Goal: Task Accomplishment & Management: Complete application form

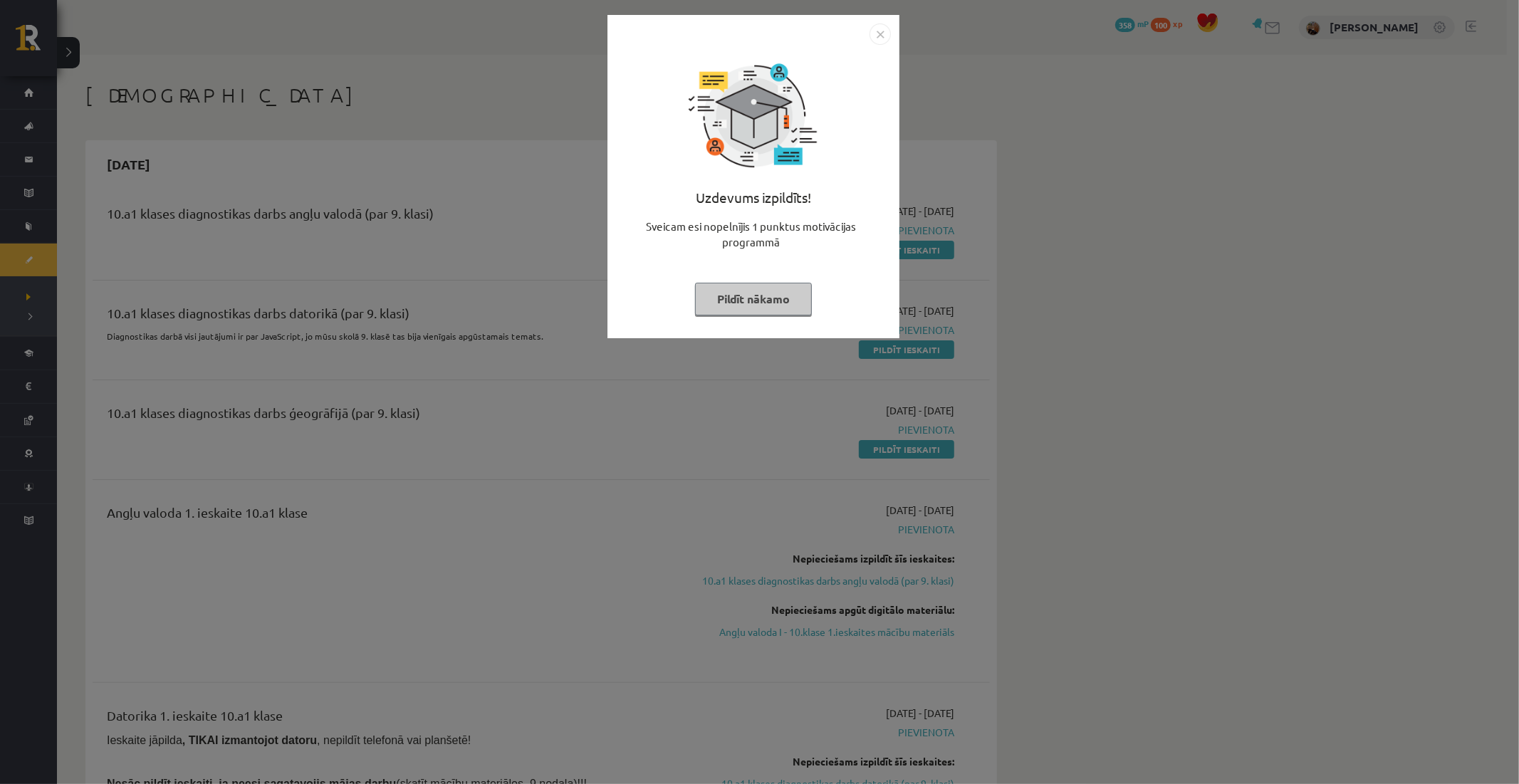
click at [885, 27] on img "Close" at bounding box center [880, 34] width 22 height 22
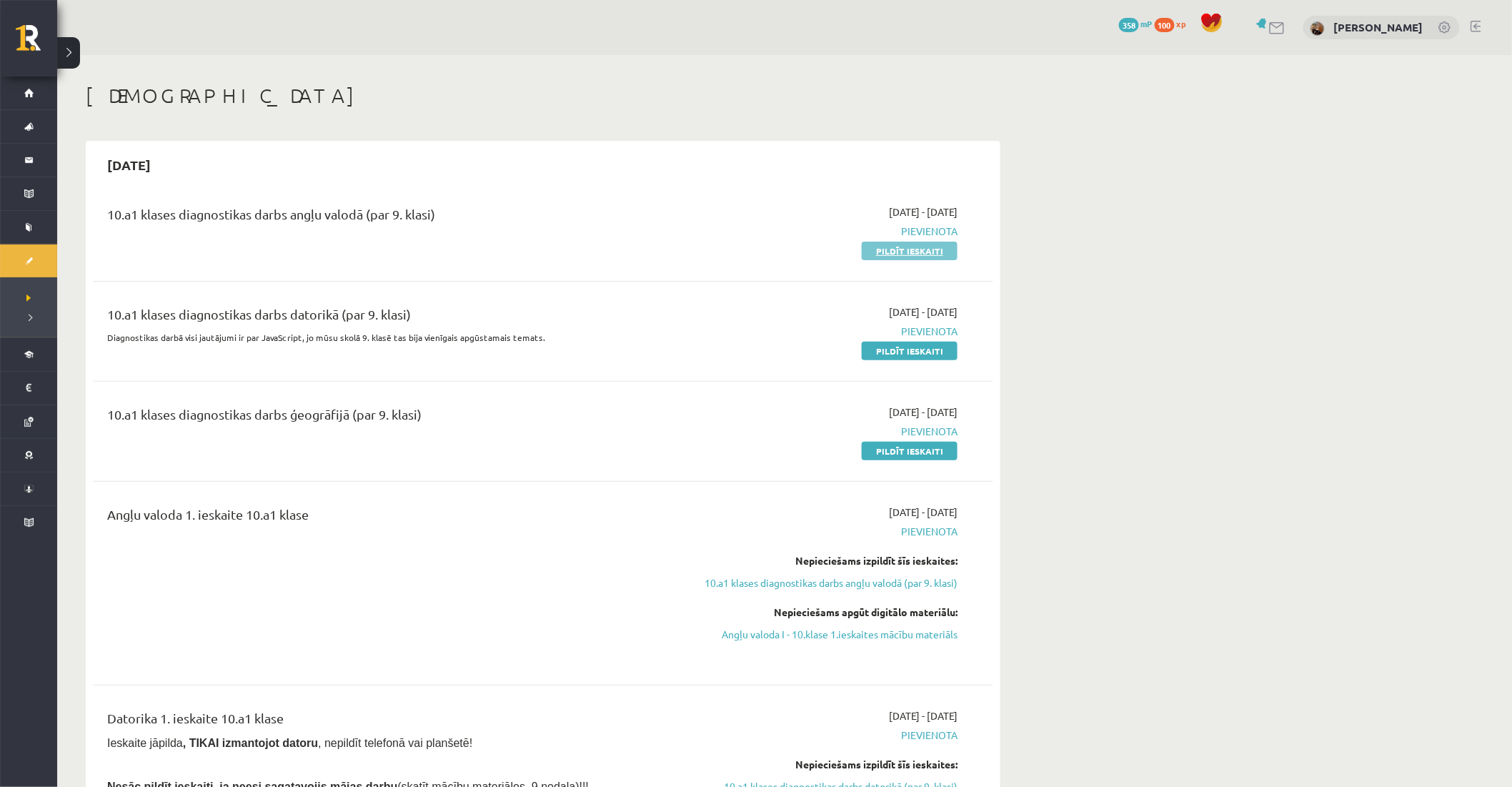
click at [894, 250] on link "Pildīt ieskaiti" at bounding box center [910, 250] width 96 height 18
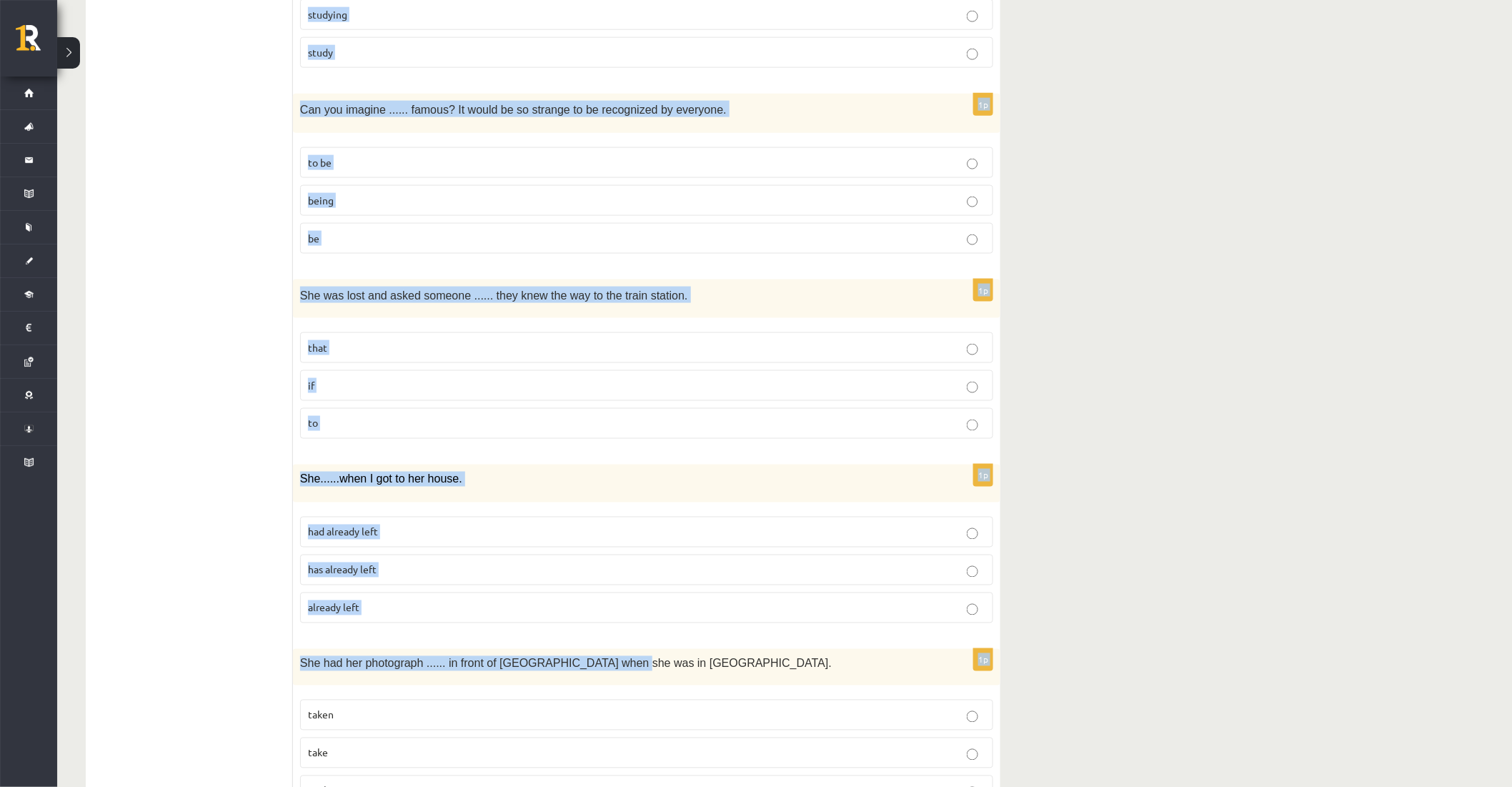
scroll to position [3247, 0]
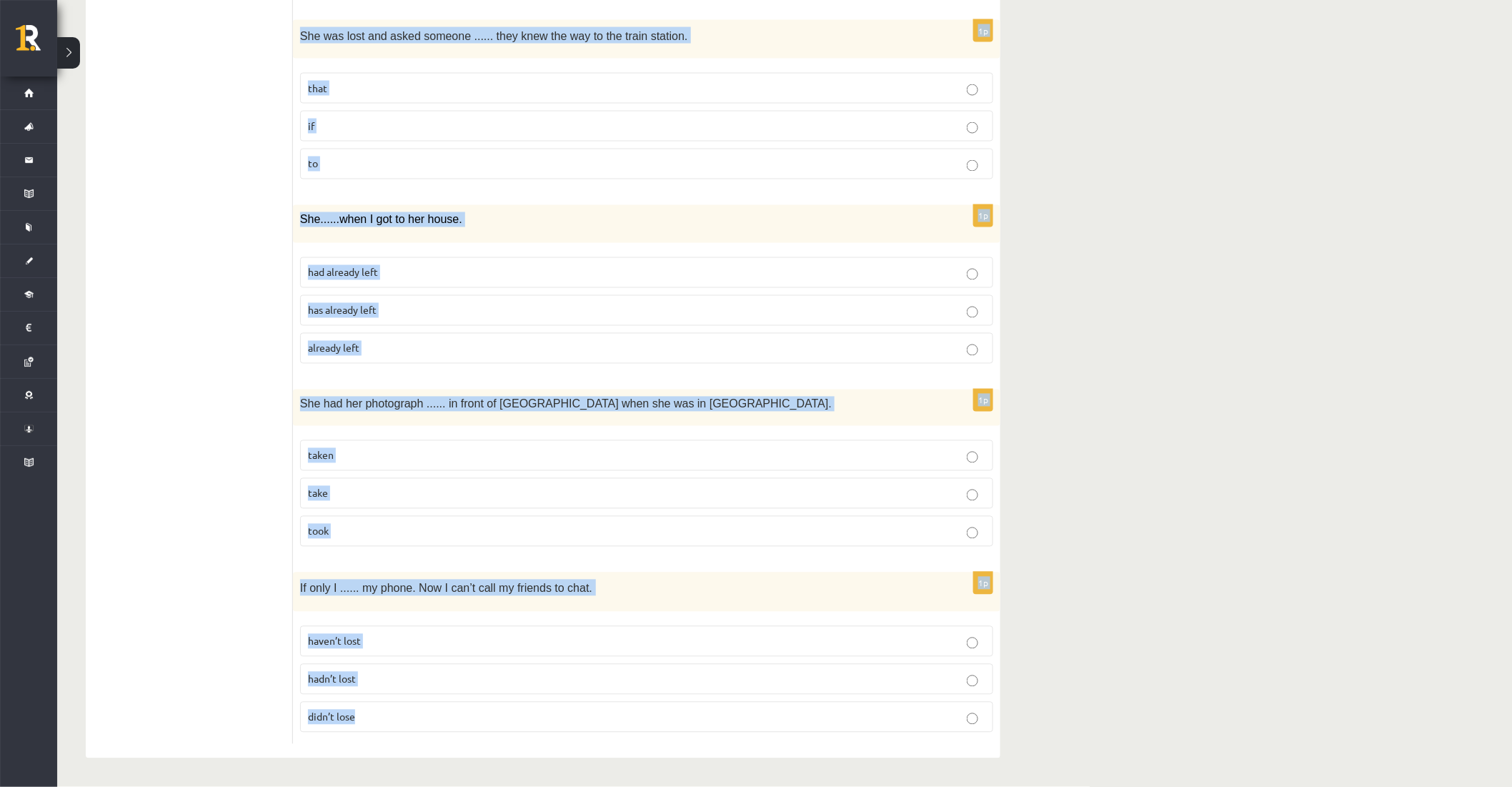
drag, startPoint x: 308, startPoint y: 264, endPoint x: 679, endPoint y: 712, distance: 581.7
copy form "Read the sentence and choose the correct answer. 1p We ...... home at the momen…"
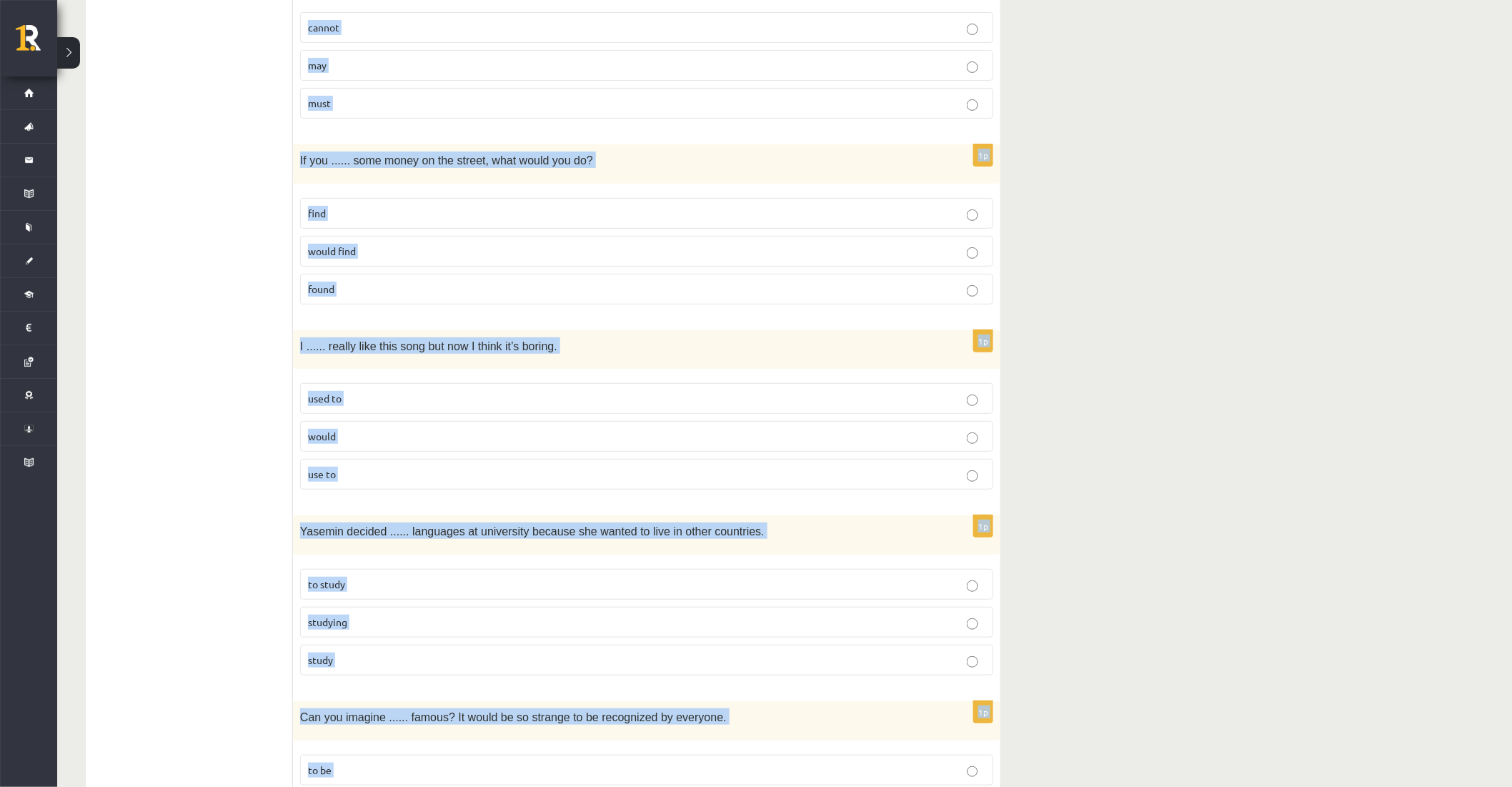
drag, startPoint x: 1129, startPoint y: 375, endPoint x: 1111, endPoint y: 359, distance: 24.1
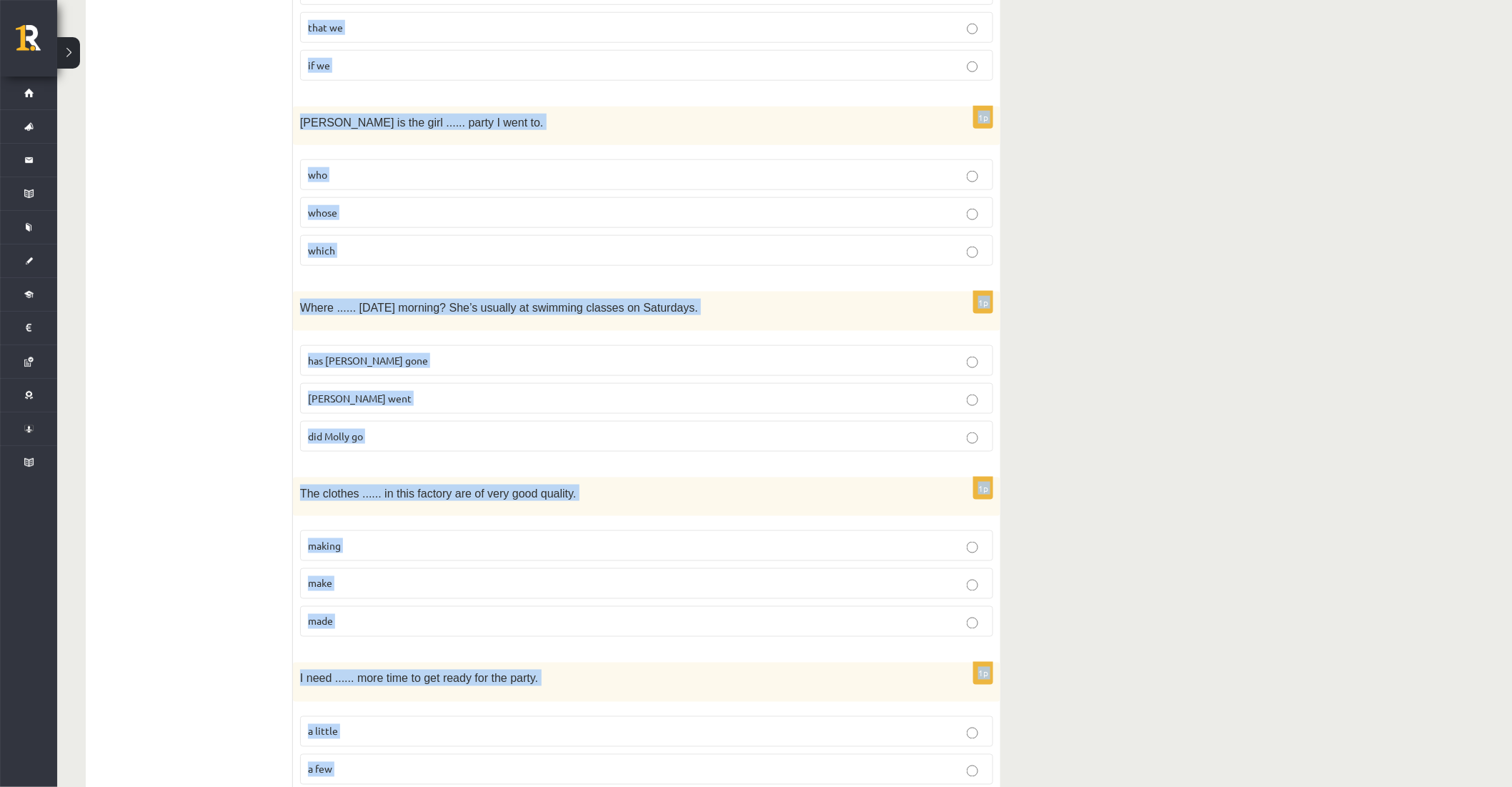
scroll to position [0, 0]
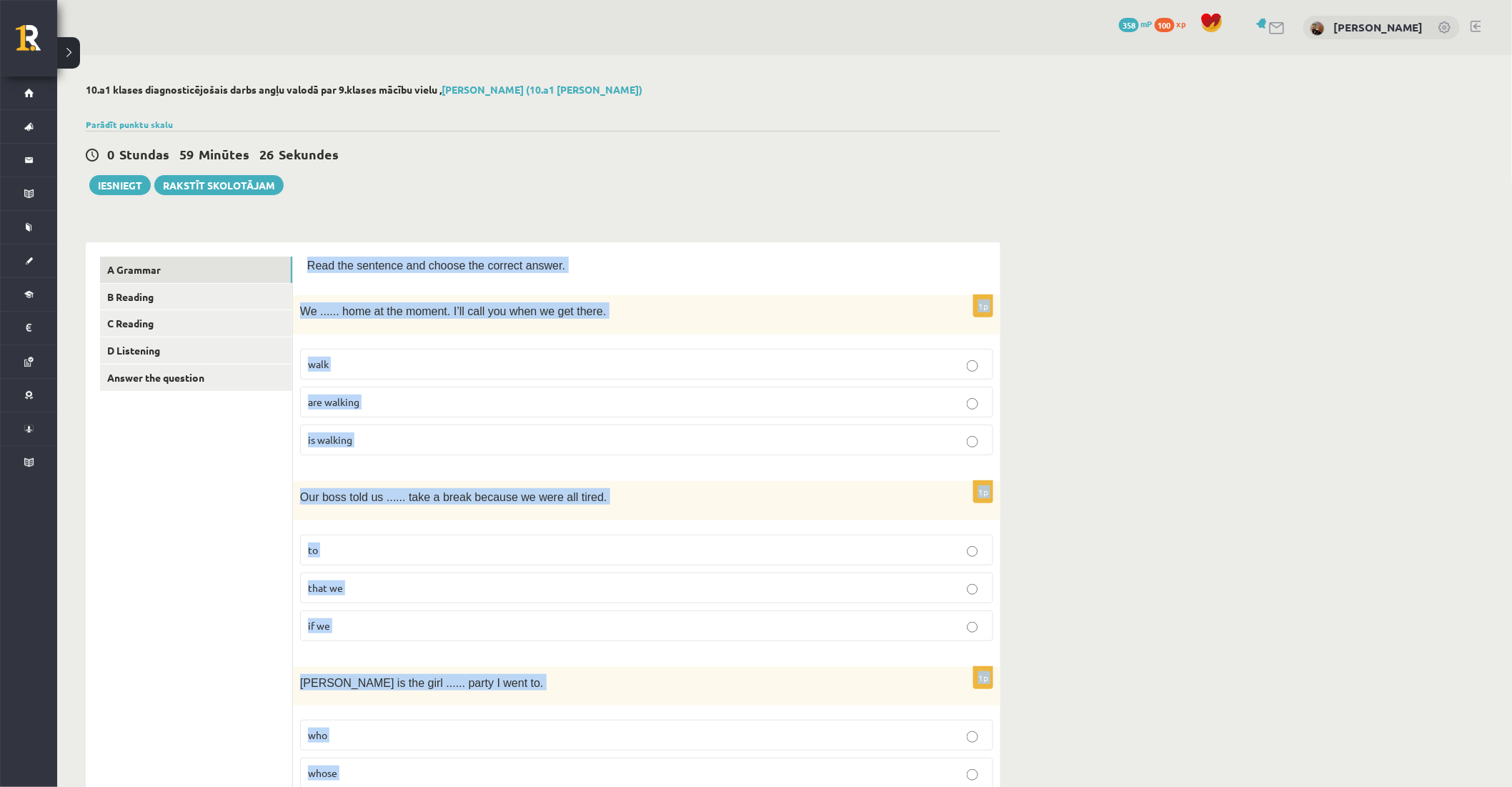
click at [869, 262] on p "Read the sentence and choose the correct answer." at bounding box center [647, 264] width 679 height 17
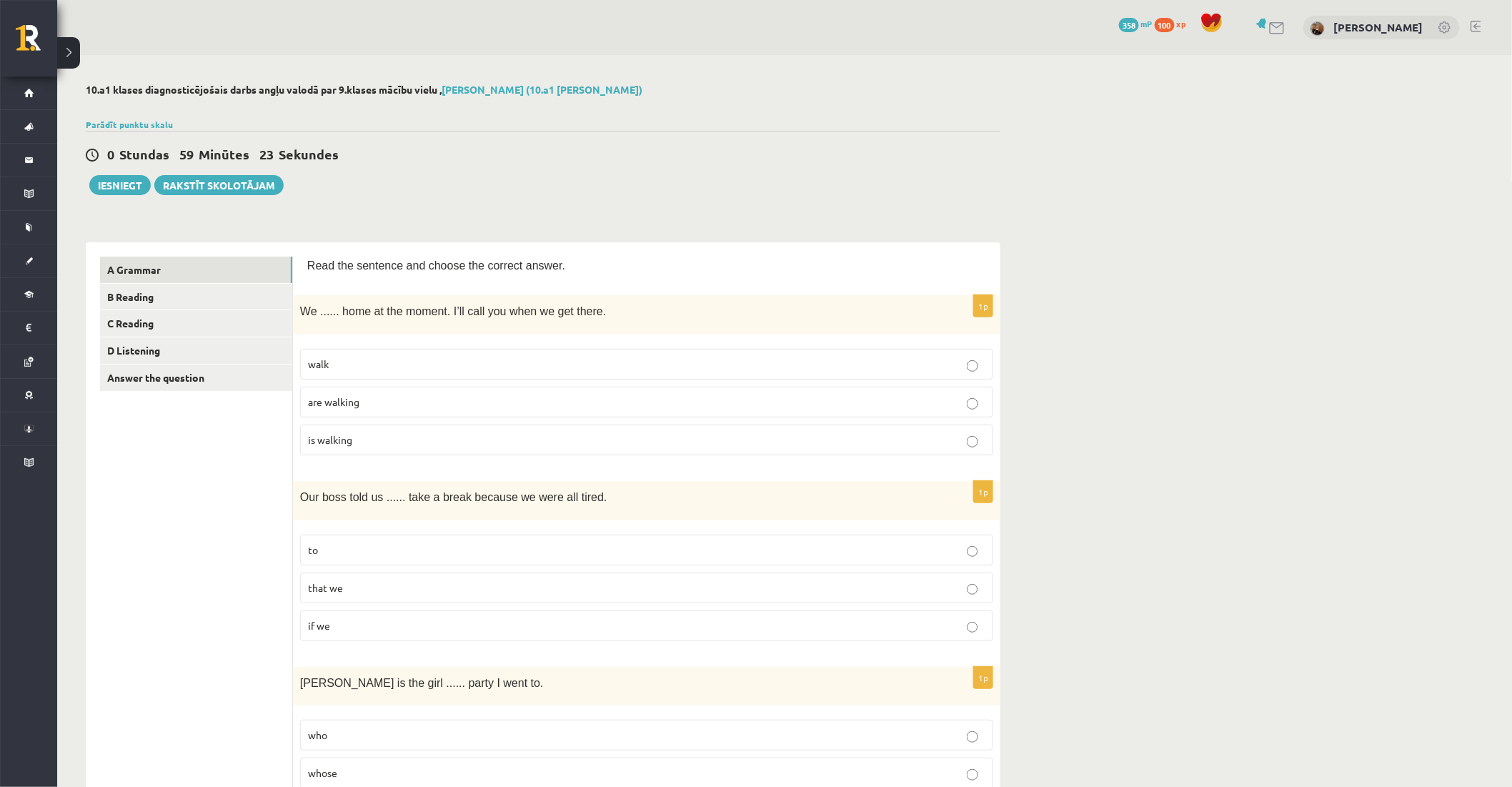
click at [440, 397] on p "are walking" at bounding box center [646, 402] width 677 height 15
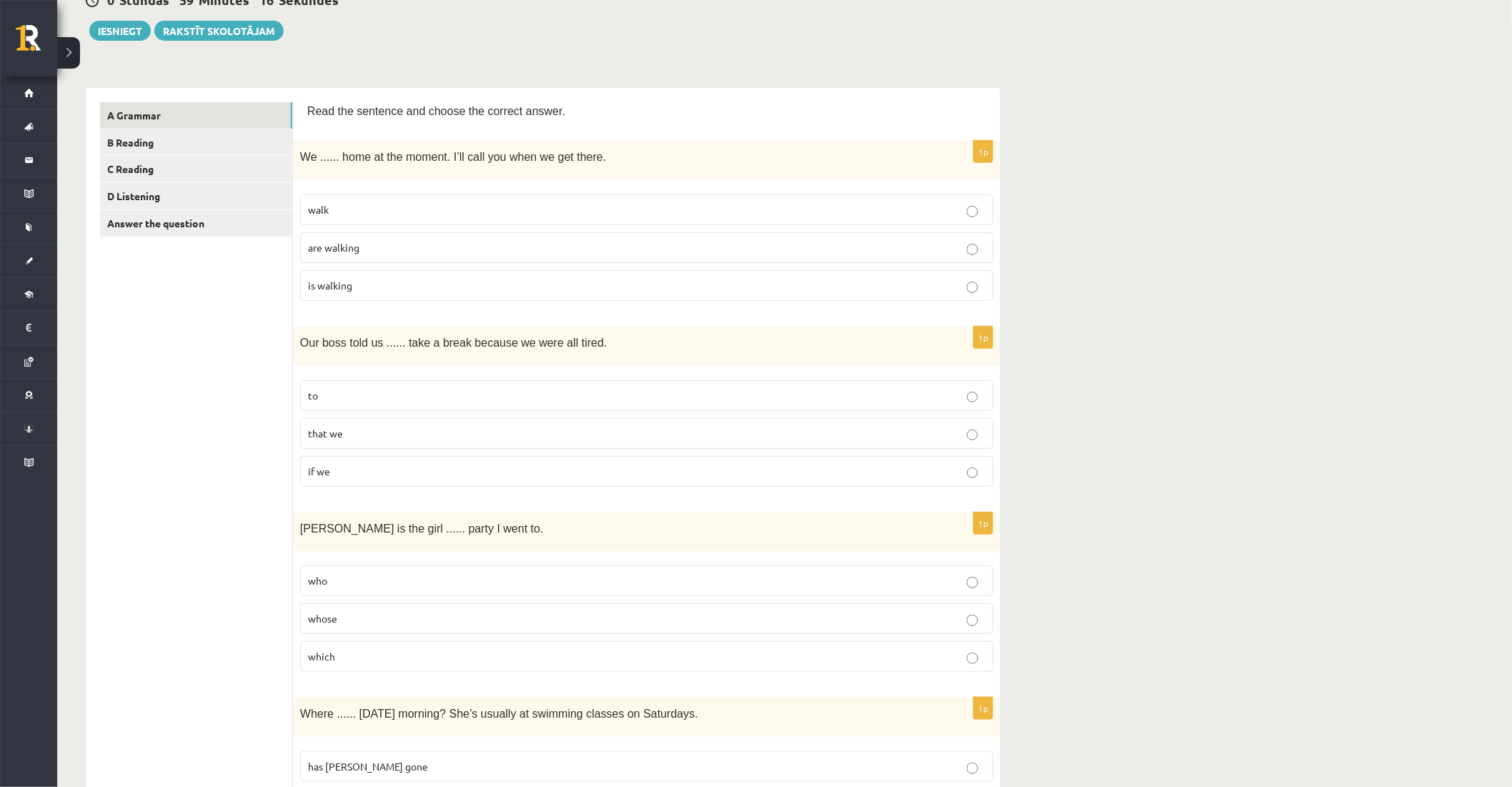
scroll to position [159, 0]
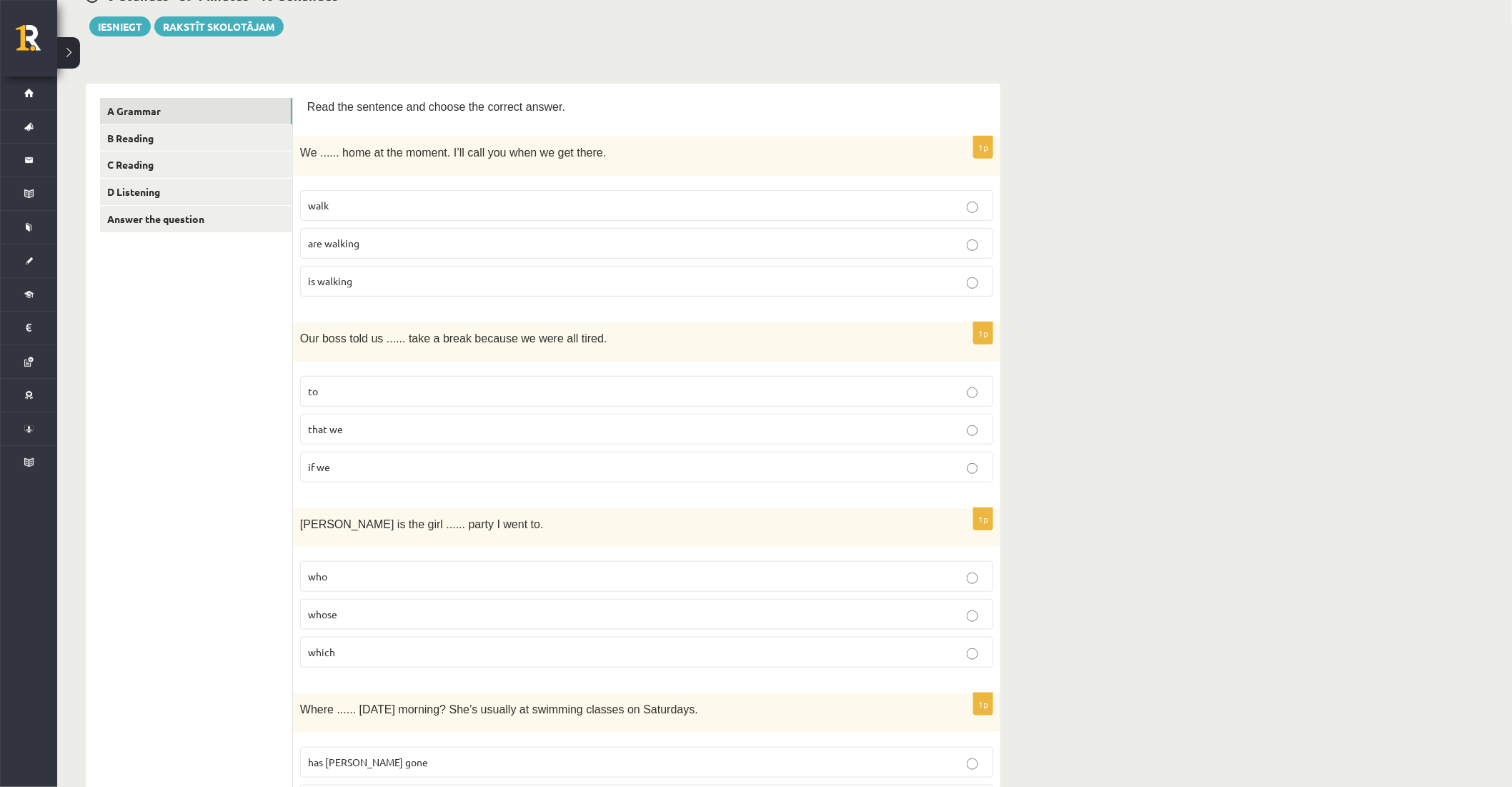
click at [381, 395] on p "to" at bounding box center [646, 390] width 677 height 15
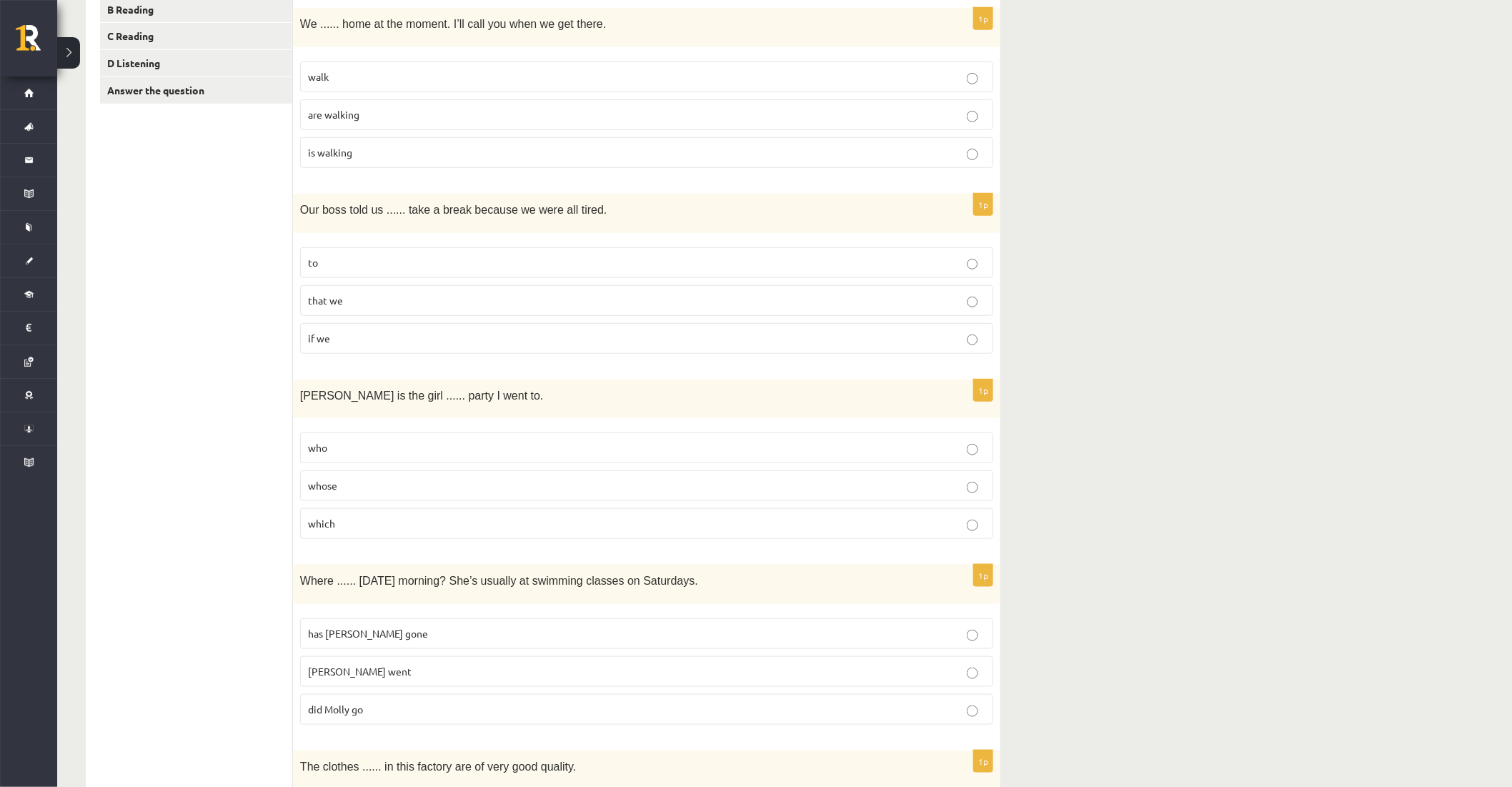
scroll to position [317, 0]
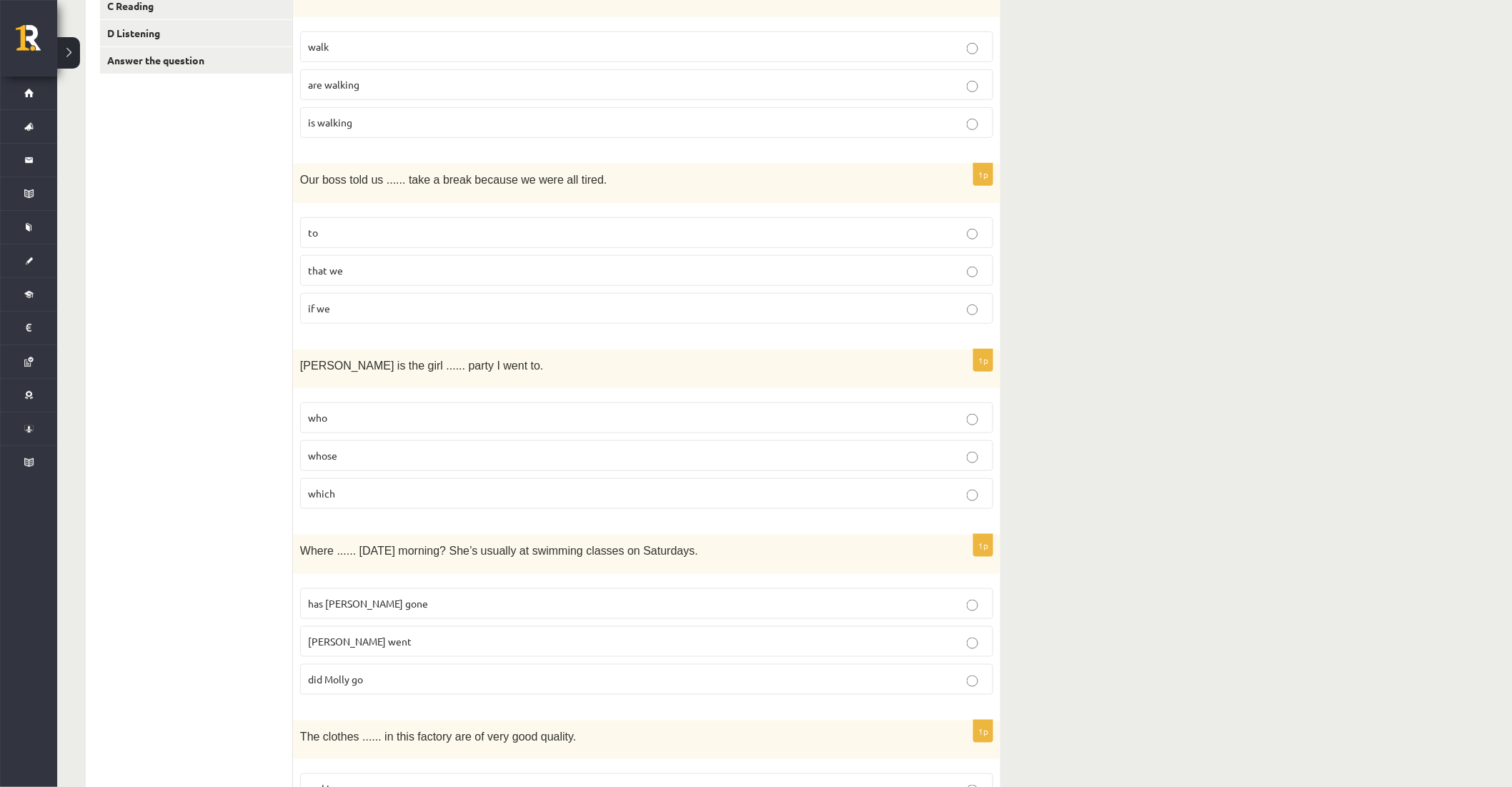
click at [355, 454] on p "whose" at bounding box center [646, 455] width 677 height 15
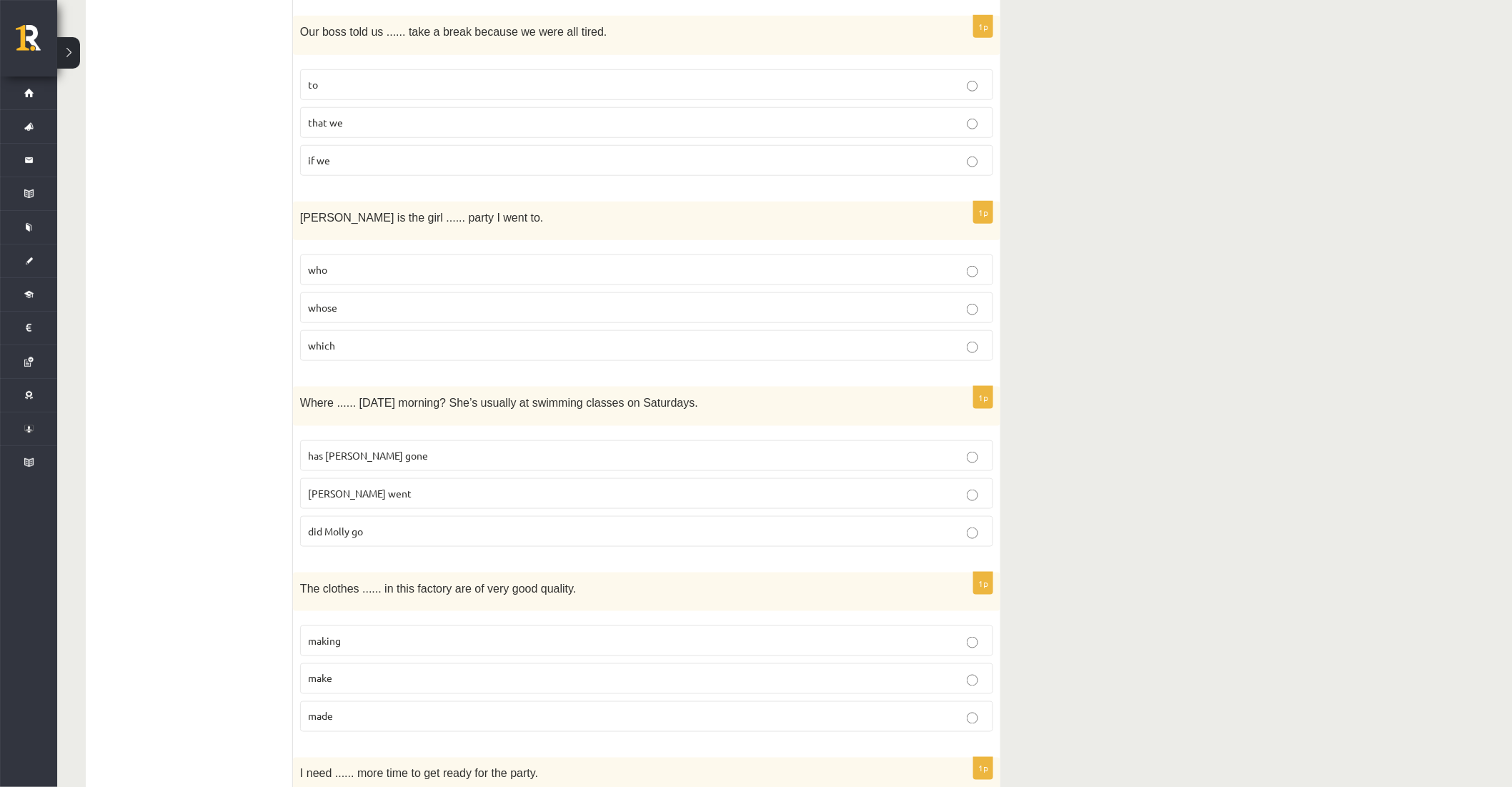
scroll to position [555, 0]
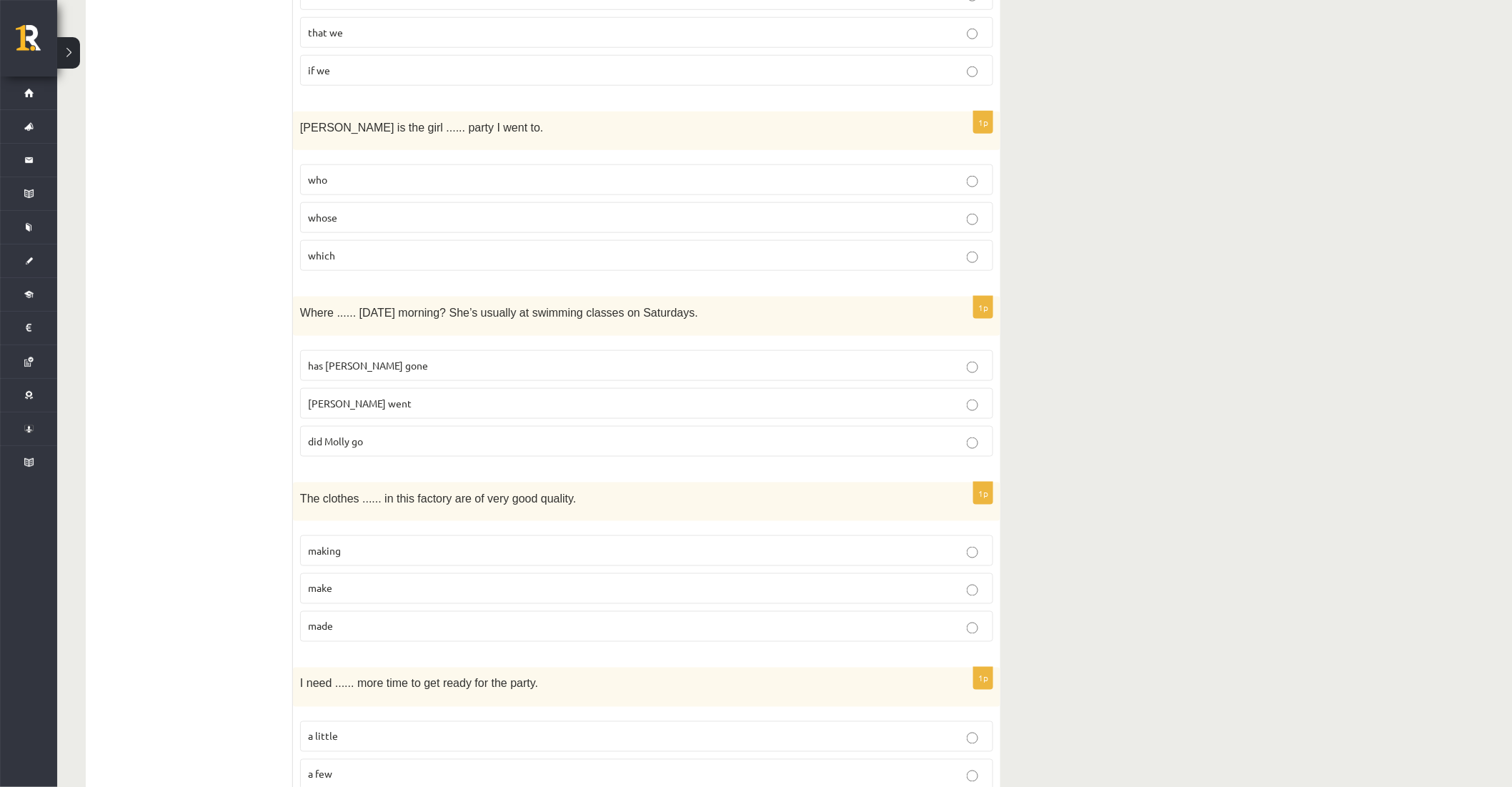
click at [412, 440] on p "did Molly go" at bounding box center [646, 441] width 677 height 15
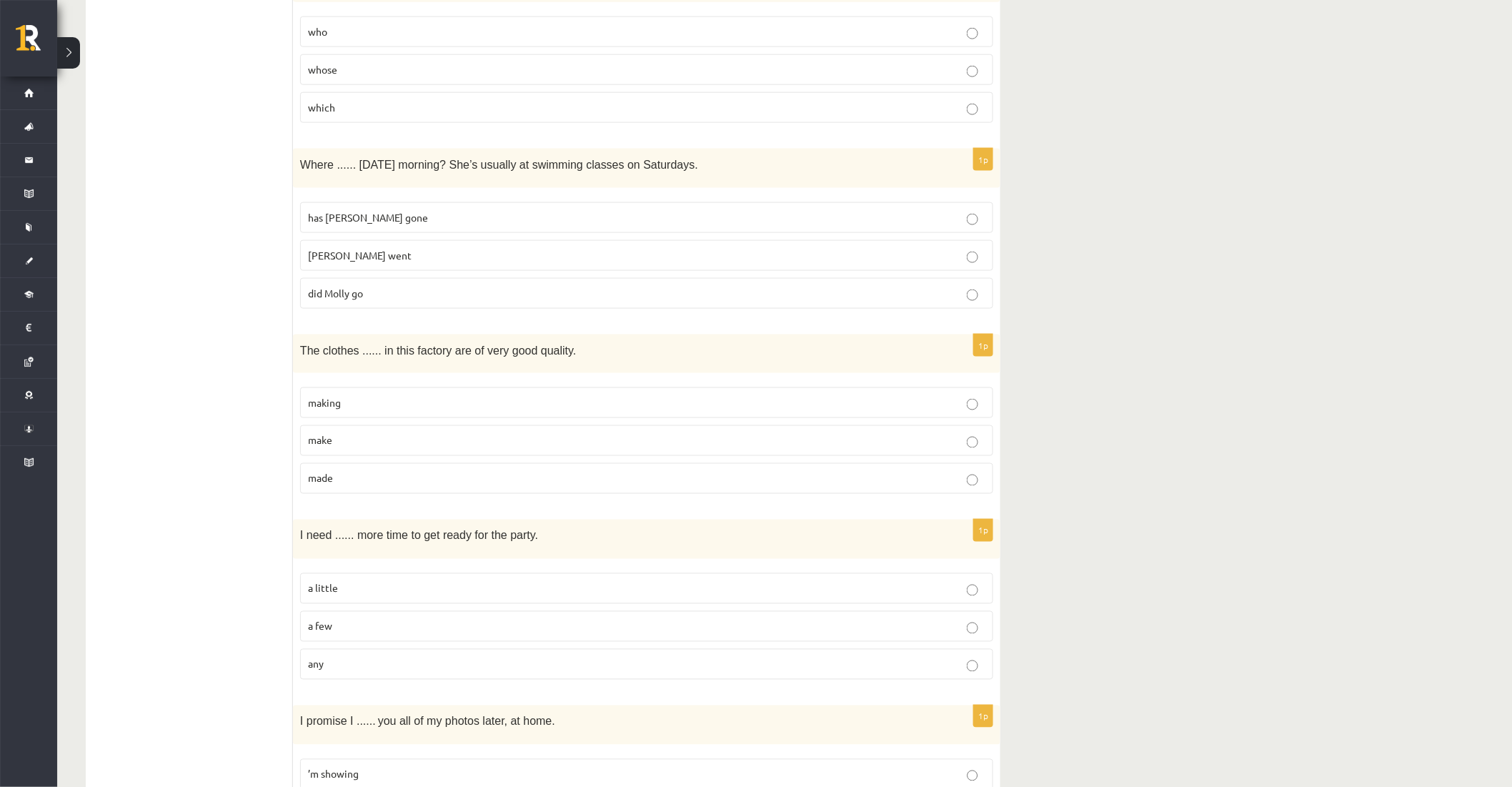
scroll to position [715, 0]
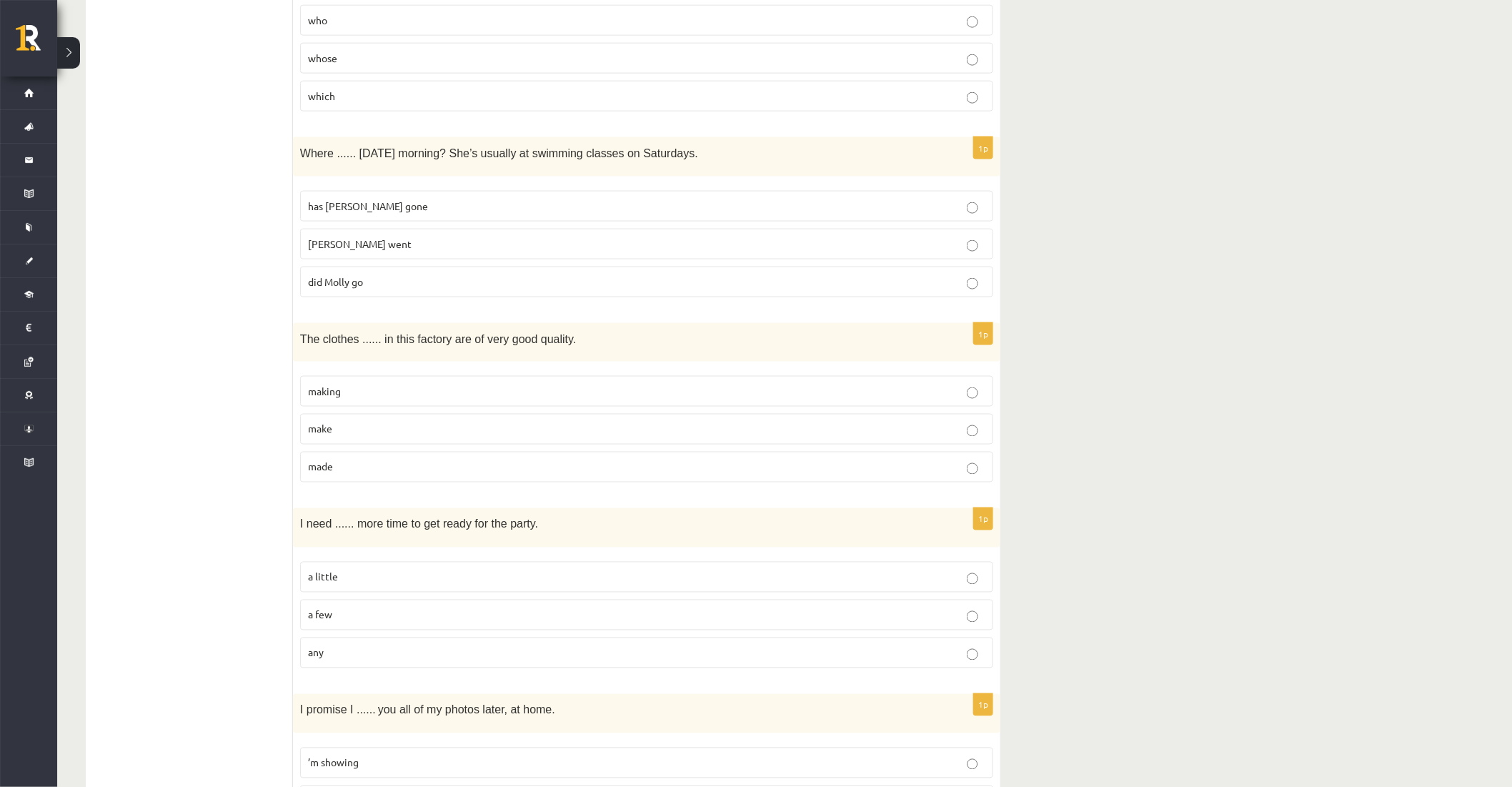
click at [366, 465] on p "made" at bounding box center [646, 466] width 677 height 15
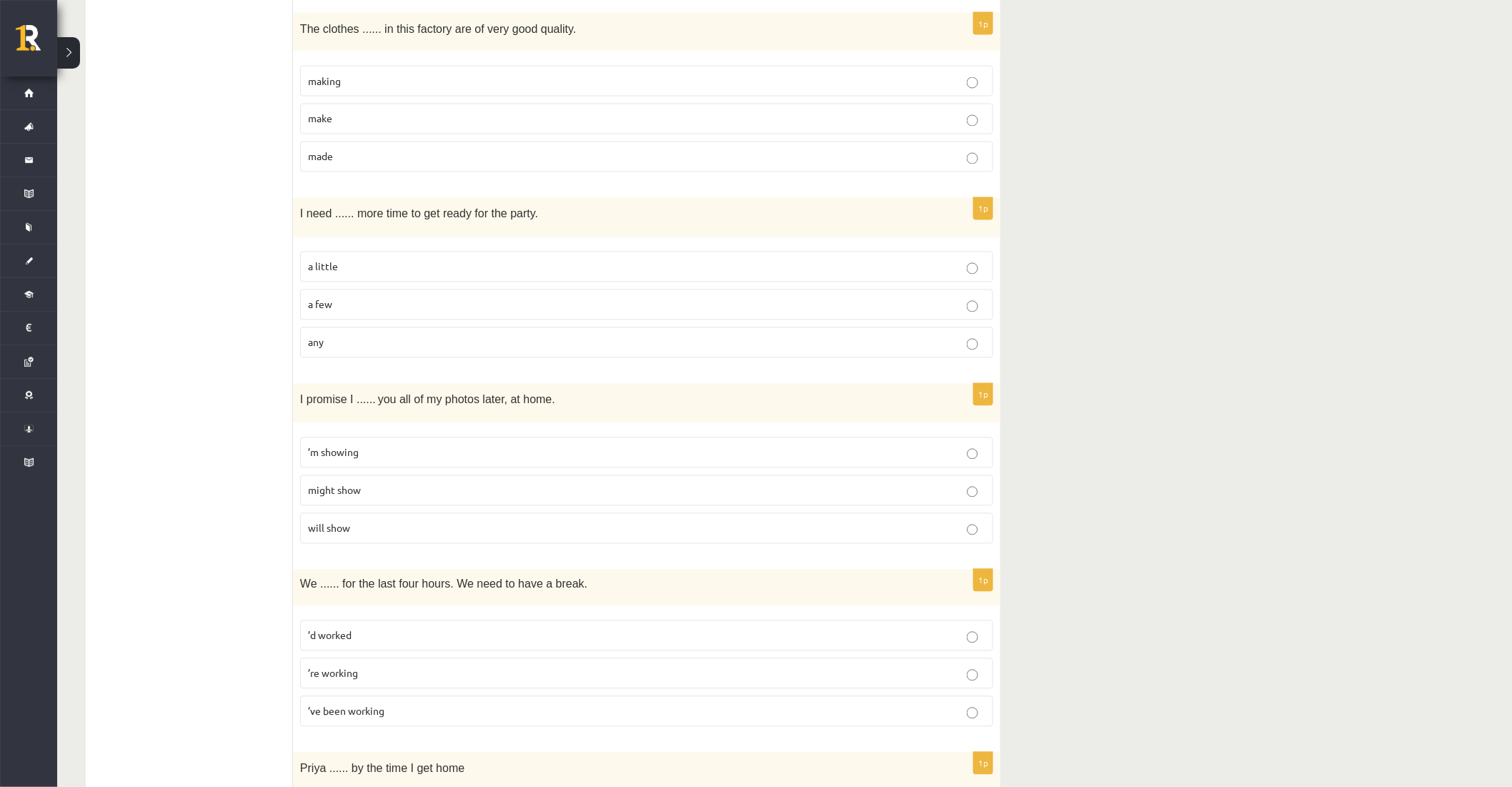
scroll to position [1032, 0]
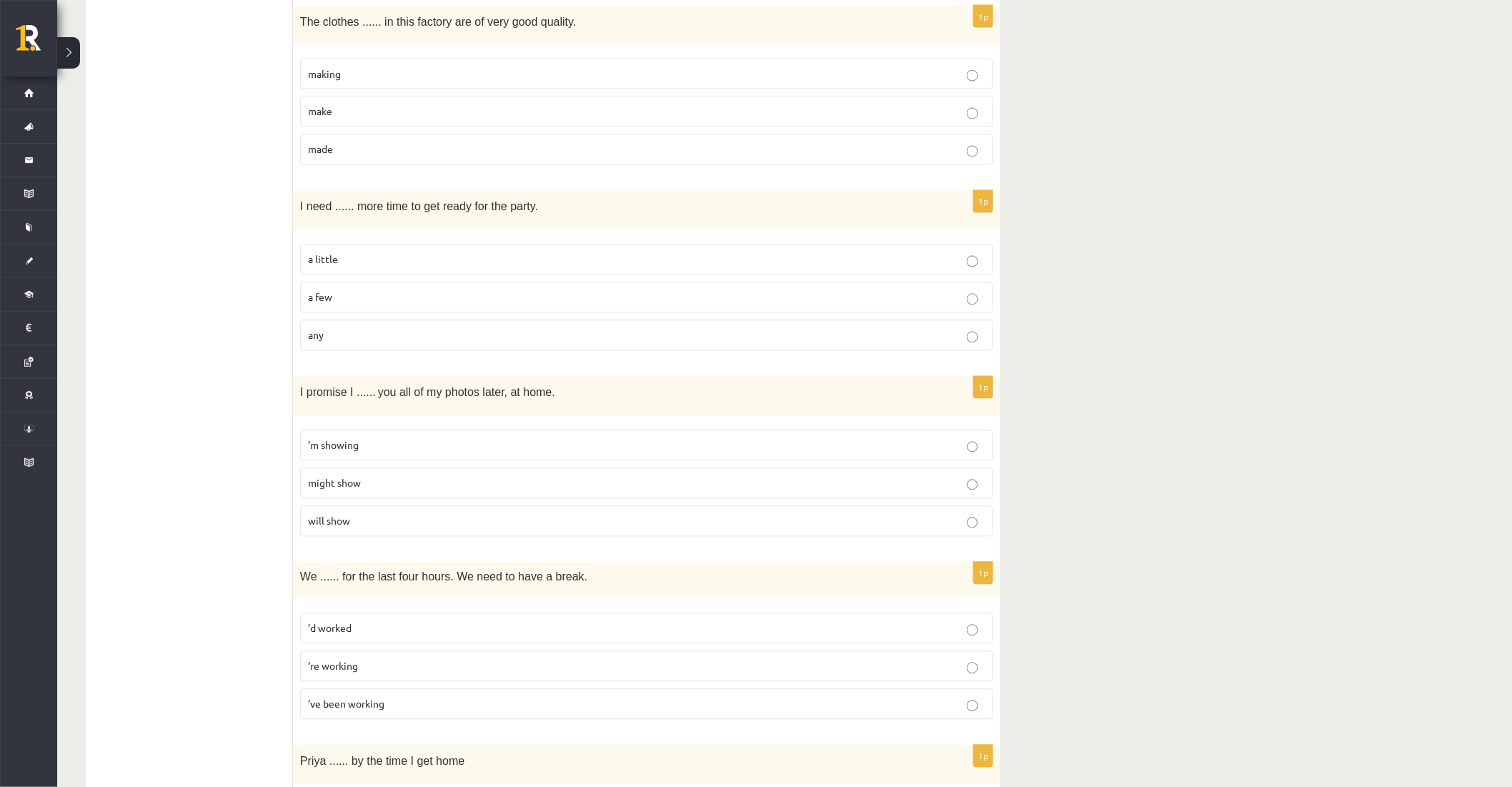
drag, startPoint x: 363, startPoint y: 258, endPoint x: 363, endPoint y: 268, distance: 10.0
click at [364, 258] on p "a little" at bounding box center [646, 259] width 677 height 15
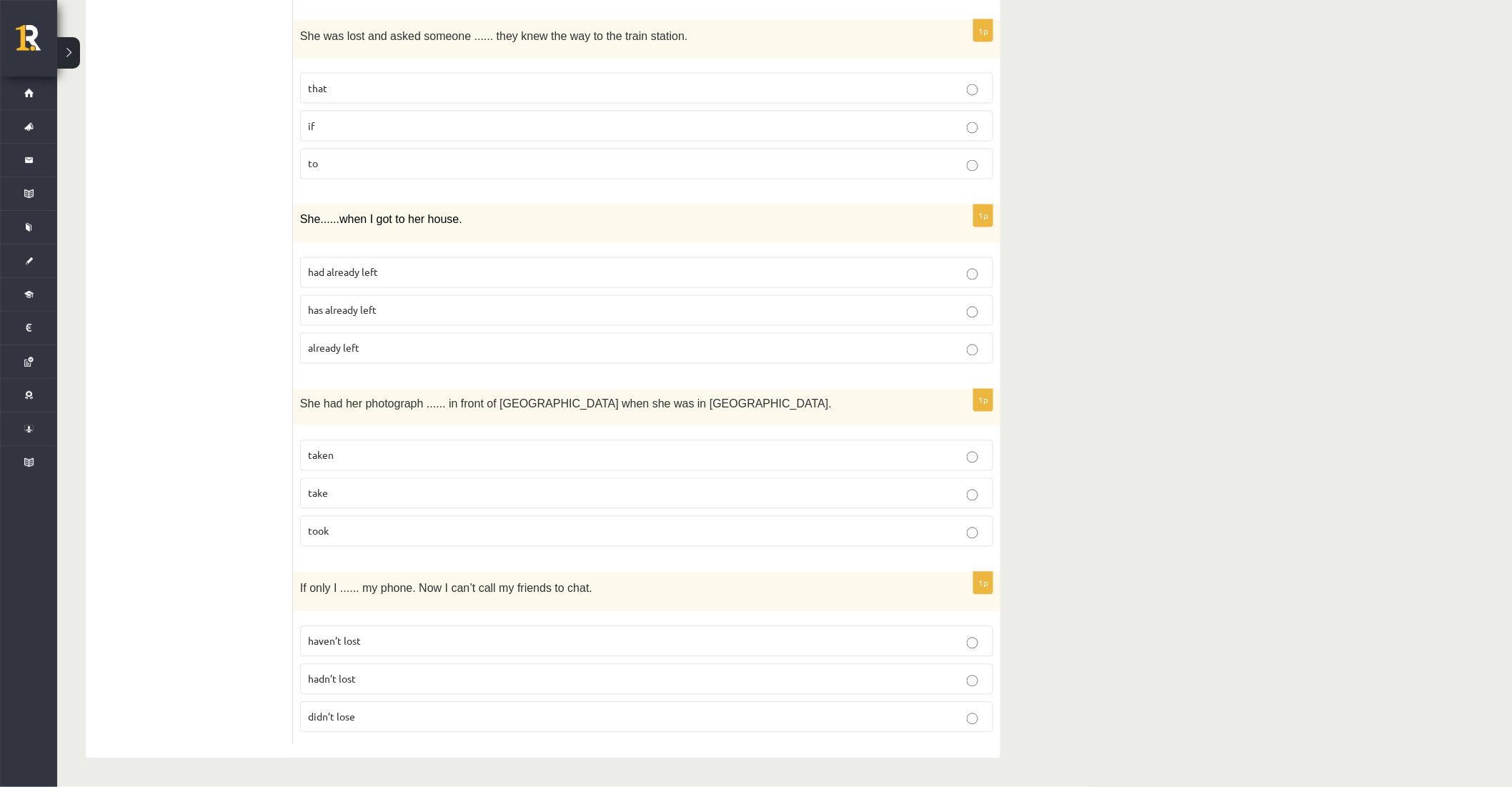
scroll to position [3247, 0]
click at [403, 680] on p "hadn’t lost" at bounding box center [646, 679] width 677 height 15
click at [366, 503] on label "take" at bounding box center [646, 492] width 693 height 31
click at [354, 455] on p "taken" at bounding box center [646, 455] width 677 height 15
click at [413, 276] on p "had already left" at bounding box center [646, 272] width 677 height 15
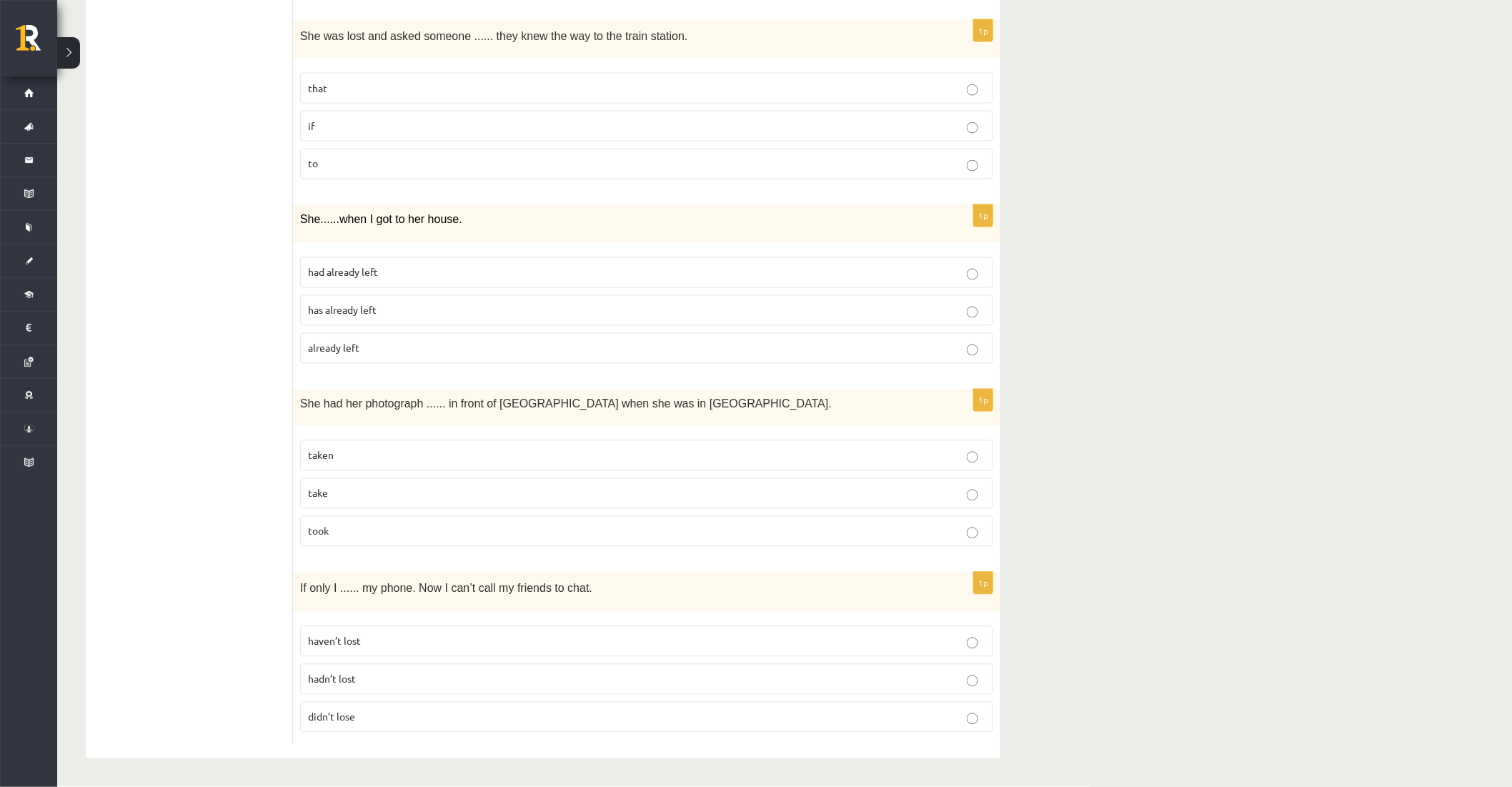
click at [378, 266] on span "had already left" at bounding box center [342, 272] width 70 height 13
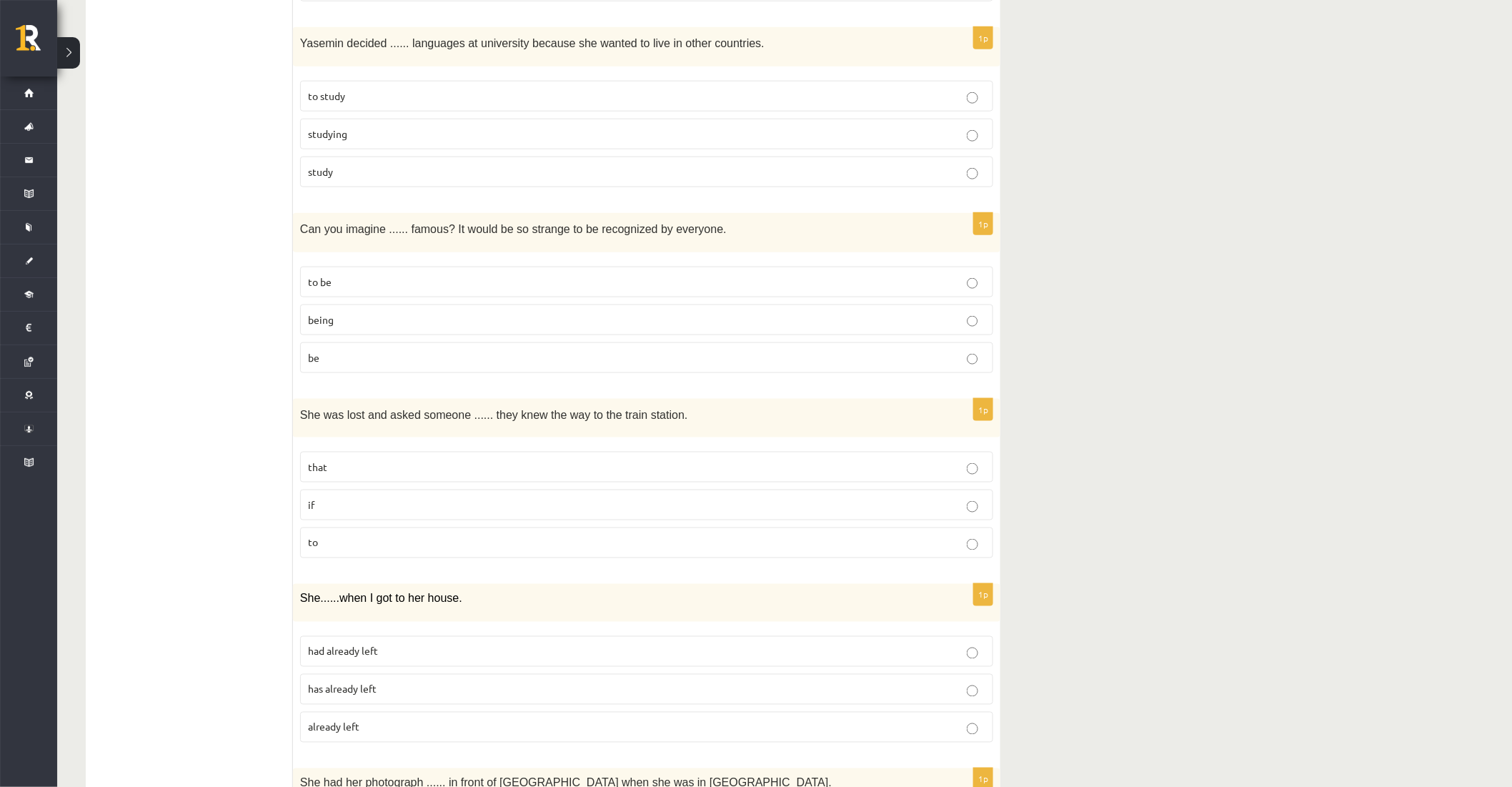
scroll to position [2851, 0]
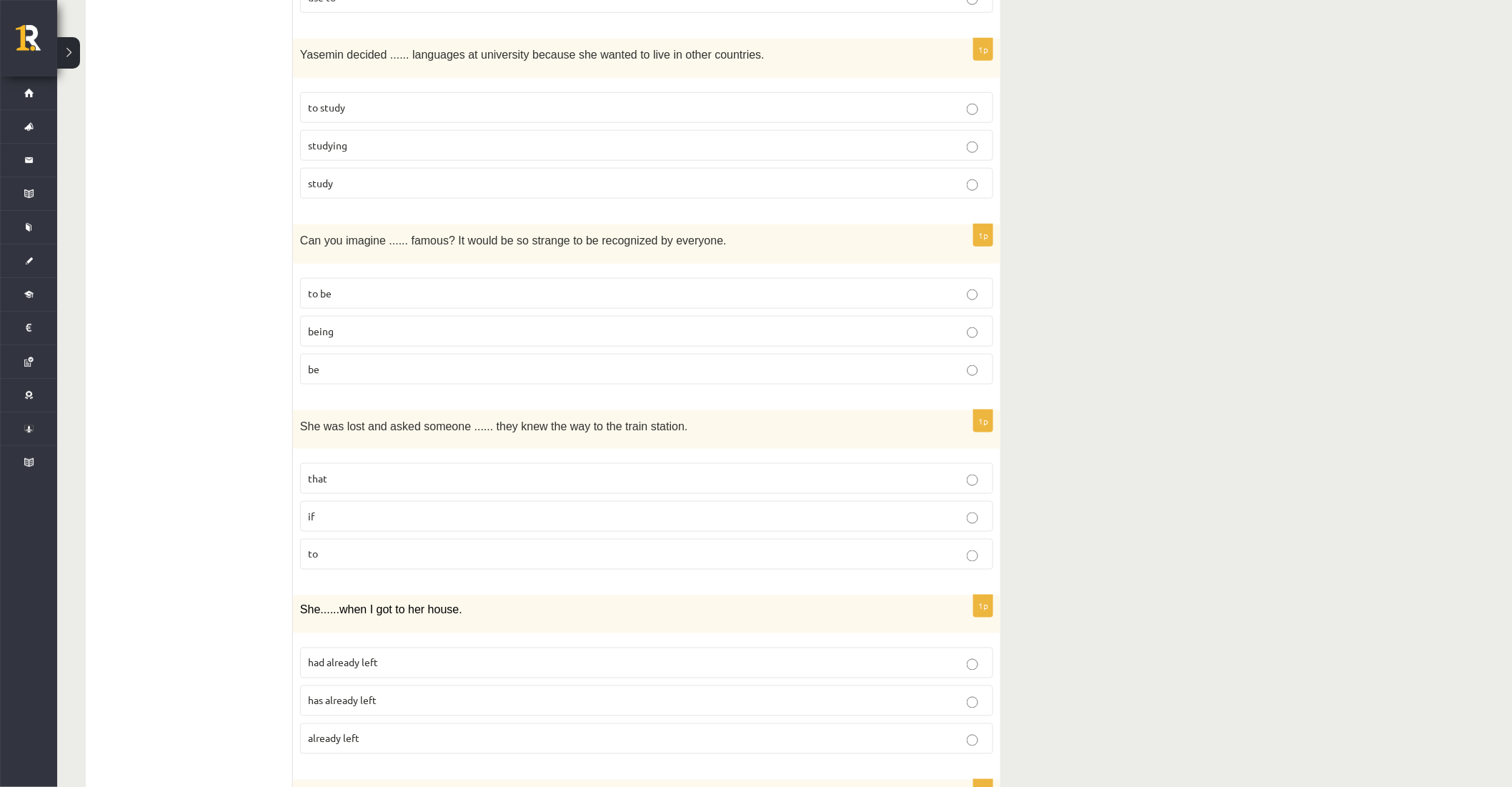
click at [335, 339] on p "being" at bounding box center [646, 330] width 677 height 15
click at [352, 481] on p "that" at bounding box center [646, 478] width 677 height 15
click at [331, 519] on p "if" at bounding box center [646, 516] width 677 height 15
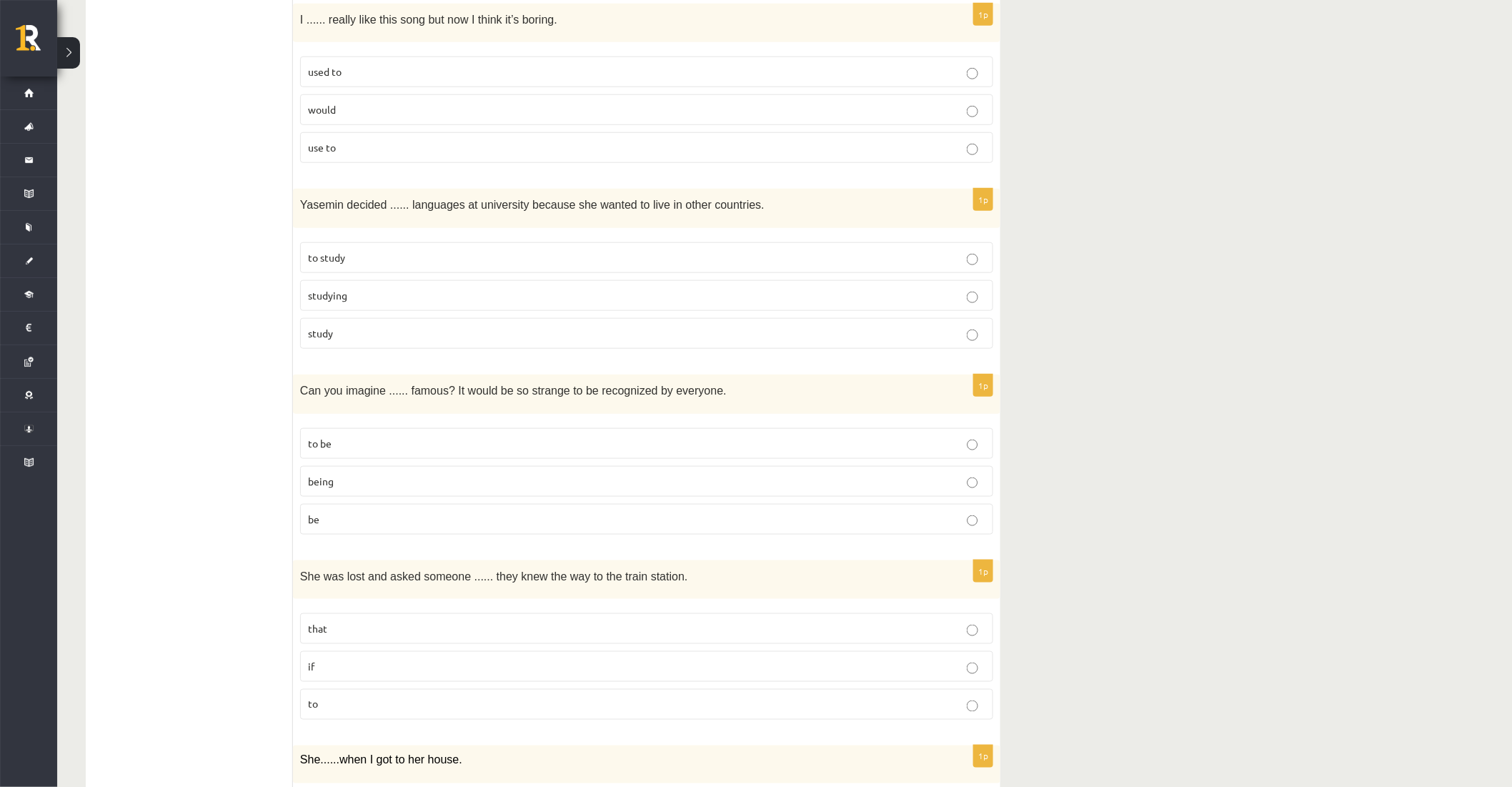
scroll to position [2691, 0]
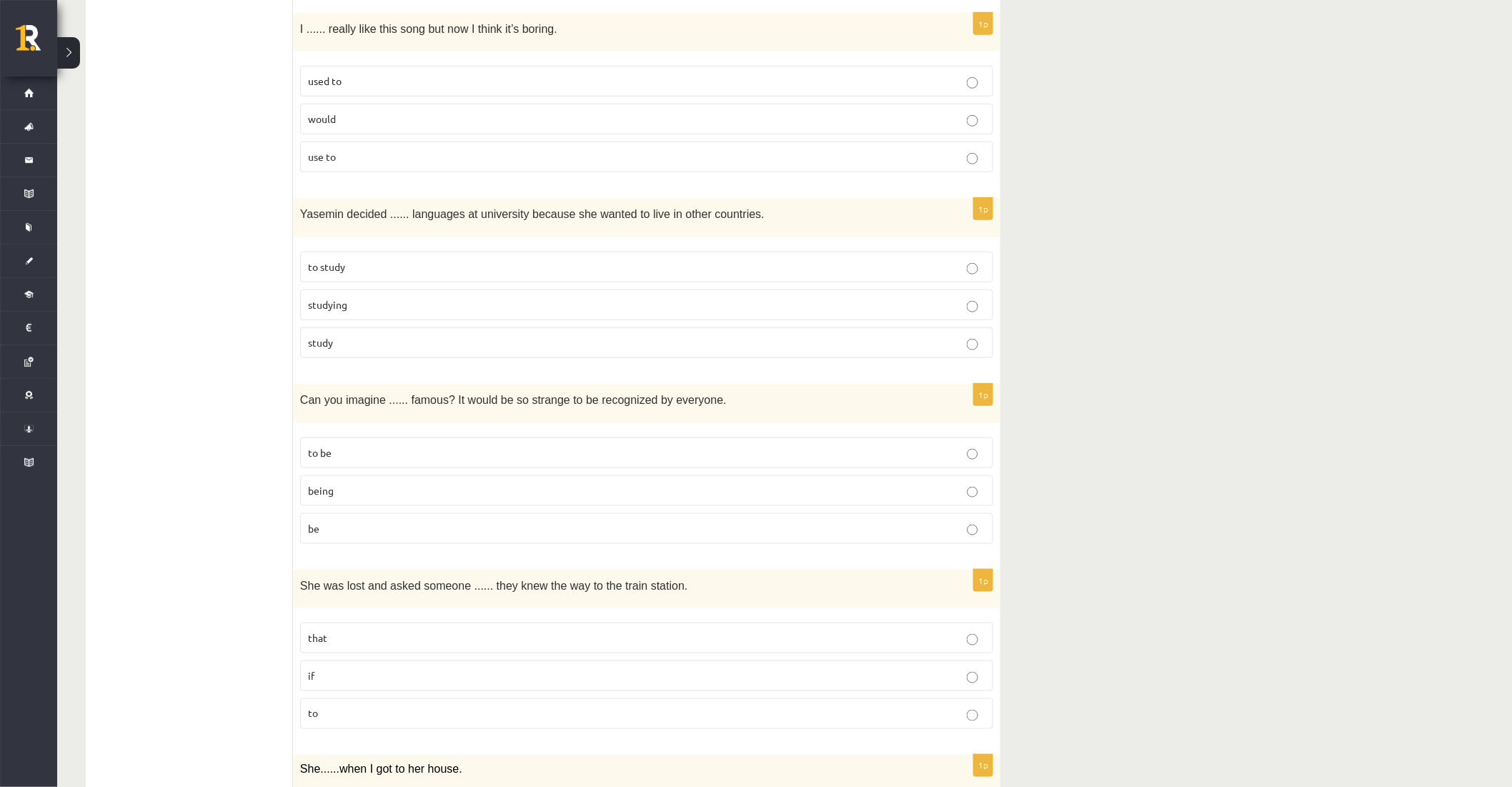
click at [362, 84] on p "used to" at bounding box center [646, 80] width 677 height 15
click at [354, 268] on p "to study" at bounding box center [646, 267] width 677 height 15
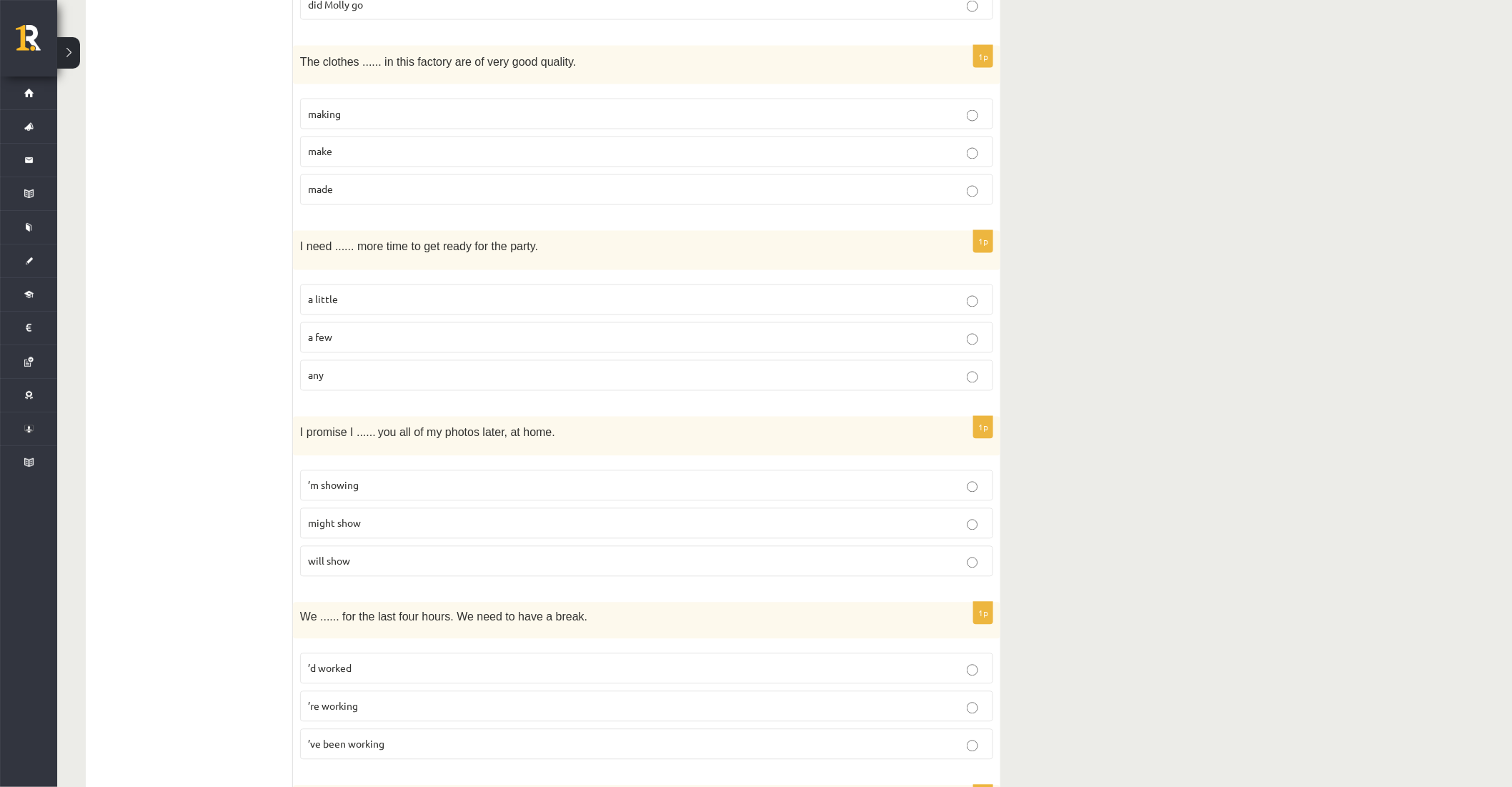
scroll to position [1032, 0]
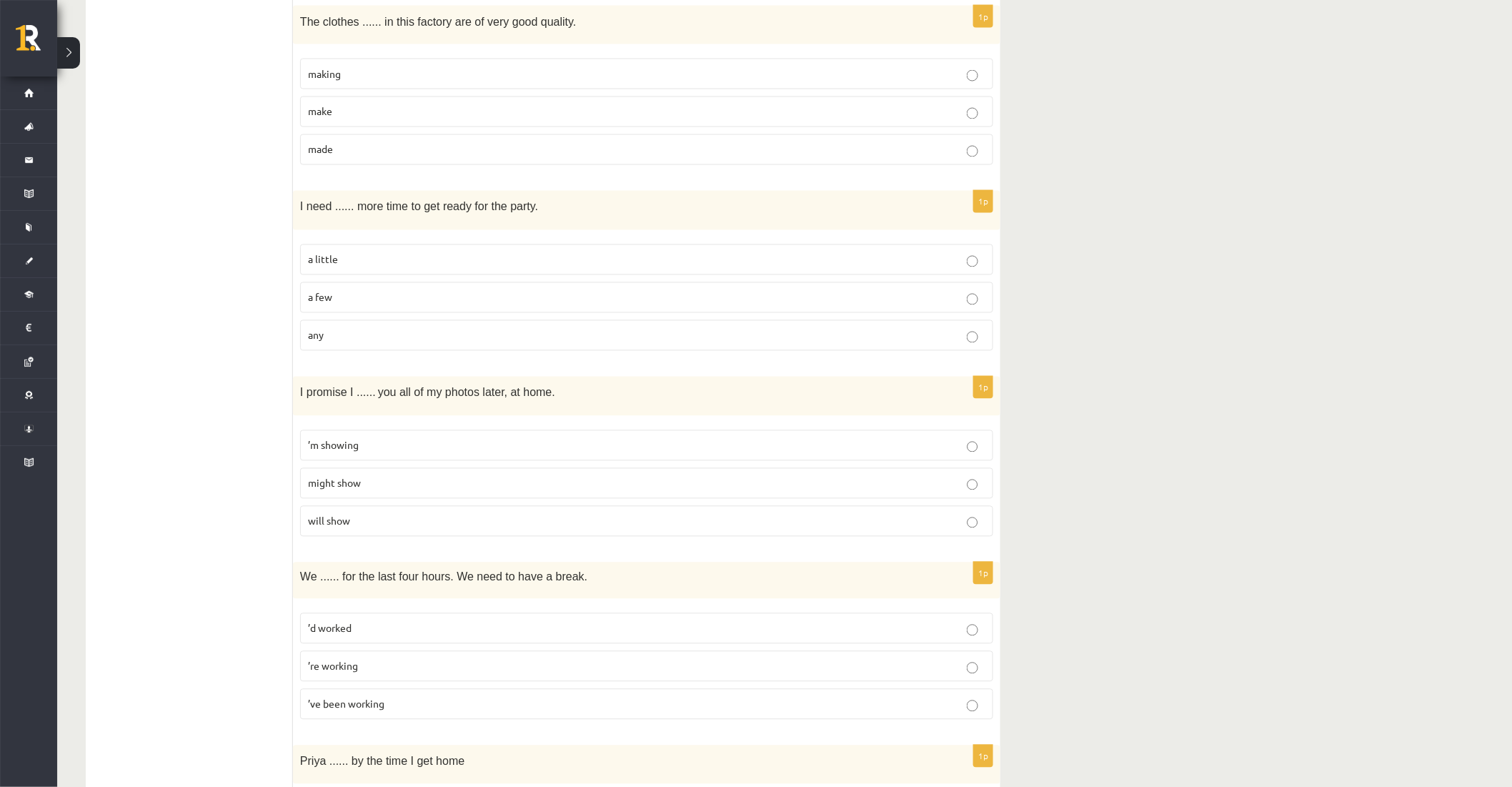
click at [407, 516] on p "will show" at bounding box center [646, 520] width 677 height 15
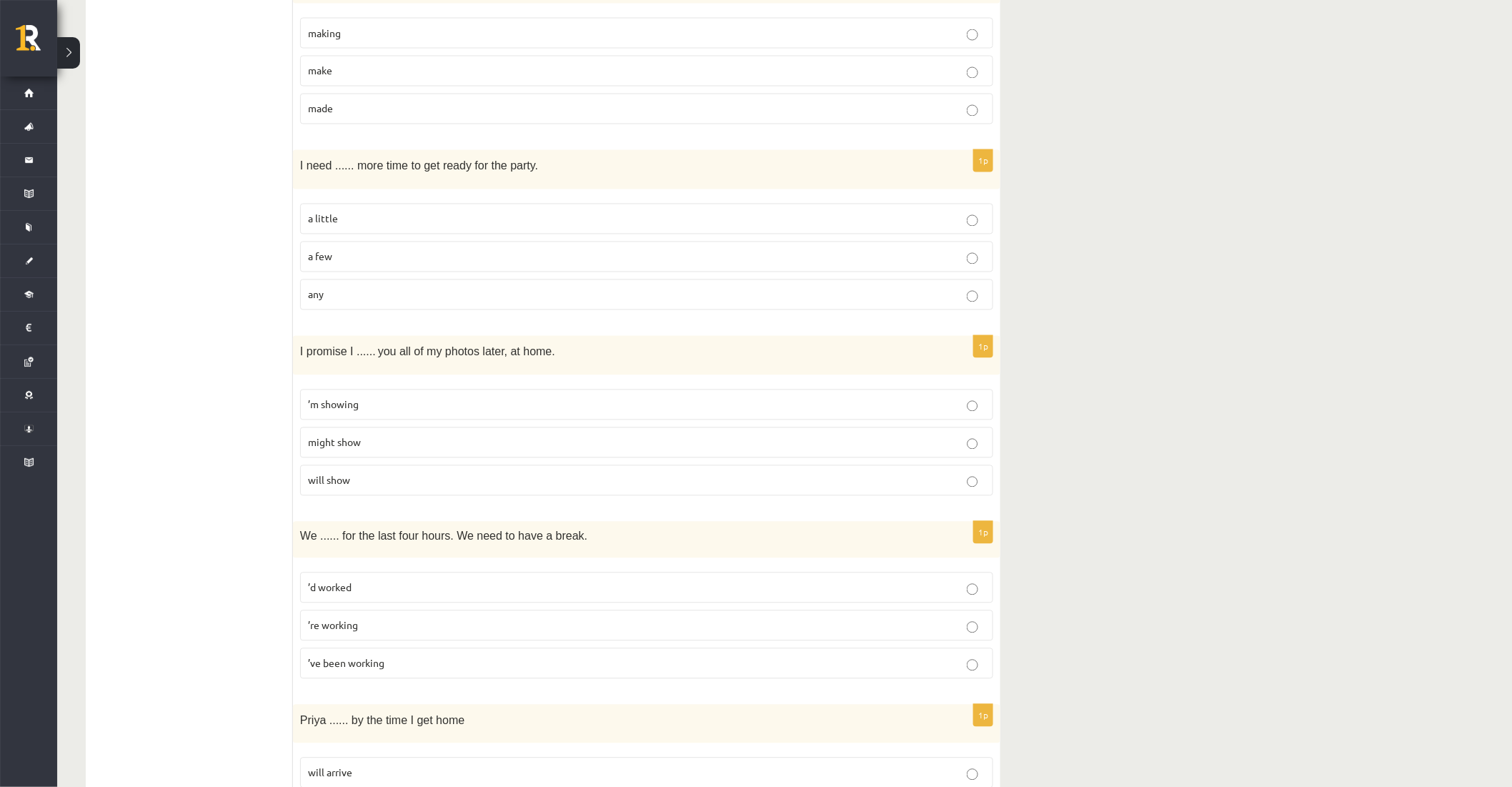
scroll to position [1270, 0]
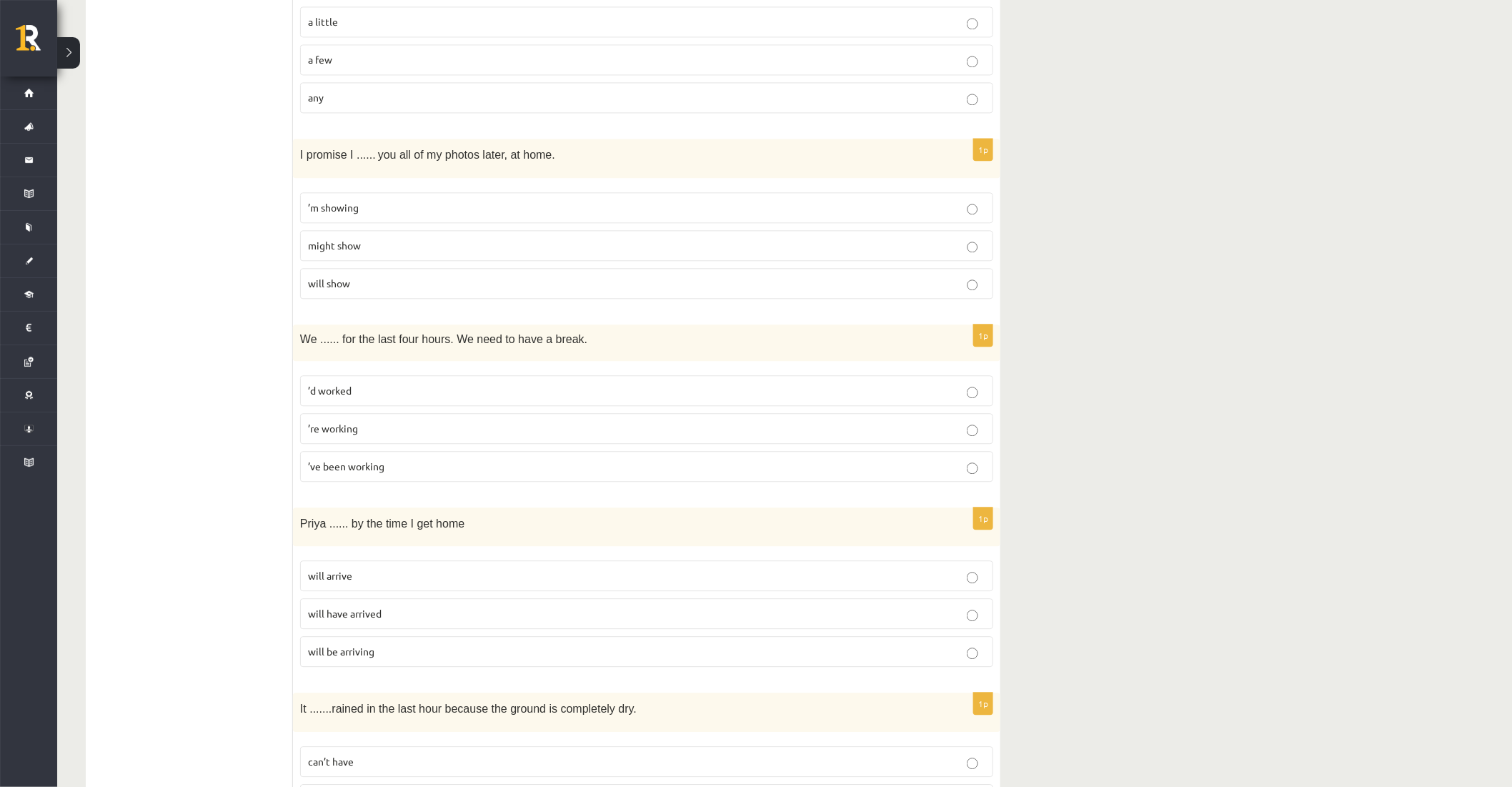
click at [383, 474] on p "’ve been working" at bounding box center [646, 465] width 677 height 15
click at [380, 470] on span "’ve been working" at bounding box center [346, 465] width 77 height 13
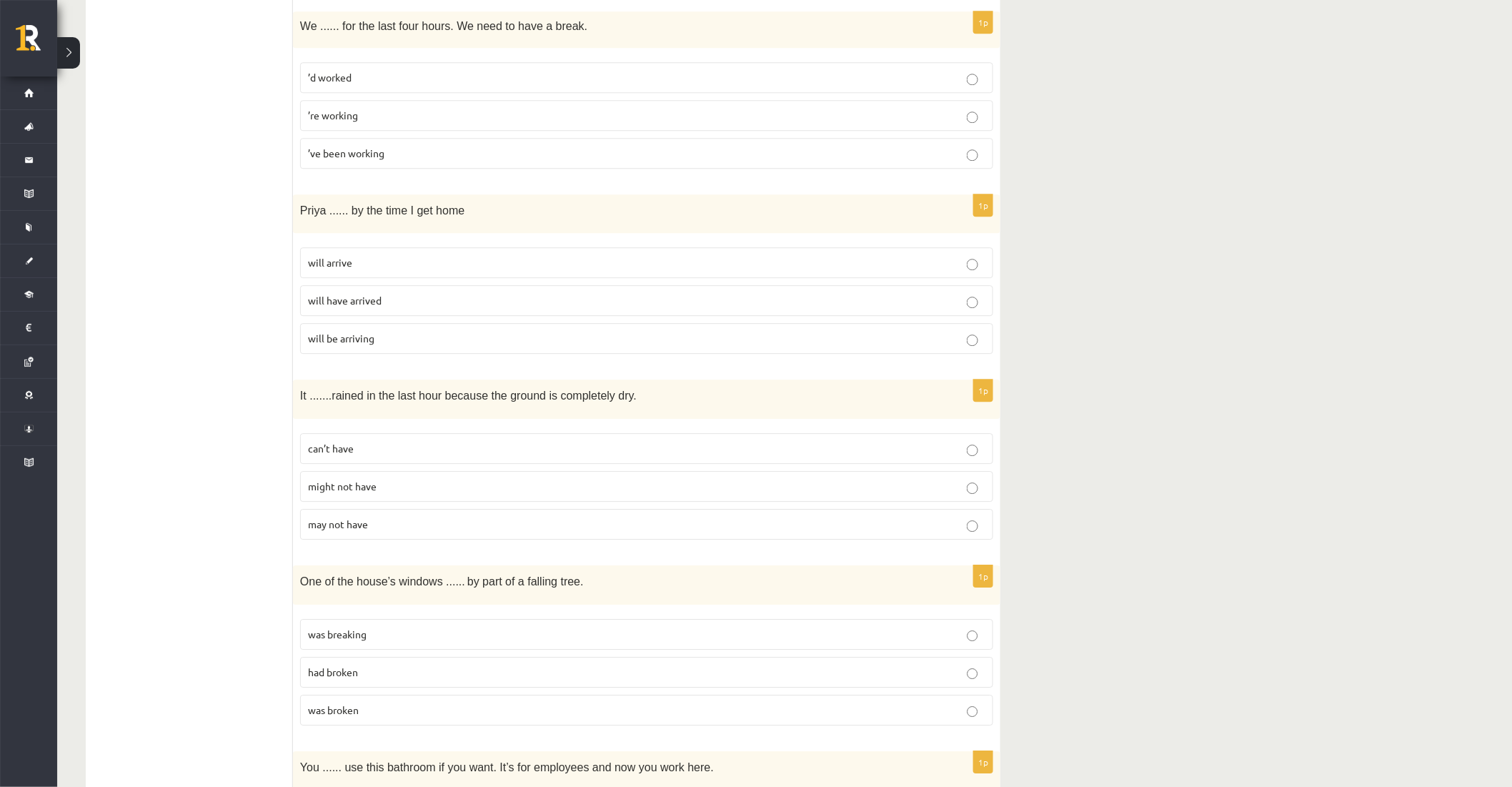
scroll to position [1588, 0]
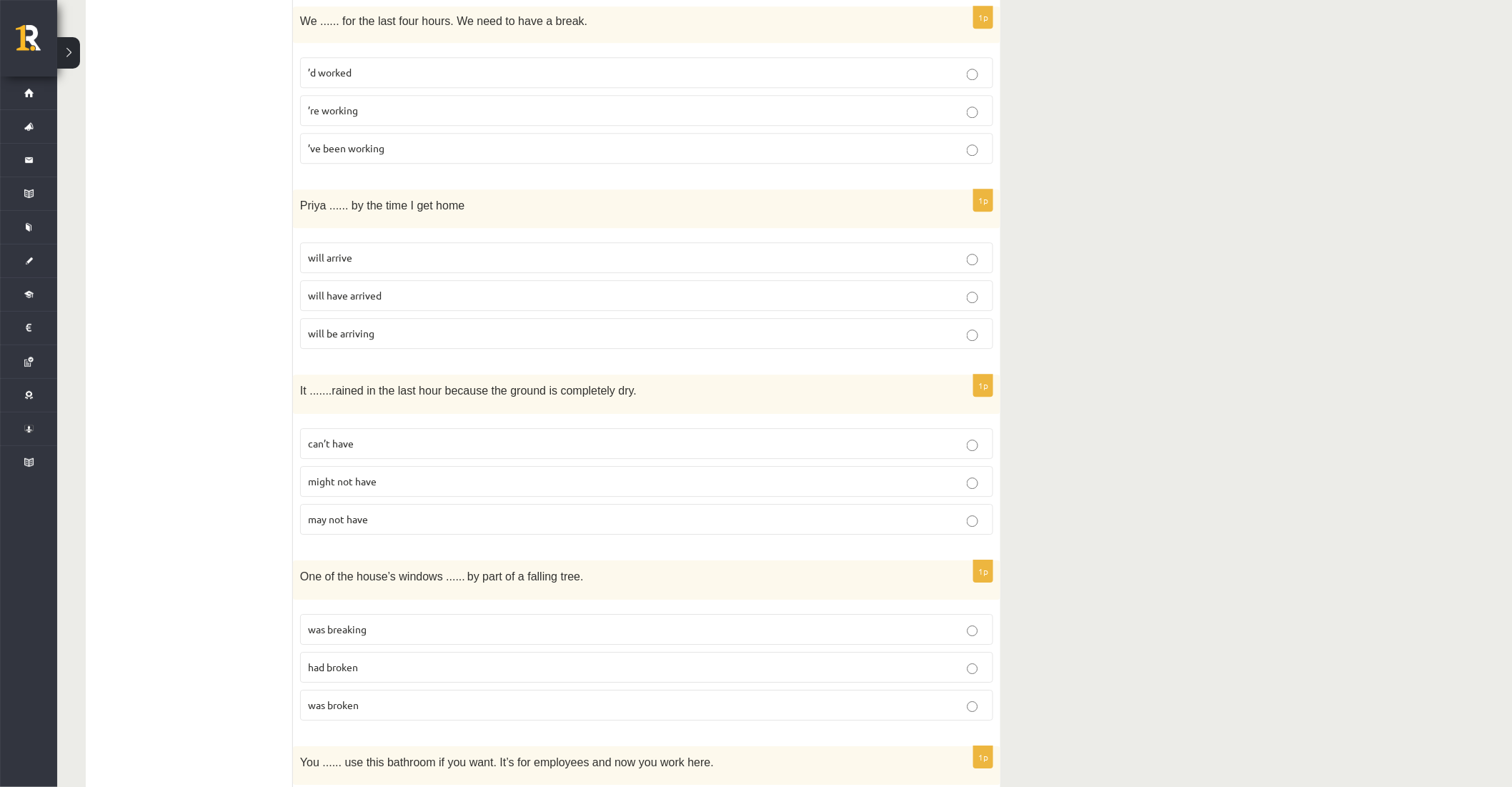
click at [331, 709] on span "was broken" at bounding box center [333, 704] width 51 height 13
click at [374, 446] on p "can’t have" at bounding box center [646, 443] width 677 height 15
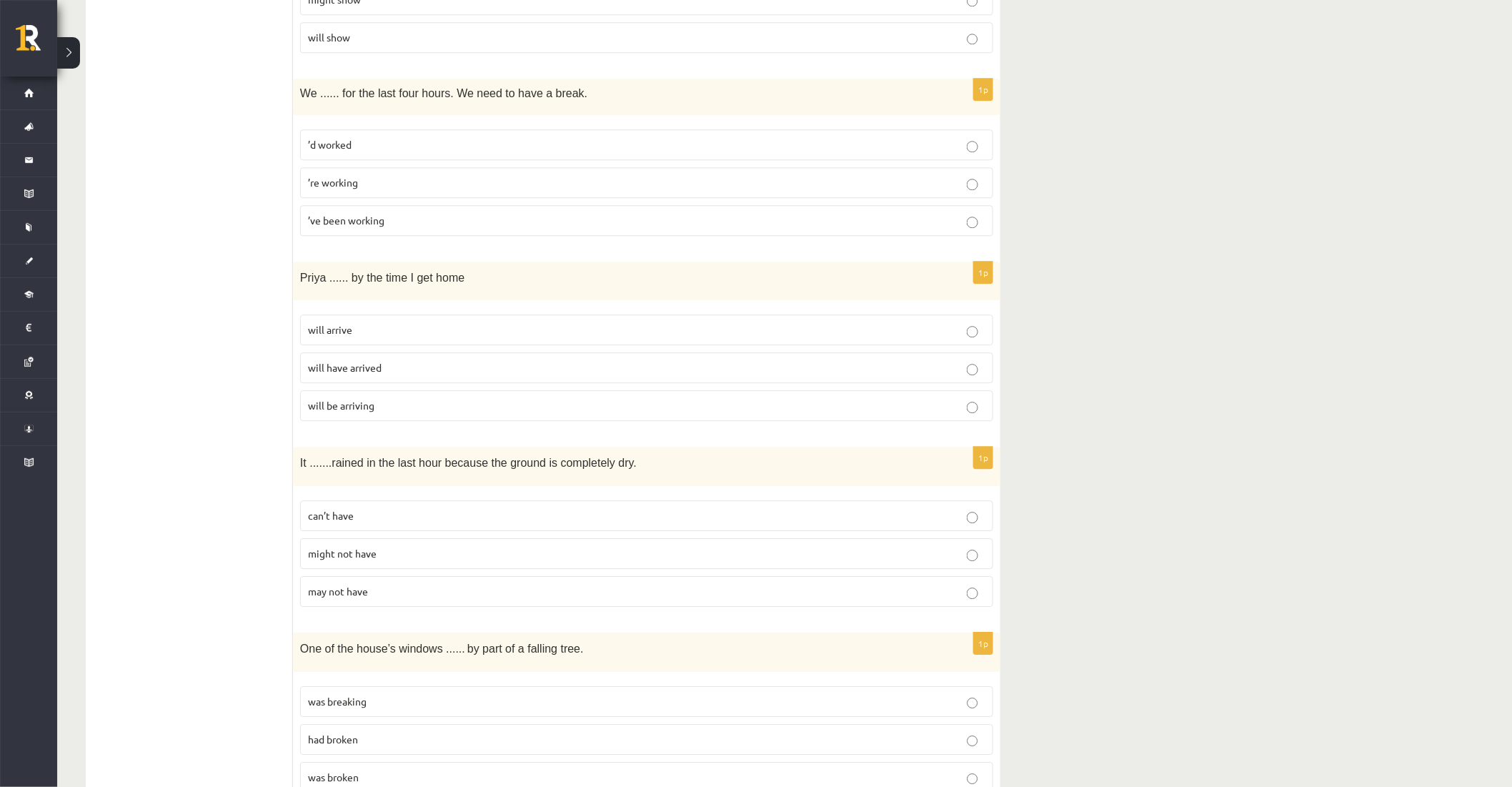
scroll to position [1509, 0]
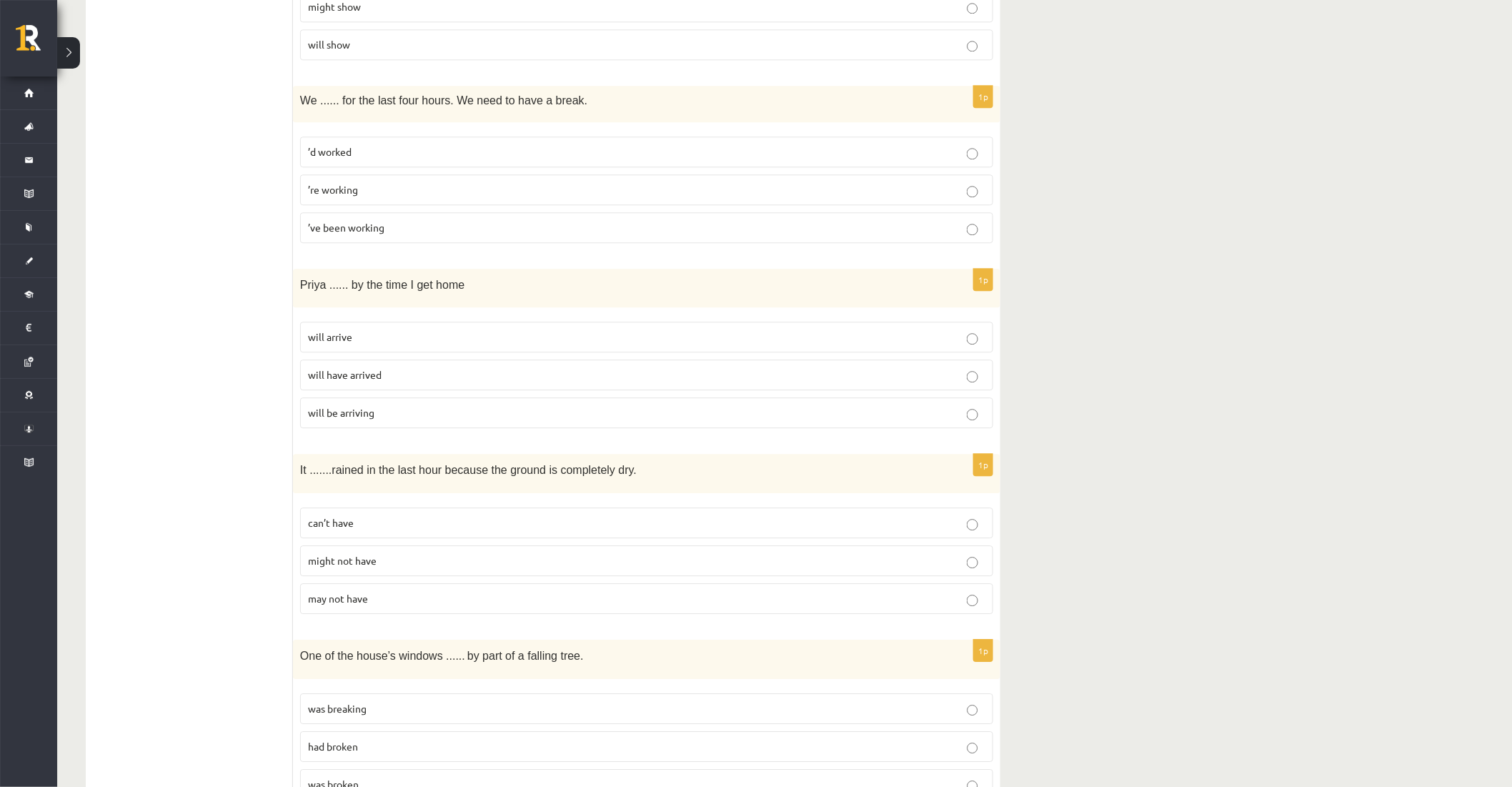
click at [395, 413] on p "will be arriving" at bounding box center [646, 412] width 677 height 15
click at [438, 379] on p "will have arrived" at bounding box center [646, 374] width 677 height 15
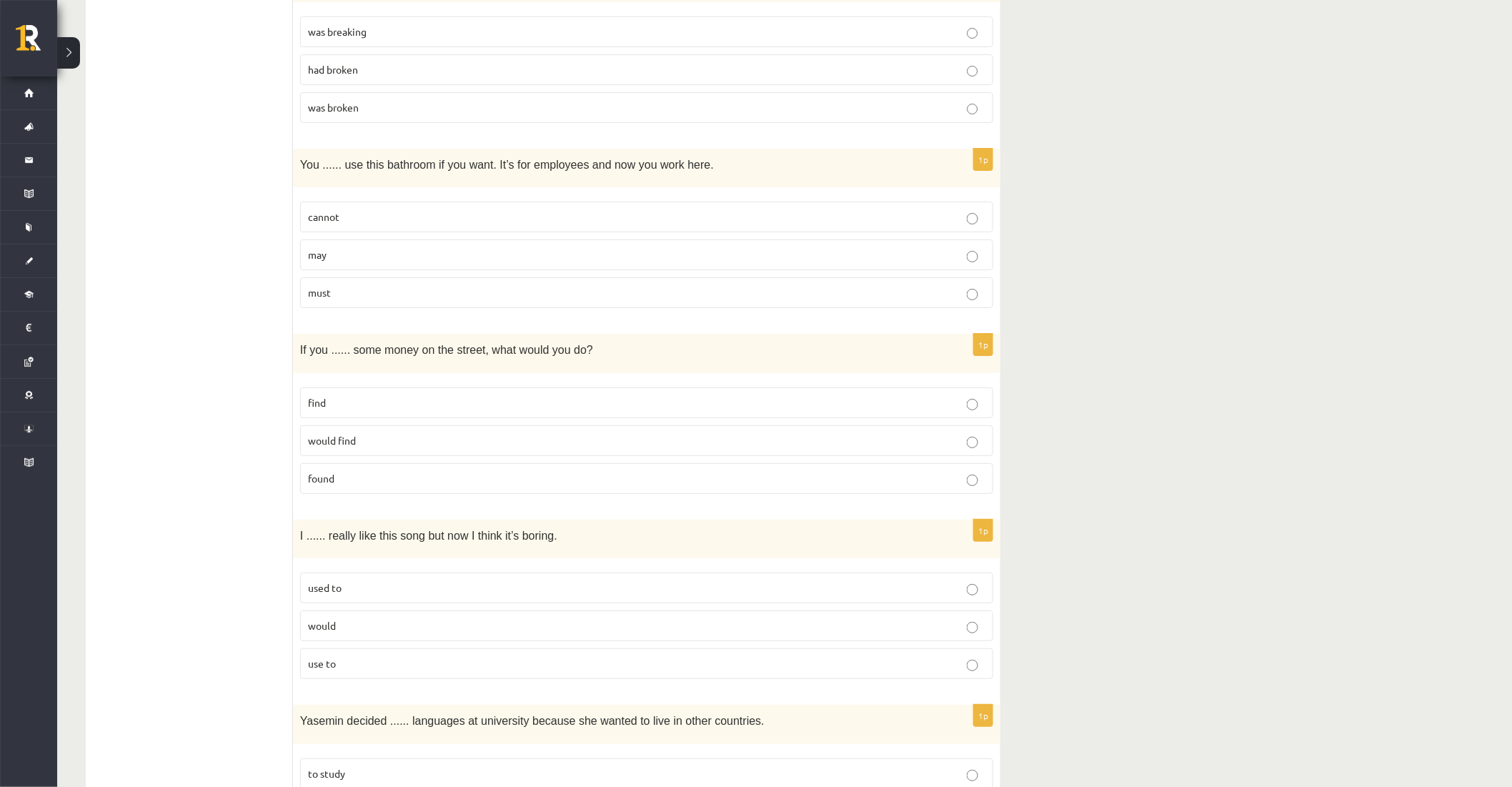
scroll to position [2303, 0]
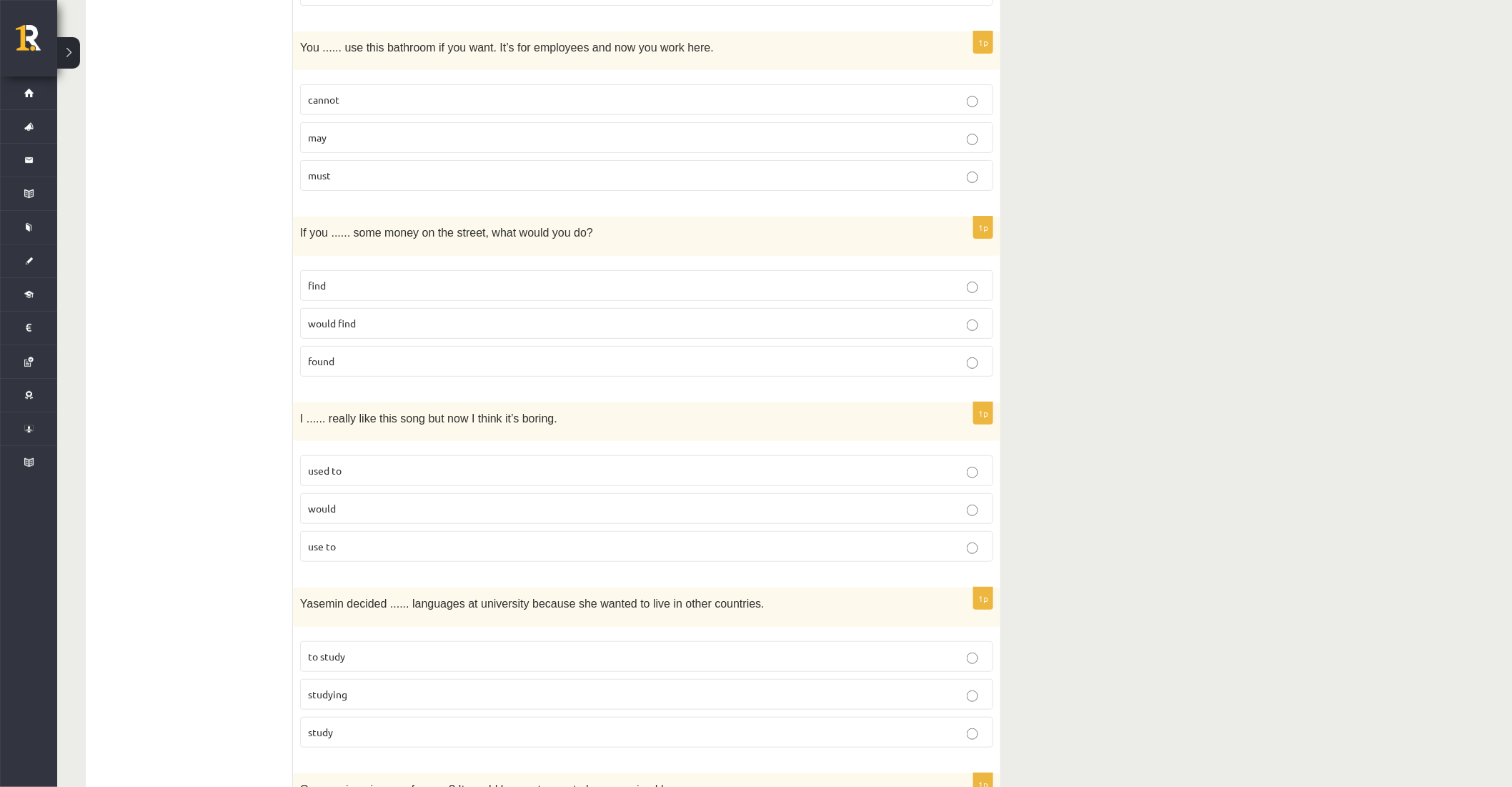
click at [687, 323] on p "would find" at bounding box center [646, 322] width 677 height 15
click at [359, 369] on p "found" at bounding box center [646, 361] width 677 height 15
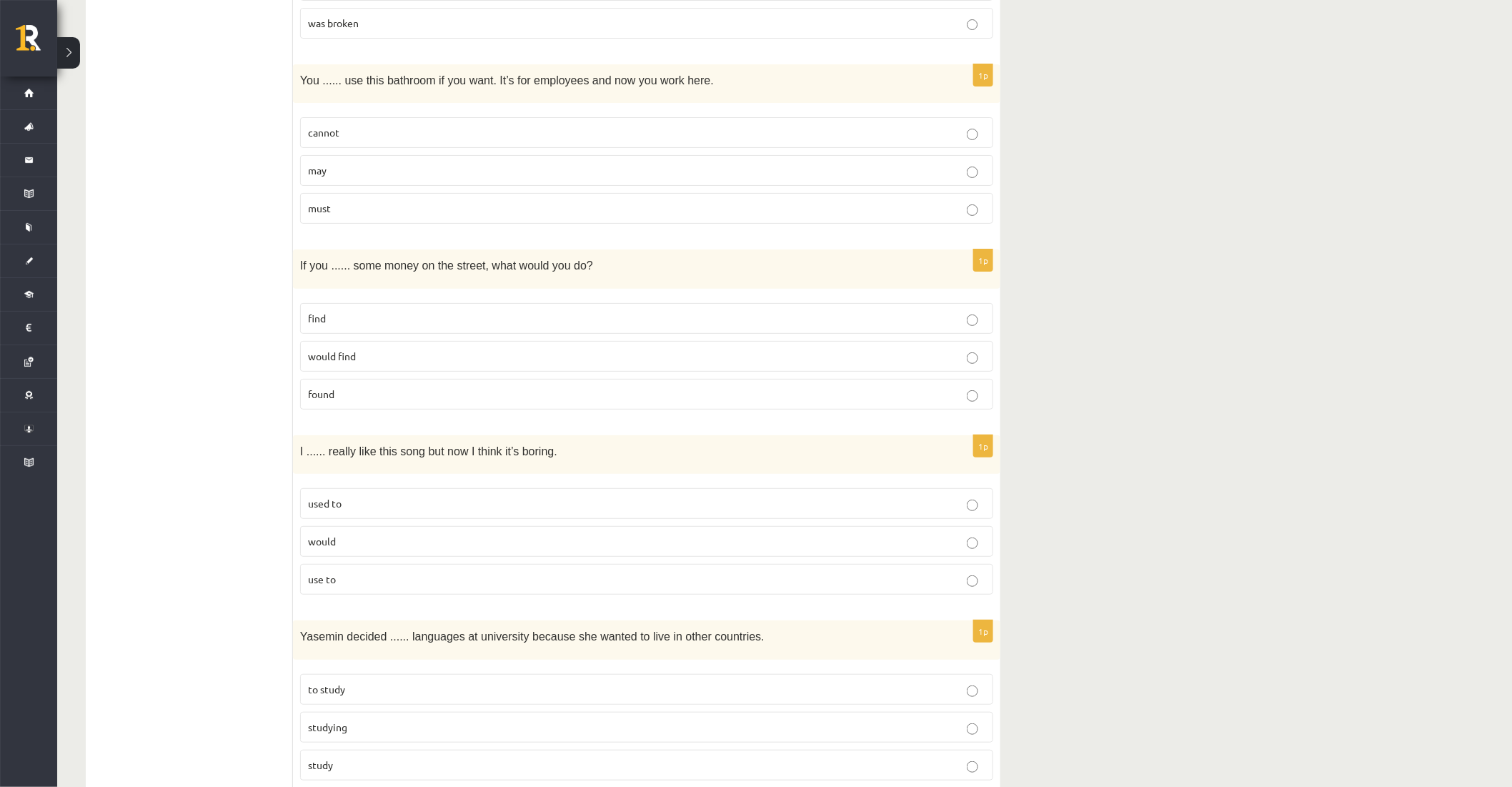
scroll to position [2144, 0]
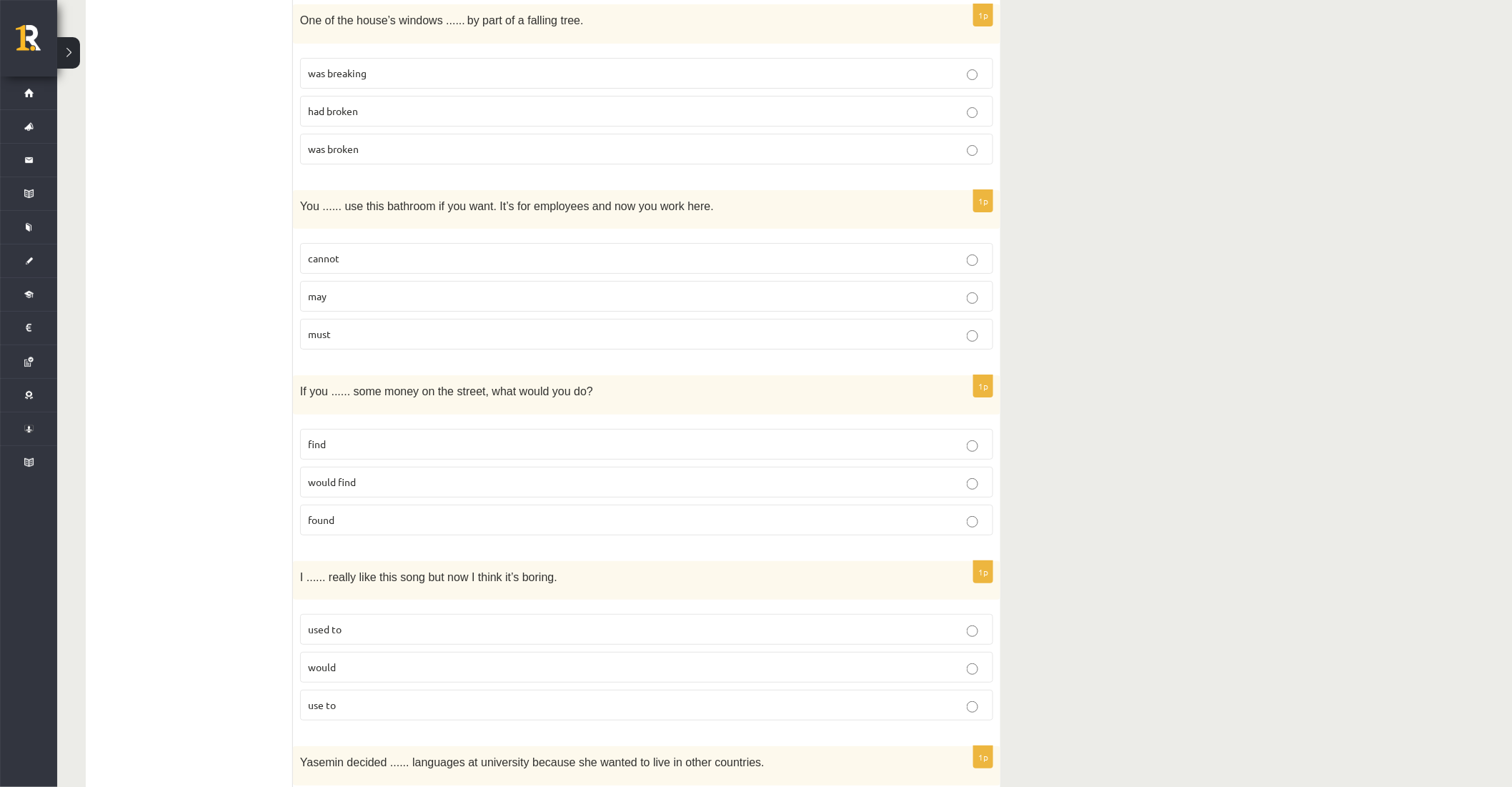
click at [347, 266] on p "cannot" at bounding box center [646, 258] width 677 height 15
click at [341, 295] on p "may" at bounding box center [646, 295] width 677 height 15
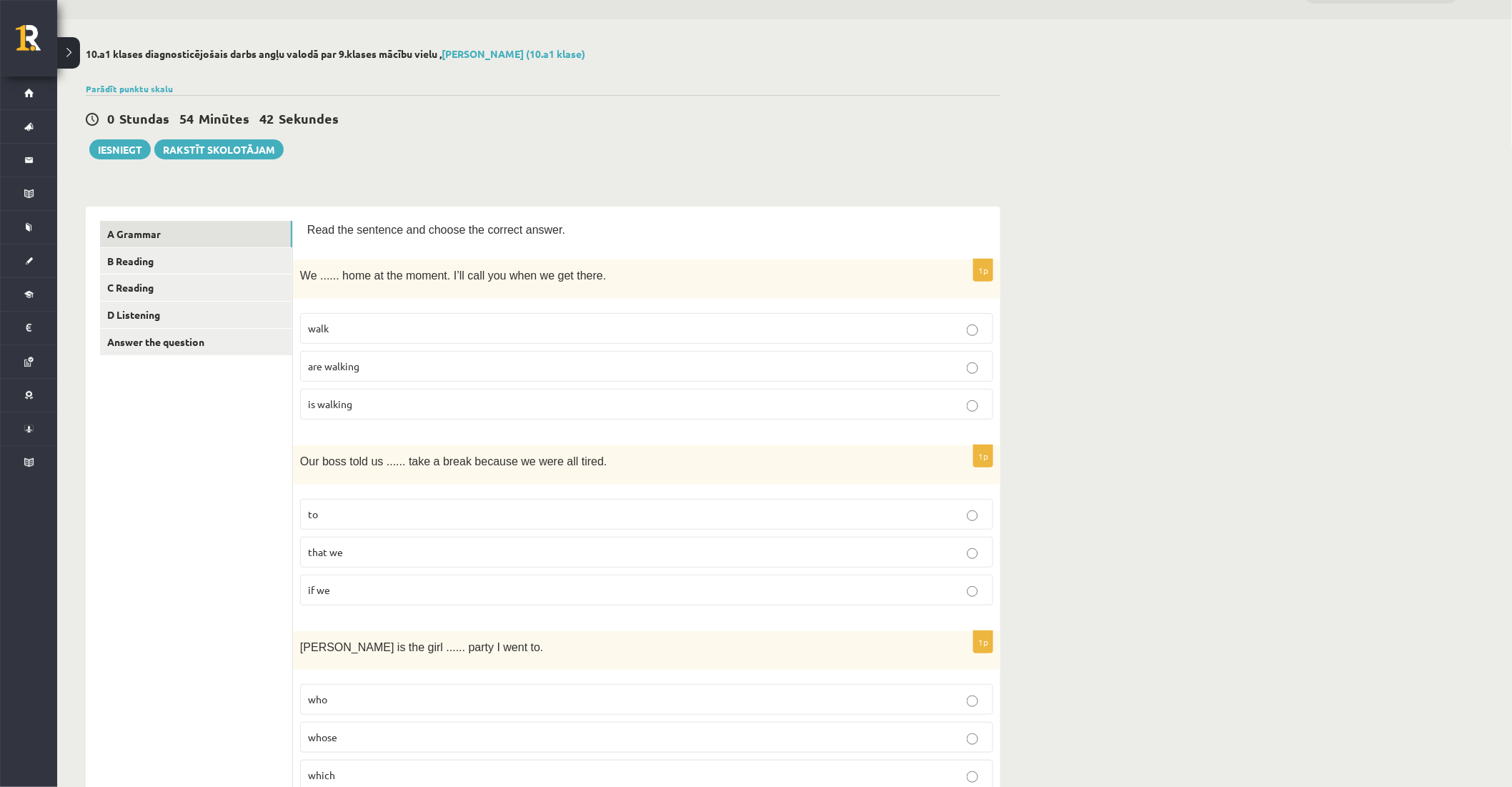
scroll to position [0, 0]
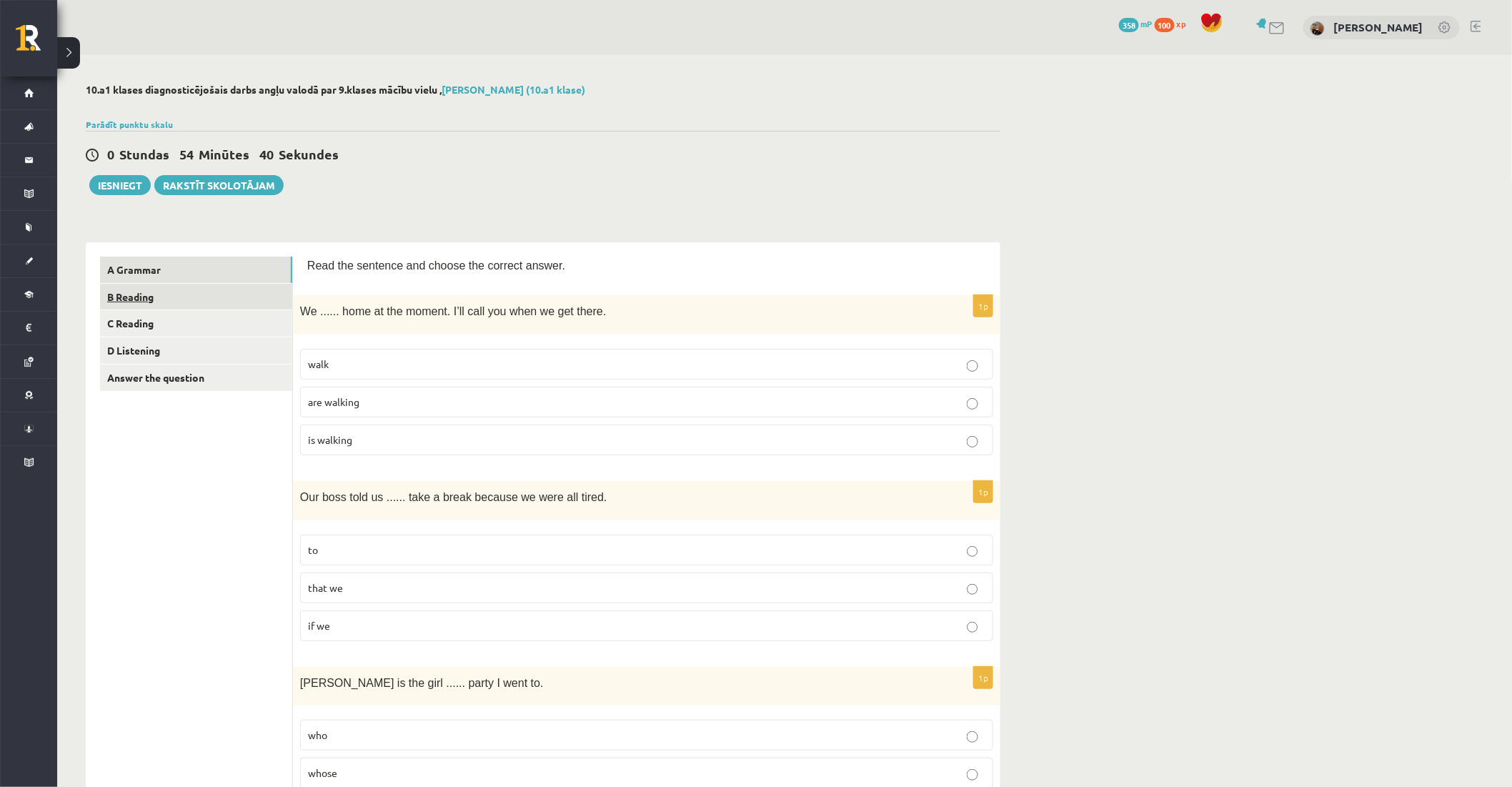
click at [221, 300] on link "B Reading" at bounding box center [196, 296] width 193 height 26
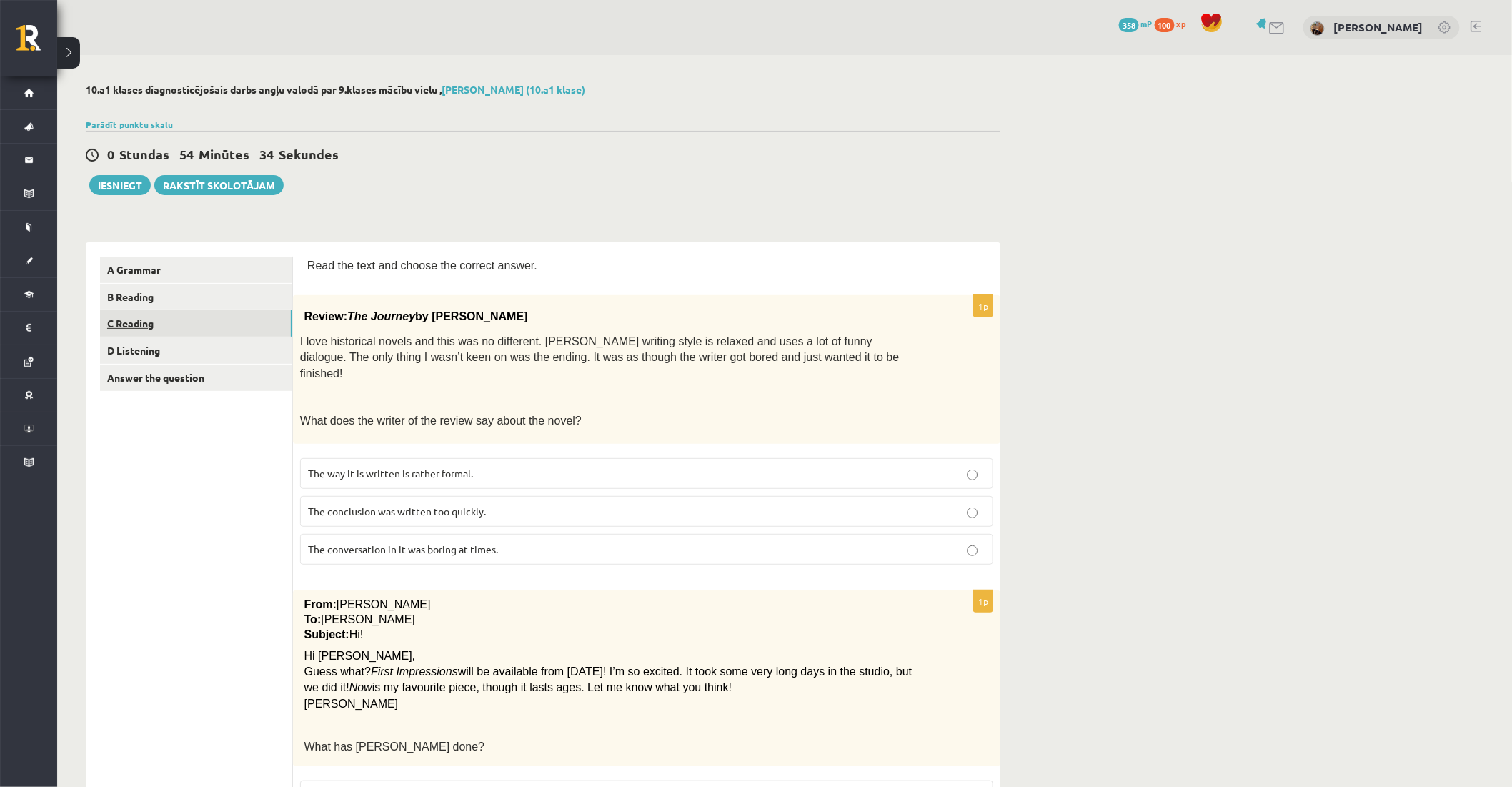
click at [212, 322] on link "C Reading" at bounding box center [196, 323] width 193 height 26
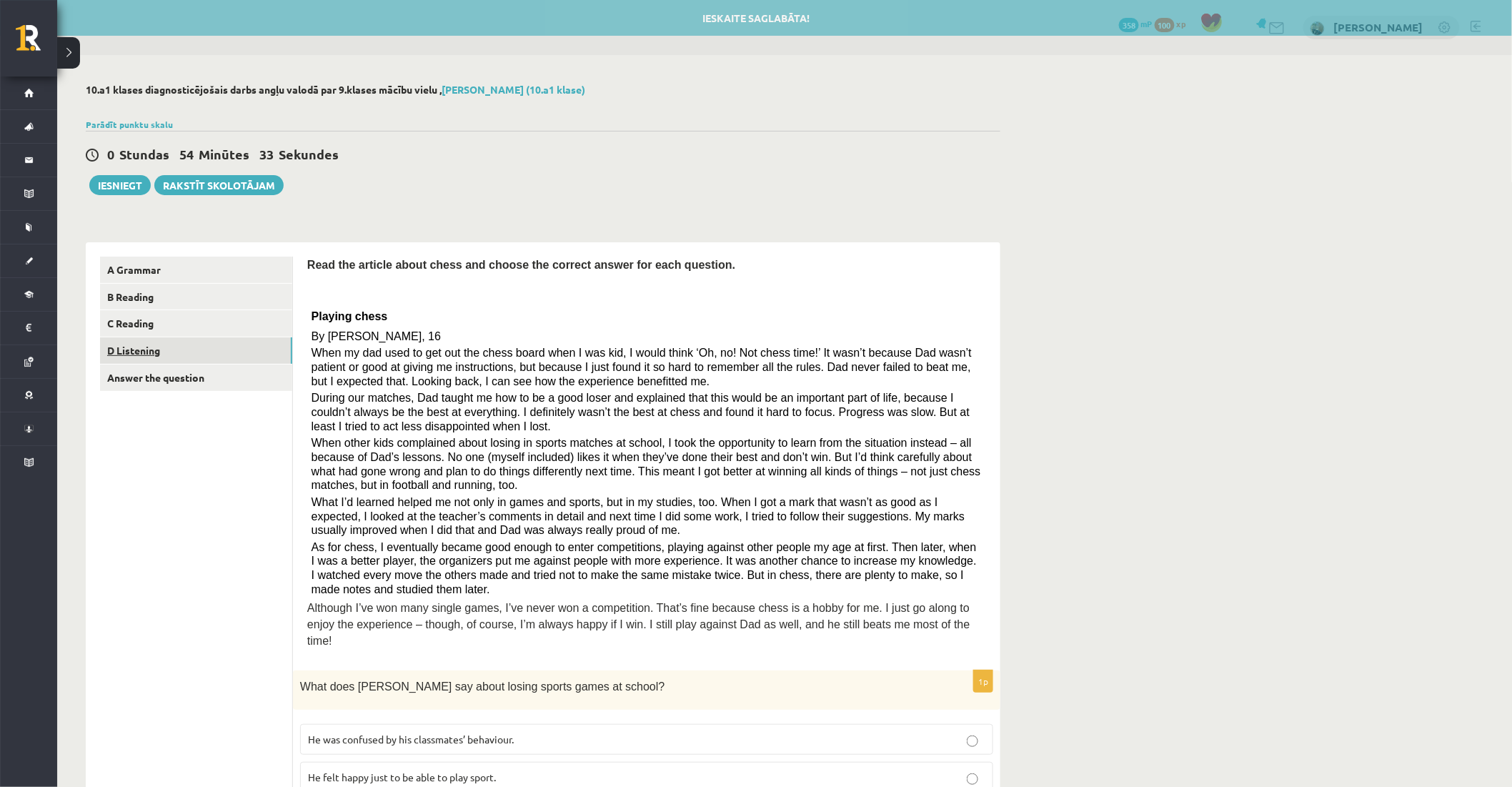
click at [213, 351] on link "D Listening" at bounding box center [196, 350] width 193 height 26
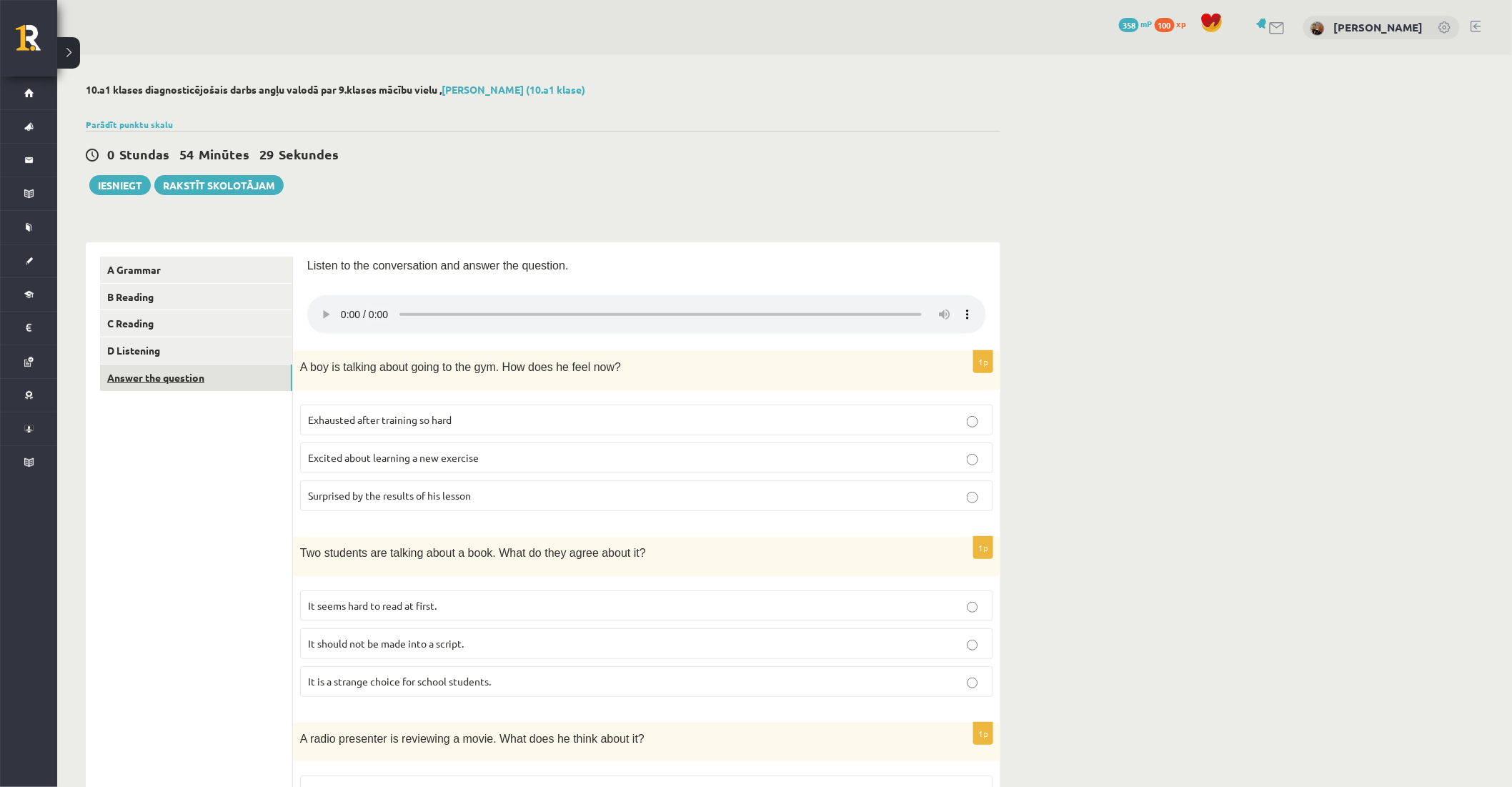
click at [179, 375] on link "Answer the question" at bounding box center [196, 377] width 193 height 26
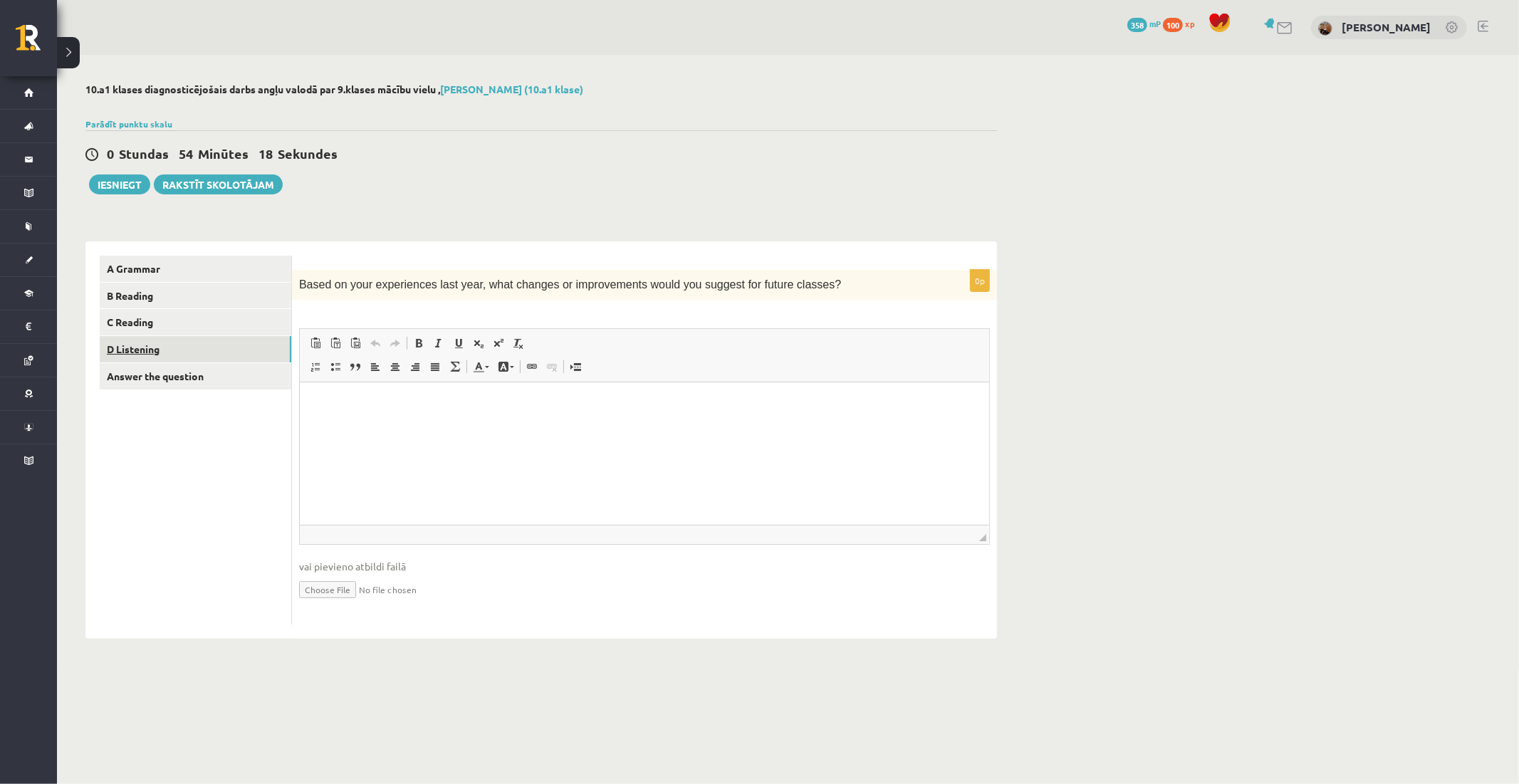
click at [246, 347] on link "D Listening" at bounding box center [195, 349] width 192 height 26
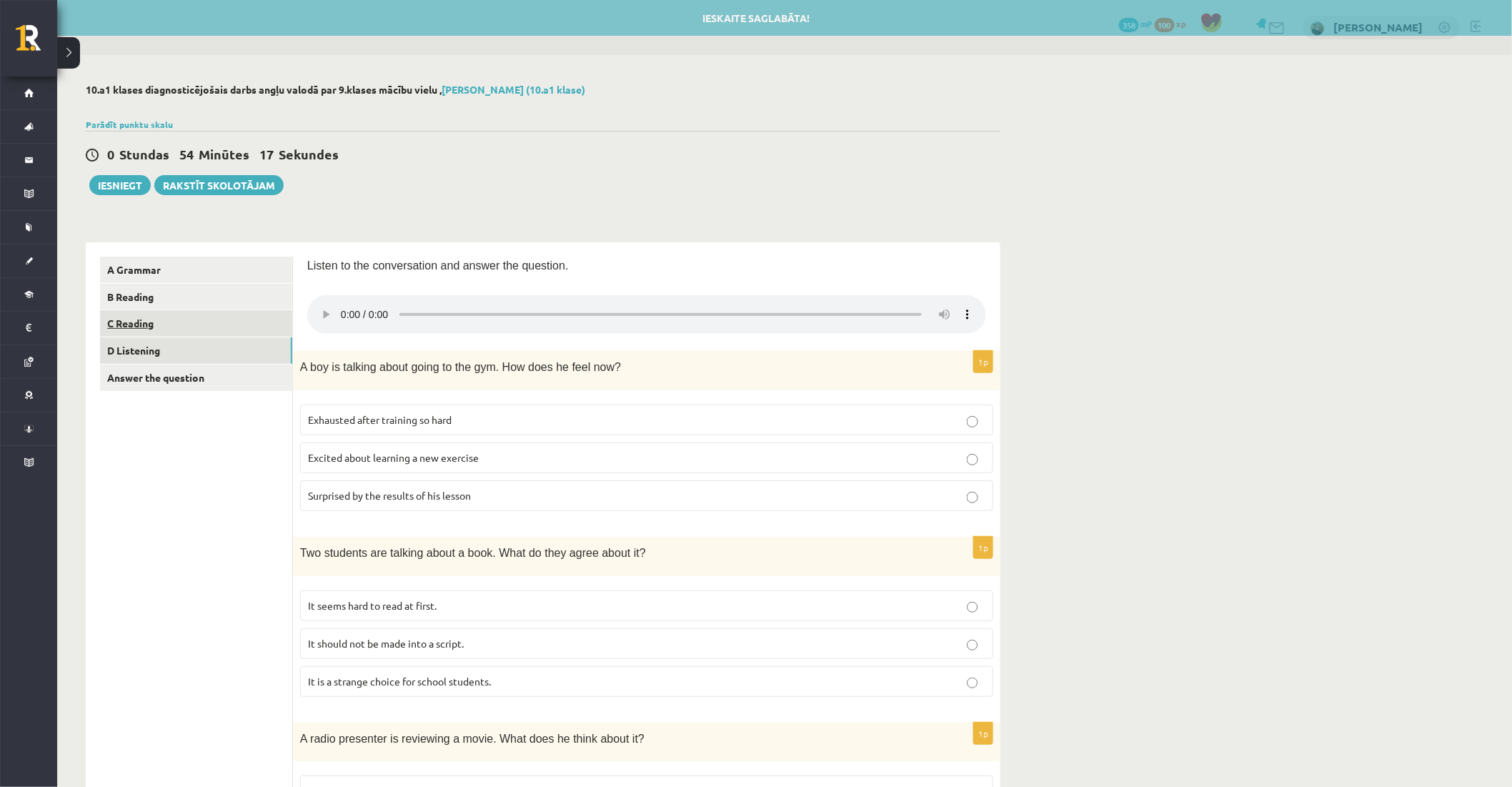
click at [172, 325] on link "C Reading" at bounding box center [196, 323] width 193 height 26
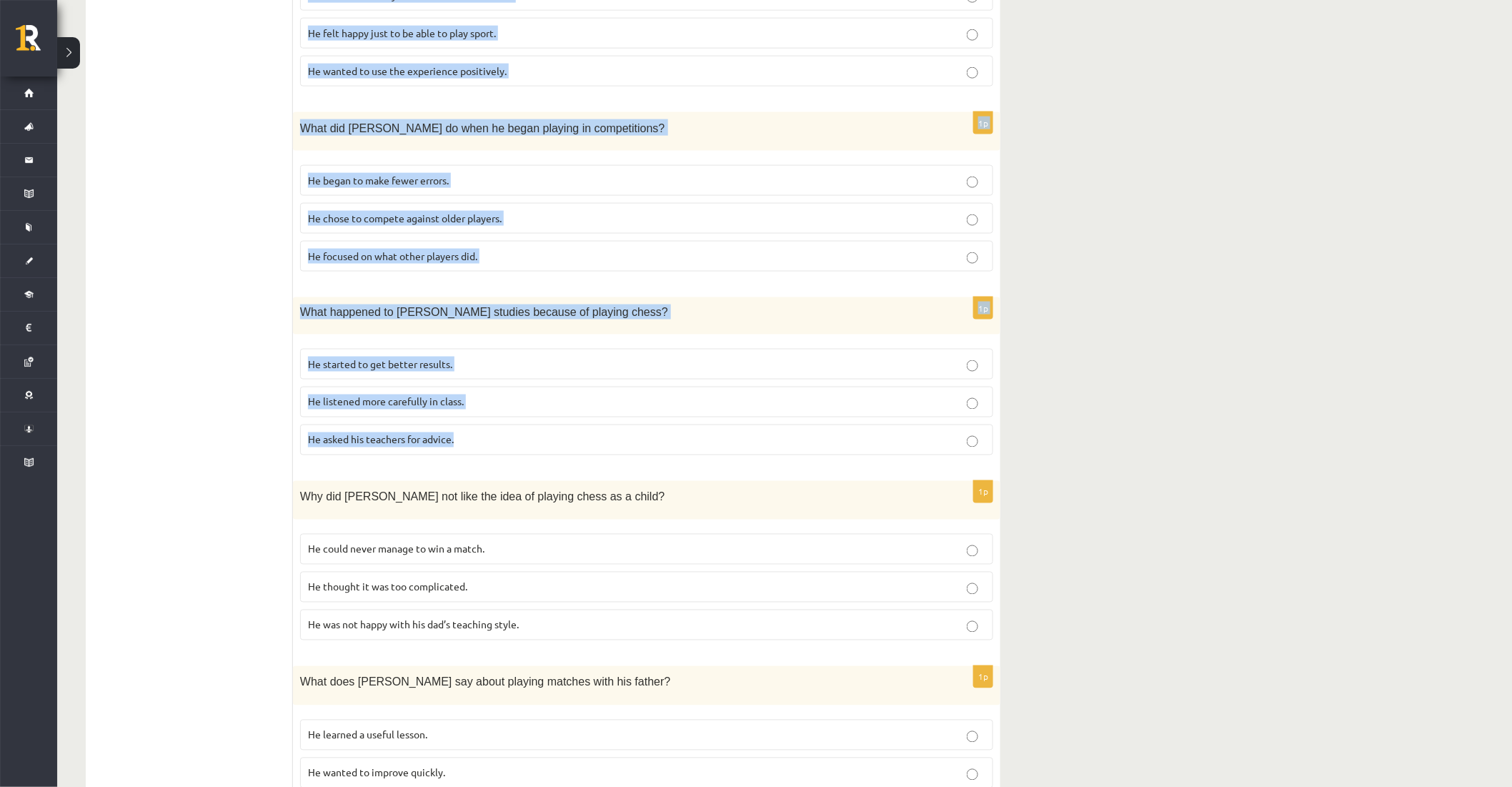
scroll to position [1009, 0]
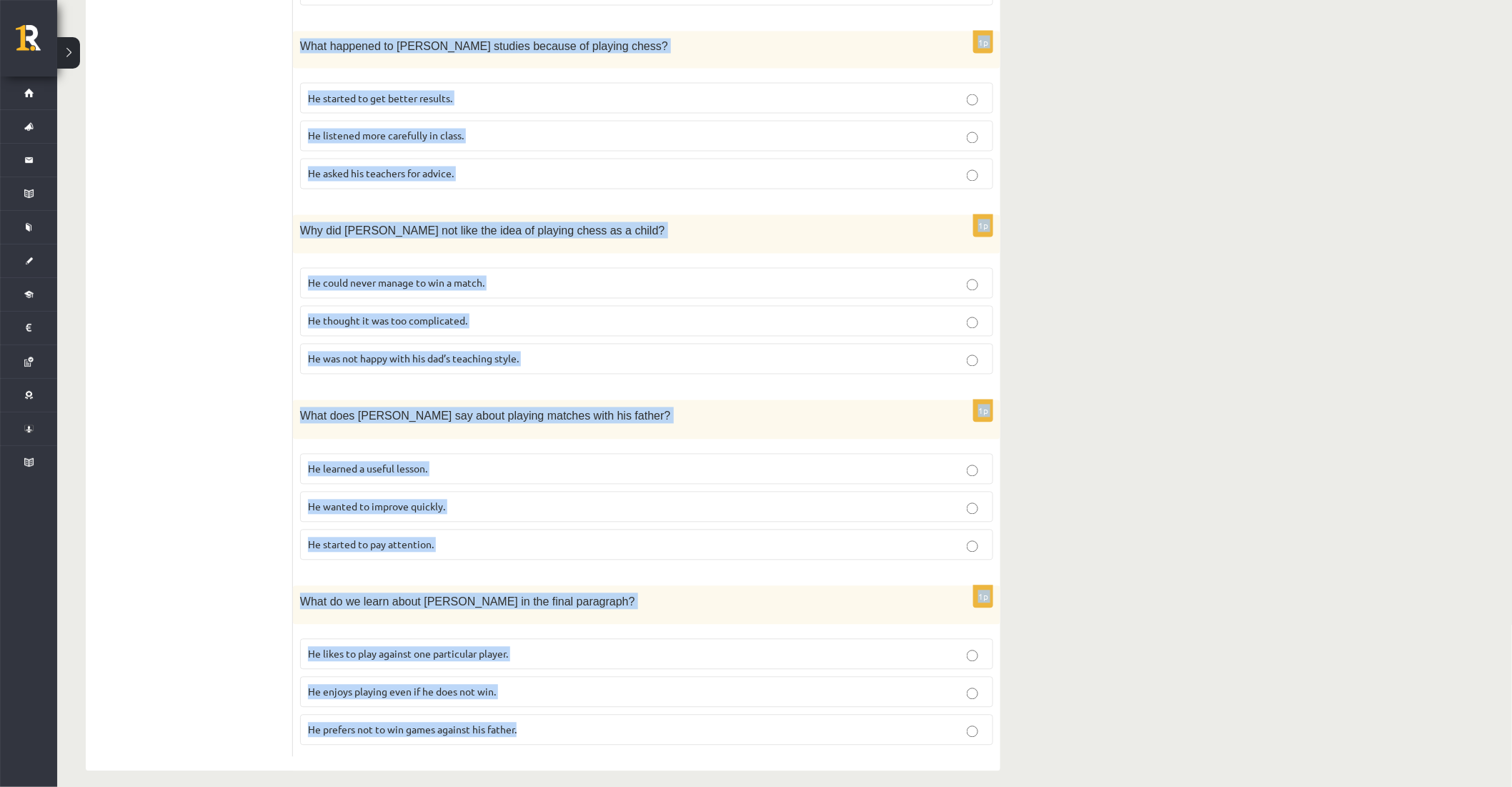
drag, startPoint x: 306, startPoint y: 259, endPoint x: 983, endPoint y: 741, distance: 831.1
click at [983, 743] on div "Read the article about chess and choose the correct answer for each question. P…" at bounding box center [647, 2] width 708 height 1539
copy form "Read the article about chess and choose the correct answer for each question. P…"
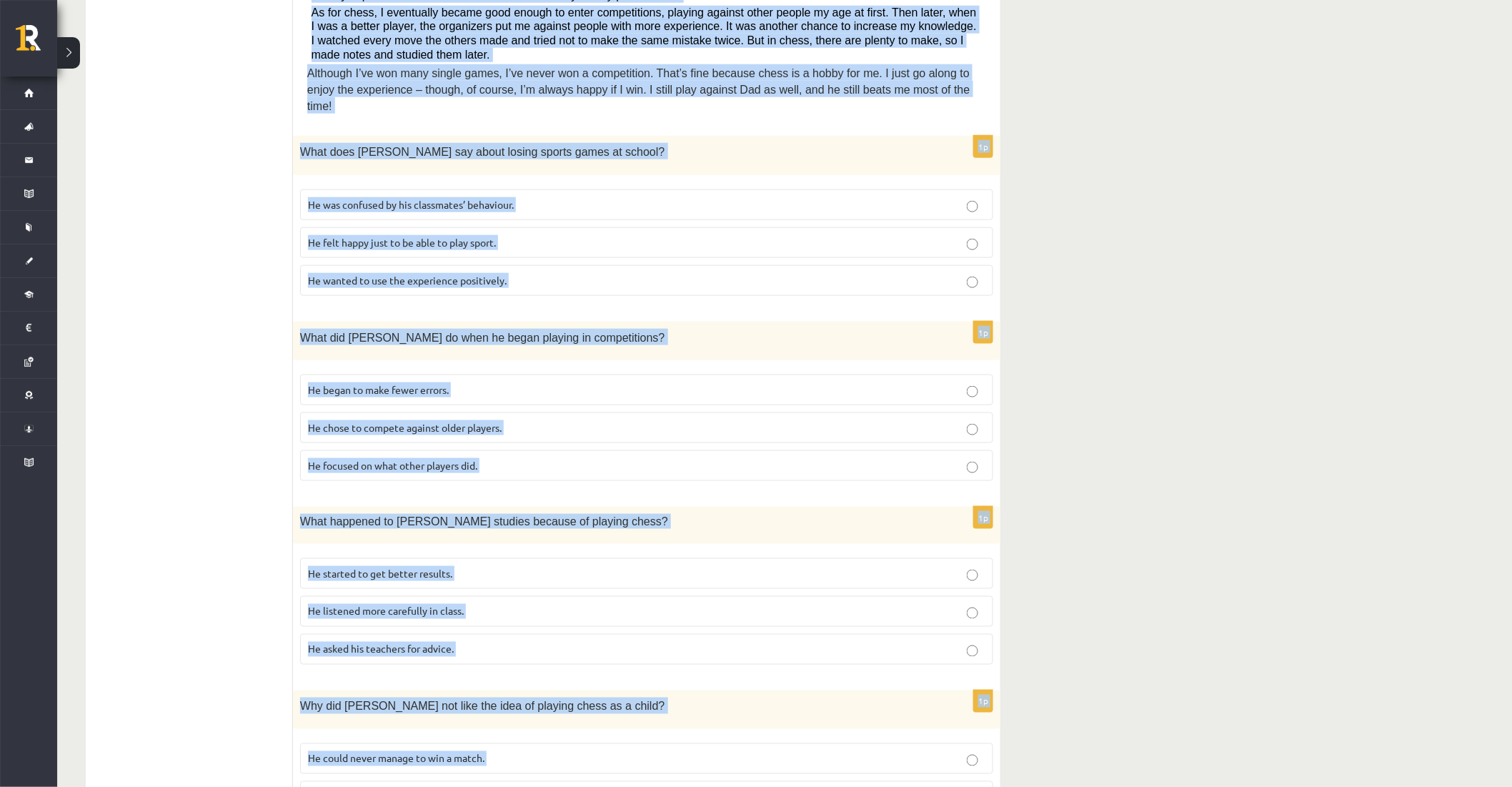
scroll to position [533, 0]
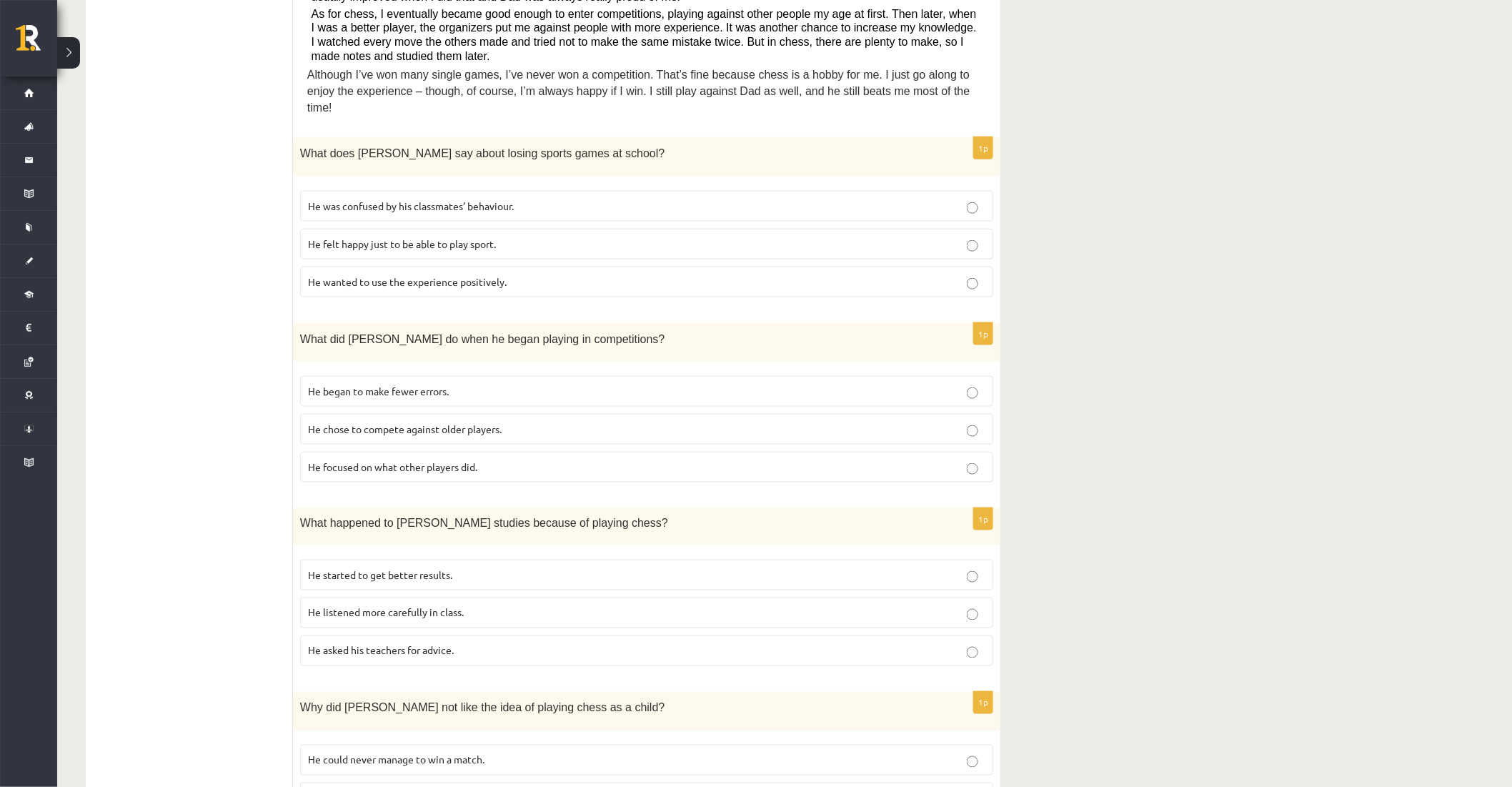
click at [206, 273] on ul "A Grammar B Reading C Reading D Listening Answer the question" at bounding box center [196, 478] width 193 height 1510
click at [374, 275] on span "He wanted to use the experience positively." at bounding box center [407, 282] width 199 height 13
click at [348, 460] on span "He focused on what other players did." at bounding box center [392, 466] width 169 height 13
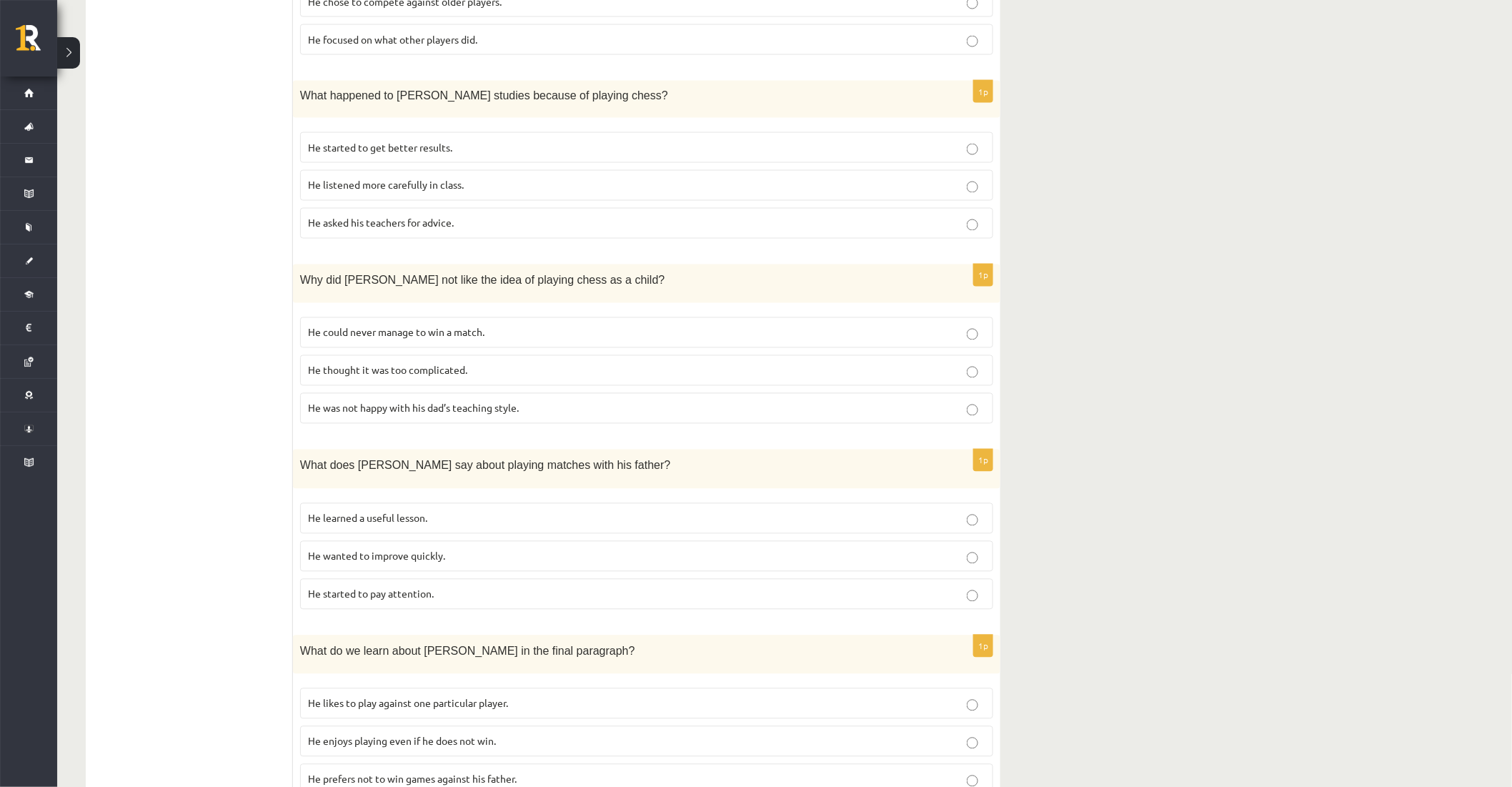
scroll to position [1009, 0]
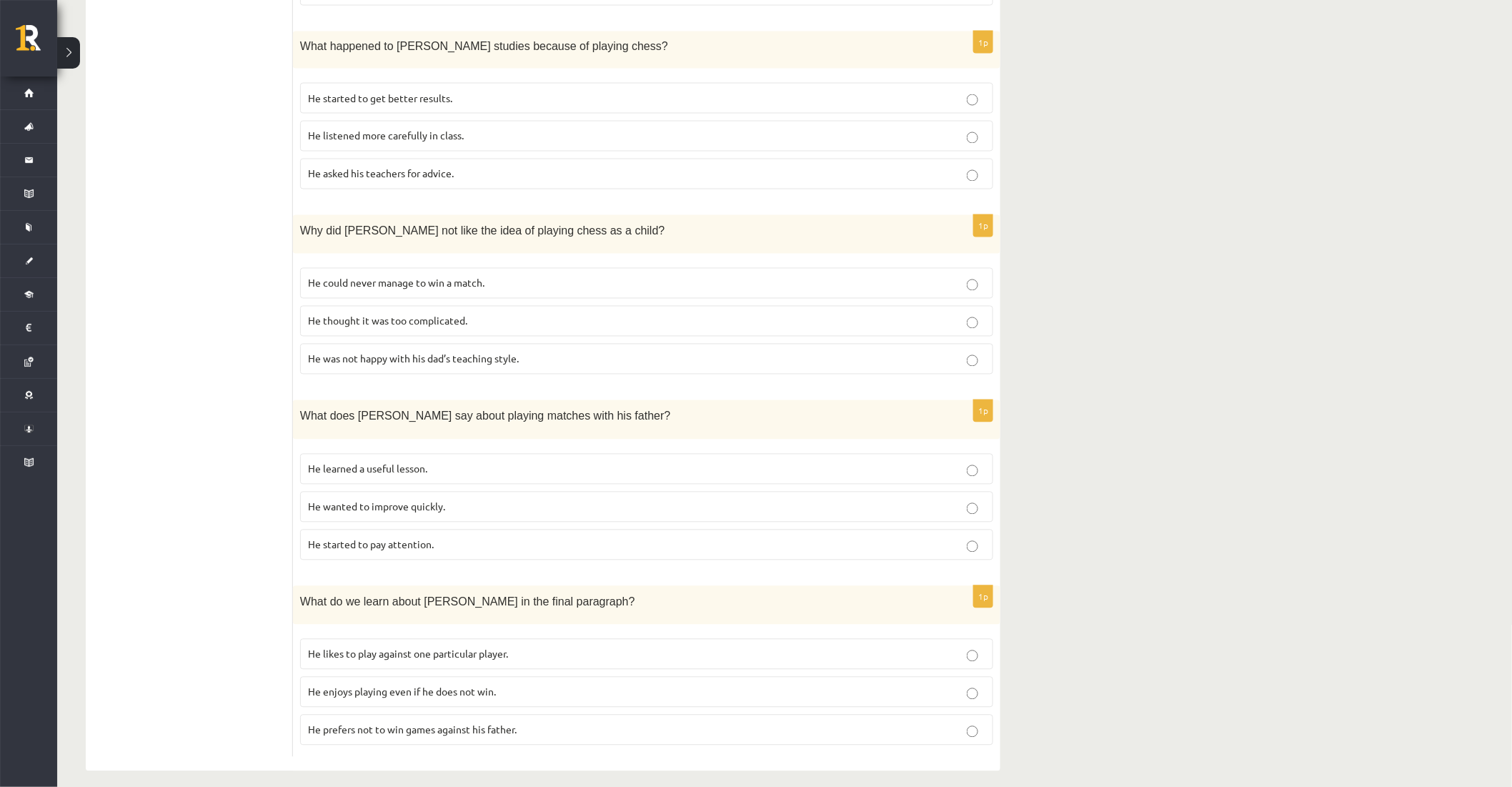
click at [394, 685] on span "He enjoys playing even if he does not win." at bounding box center [402, 691] width 188 height 13
click at [446, 462] on p "He learned a useful lesson." at bounding box center [646, 469] width 677 height 15
click at [465, 315] on span "He thought it was too complicated." at bounding box center [387, 321] width 159 height 13
click at [387, 92] on span "He started to get better results." at bounding box center [380, 98] width 145 height 13
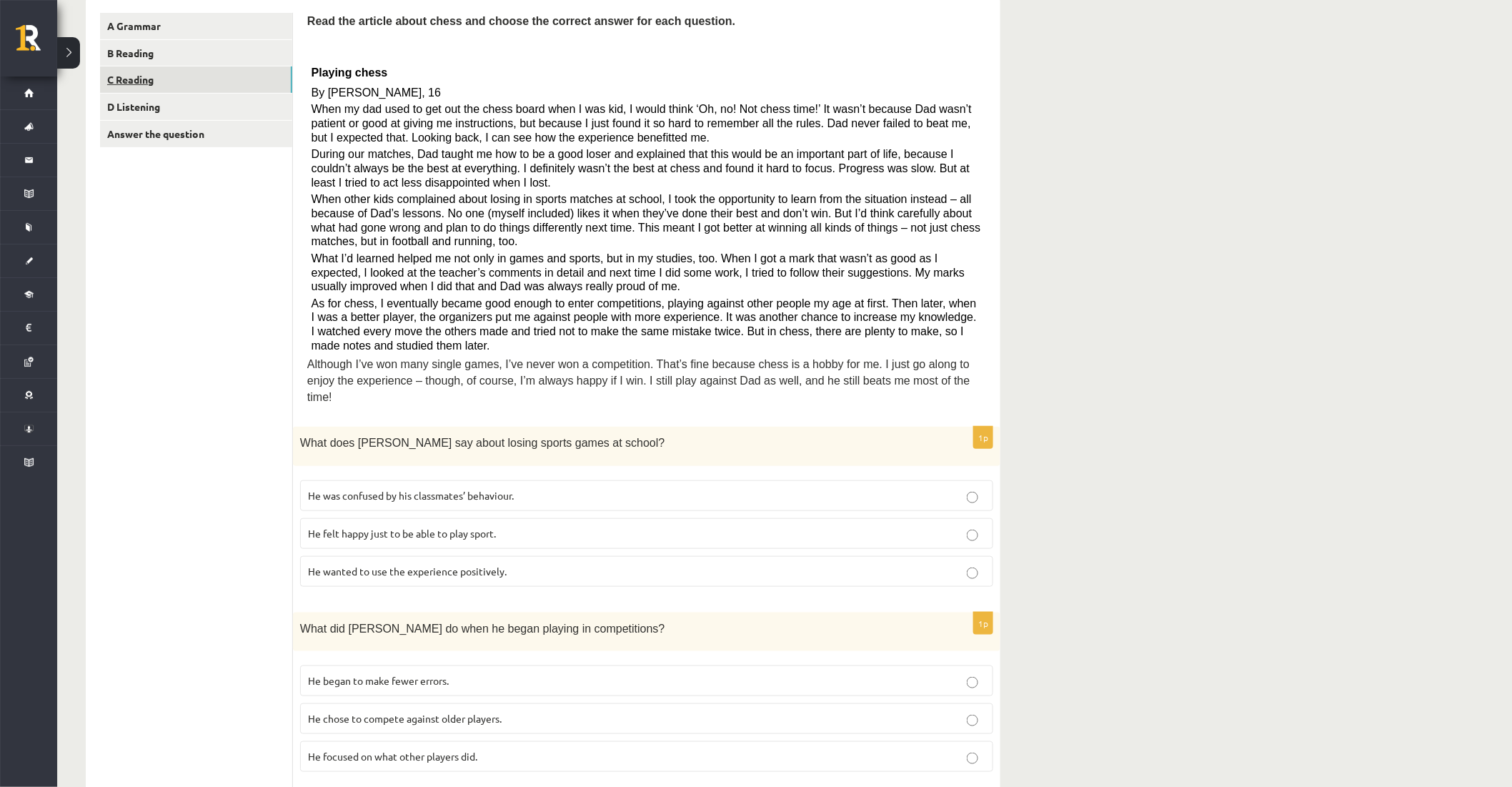
scroll to position [58, 0]
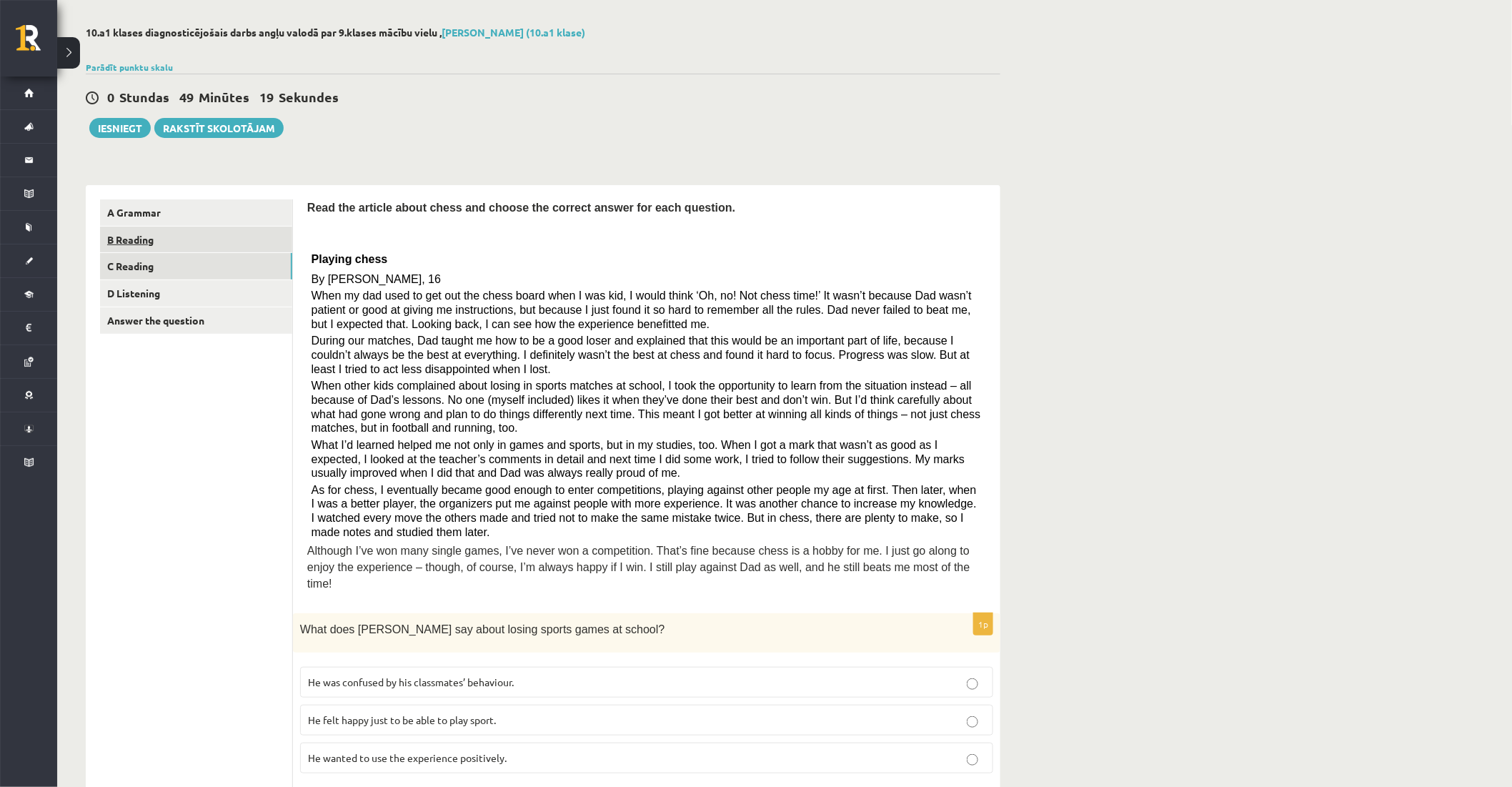
click at [162, 244] on link "B Reading" at bounding box center [196, 240] width 193 height 26
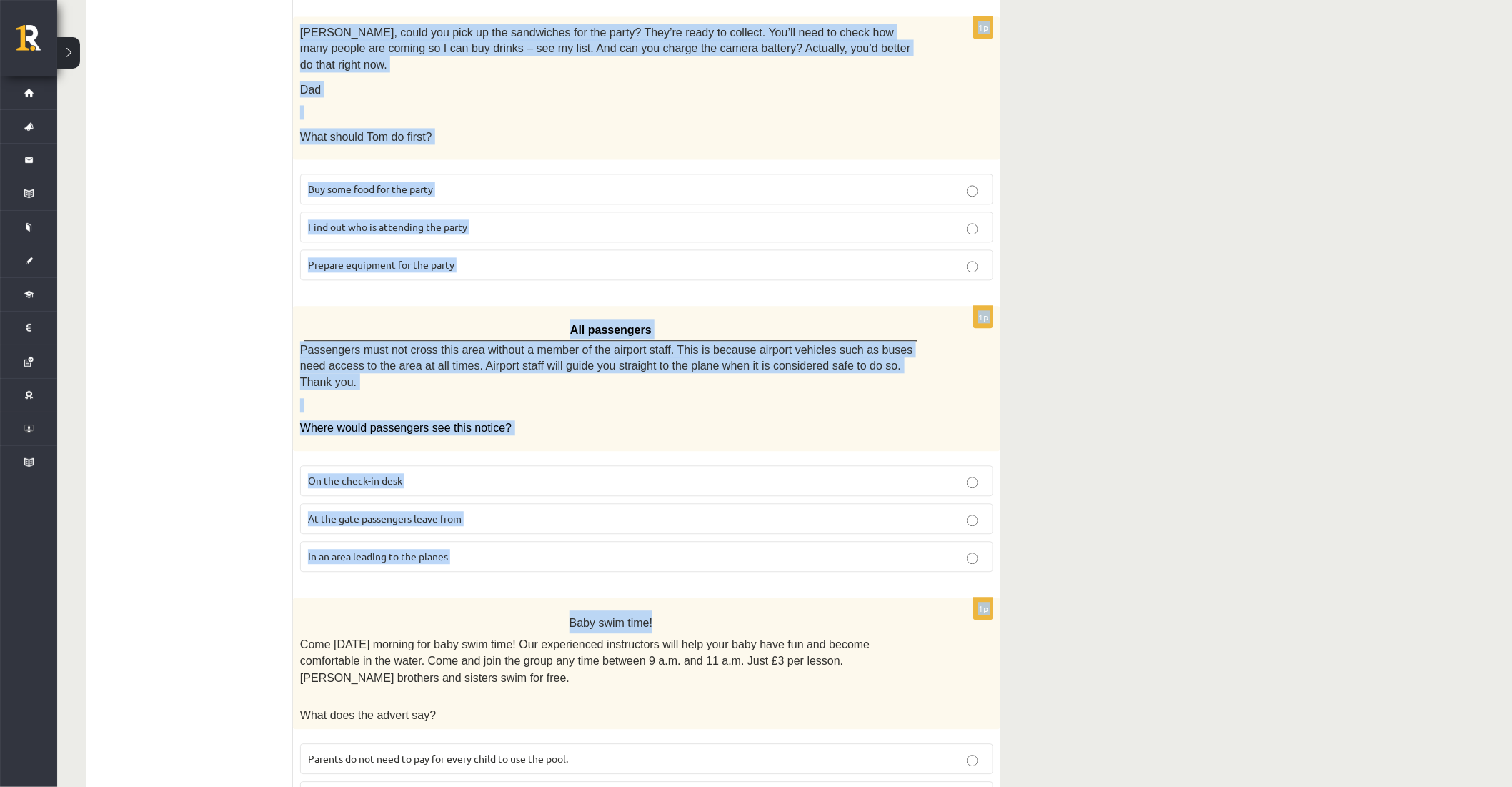
scroll to position [1218, 0]
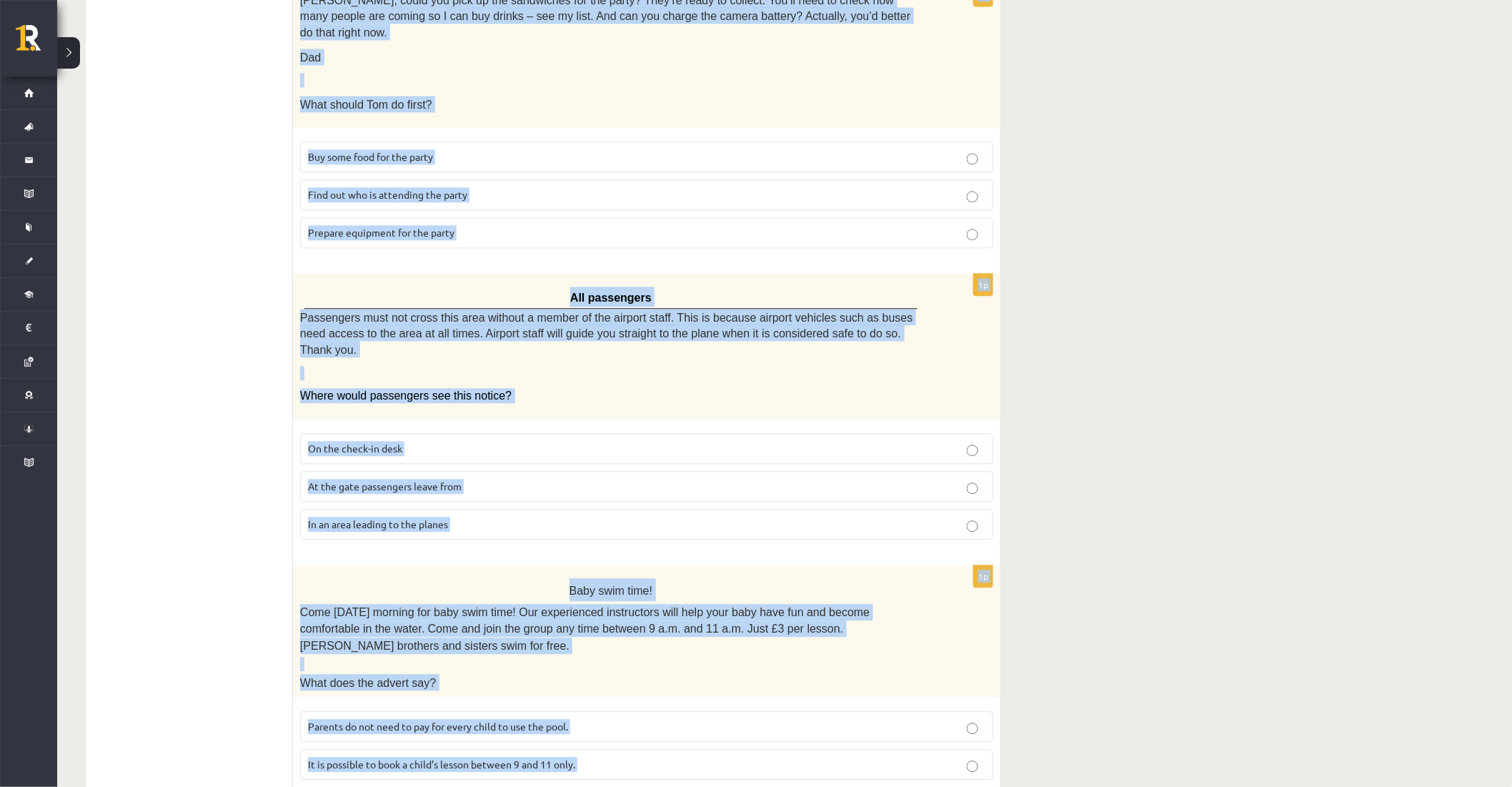
drag, startPoint x: 312, startPoint y: 261, endPoint x: 883, endPoint y: 733, distance: 740.8
copy form "Read the text and choose the correct answer. 1p Review: The Journey by Elizabet…"
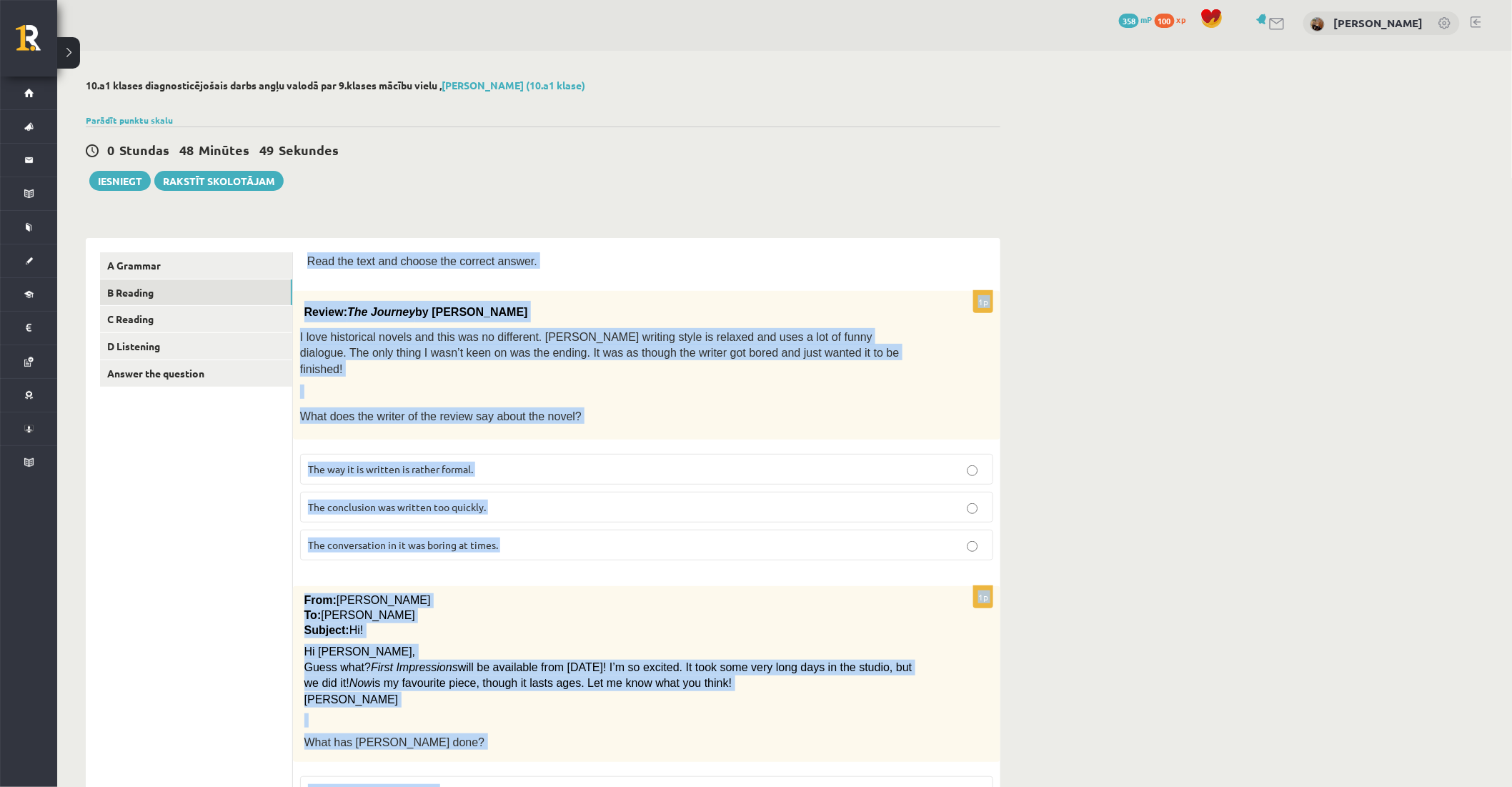
scroll to position [0, 0]
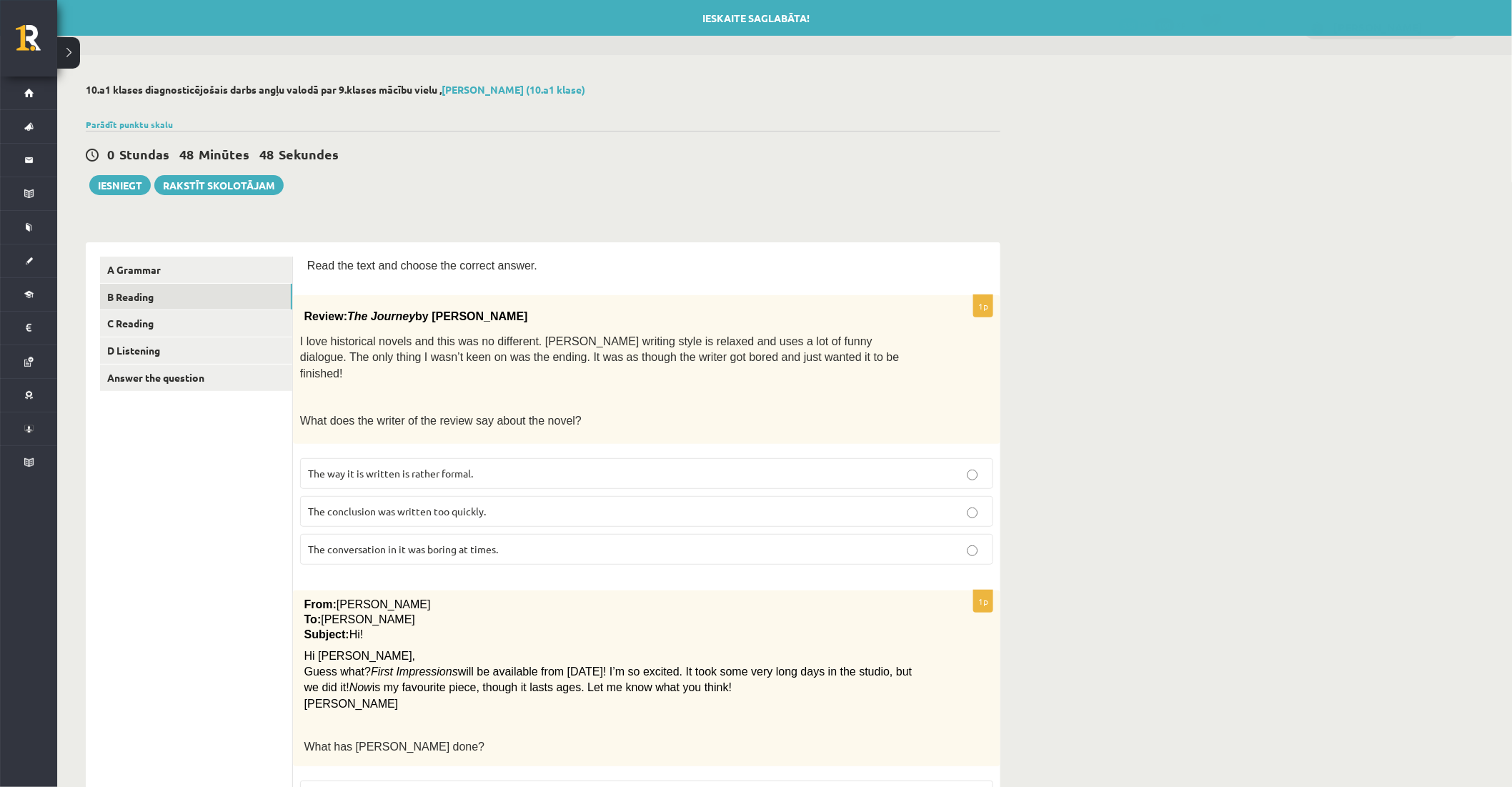
click at [355, 504] on p "The conclusion was written too quickly." at bounding box center [646, 511] width 677 height 15
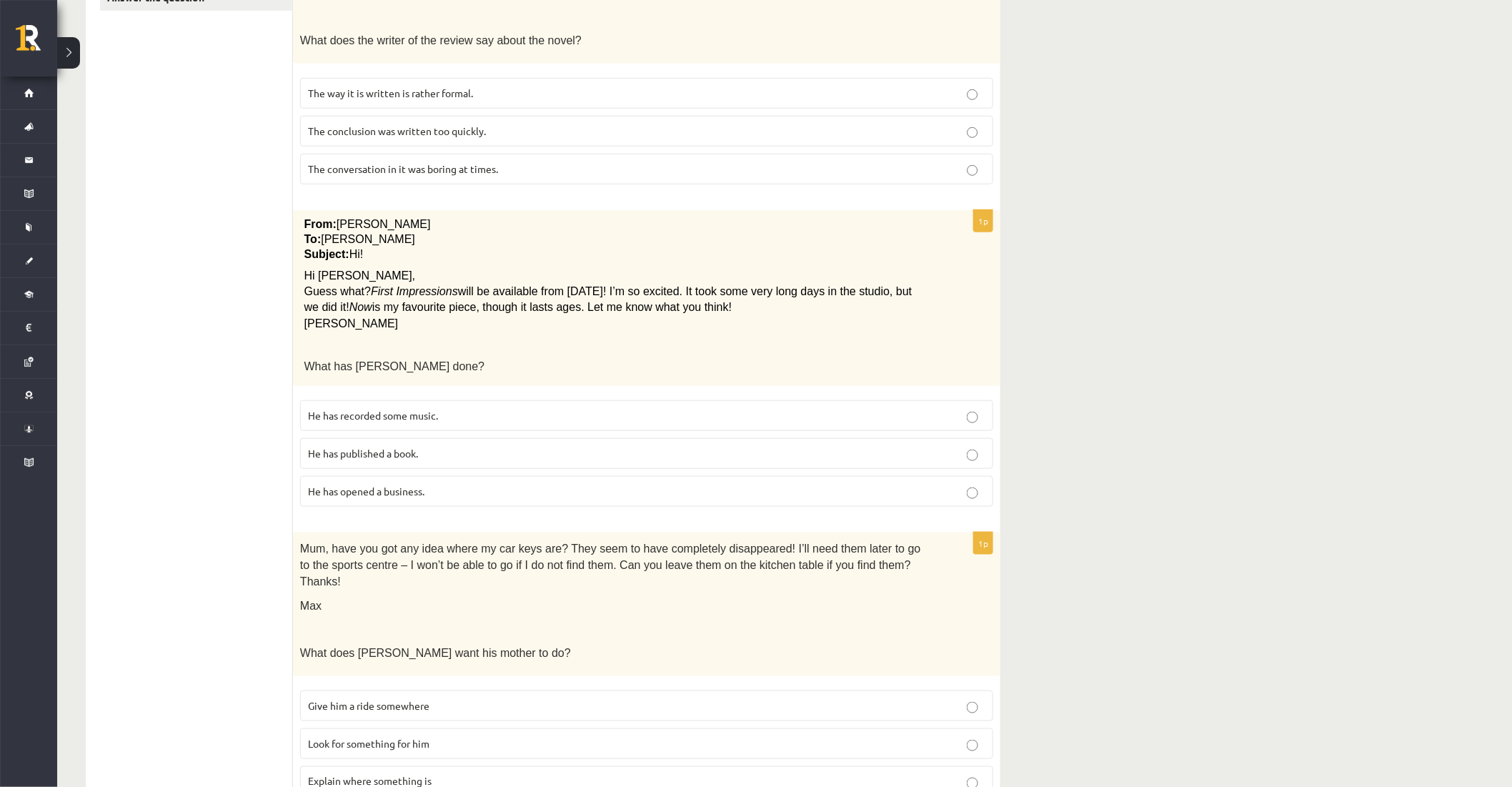
scroll to position [397, 0]
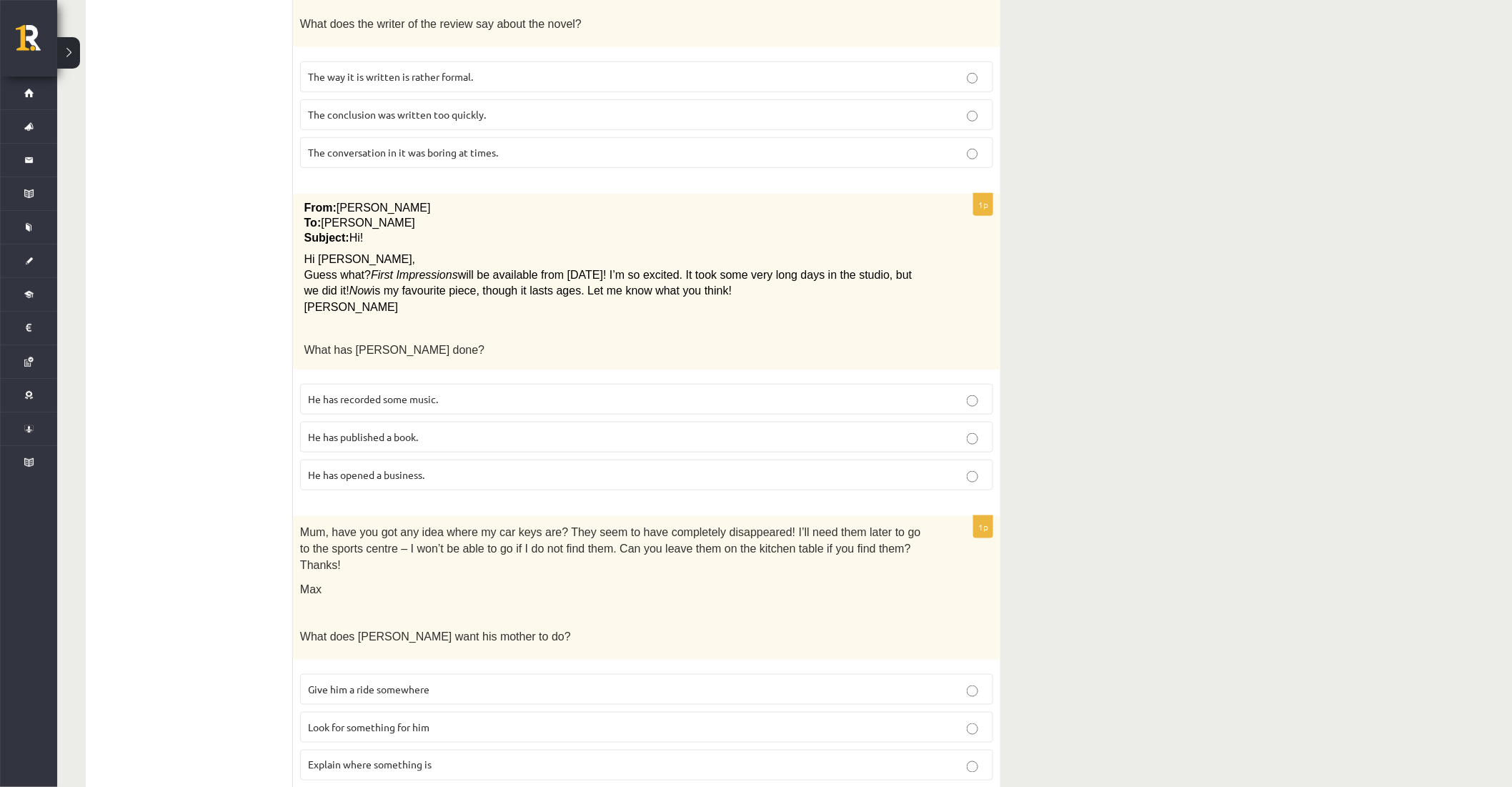
click at [374, 392] on span "He has recorded some music." at bounding box center [372, 398] width 130 height 13
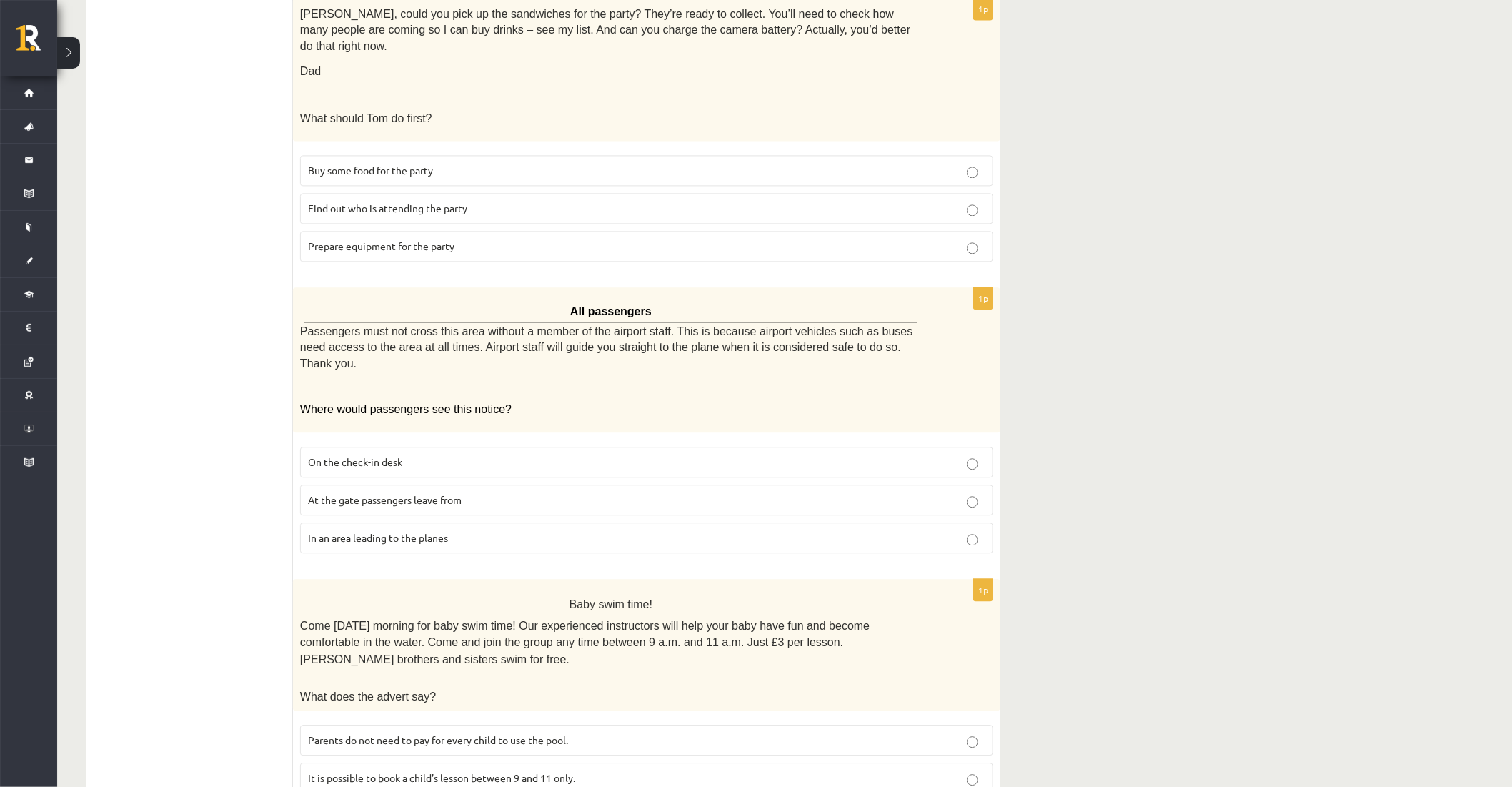
scroll to position [1218, 0]
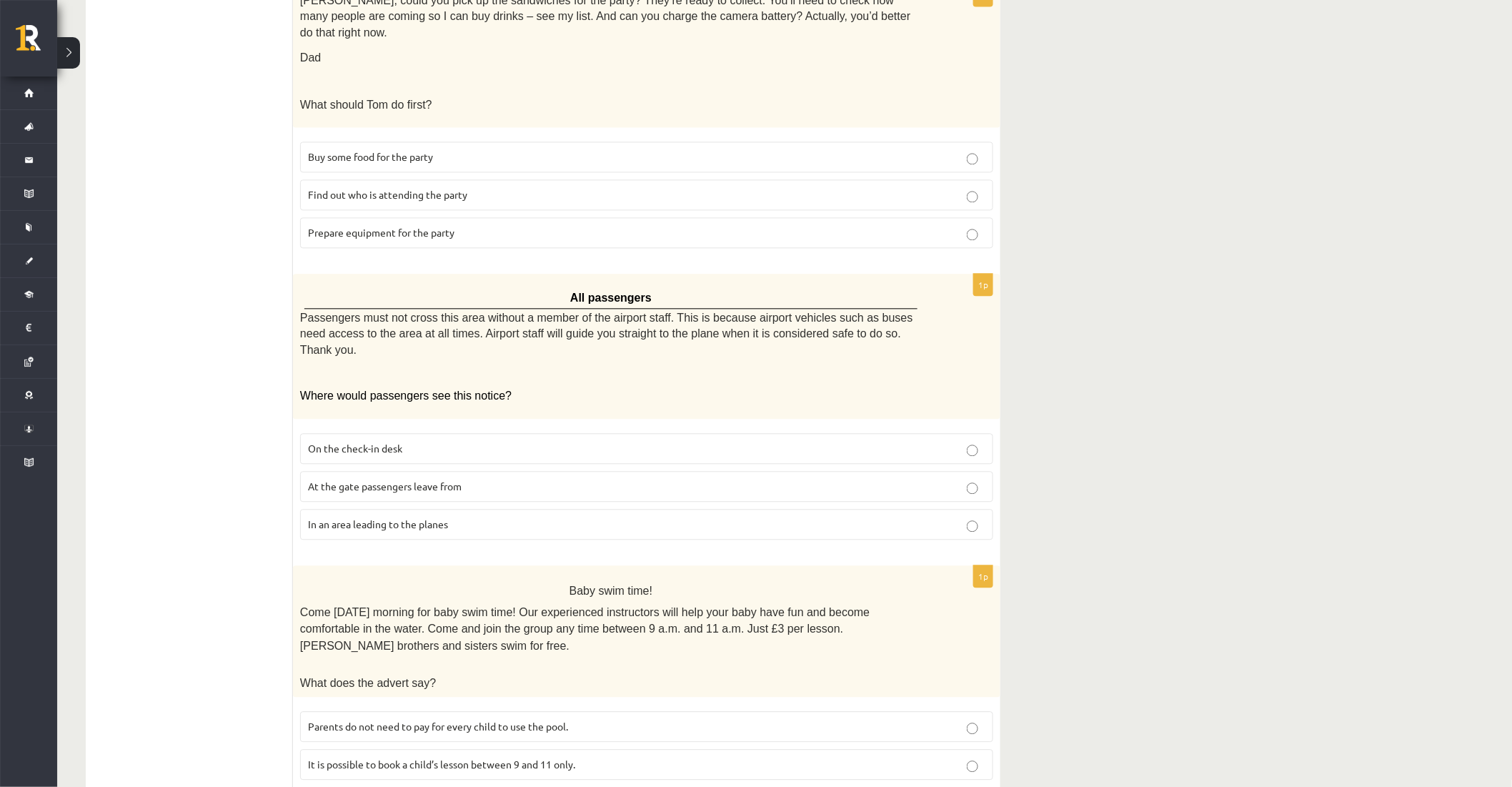
click at [358, 720] on span "Parents do not need to pay for every child to use the pool." at bounding box center [437, 726] width 260 height 13
click at [444, 518] on span "In an area leading to the planes" at bounding box center [377, 524] width 140 height 13
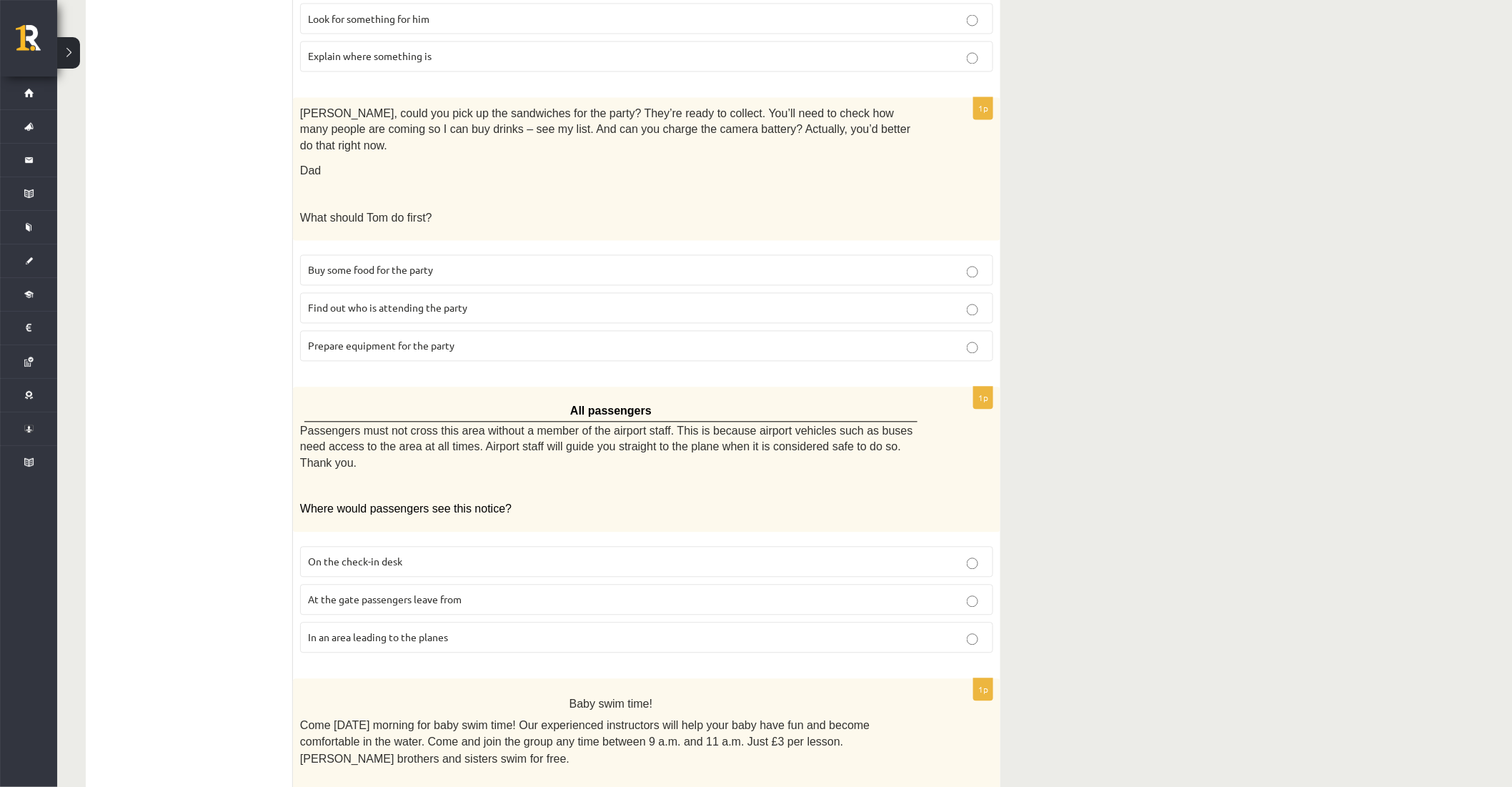
scroll to position [1060, 0]
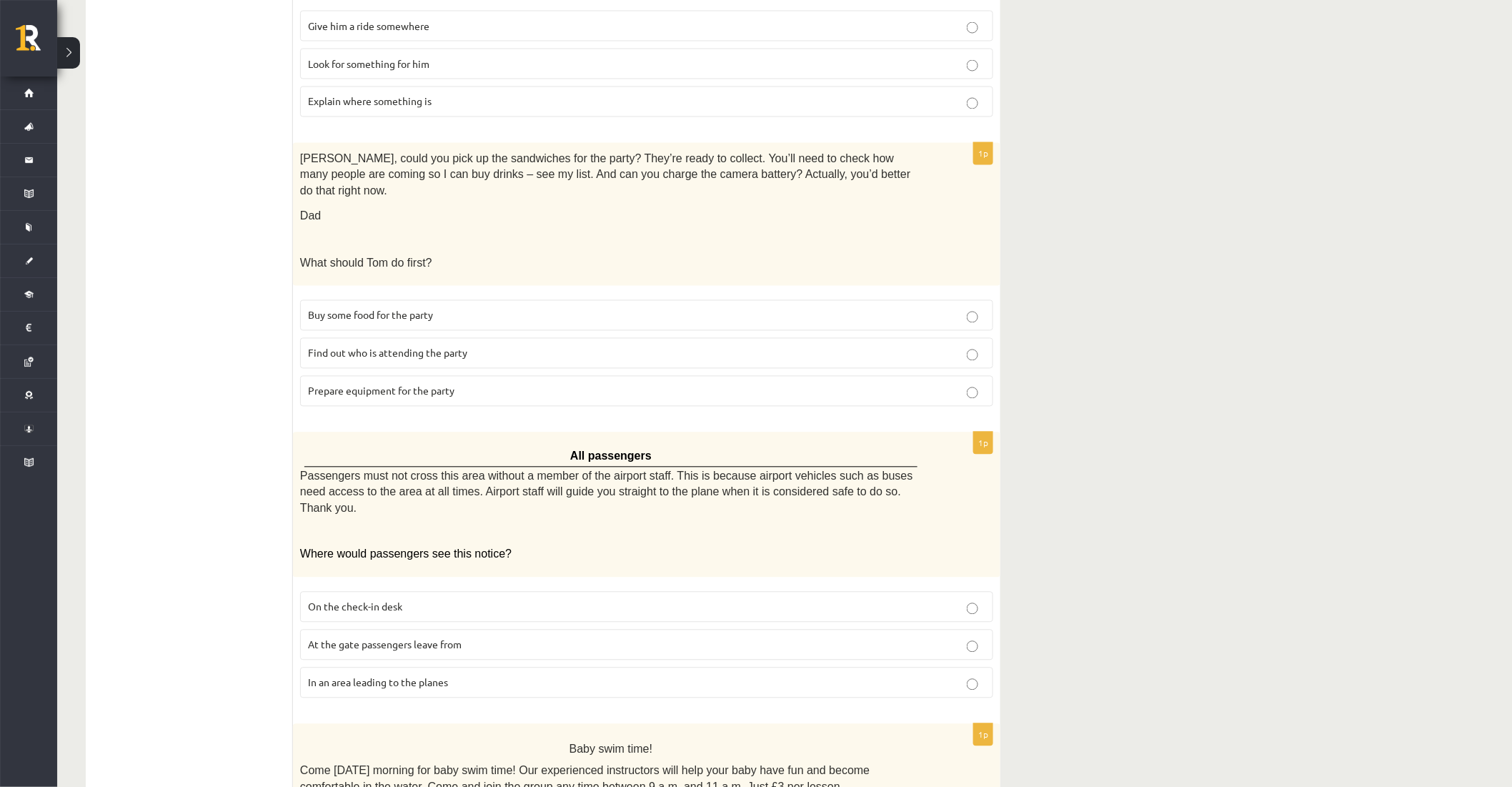
click at [386, 384] on span "Prepare equipment for the party" at bounding box center [381, 390] width 146 height 13
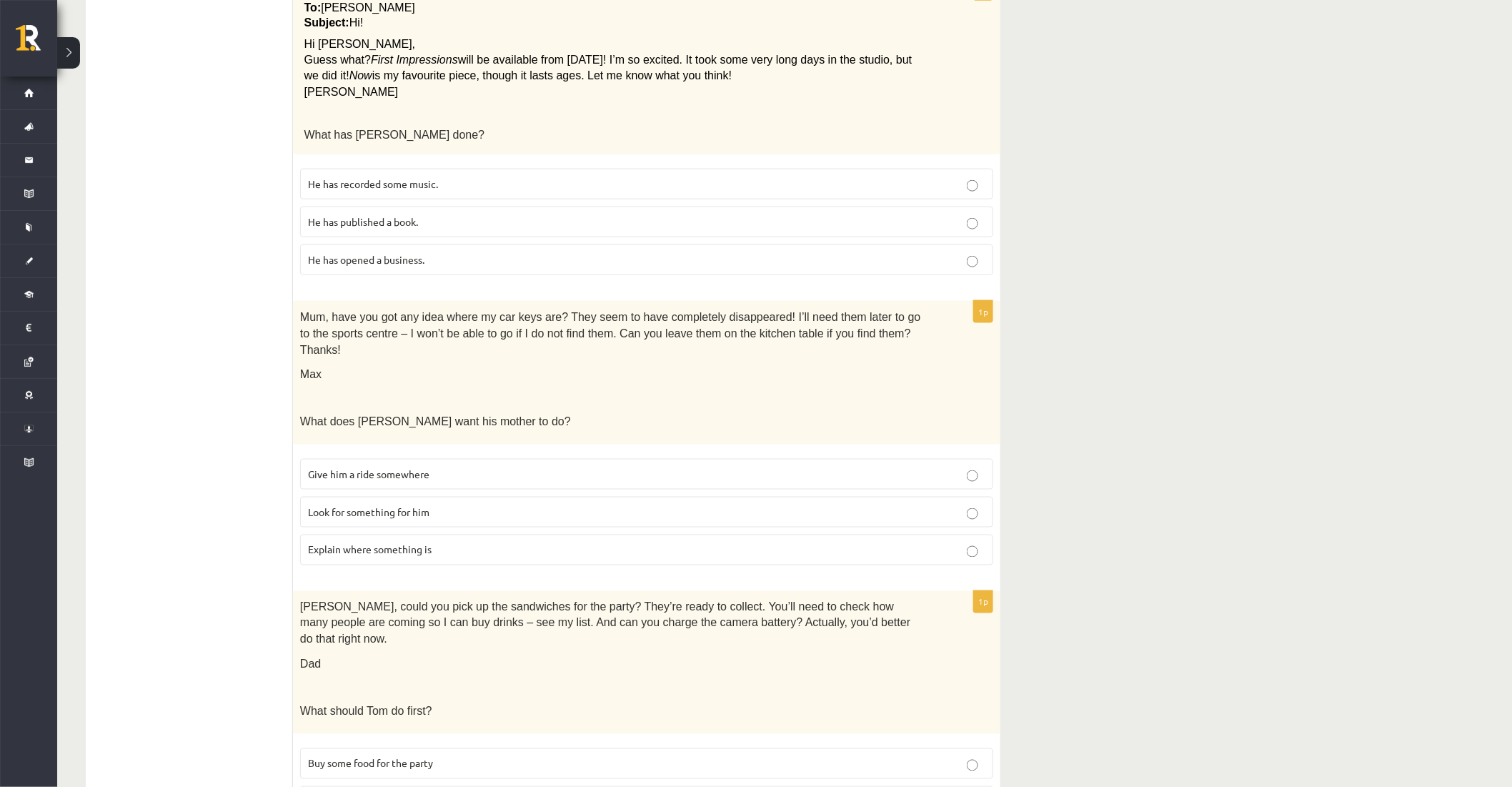
scroll to position [583, 0]
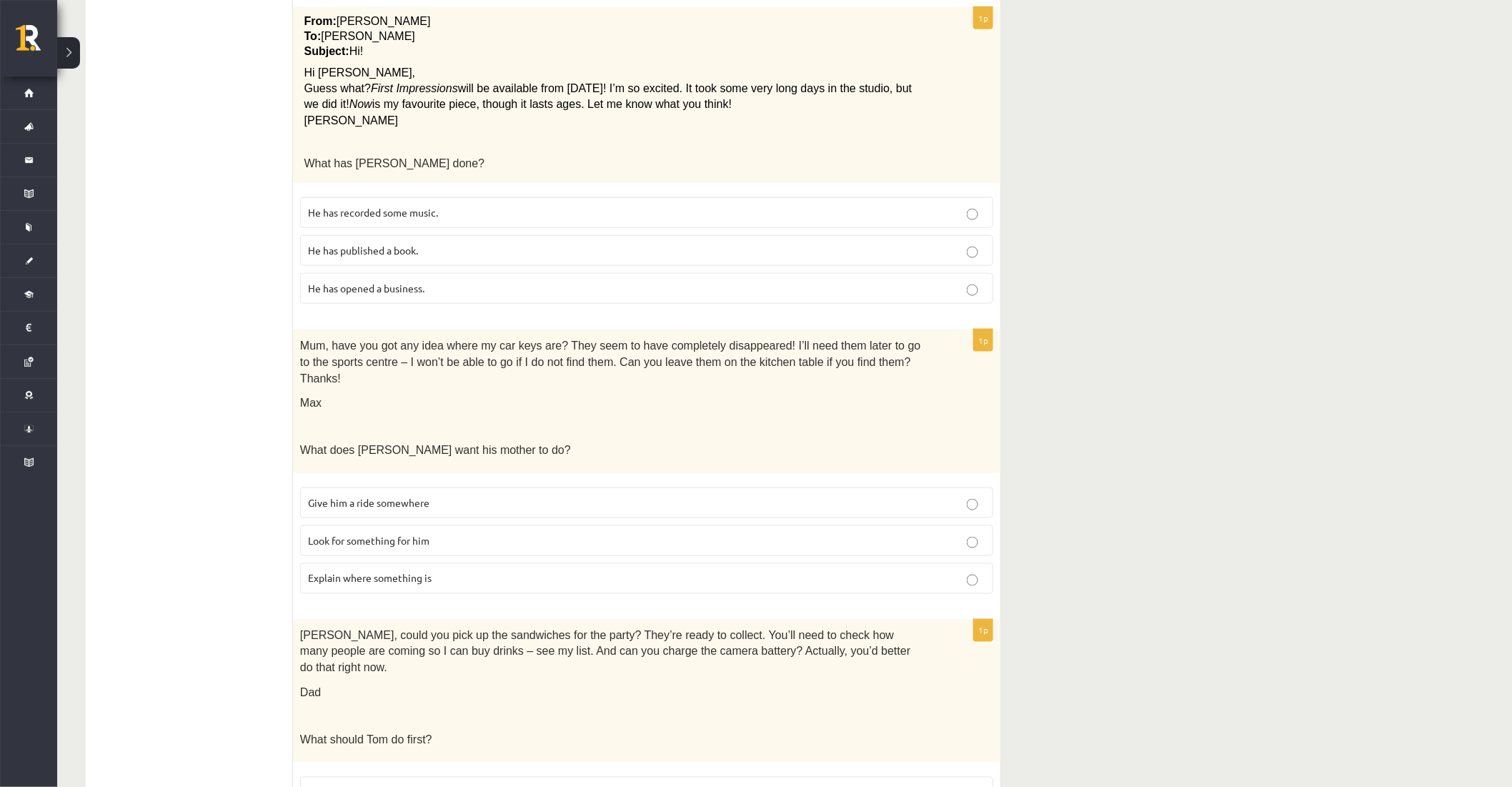
click at [415, 533] on span "Look for something for him" at bounding box center [368, 539] width 121 height 13
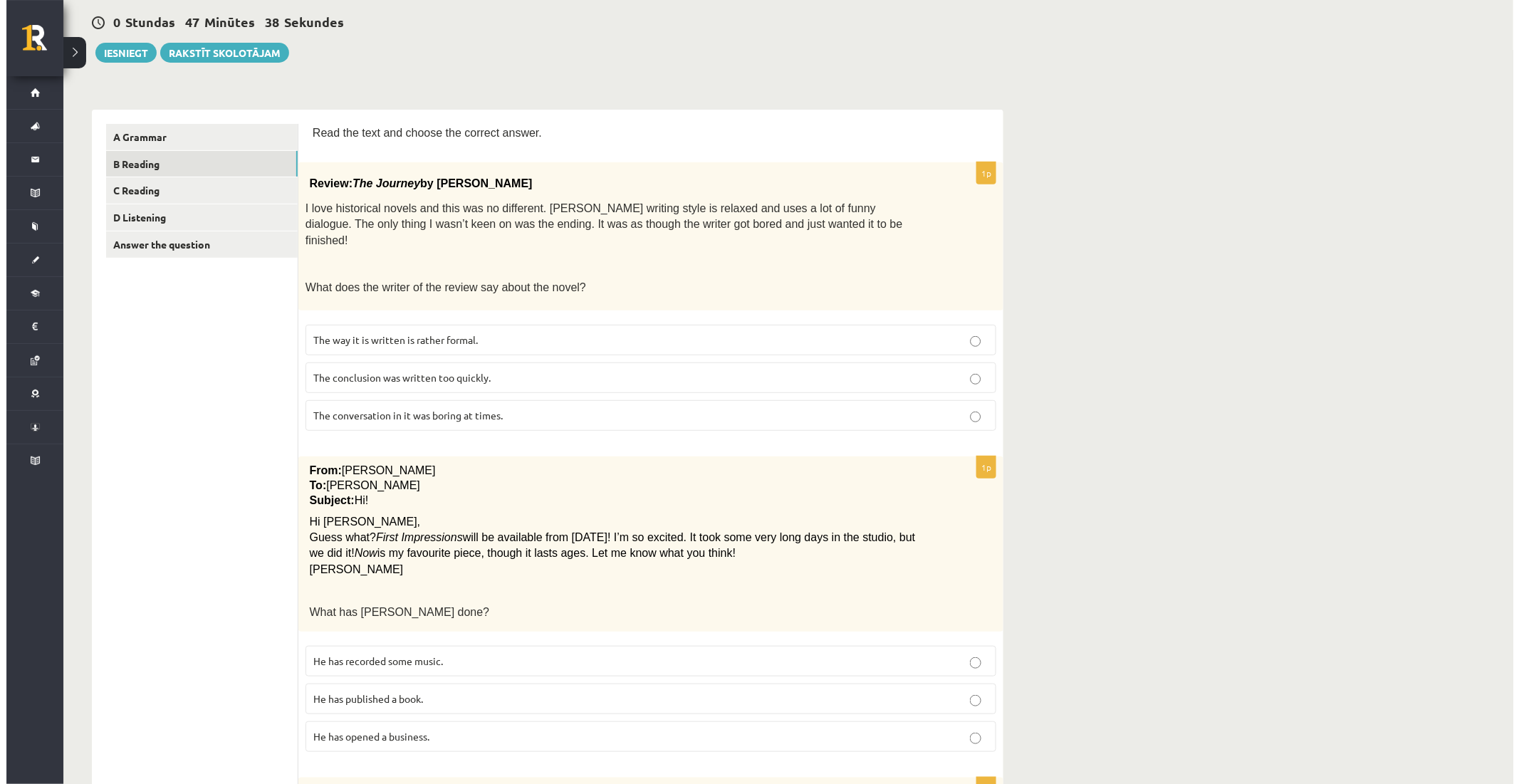
scroll to position [0, 0]
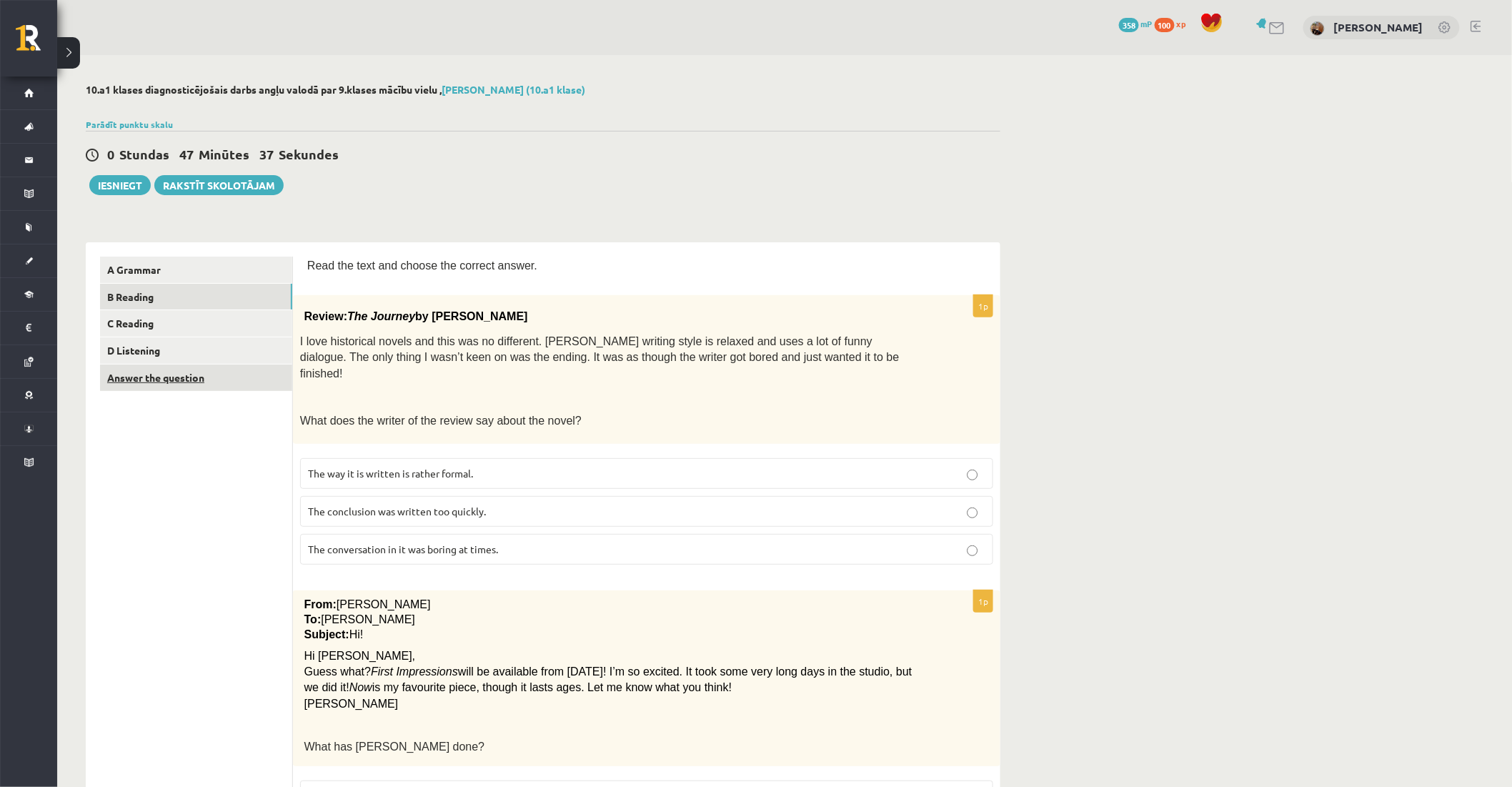
click at [186, 368] on link "Answer the question" at bounding box center [196, 377] width 193 height 26
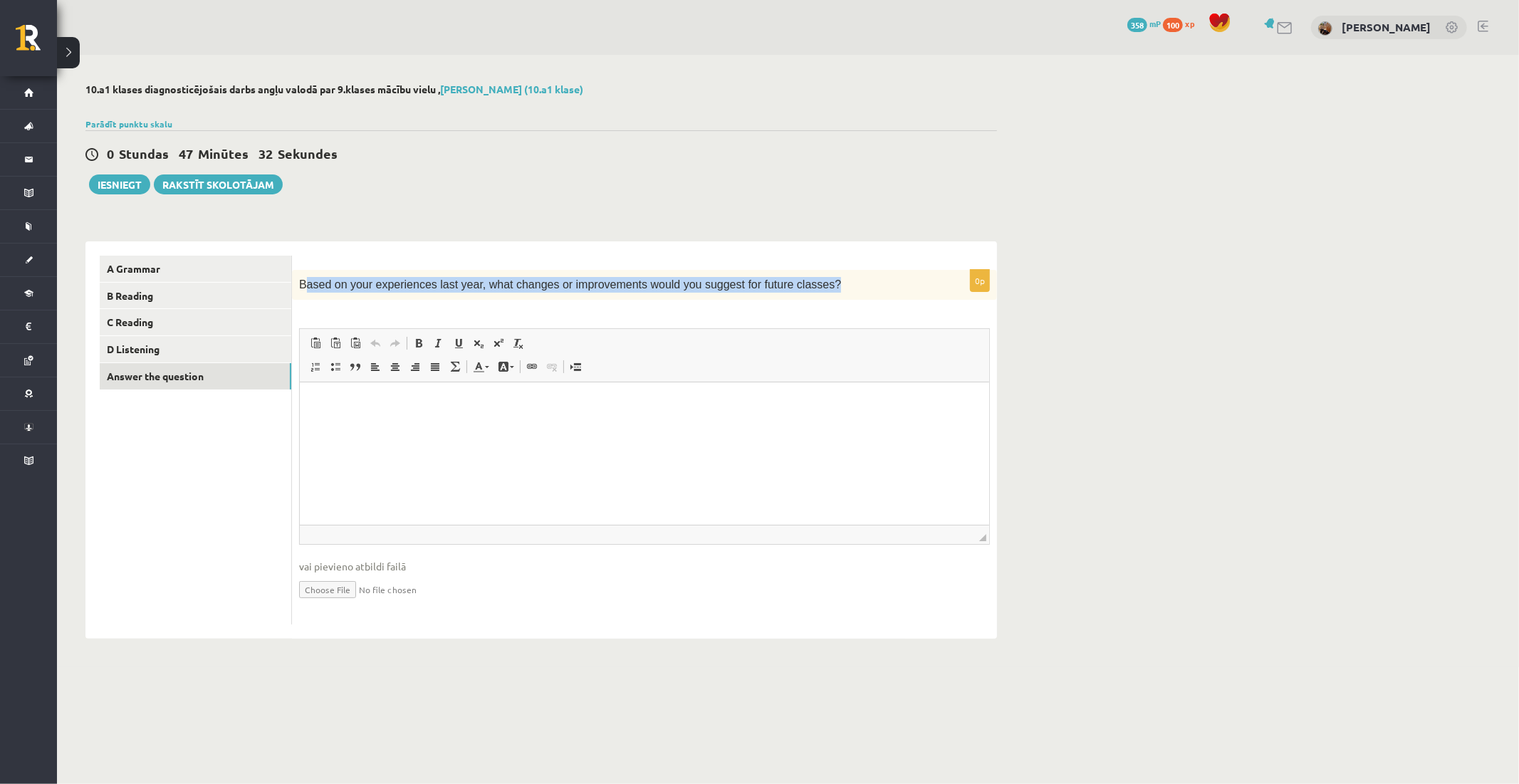
drag, startPoint x: 302, startPoint y: 282, endPoint x: 828, endPoint y: 282, distance: 526.0
click at [828, 282] on p "Based on your experiences last year, what changes or improvements would you sug…" at bounding box center [608, 285] width 619 height 16
copy span "ased on your experiences last year, what changes or improvements would you sugg…"
click at [536, 425] on html at bounding box center [644, 404] width 690 height 43
click at [485, 425] on html at bounding box center [644, 404] width 690 height 43
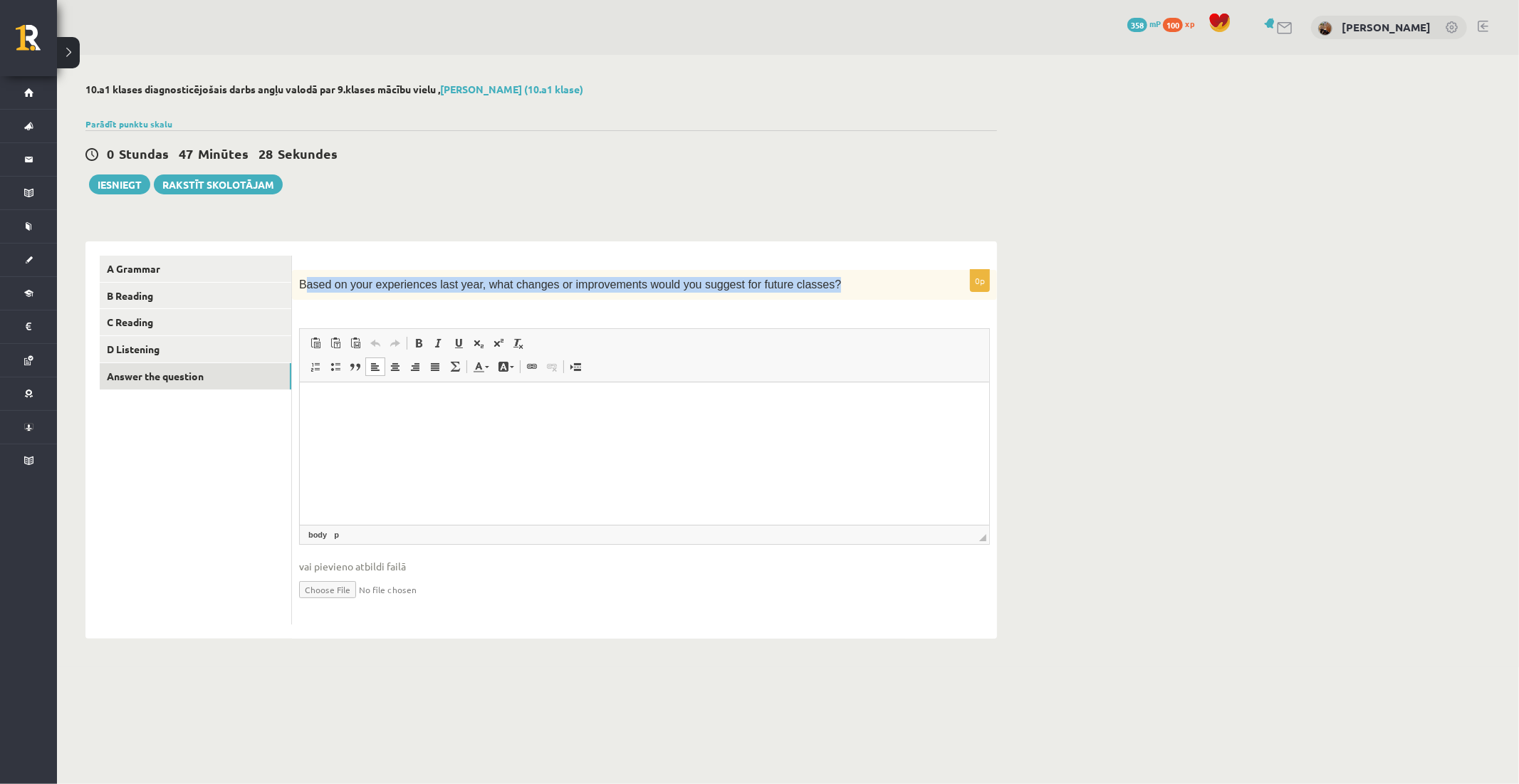
click at [509, 277] on p "Based on your experiences last year, what changes or improvements would you sug…" at bounding box center [608, 285] width 619 height 16
click at [512, 259] on form "0p Based on your experiences last year, what changes or improvements would you …" at bounding box center [644, 439] width 677 height 369
drag, startPoint x: 426, startPoint y: 446, endPoint x: 415, endPoint y: 442, distance: 11.7
click at [426, 425] on html at bounding box center [644, 404] width 690 height 43
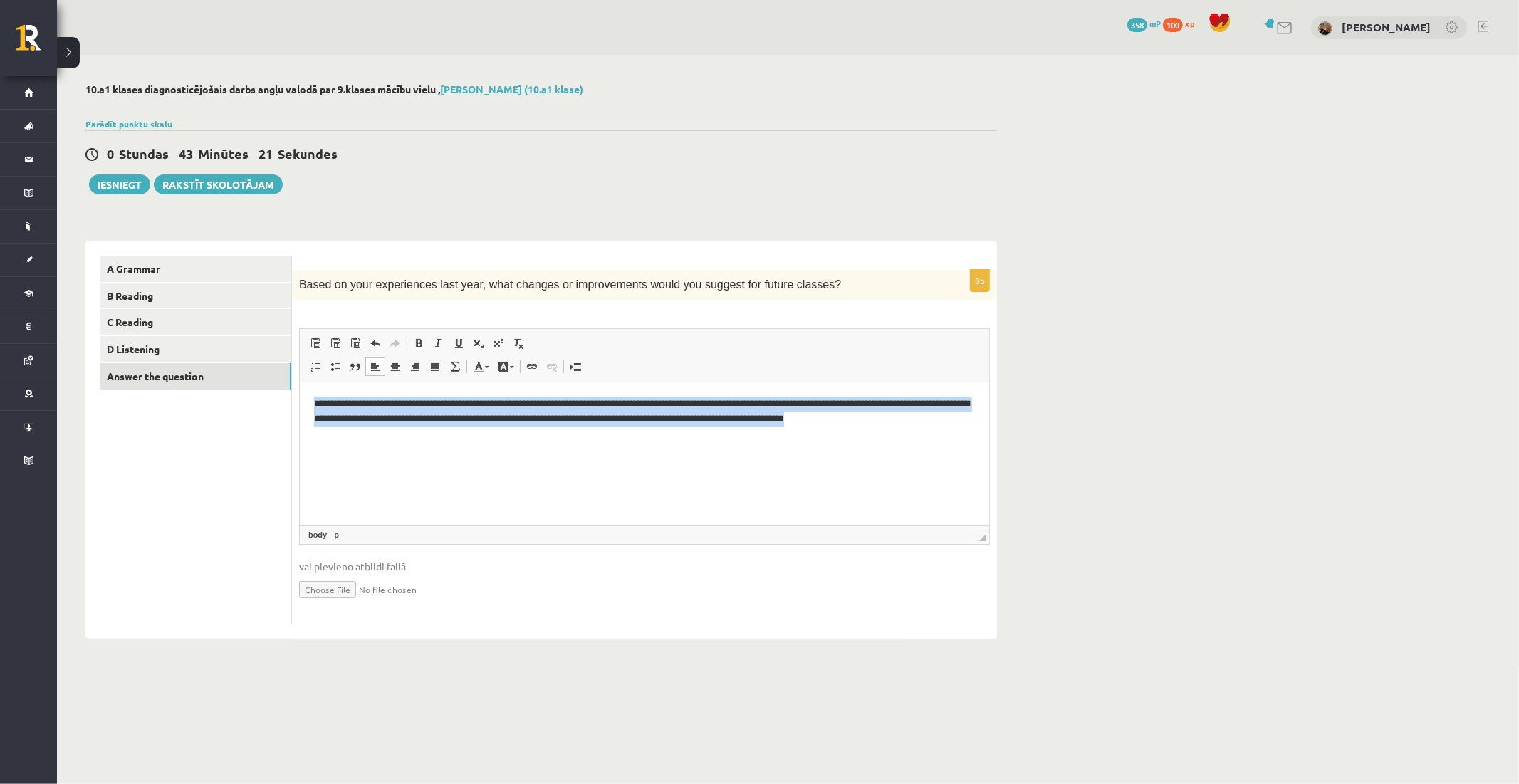
drag, startPoint x: 960, startPoint y: 412, endPoint x: 578, endPoint y: 668, distance: 459.8
click at [299, 382] on html "**********" at bounding box center [644, 411] width 690 height 58
copy p "**********"
click at [618, 419] on p "**********" at bounding box center [644, 412] width 661 height 30
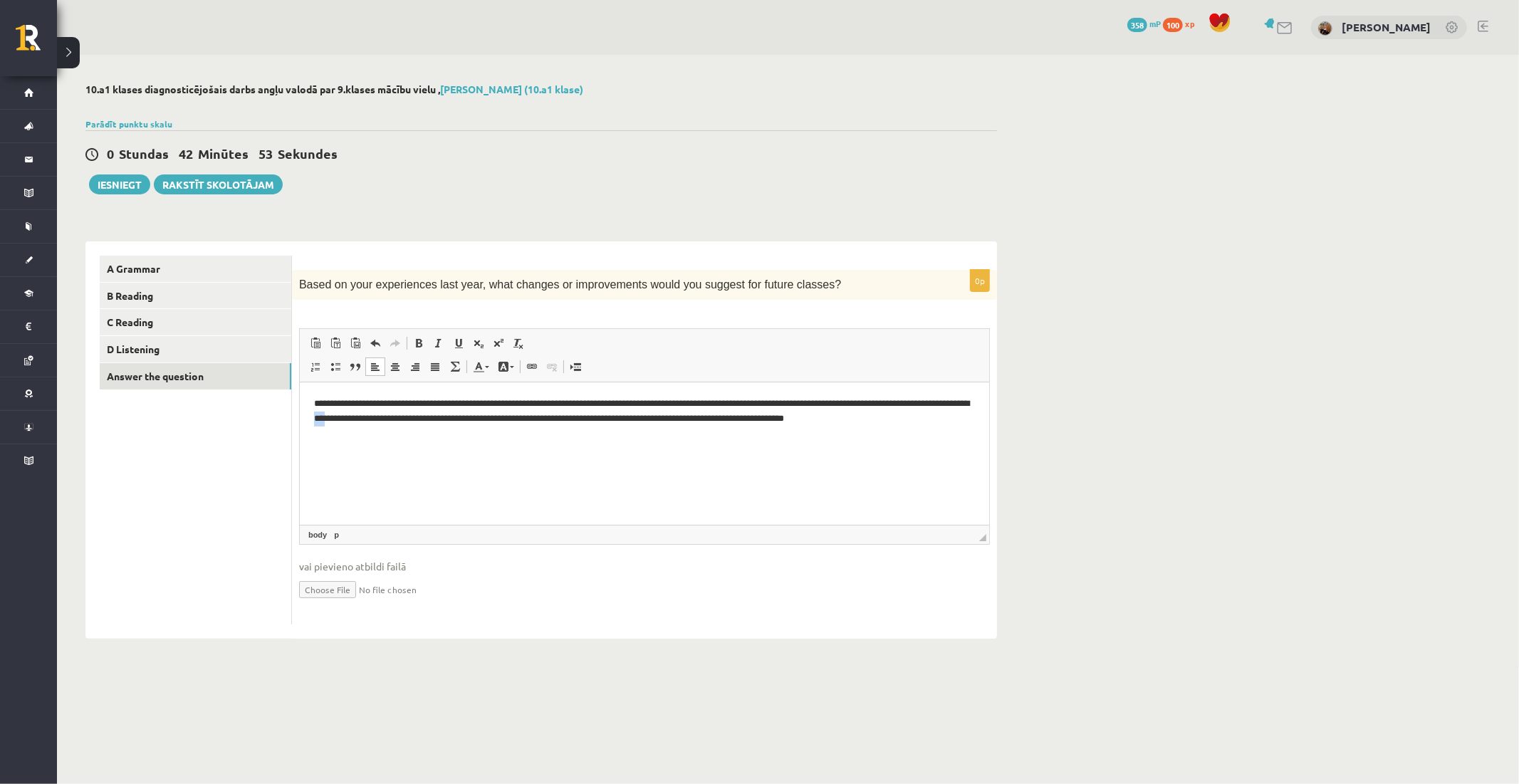
drag, startPoint x: 421, startPoint y: 415, endPoint x: 404, endPoint y: 414, distance: 17.0
click at [404, 414] on p "**********" at bounding box center [644, 412] width 661 height 30
click at [405, 418] on p "**********" at bounding box center [644, 412] width 661 height 30
click at [431, 417] on p "**********" at bounding box center [644, 412] width 661 height 30
drag, startPoint x: 426, startPoint y: 419, endPoint x: 402, endPoint y: 418, distance: 24.0
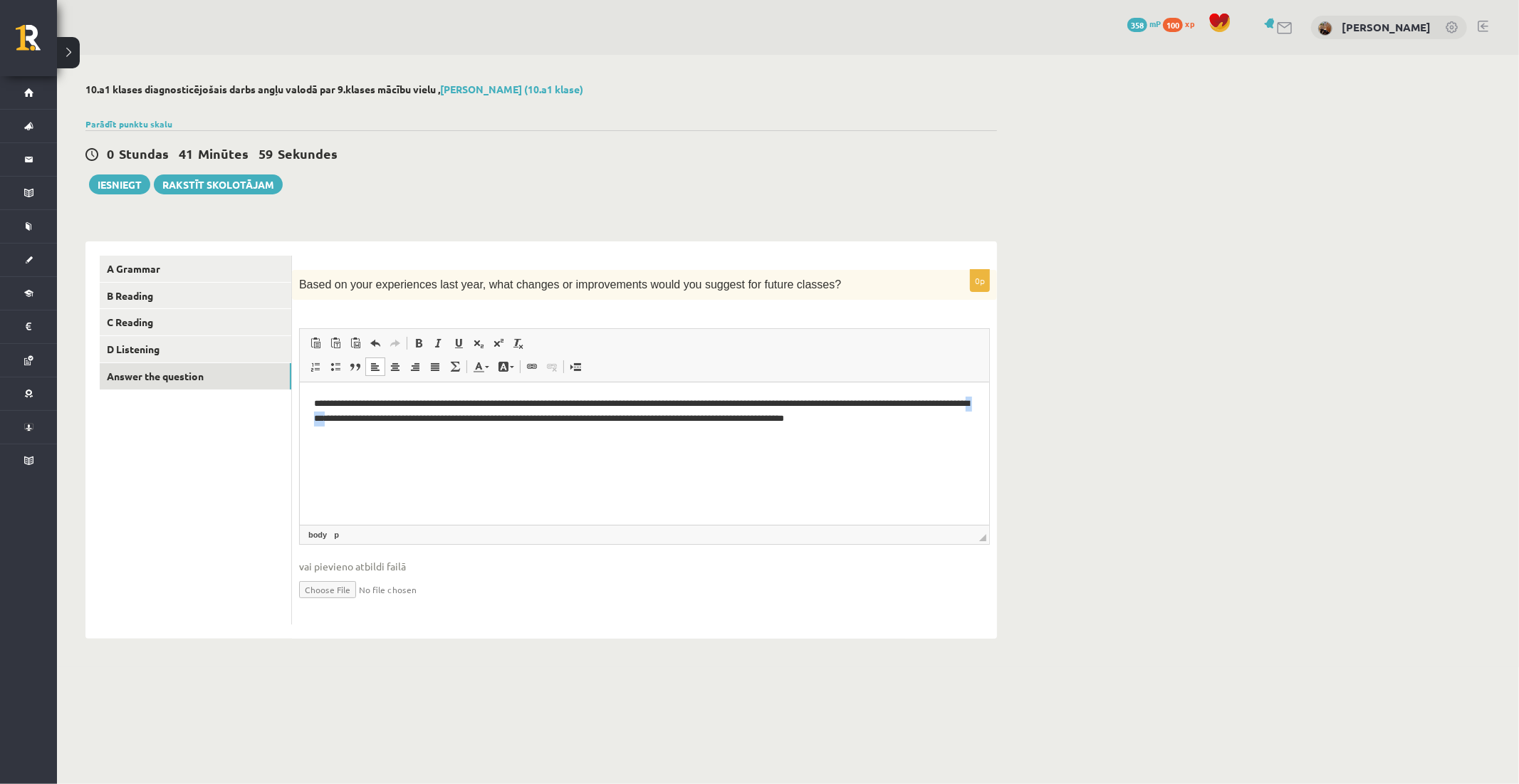
click at [402, 418] on p "**********" at bounding box center [644, 412] width 661 height 30
click at [405, 421] on p "**********" at bounding box center [644, 412] width 661 height 30
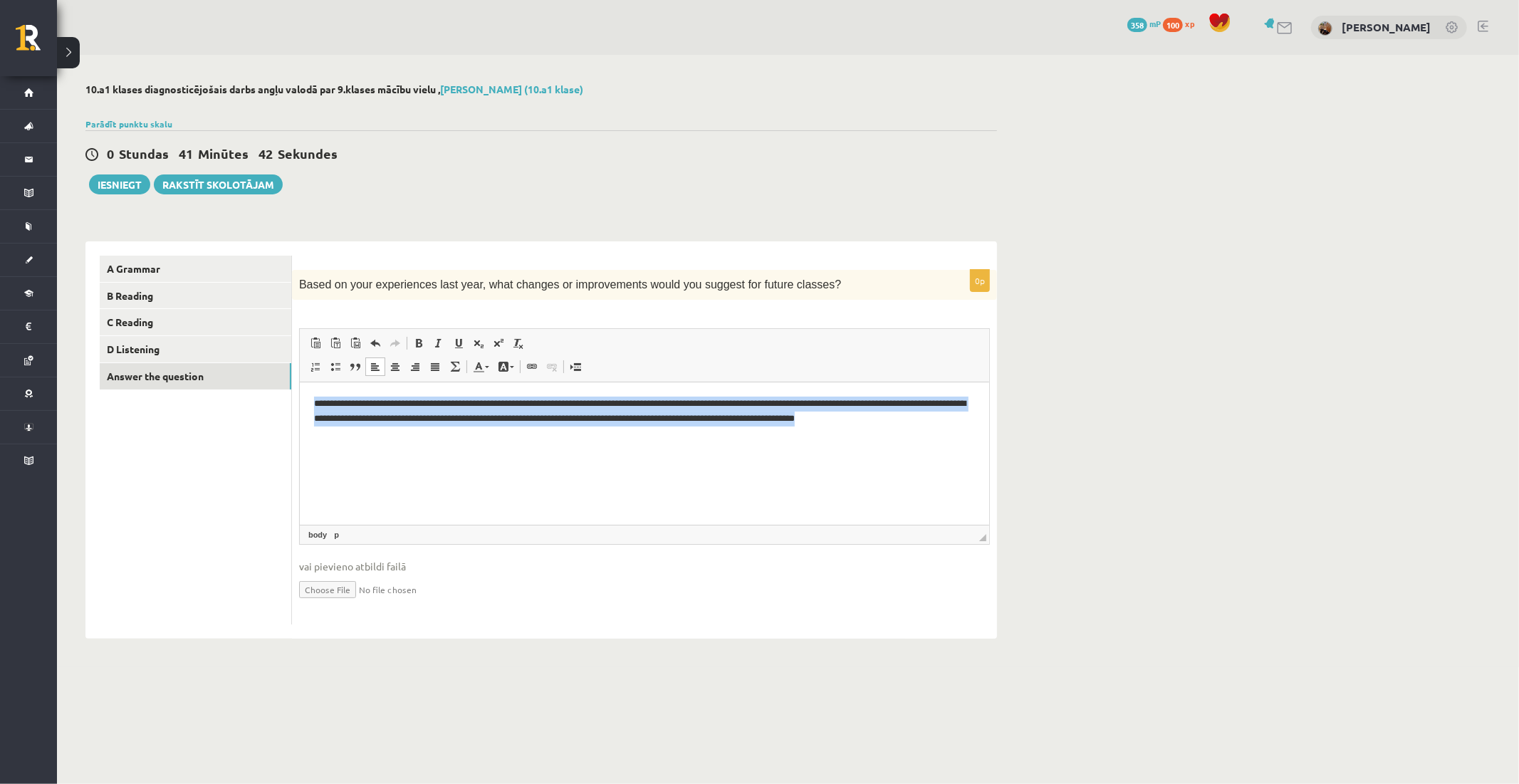
drag, startPoint x: 970, startPoint y: 418, endPoint x: 105, endPoint y: 361, distance: 866.9
click at [299, 382] on html "**********" at bounding box center [644, 411] width 690 height 58
click at [488, 440] on html "**********" at bounding box center [644, 411] width 690 height 58
click at [437, 423] on p "**********" at bounding box center [644, 412] width 661 height 30
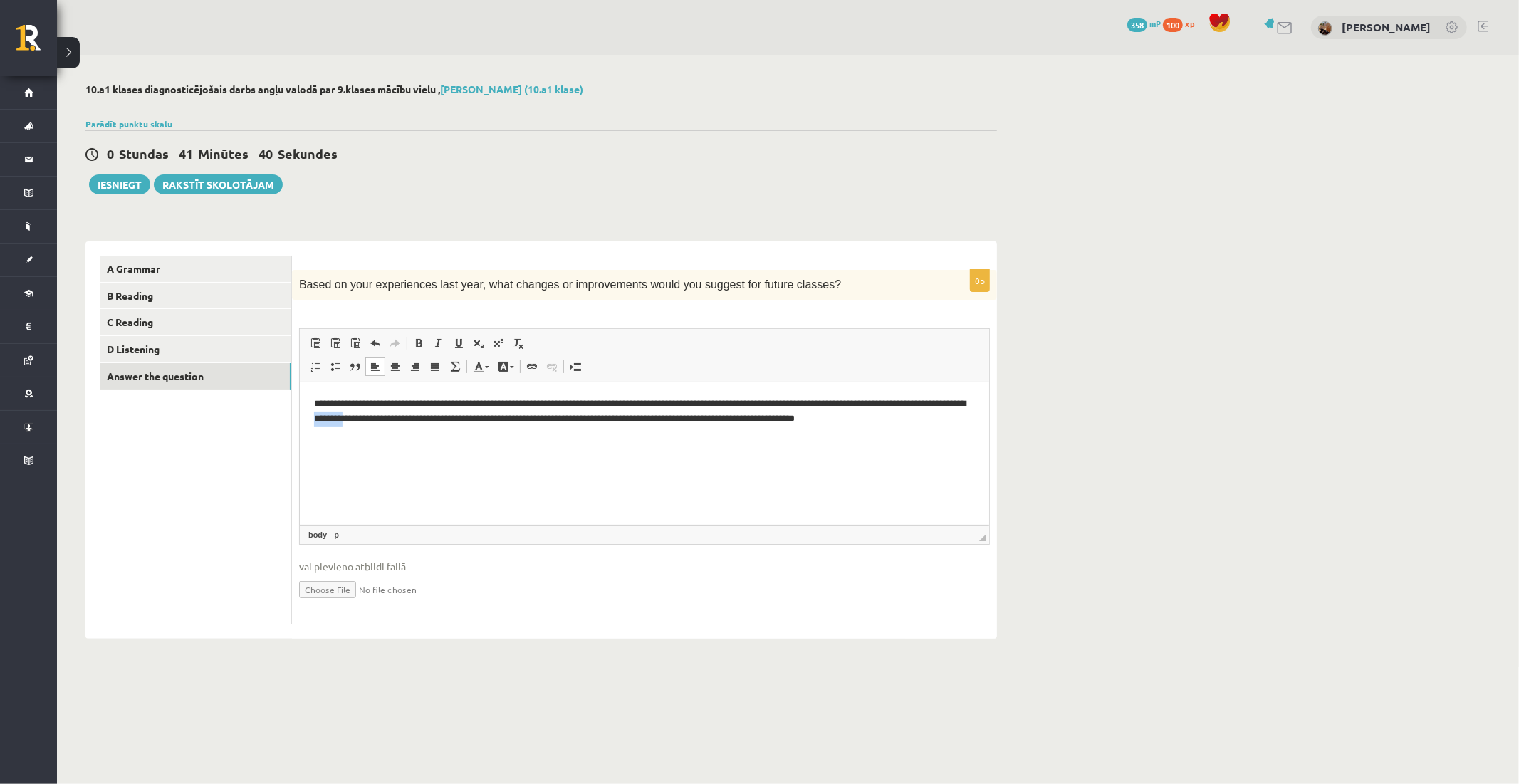
drag, startPoint x: 437, startPoint y: 417, endPoint x: 403, endPoint y: 418, distance: 34.0
click at [403, 418] on p "**********" at bounding box center [644, 412] width 661 height 30
copy p "********"
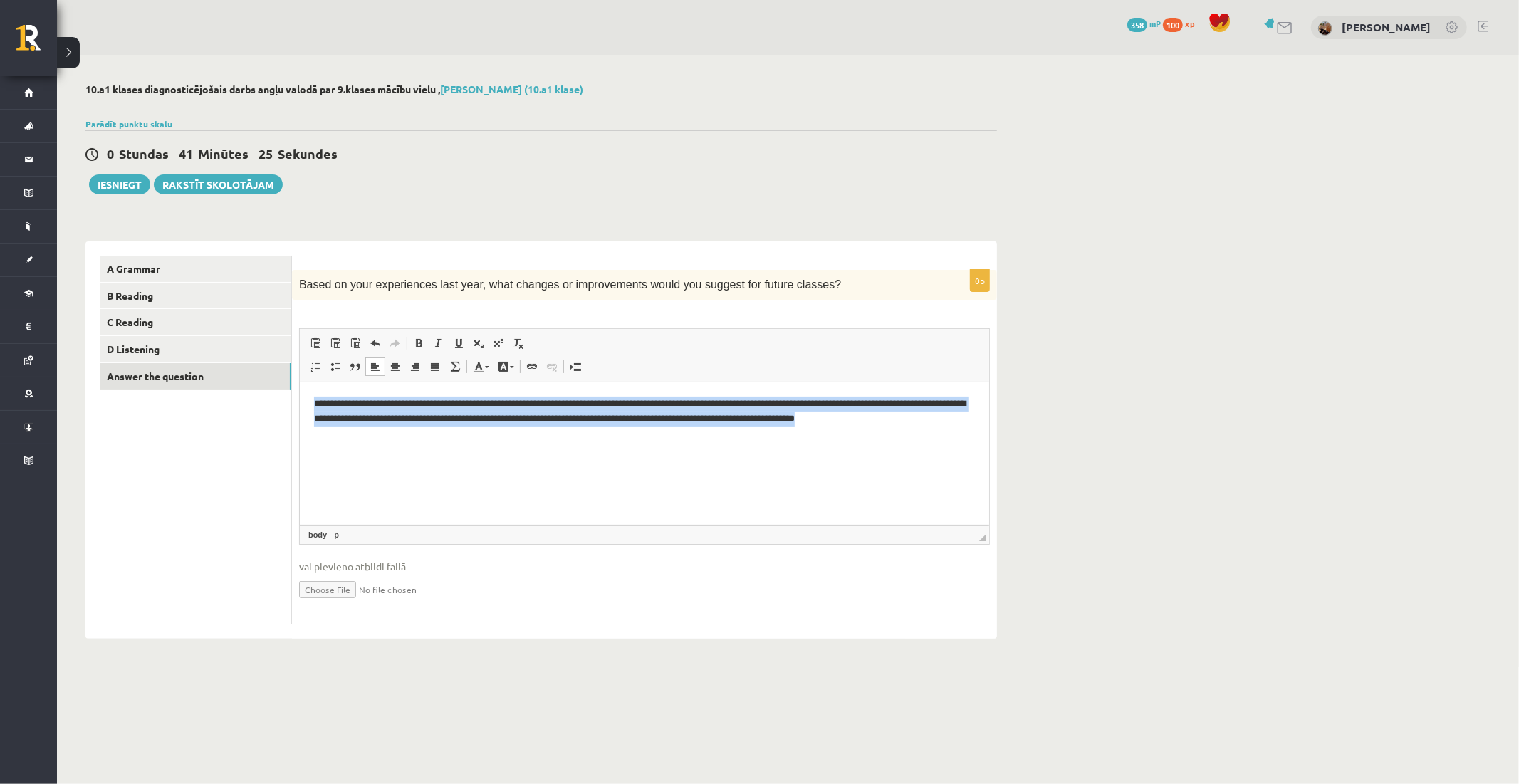
drag, startPoint x: 971, startPoint y: 423, endPoint x: 211, endPoint y: 373, distance: 761.6
click at [299, 382] on html "**********" at bounding box center [644, 411] width 690 height 58
drag, startPoint x: 907, startPoint y: 418, endPoint x: 555, endPoint y: 782, distance: 506.4
click at [299, 399] on html "**********" at bounding box center [644, 411] width 690 height 58
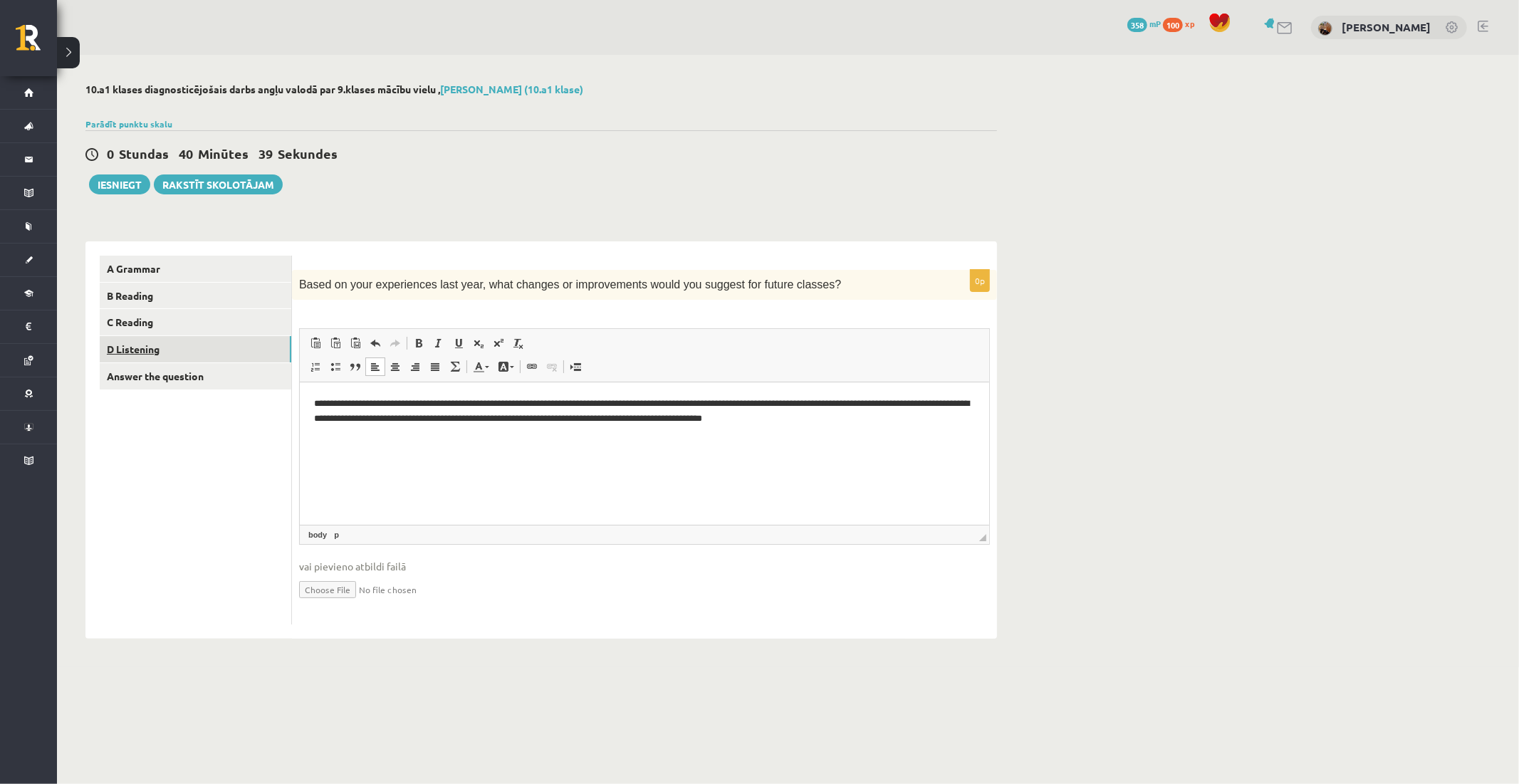
click at [162, 340] on link "D Listening" at bounding box center [195, 349] width 192 height 26
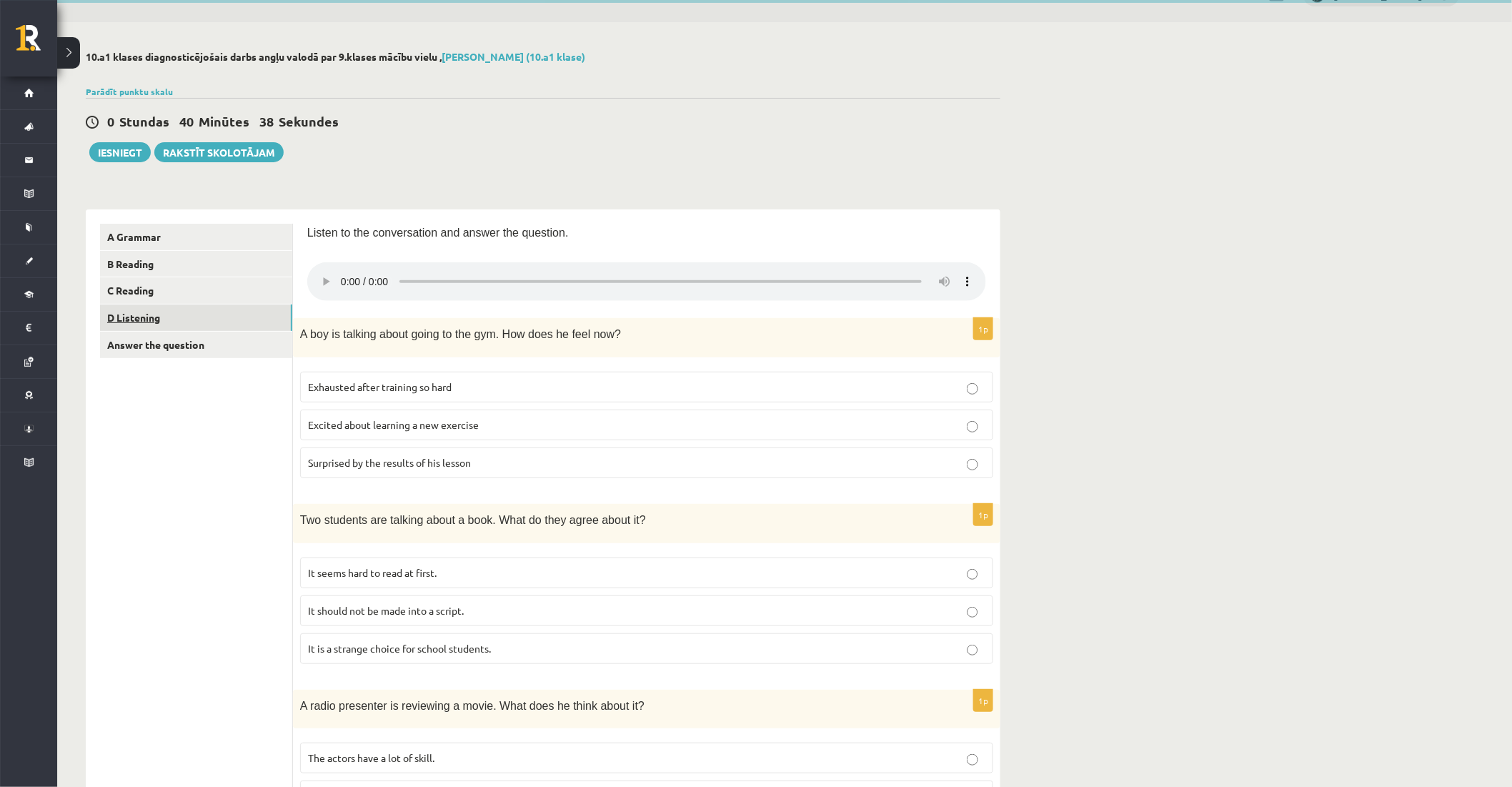
scroll to position [79, 0]
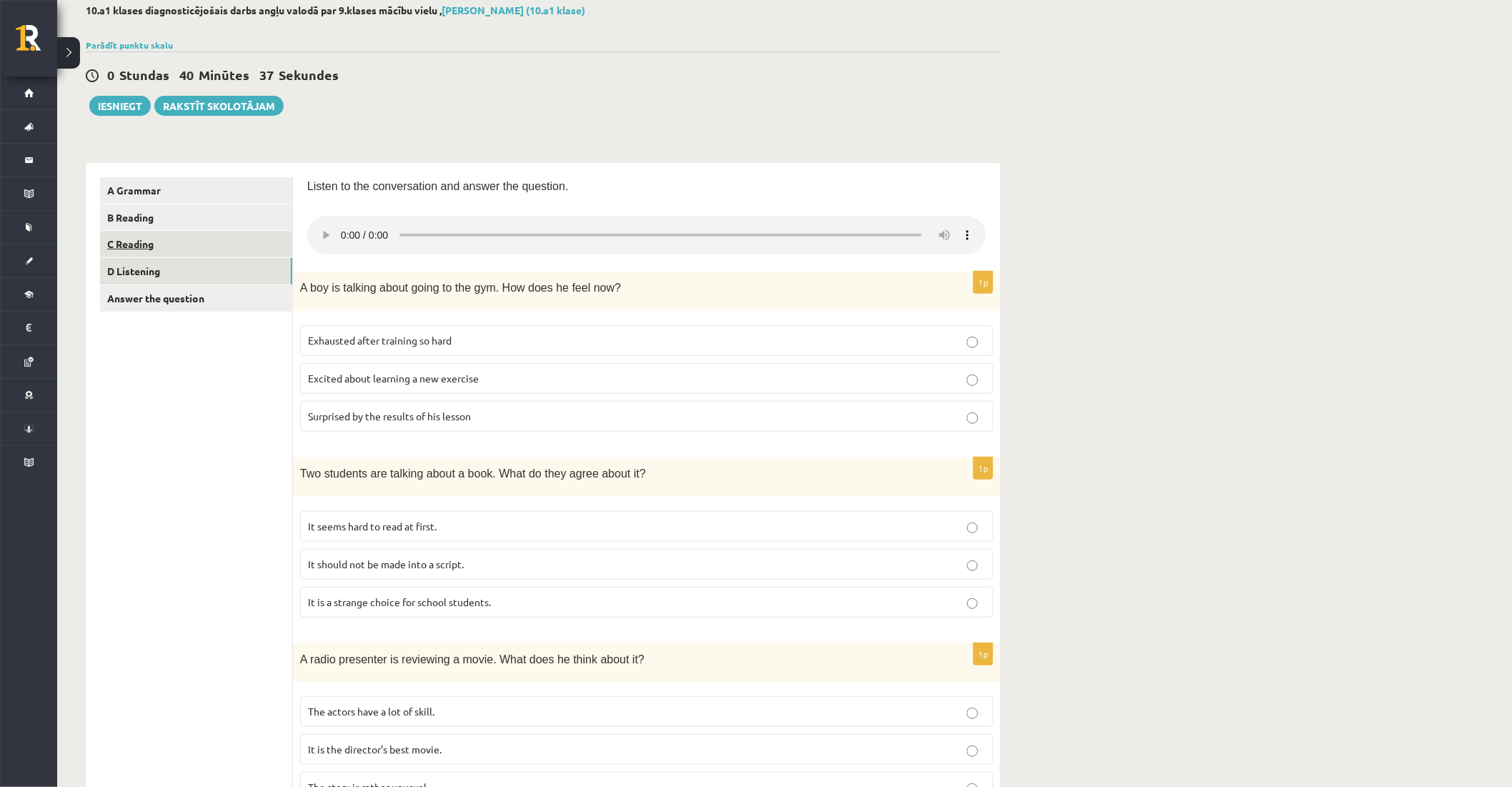
click at [179, 243] on link "C Reading" at bounding box center [196, 244] width 193 height 26
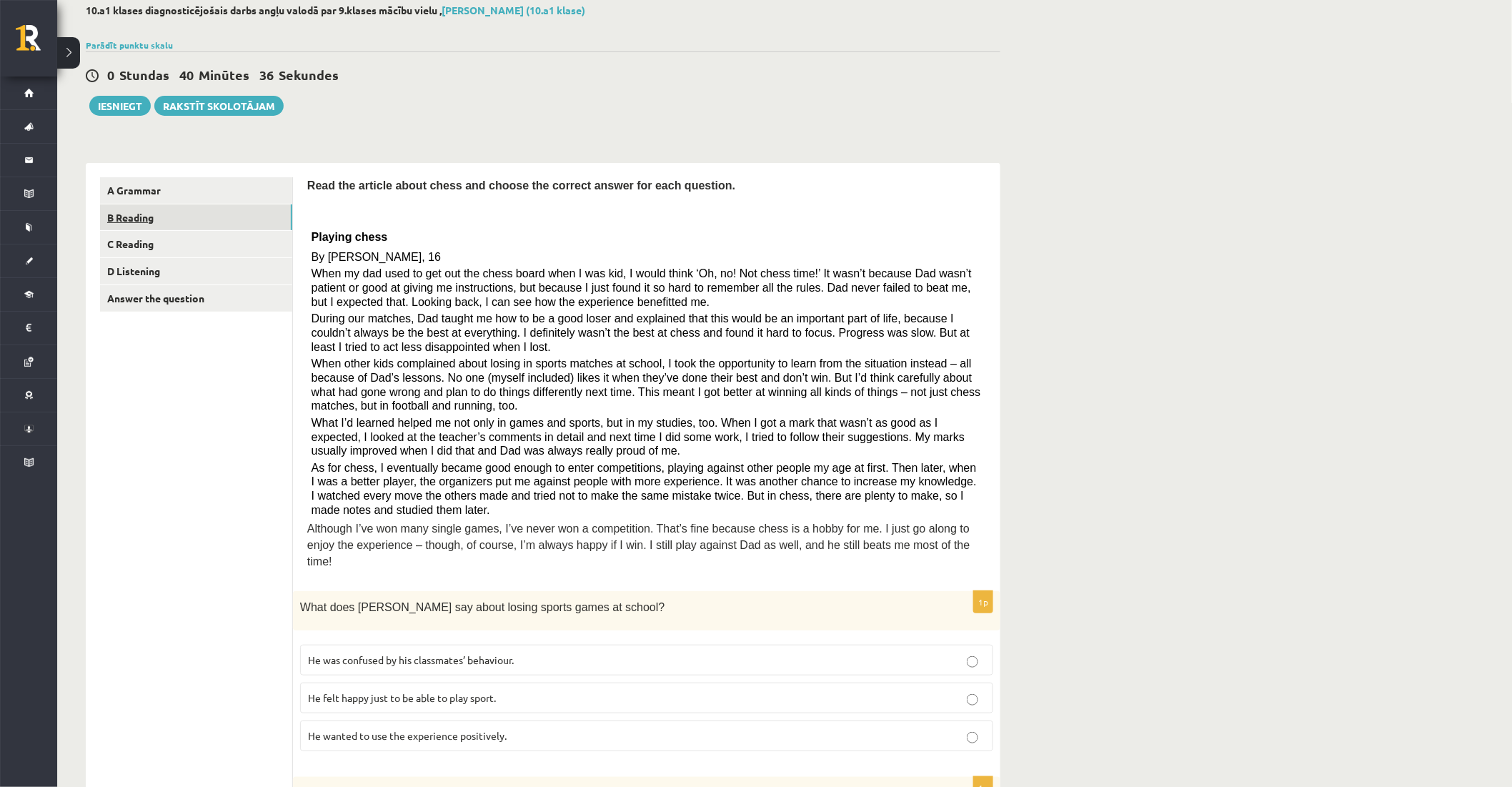
click at [169, 223] on link "B Reading" at bounding box center [196, 217] width 193 height 26
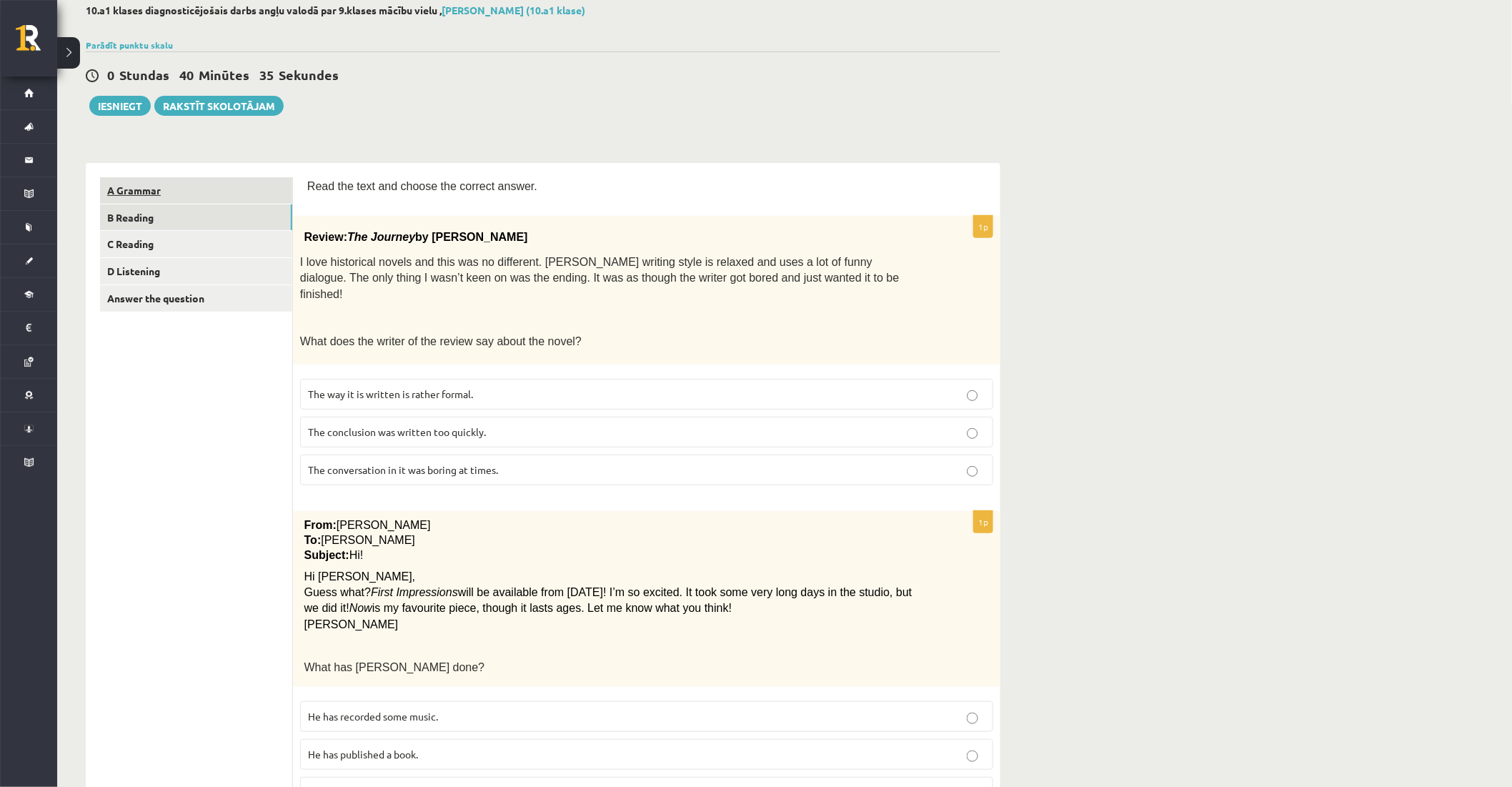
click at [183, 188] on link "A Grammar" at bounding box center [196, 190] width 193 height 26
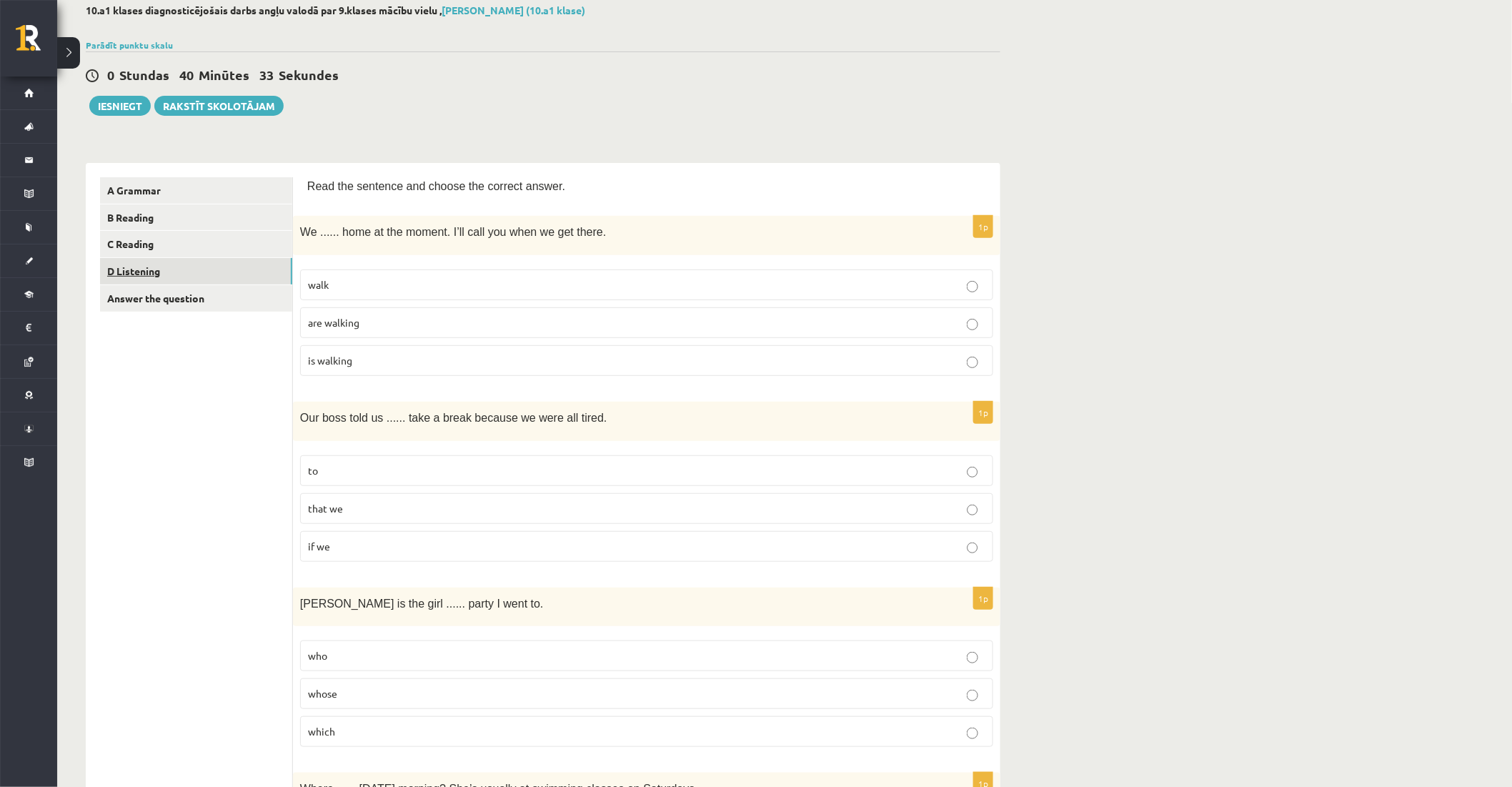
click at [151, 283] on link "D Listening" at bounding box center [196, 271] width 193 height 26
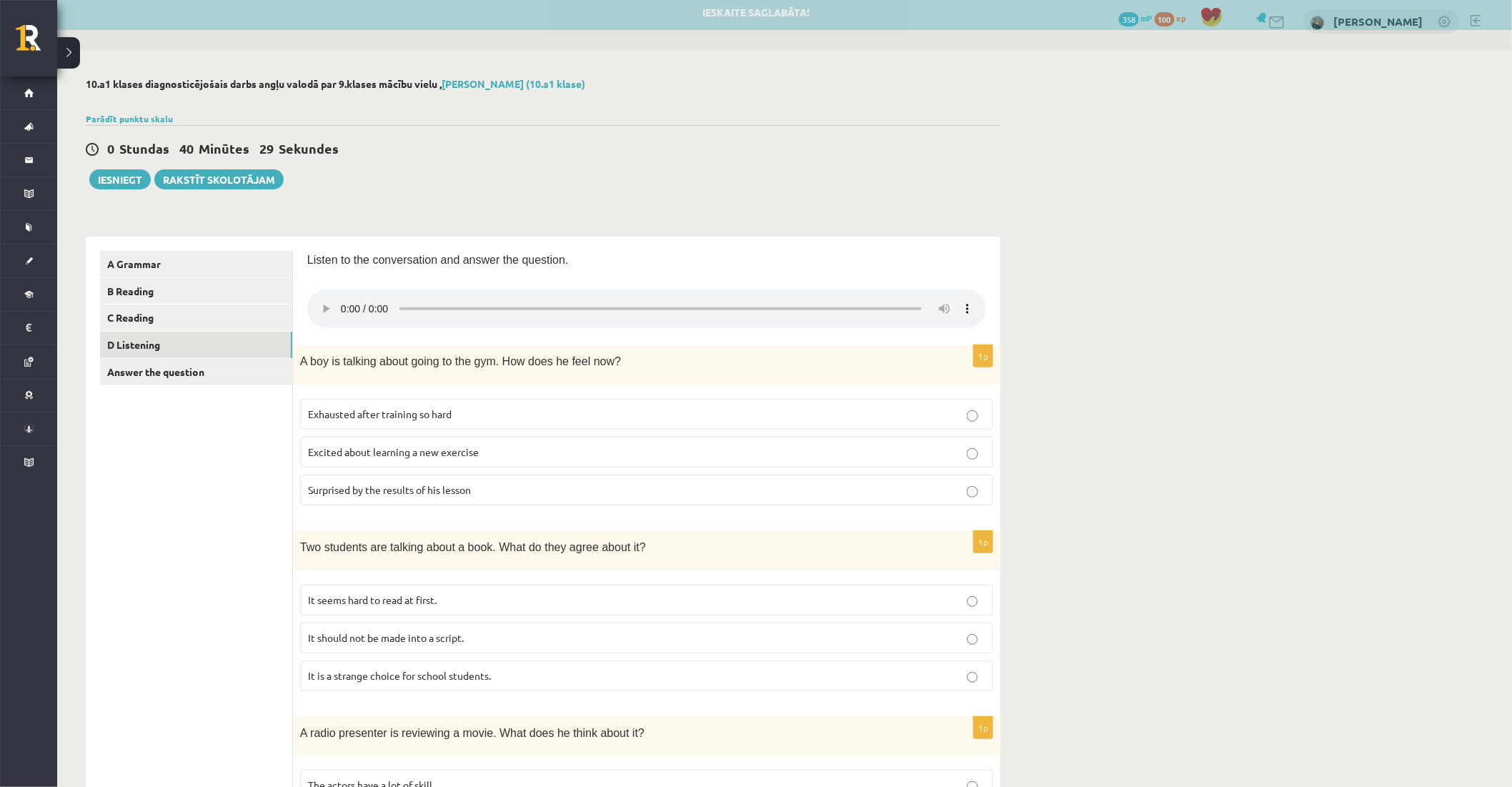
scroll to position [0, 0]
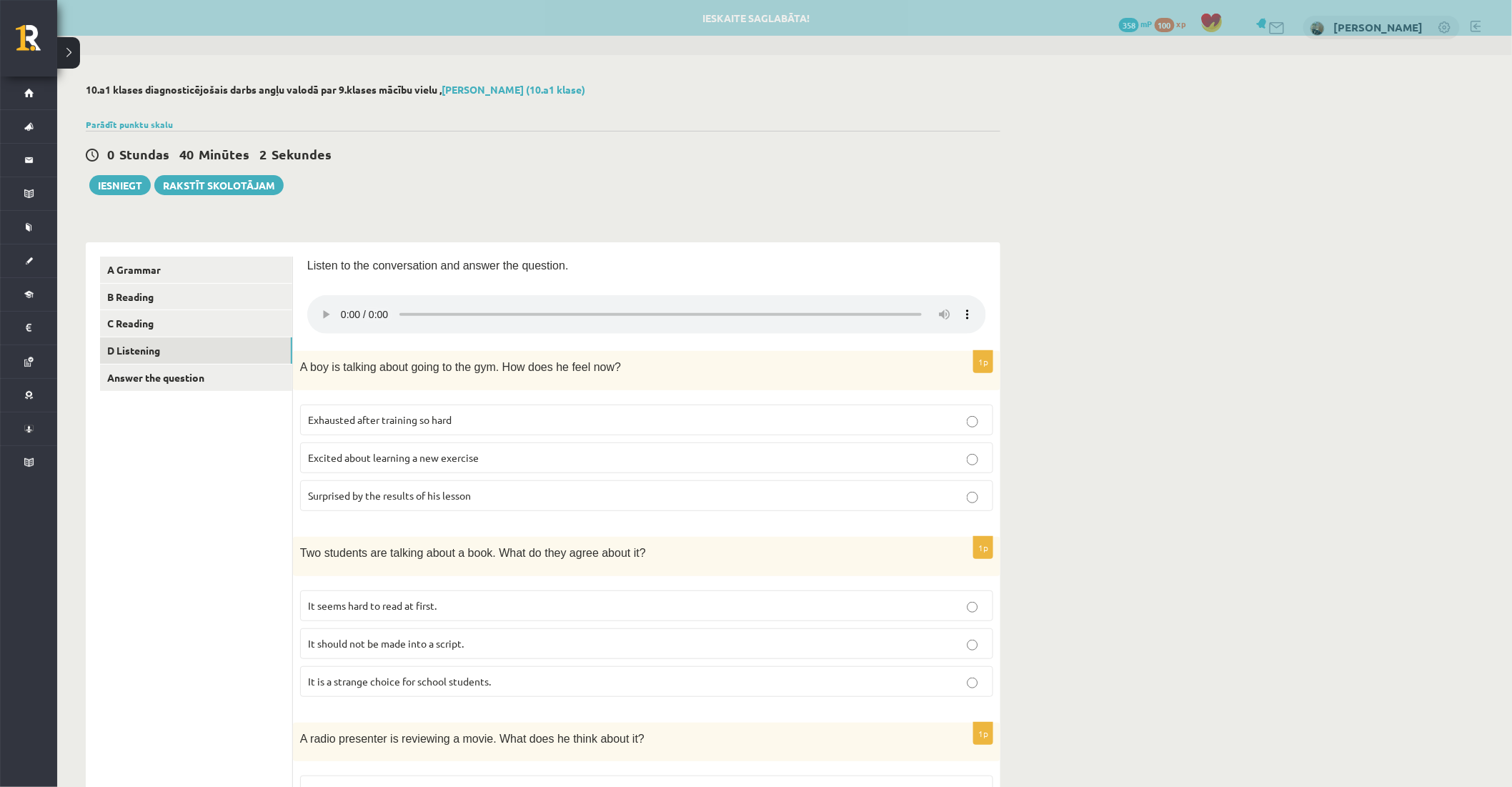
click at [437, 463] on p "Excited about learning a new exercise" at bounding box center [646, 458] width 677 height 15
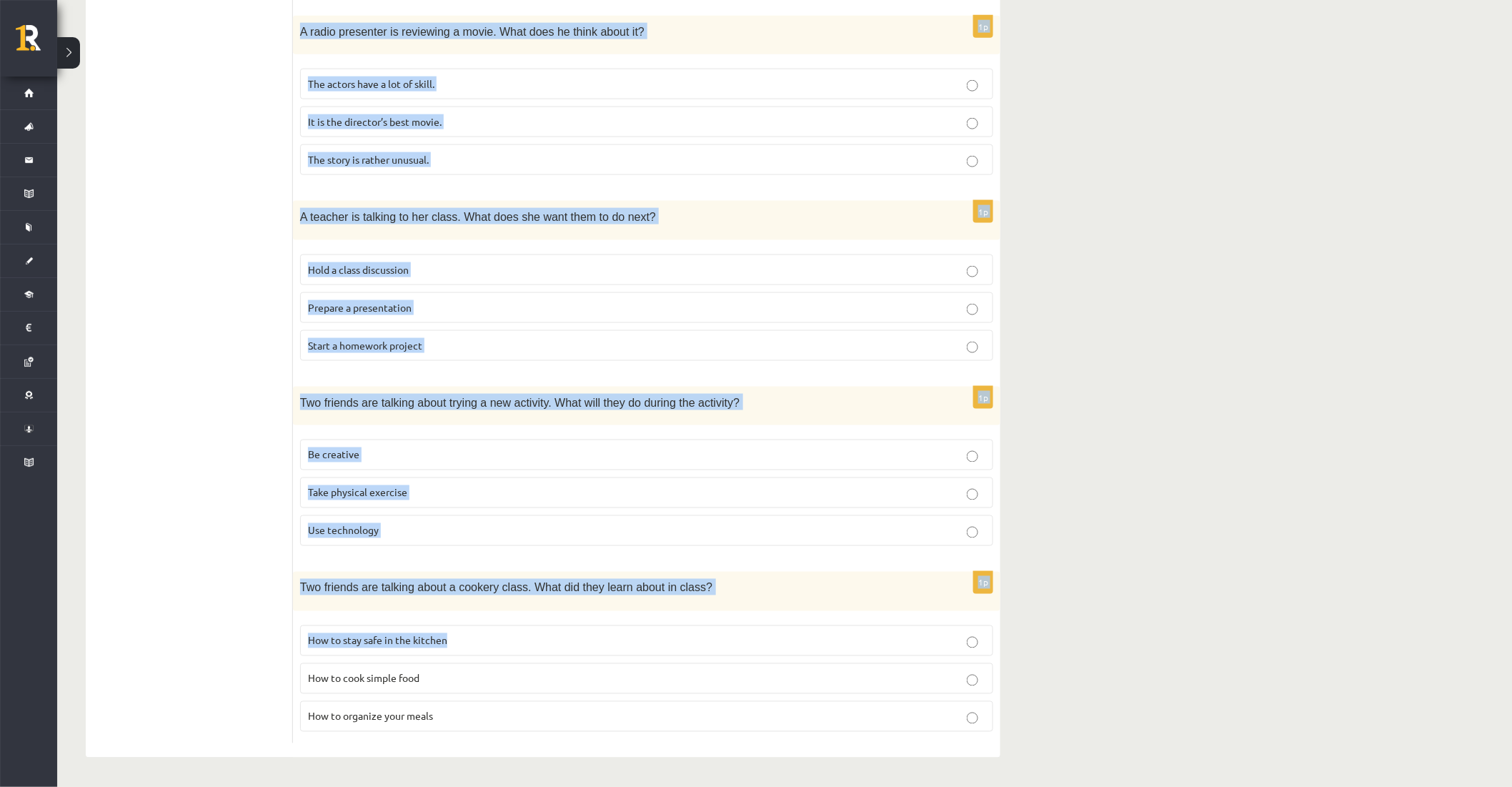
scroll to position [709, 0]
drag, startPoint x: 308, startPoint y: 182, endPoint x: 886, endPoint y: 735, distance: 799.9
click at [886, 735] on form "Listen to the conversation and answer the question. 1p A boy is talking about g…" at bounding box center [647, 146] width 679 height 1193
copy form "Listen to the conversation and answer the question. 1p A boy is talking about g…"
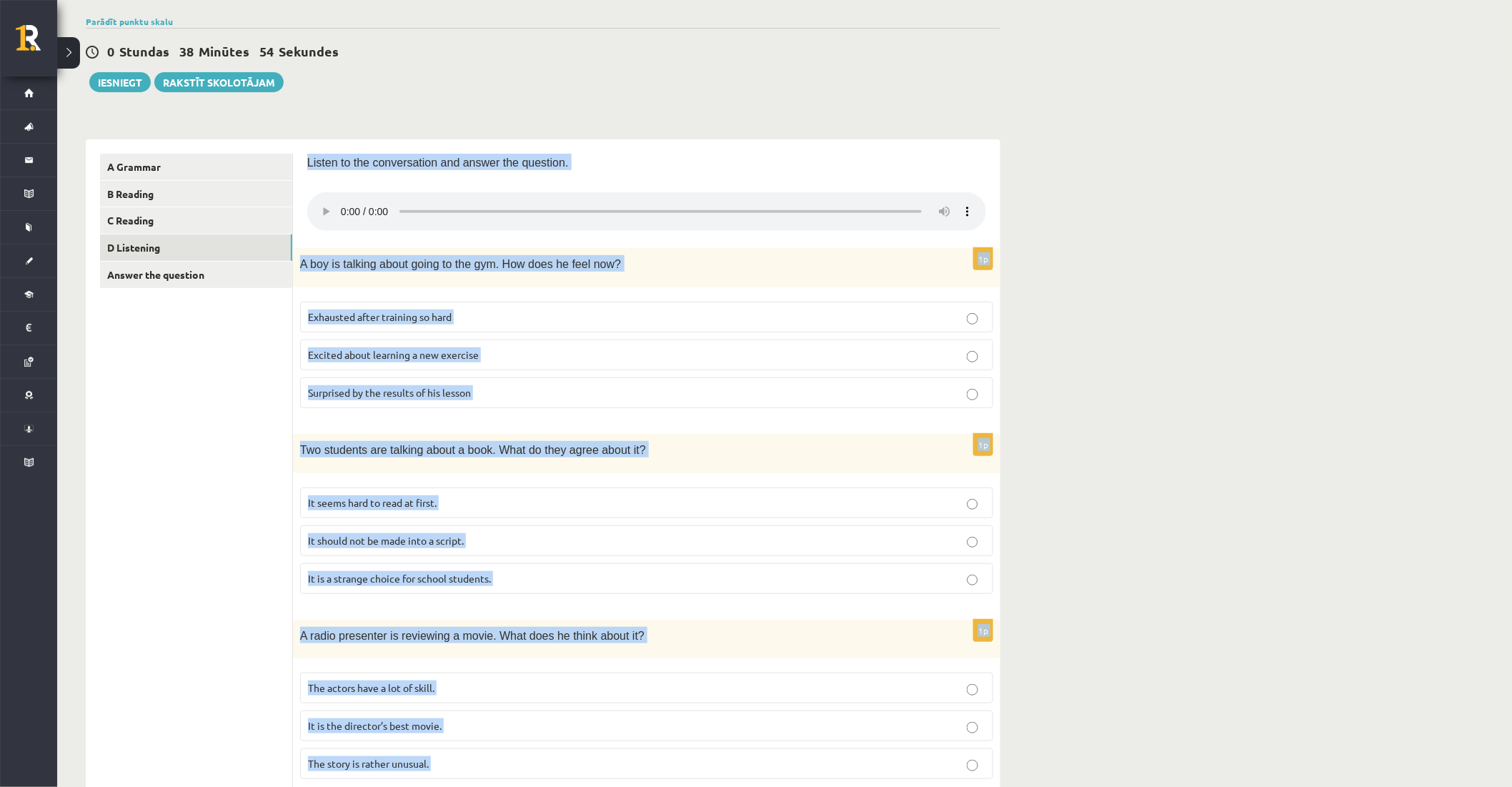
scroll to position [0, 0]
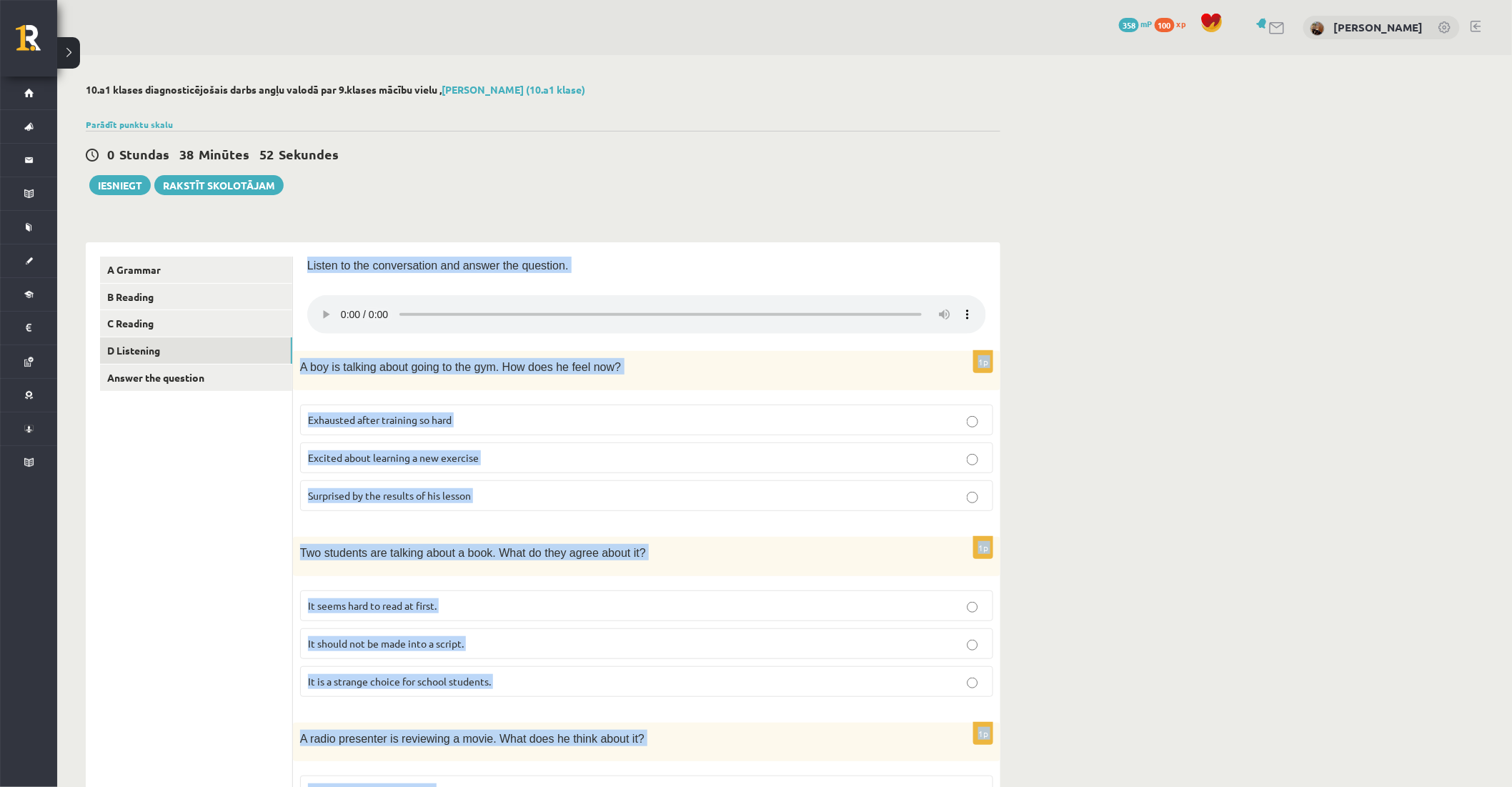
drag, startPoint x: 1102, startPoint y: 303, endPoint x: 1037, endPoint y: 302, distance: 65.0
click at [1102, 303] on div "10.a1 klases diagnosticējošais darbs angļu valodā par 9.klases mācību vielu , T…" at bounding box center [784, 774] width 1454 height 1438
click at [1110, 460] on div "10.a1 klases diagnosticējošais darbs angļu valodā par 9.klases mācību vielu , T…" at bounding box center [784, 774] width 1454 height 1438
click at [855, 573] on div "Two students are talking about a book. What do they agree about it?" at bounding box center [647, 556] width 708 height 39
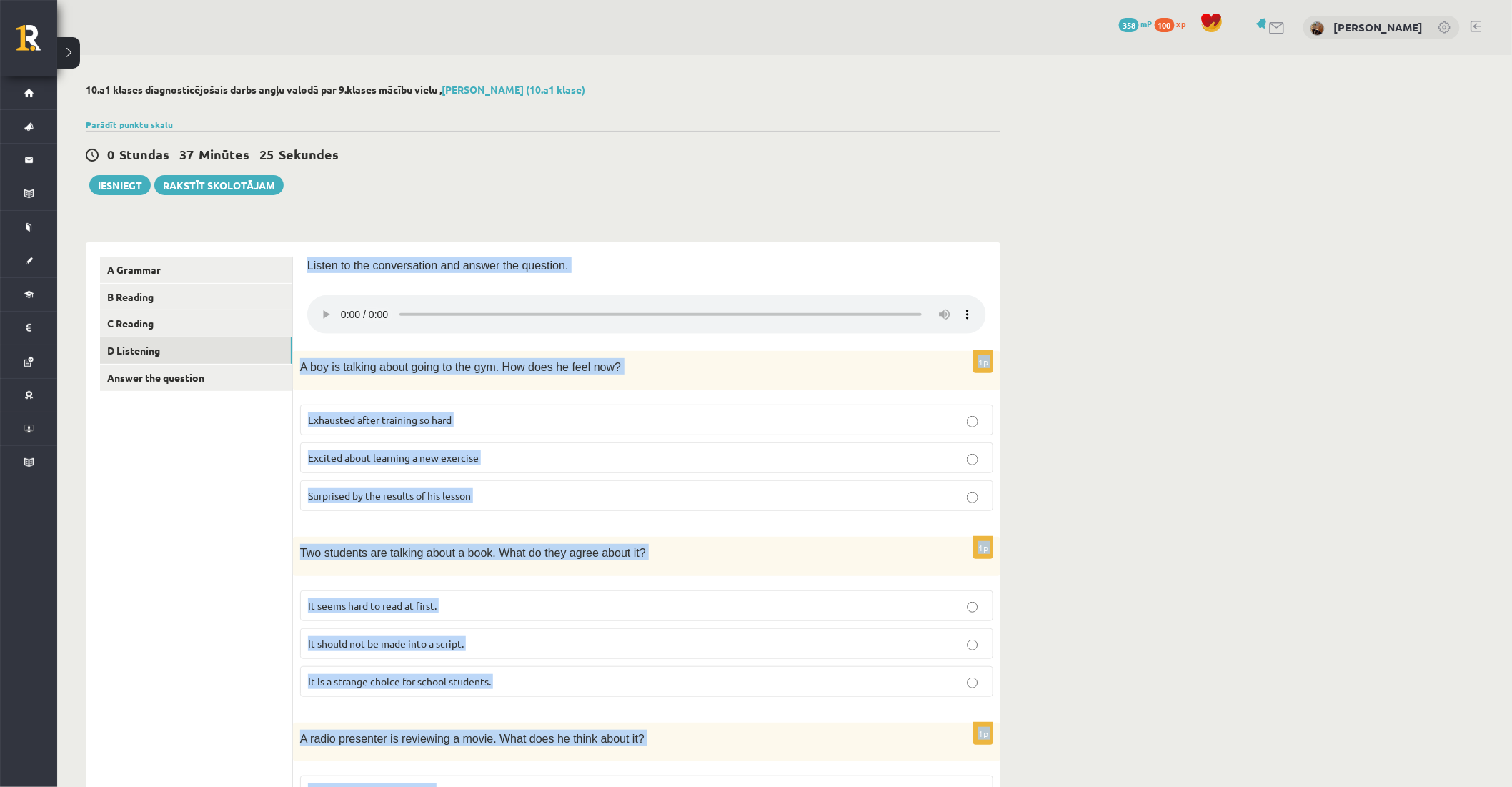
click at [463, 567] on div "Two students are talking about a book. What do they agree about it?" at bounding box center [647, 556] width 708 height 39
click at [347, 590] on label "It seems hard to read at first." at bounding box center [646, 605] width 693 height 31
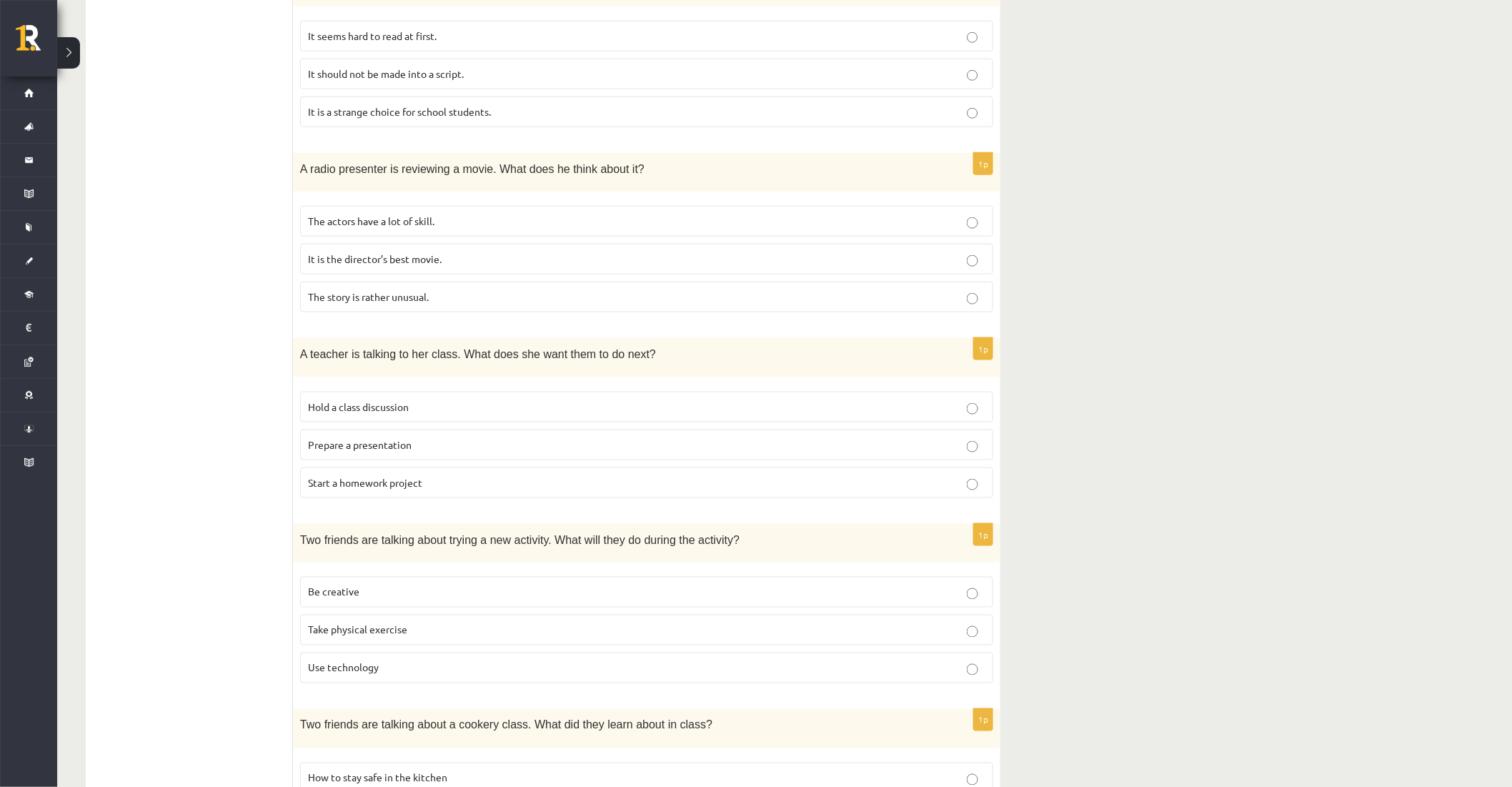
scroll to position [634, 0]
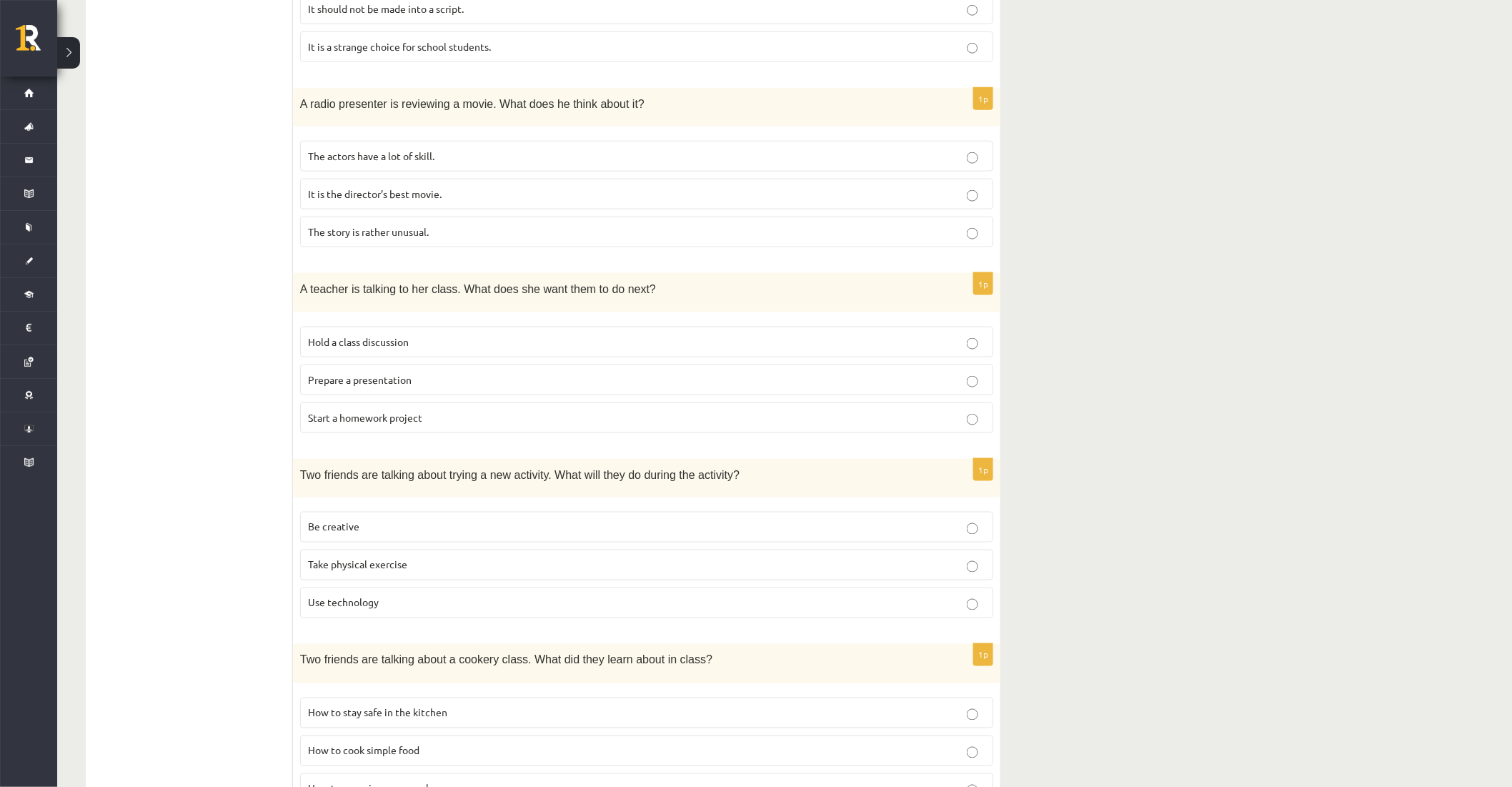
click at [409, 566] on p "Take physical exercise" at bounding box center [646, 564] width 677 height 15
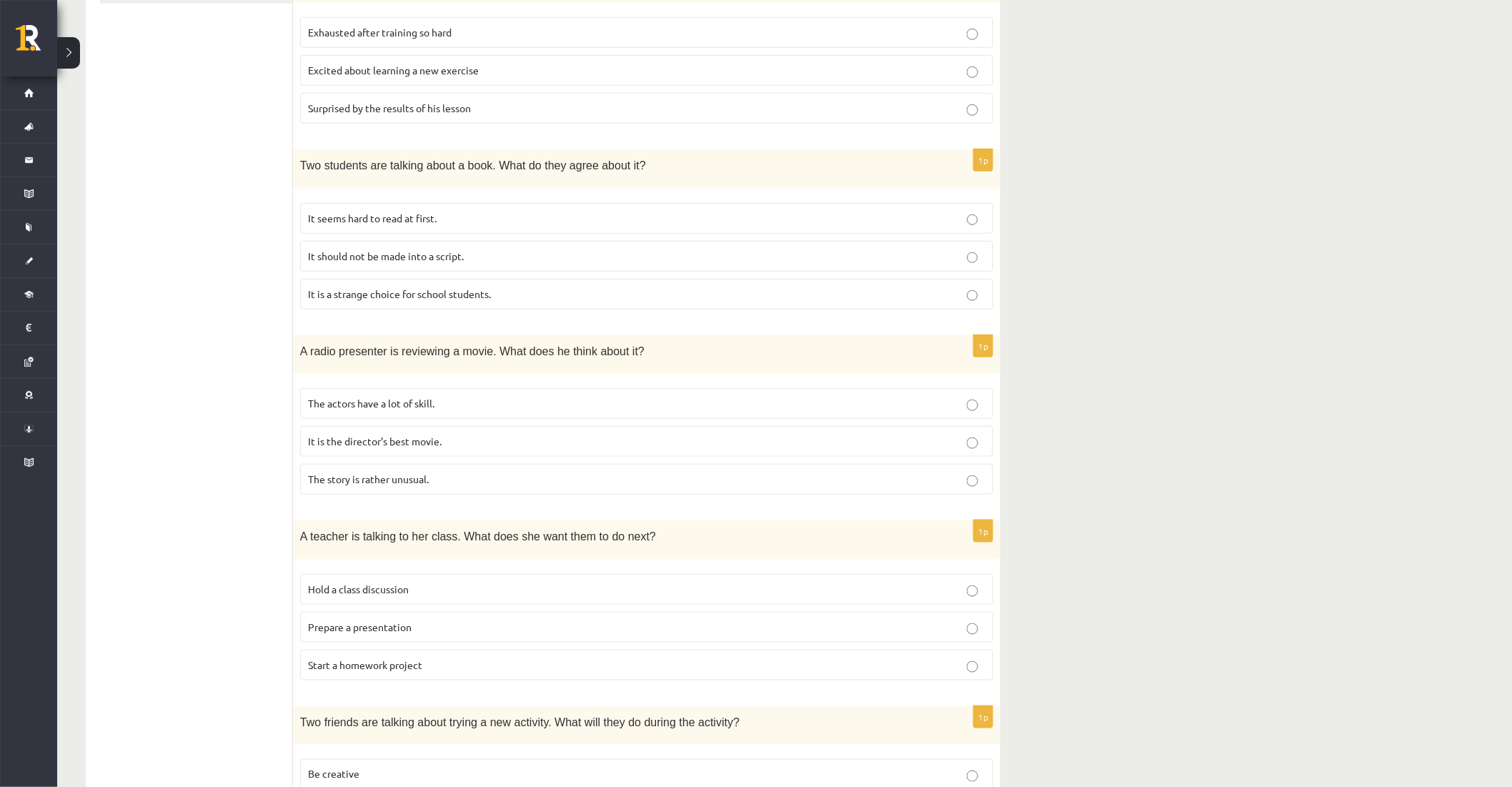
scroll to position [390, 0]
click at [409, 444] on p "It is the director’s best movie." at bounding box center [646, 438] width 677 height 15
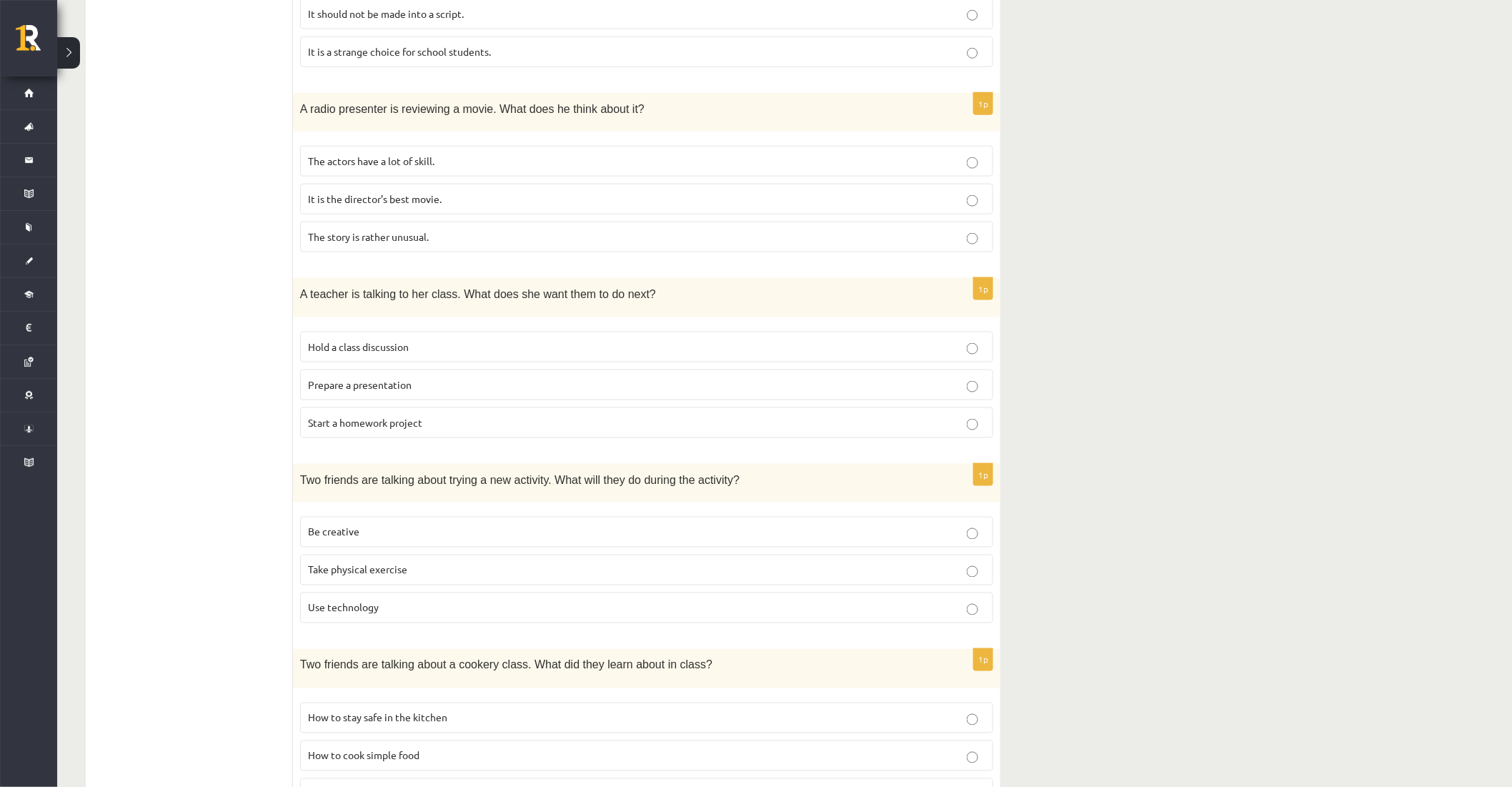
click at [438, 387] on p "Prepare a presentation" at bounding box center [646, 384] width 677 height 15
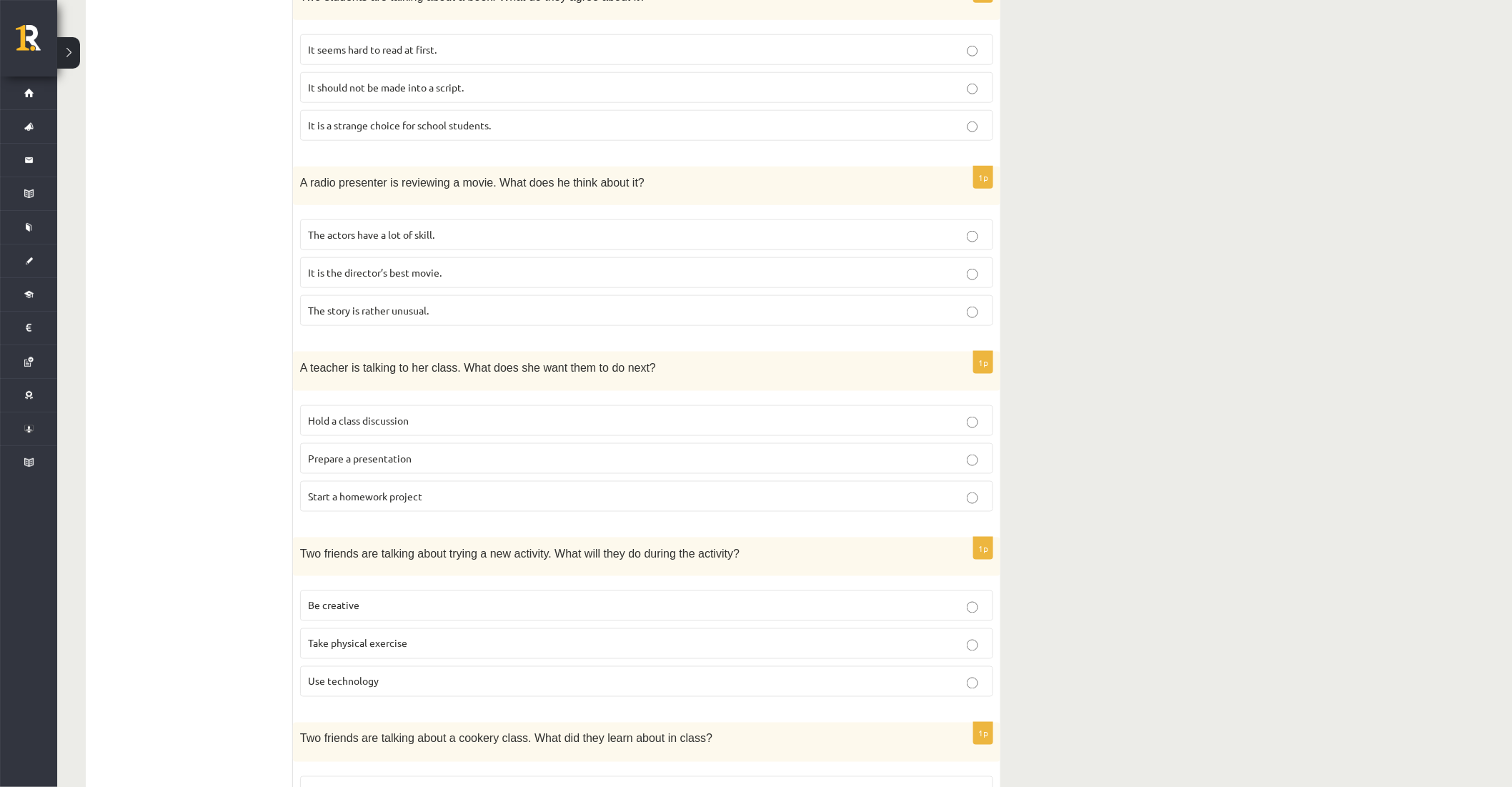
scroll to position [550, 0]
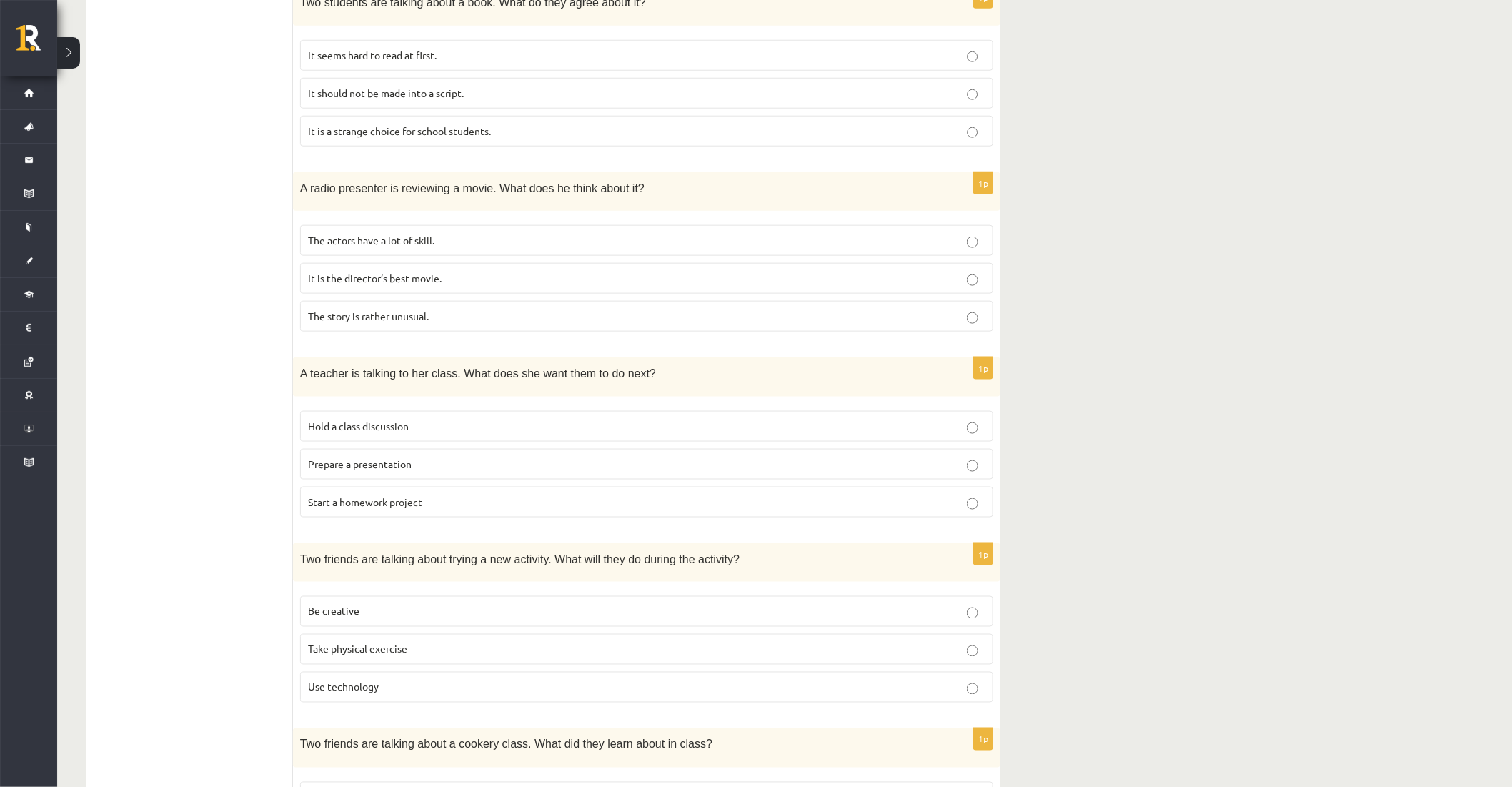
click at [390, 319] on span "The story is rather unusual." at bounding box center [368, 315] width 121 height 13
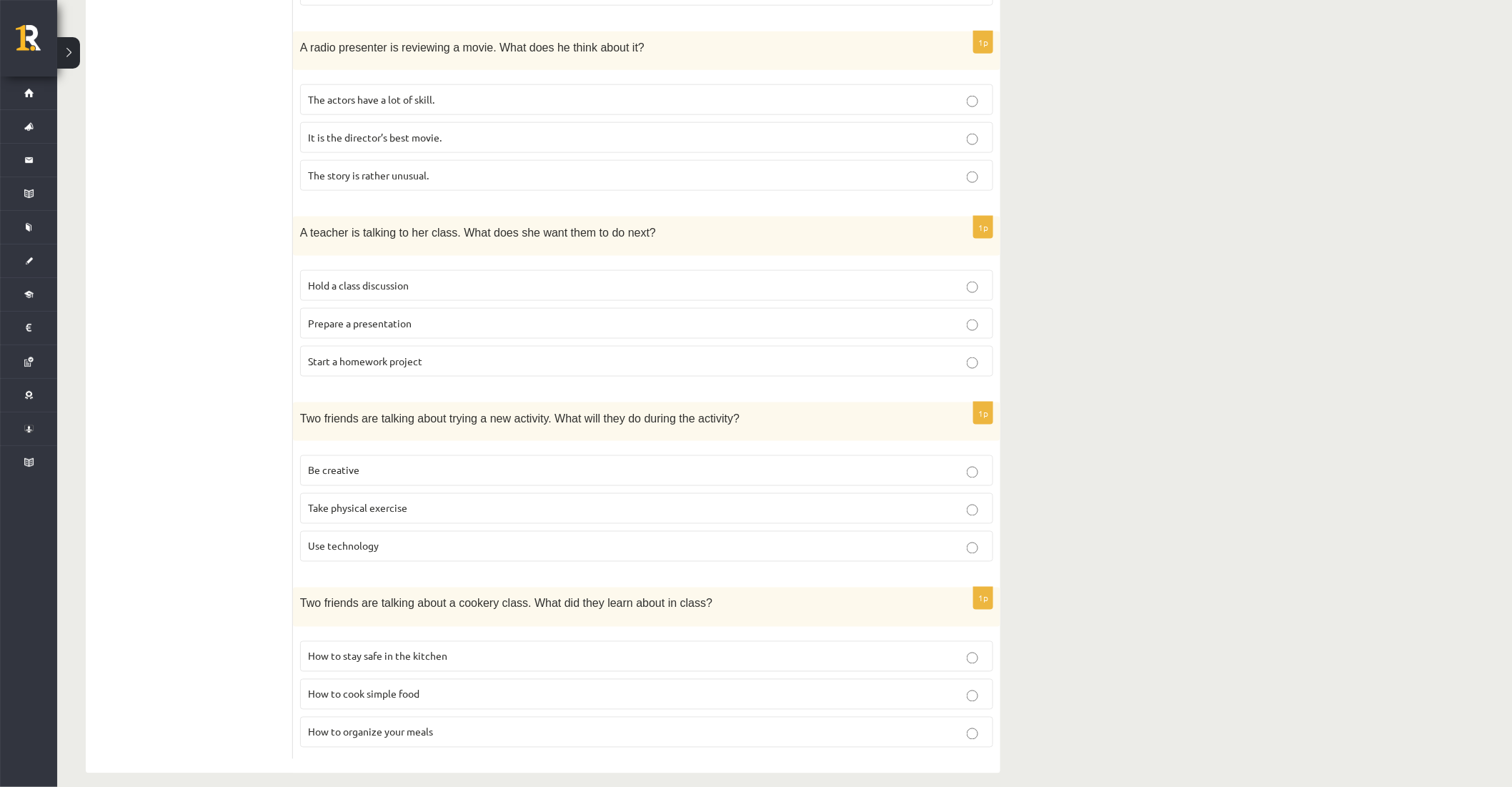
scroll to position [709, 0]
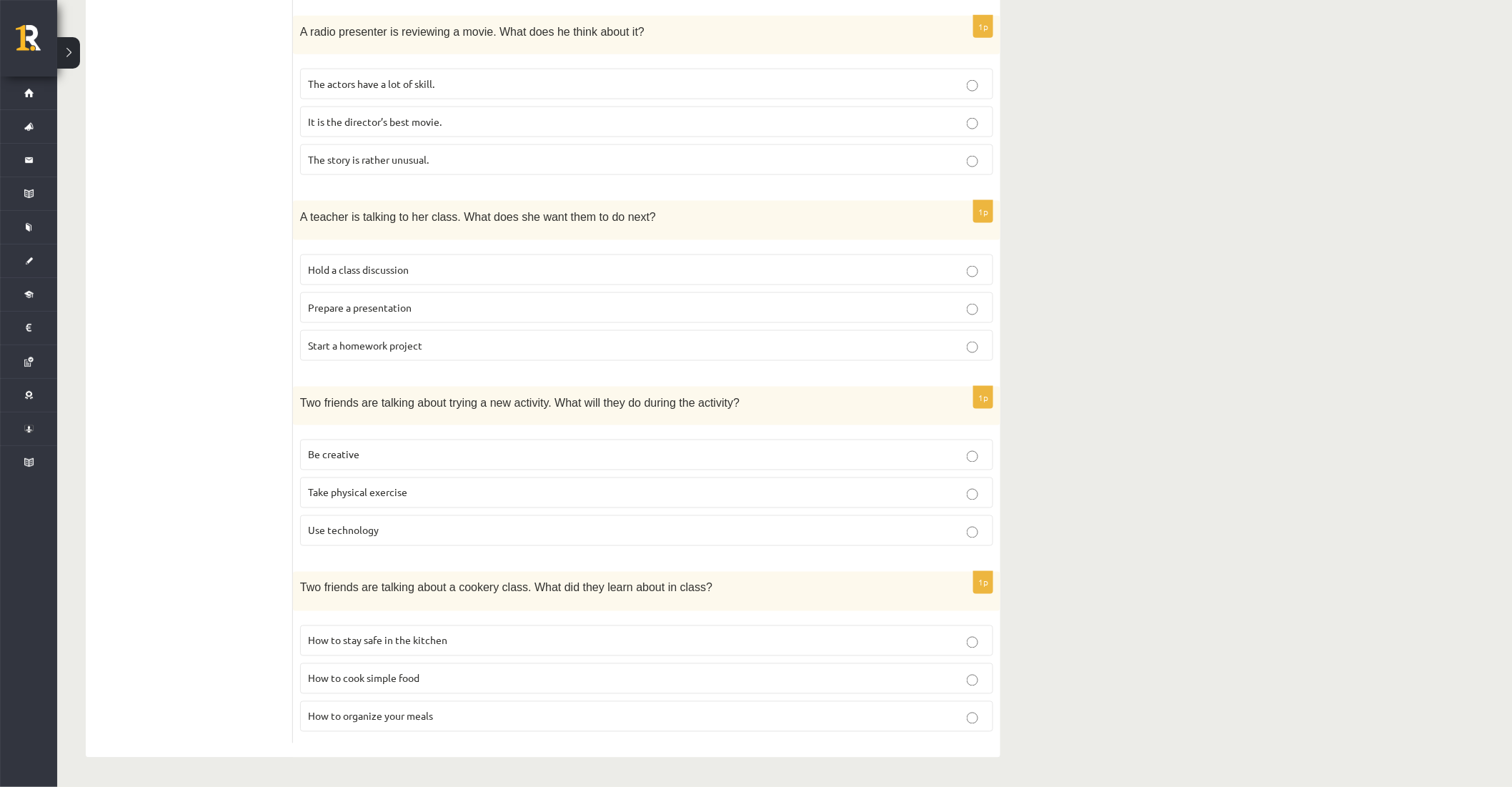
click at [390, 680] on span "How to cook simple food" at bounding box center [363, 678] width 112 height 13
click at [440, 629] on label "How to stay safe in the kitchen" at bounding box center [646, 640] width 693 height 31
click at [405, 723] on p "How to organize your meals" at bounding box center [646, 716] width 677 height 15
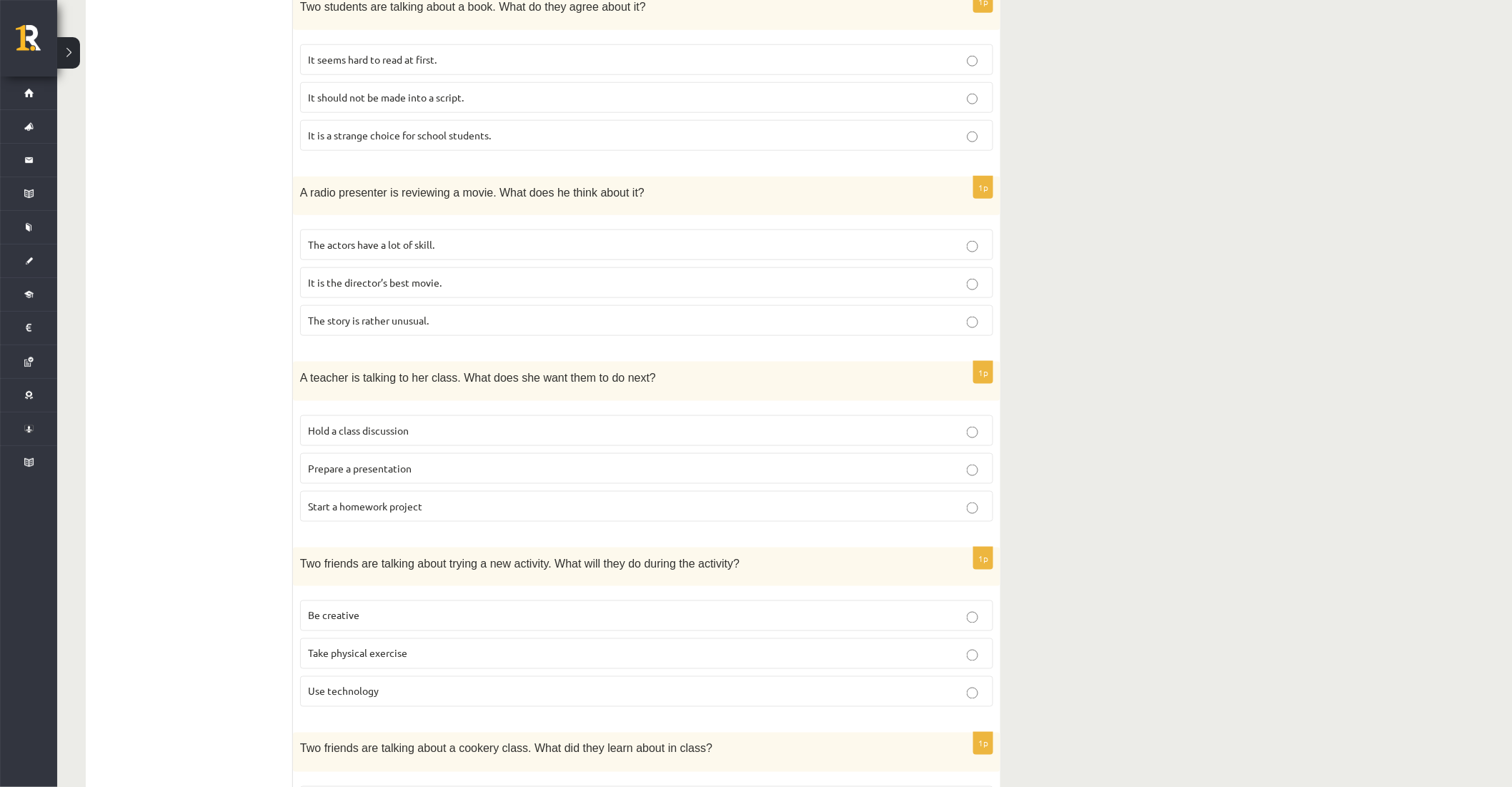
scroll to position [0, 0]
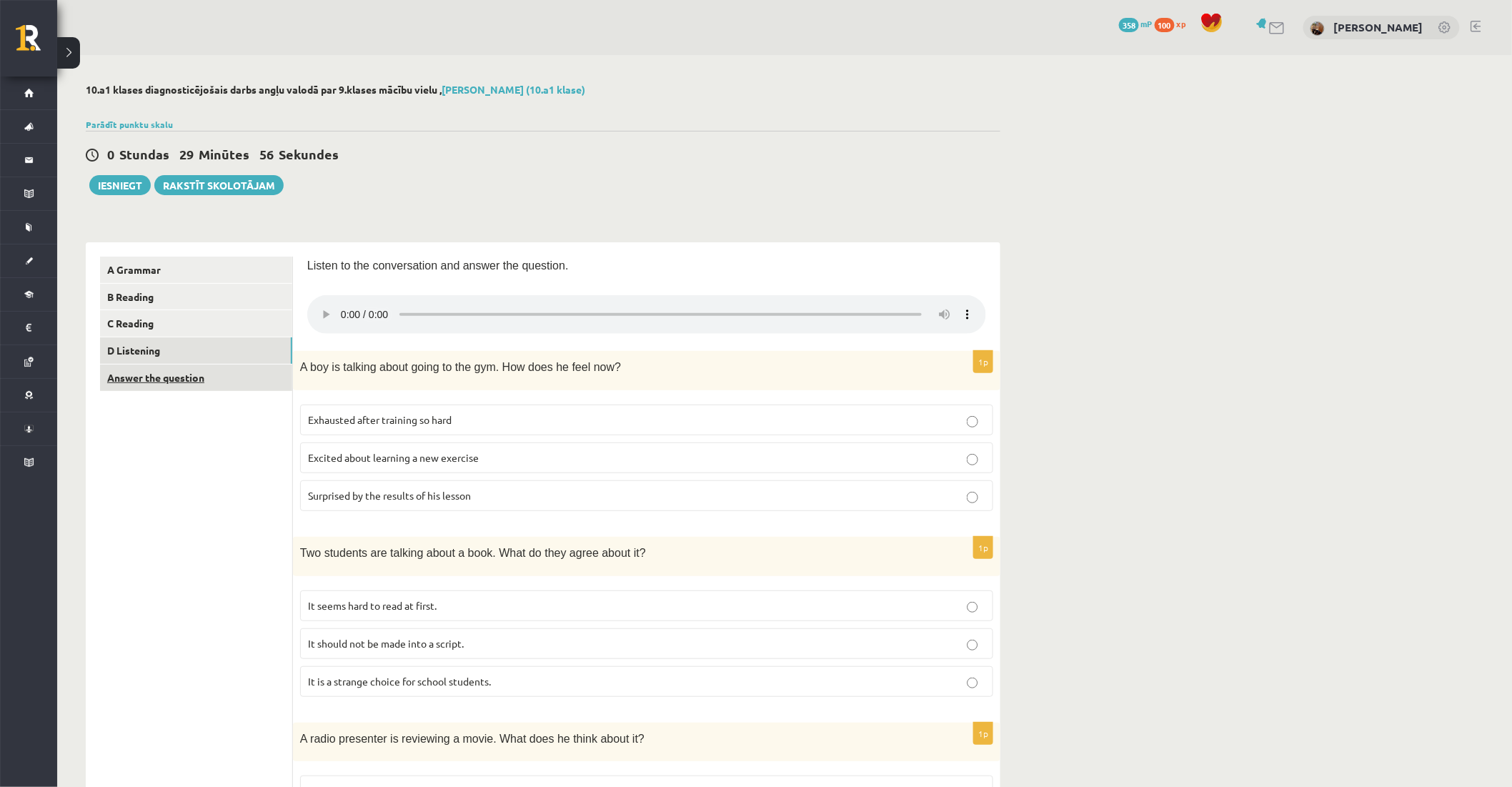
click at [194, 380] on link "Answer the question" at bounding box center [196, 377] width 193 height 26
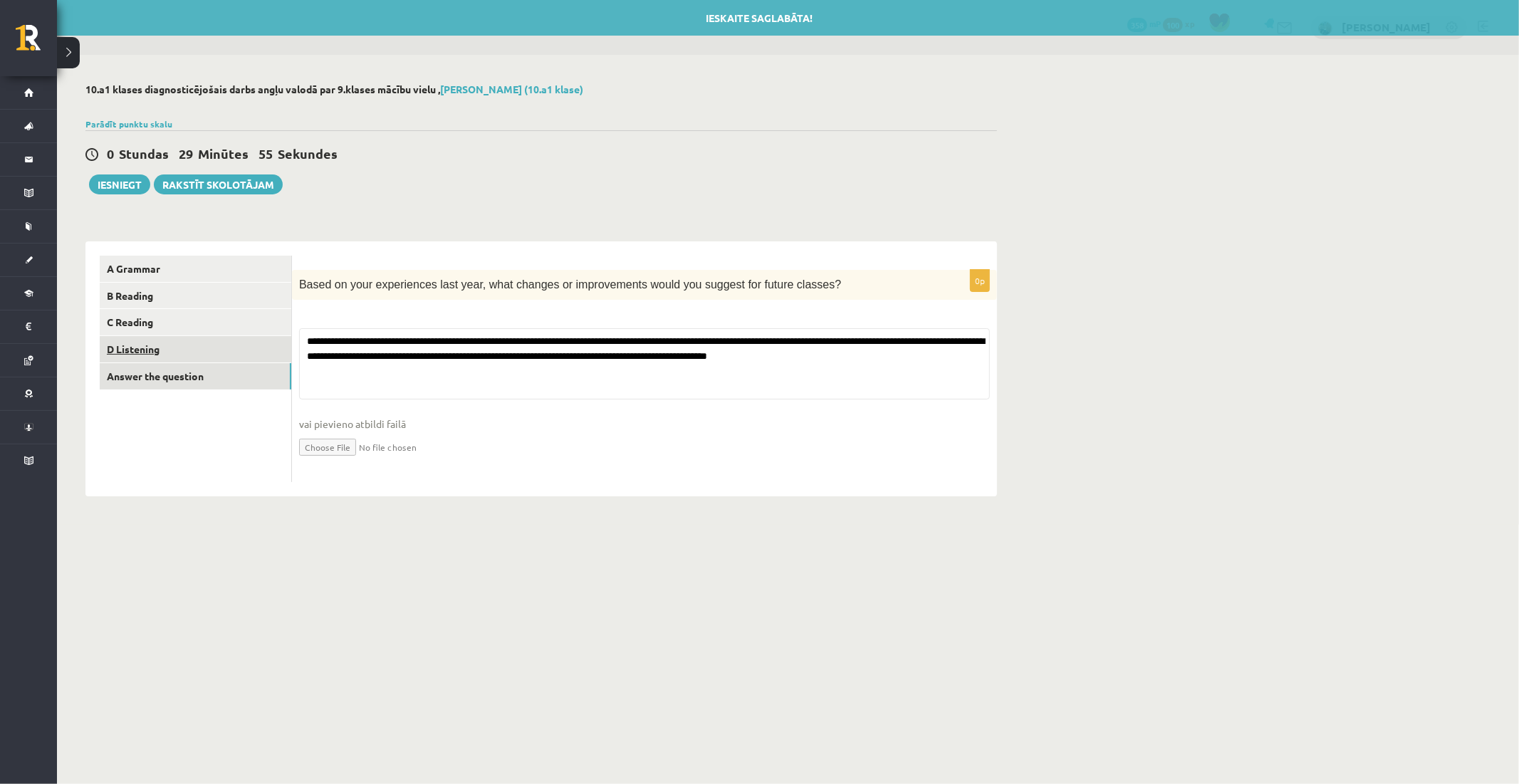
click at [156, 345] on link "D Listening" at bounding box center [195, 349] width 192 height 26
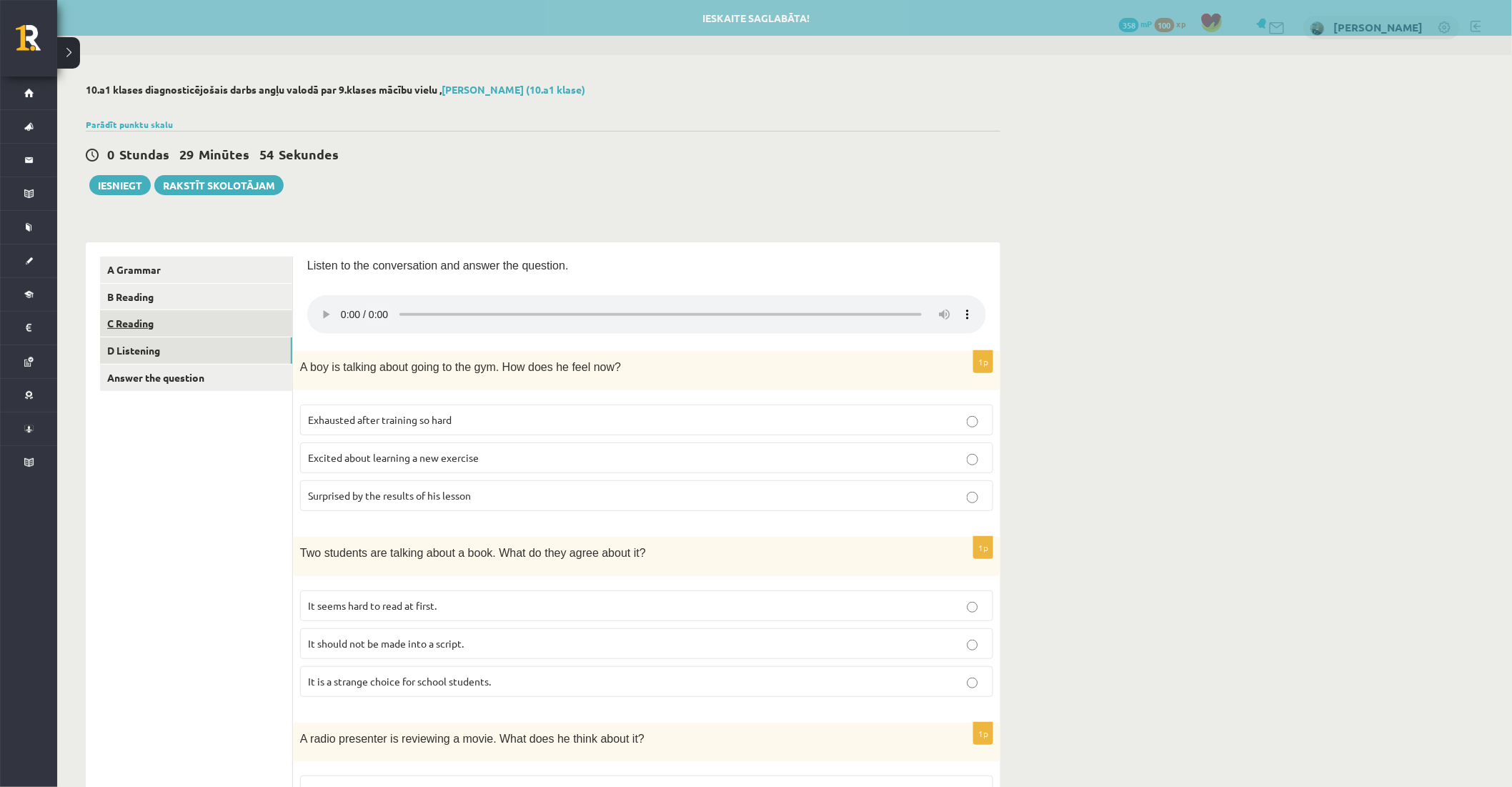
click at [152, 329] on link "C Reading" at bounding box center [196, 323] width 193 height 26
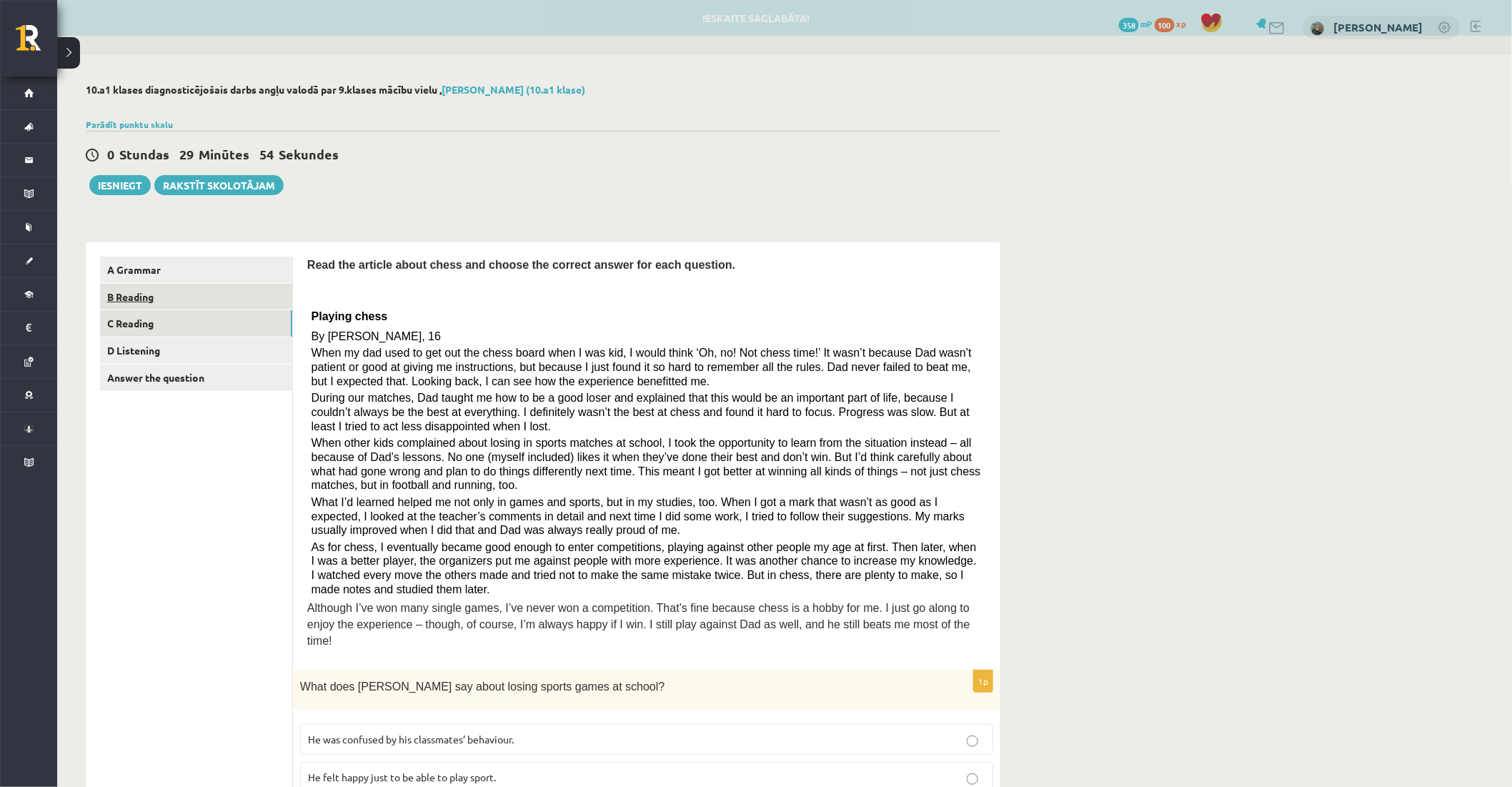
click at [147, 302] on link "B Reading" at bounding box center [196, 296] width 193 height 26
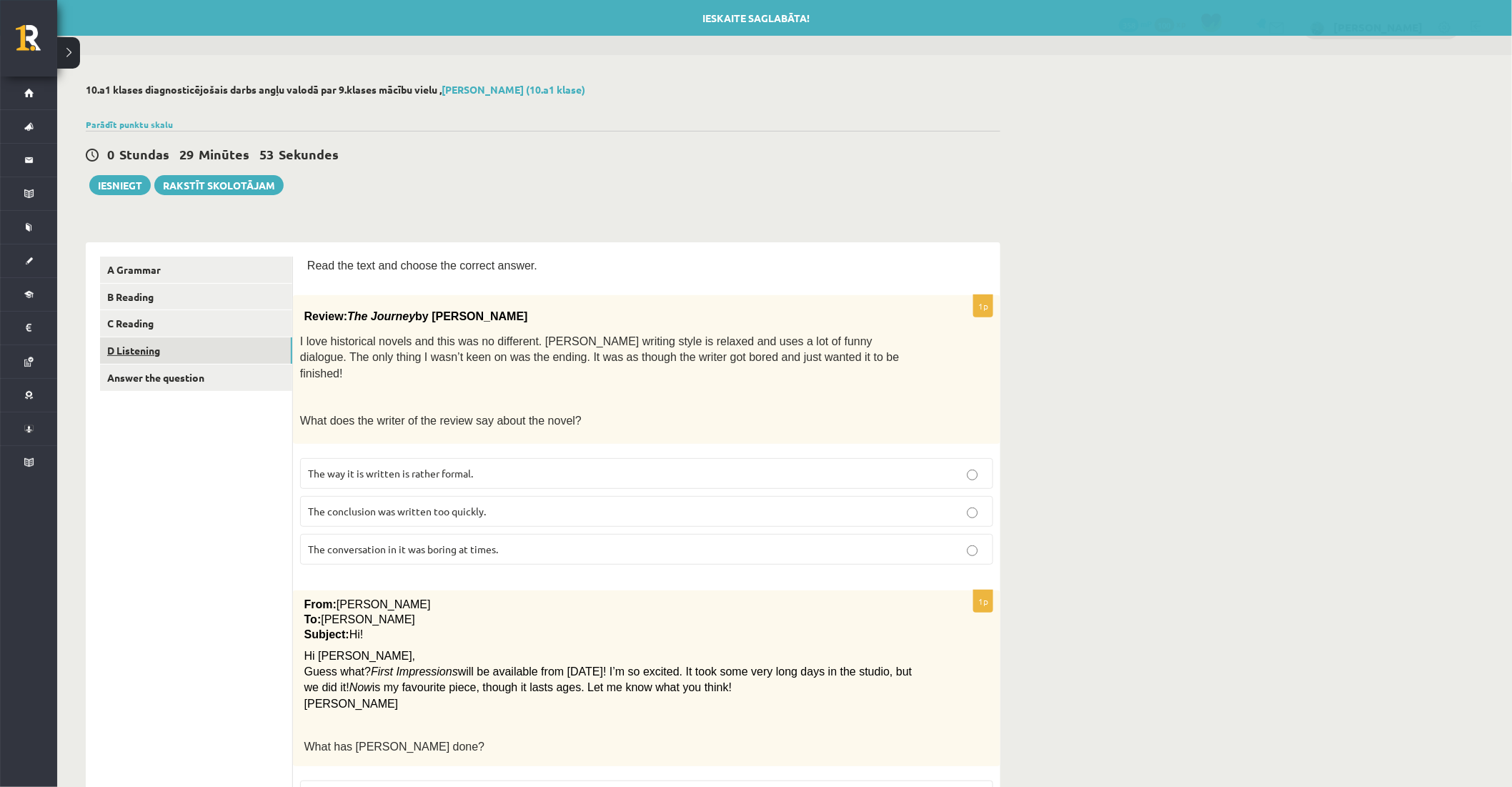
click at [132, 343] on link "D Listening" at bounding box center [196, 350] width 193 height 26
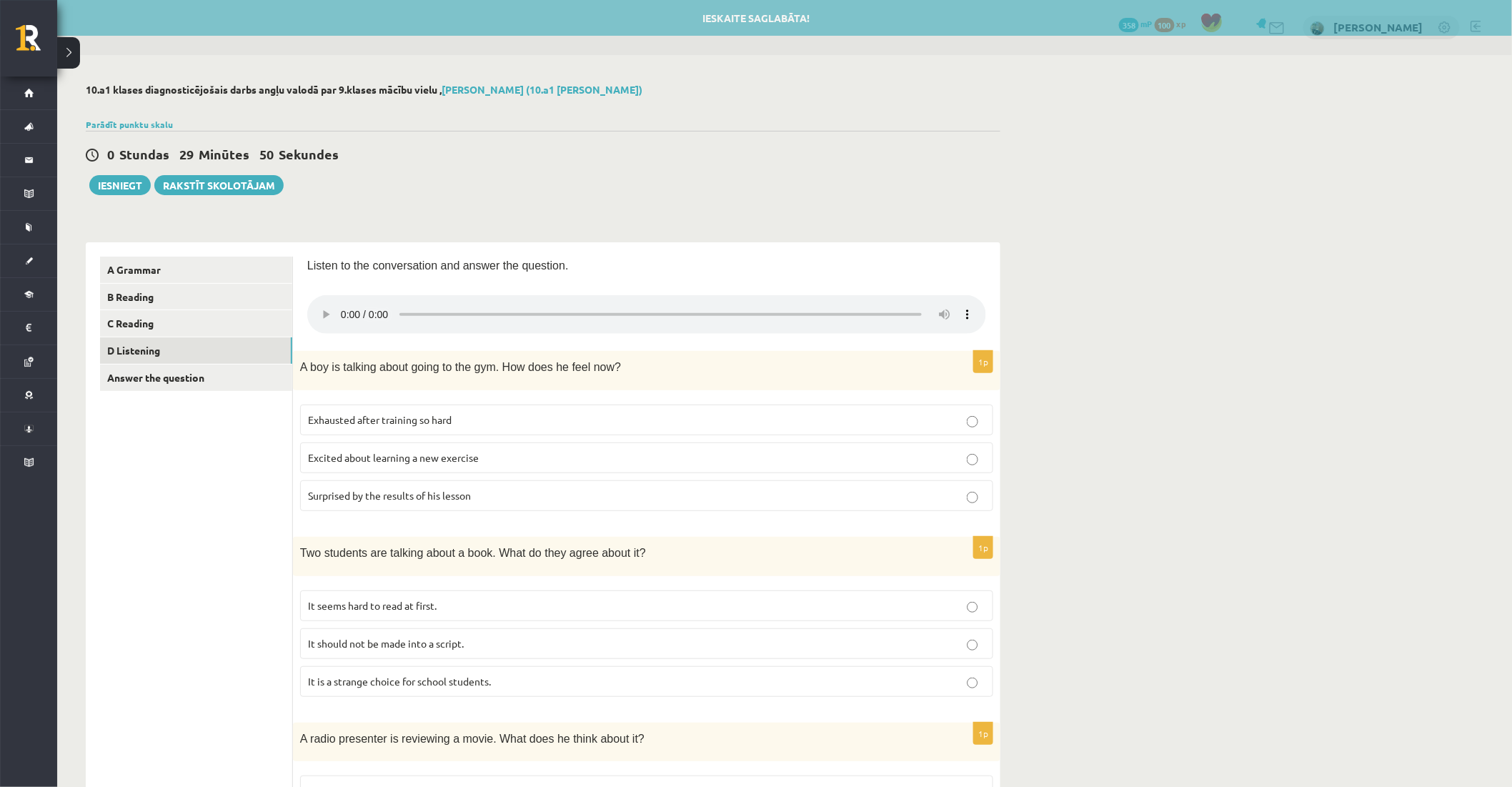
click div "10.a1 klases diagnosticējošais darbs angļu valodā par 9.klases mācību vielu , T…"
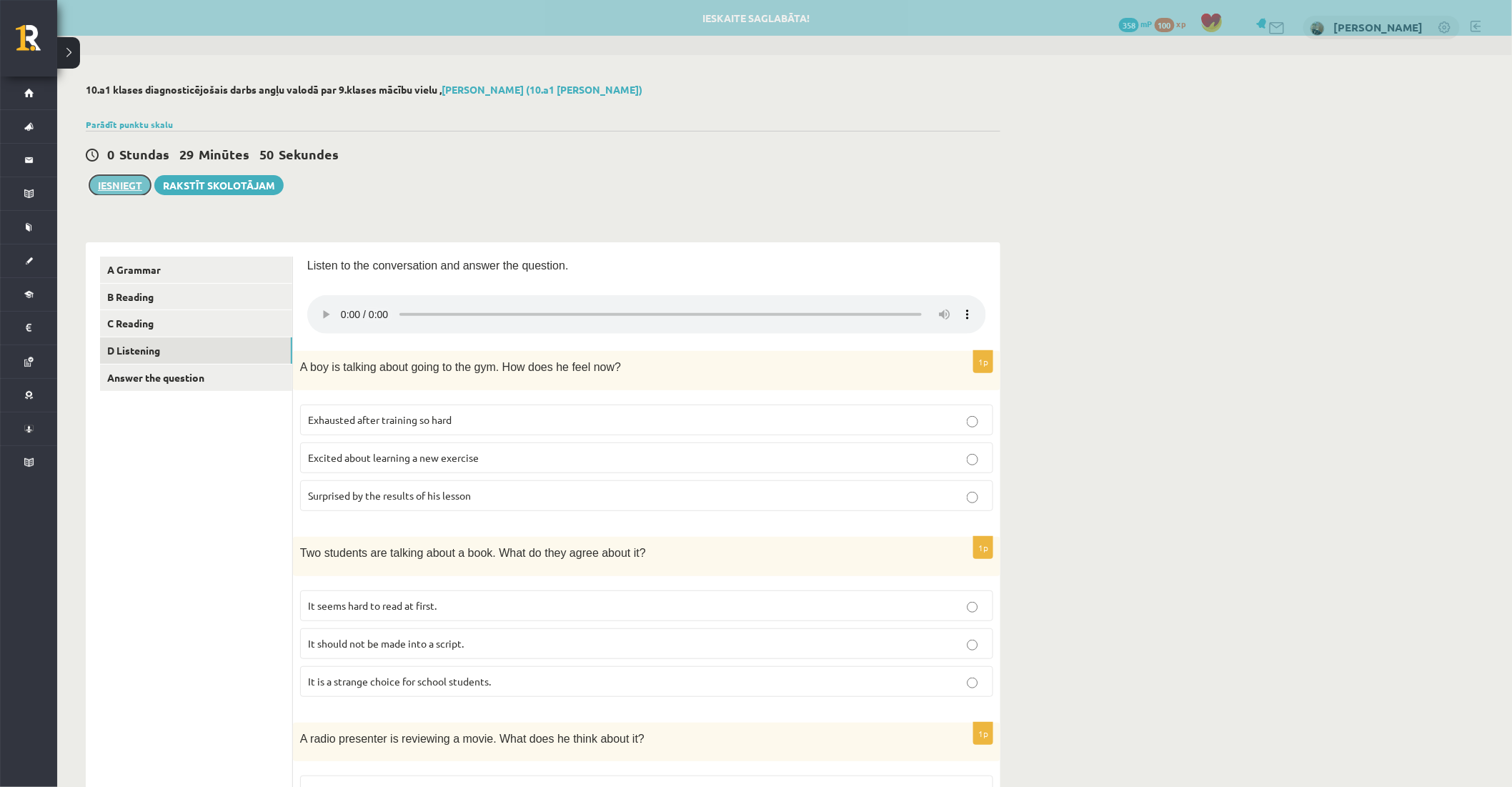
click button "Iesniegt"
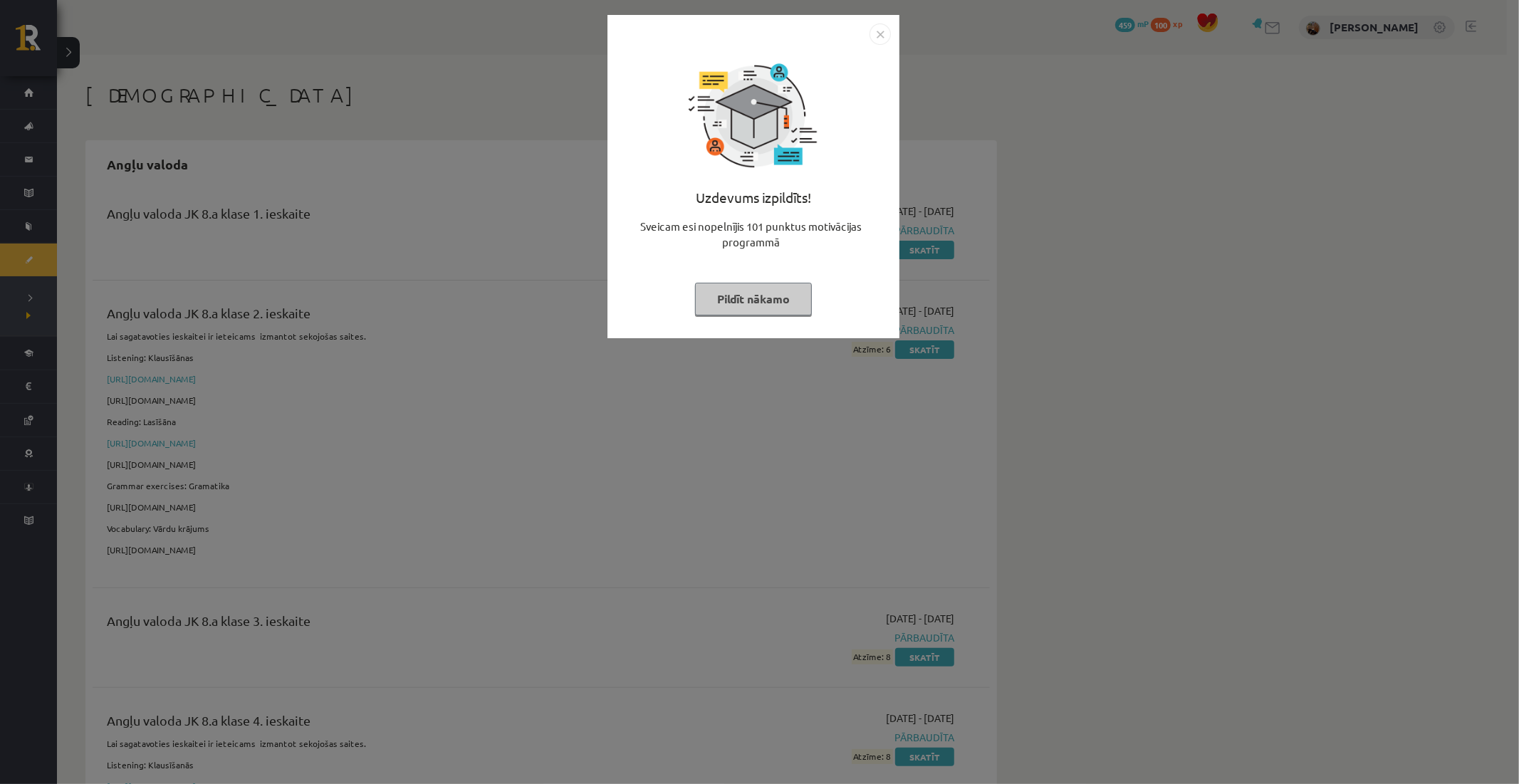
click at [880, 30] on img "Close" at bounding box center [880, 34] width 22 height 22
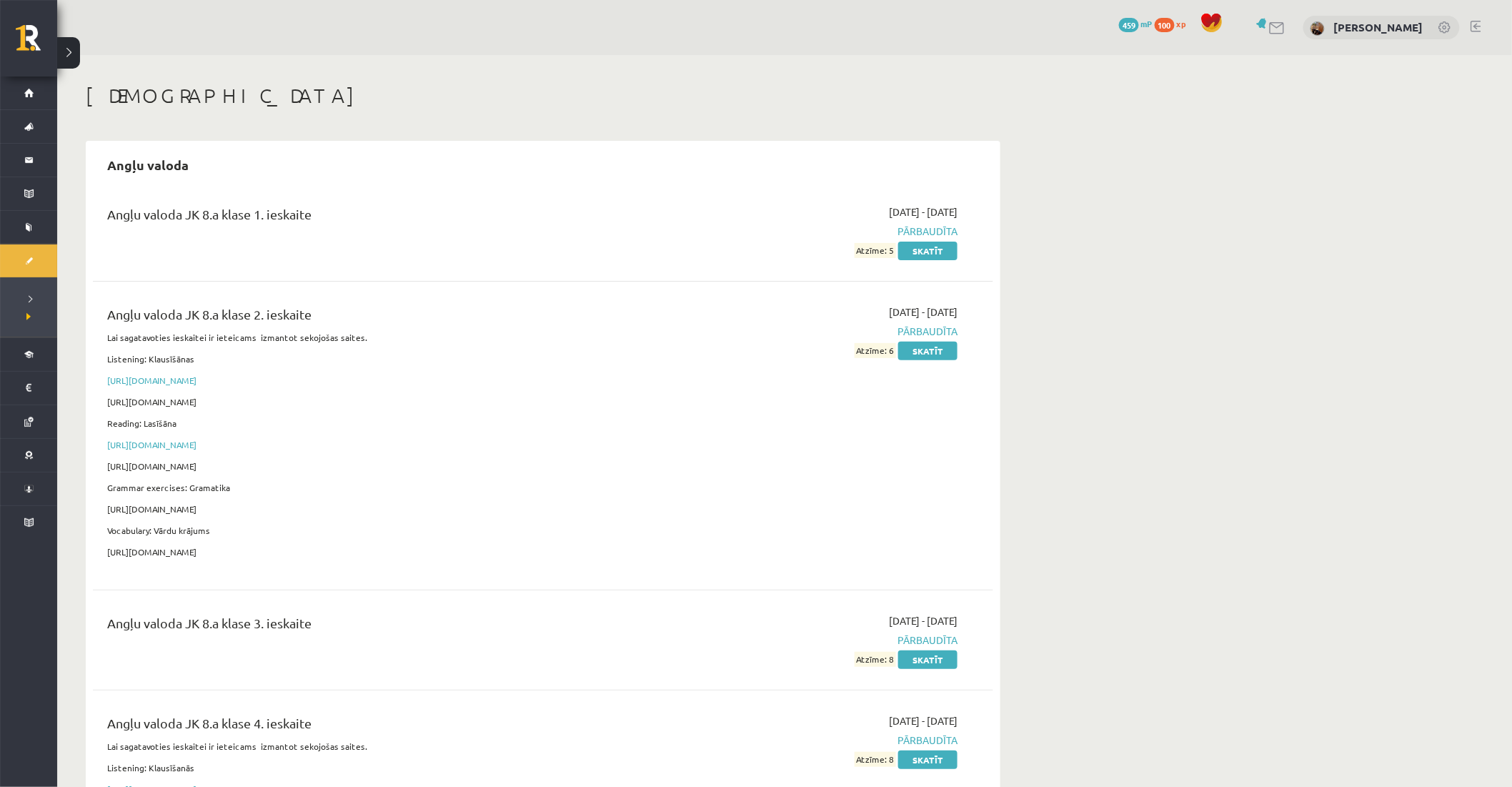
click at [1136, 18] on span "459" at bounding box center [1129, 24] width 20 height 14
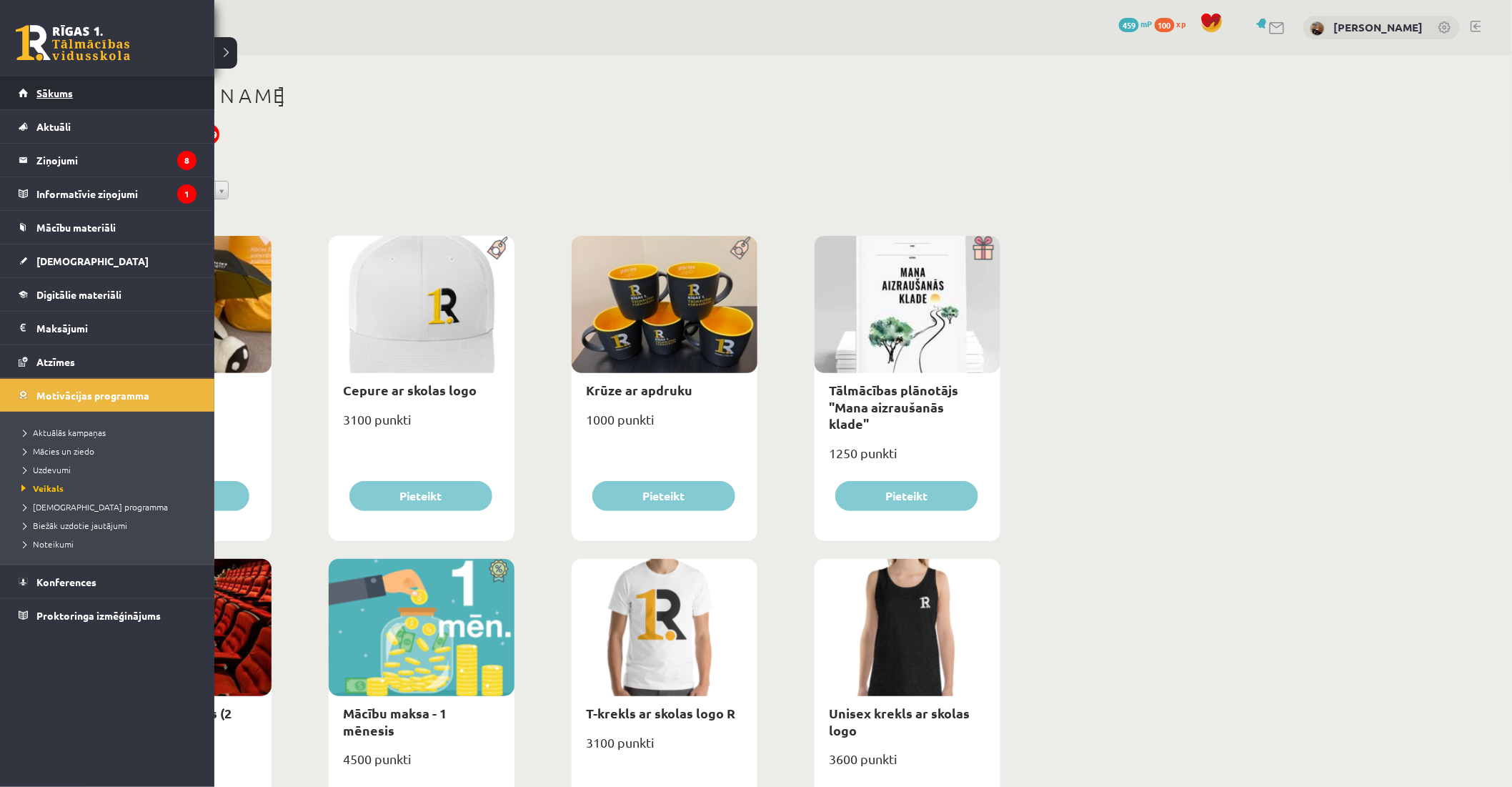
click at [62, 87] on span "Sākums" at bounding box center [55, 92] width 37 height 13
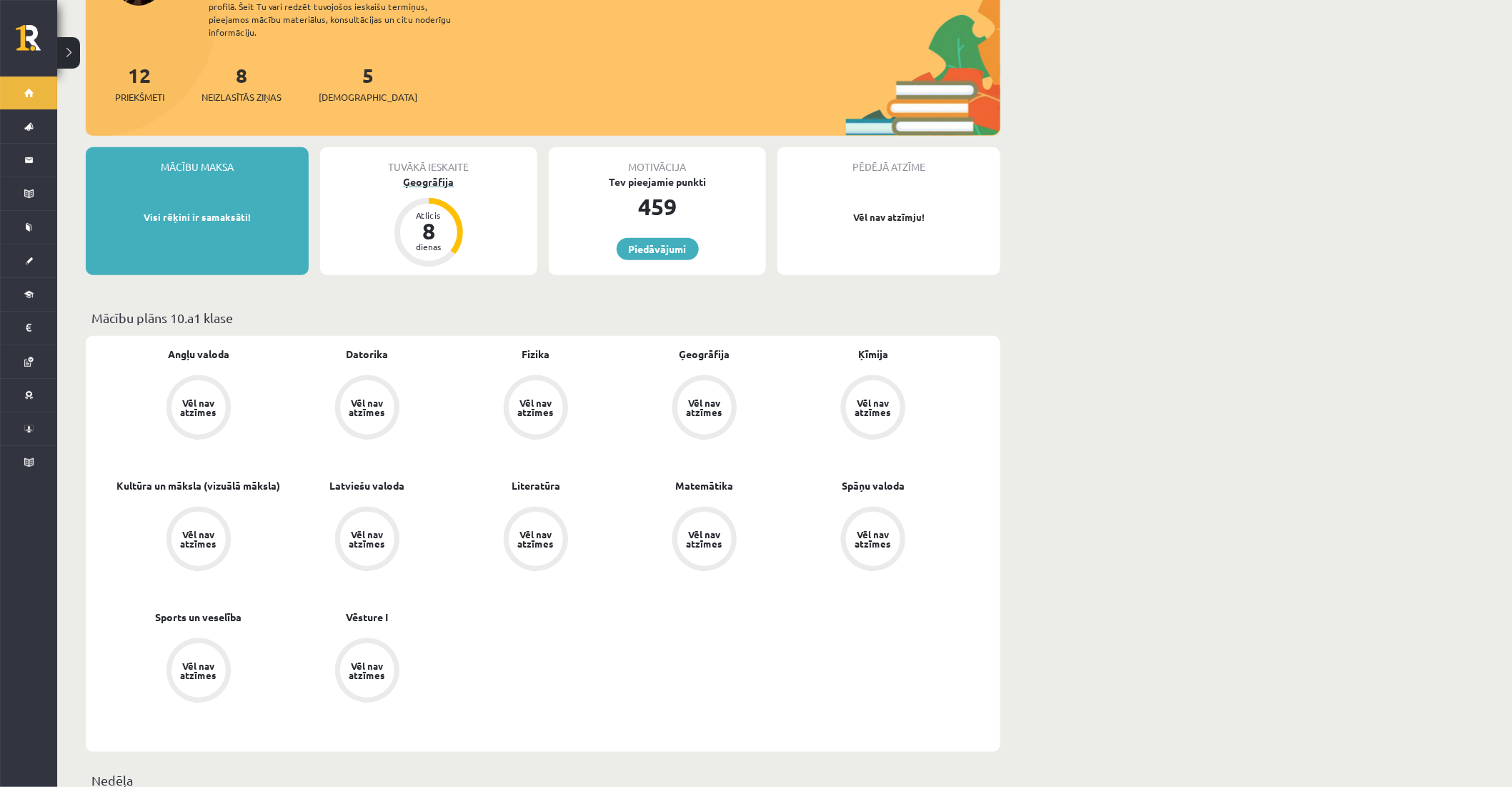
scroll to position [238, 0]
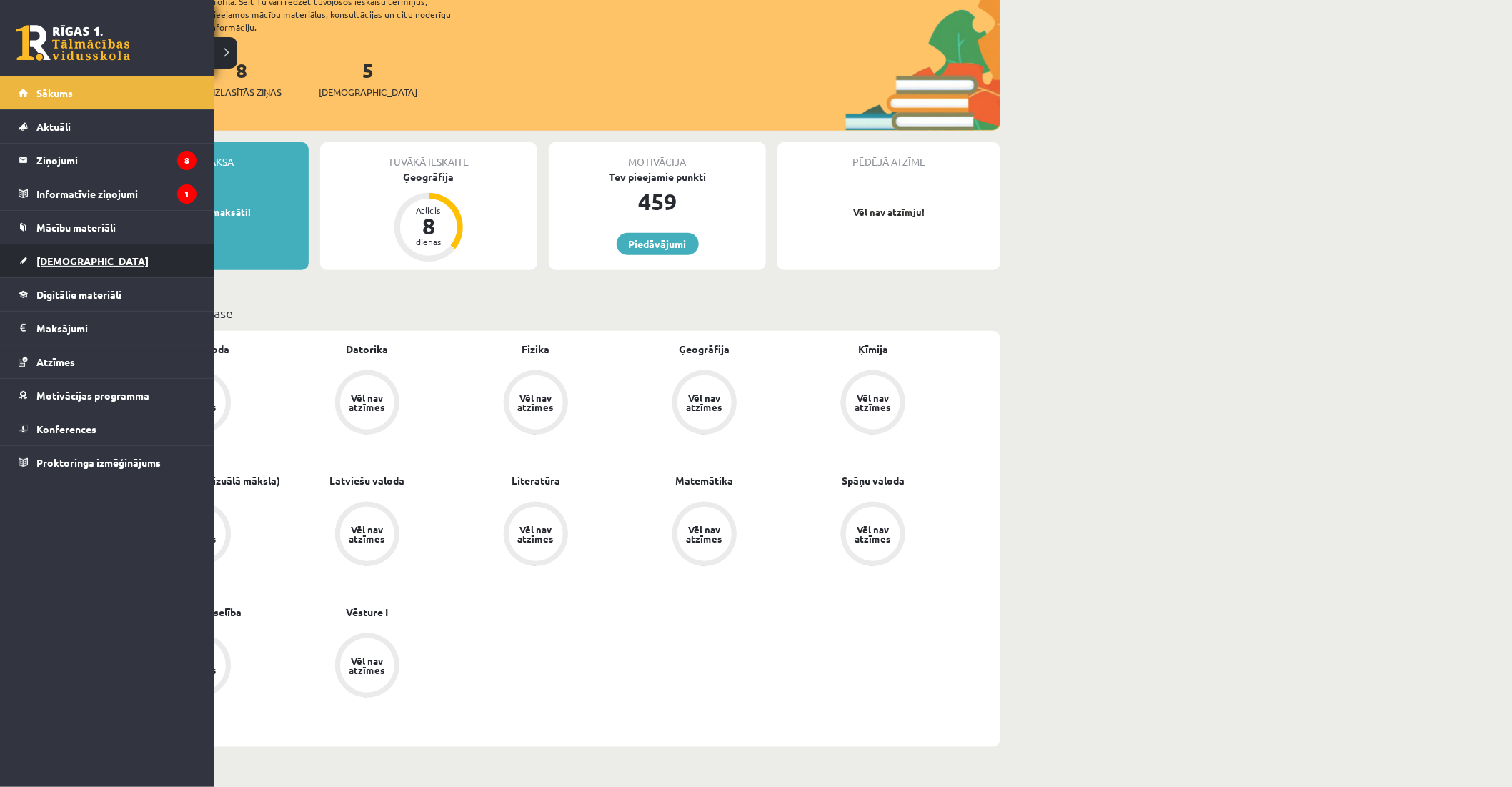
click at [39, 267] on link "[DEMOGRAPHIC_DATA]" at bounding box center [107, 261] width 178 height 33
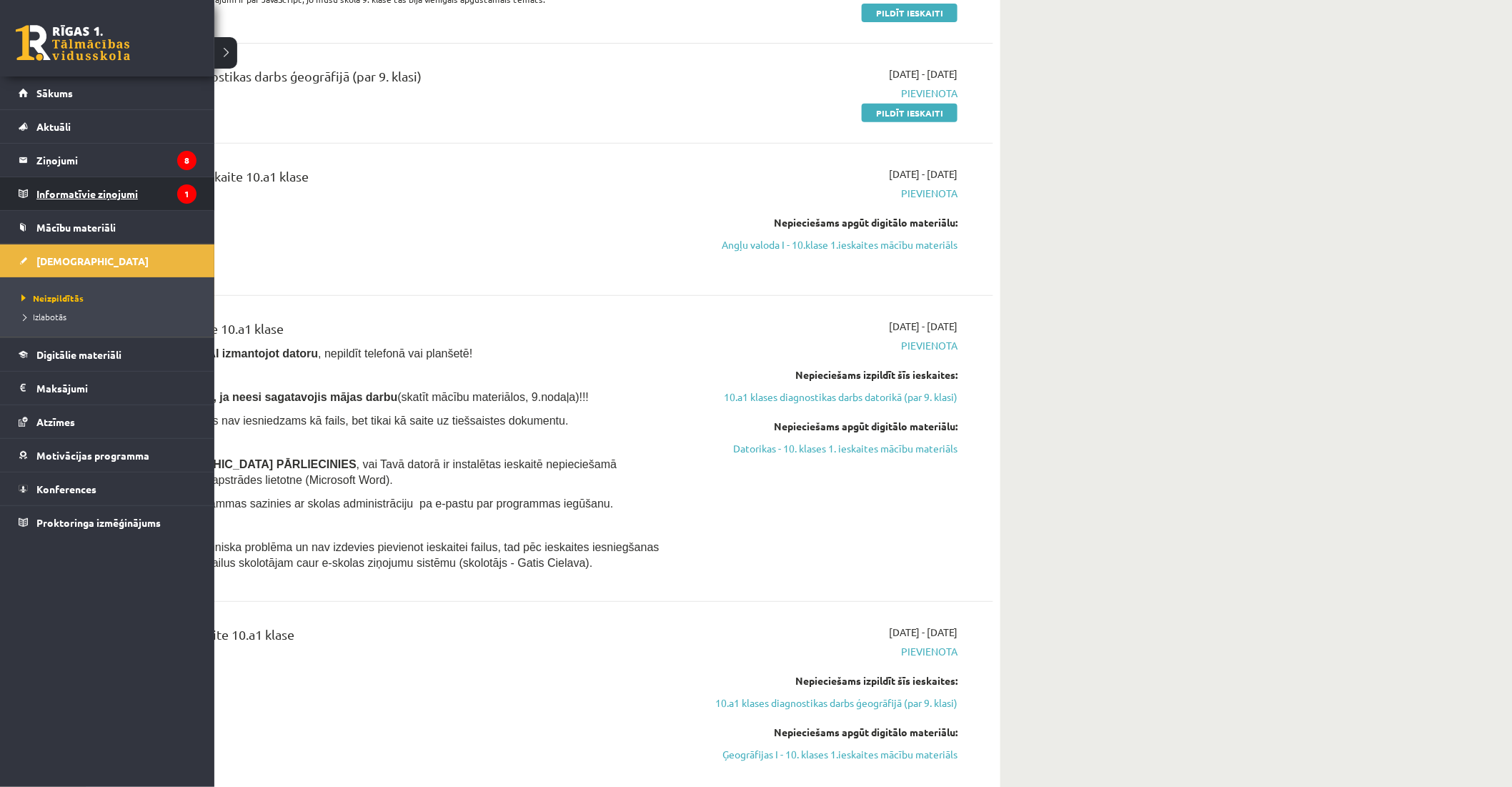
click at [53, 190] on legend "Informatīvie ziņojumi 1" at bounding box center [117, 193] width 160 height 33
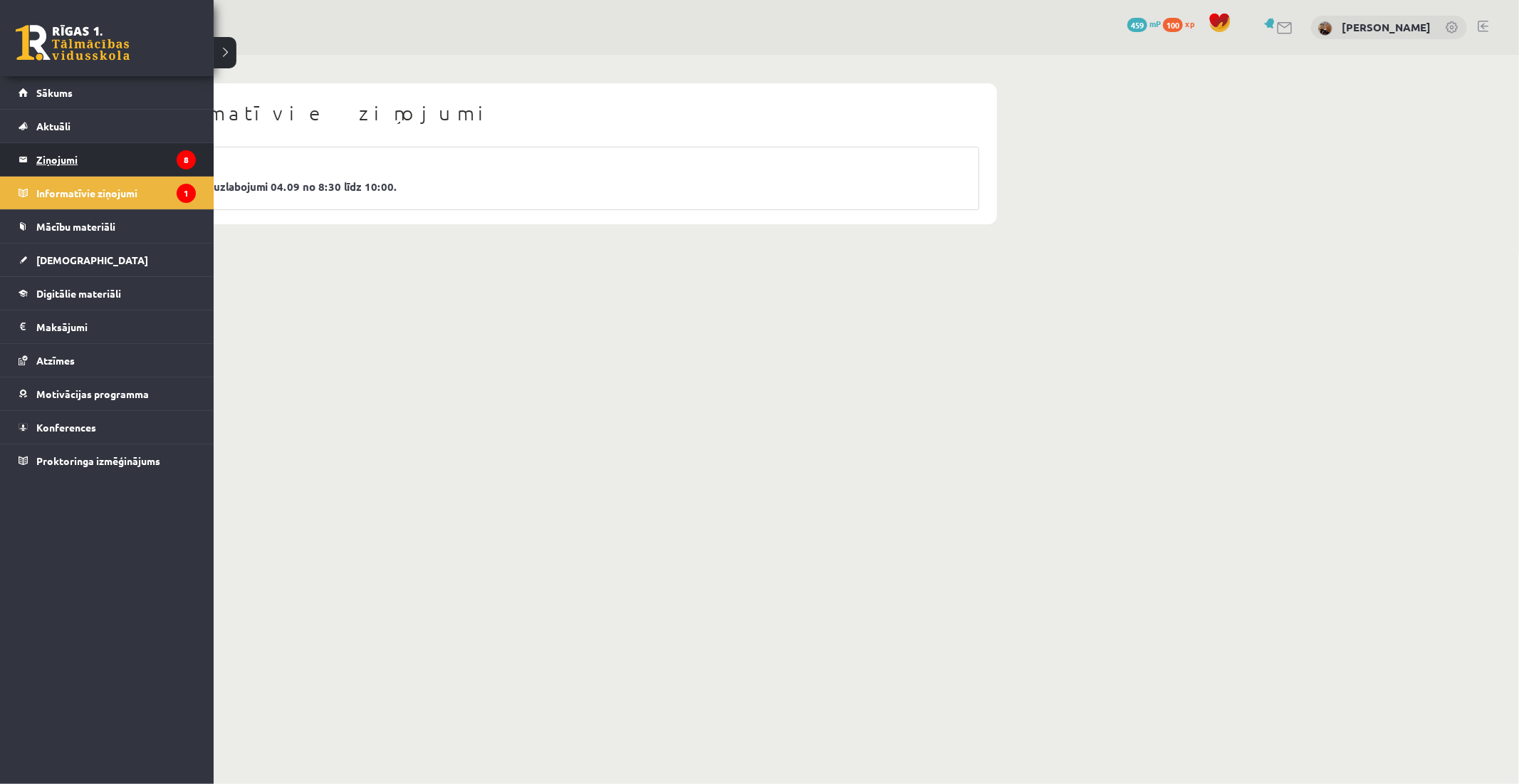
click at [54, 164] on legend "Ziņojumi 8" at bounding box center [116, 160] width 160 height 33
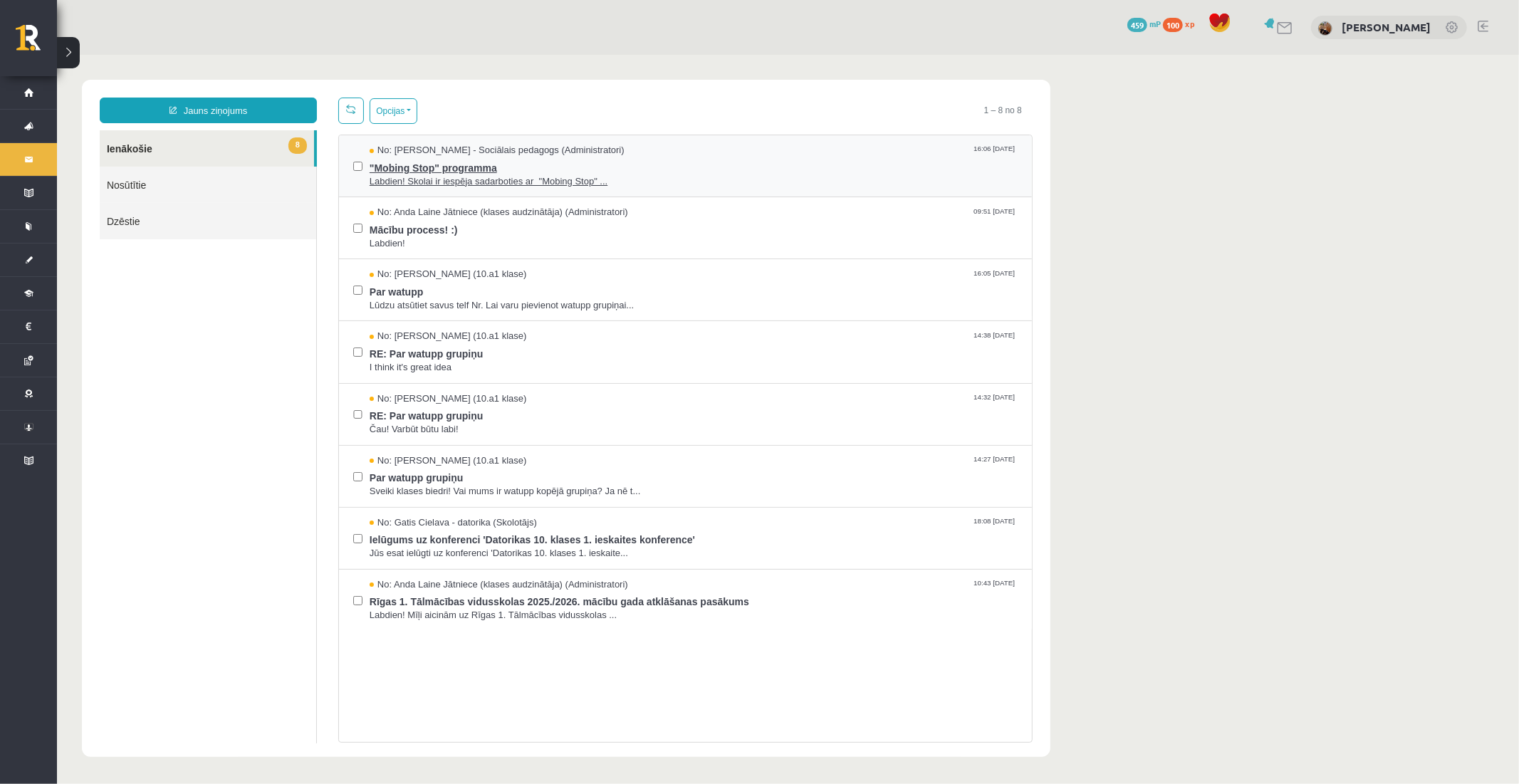
click at [484, 165] on span ""Mobing Stop" programma" at bounding box center [693, 165] width 648 height 17
click at [458, 475] on span "Par watupp grupiņu" at bounding box center [693, 475] width 648 height 17
click at [428, 419] on span "RE: Par watupp grupiņu" at bounding box center [693, 412] width 648 height 17
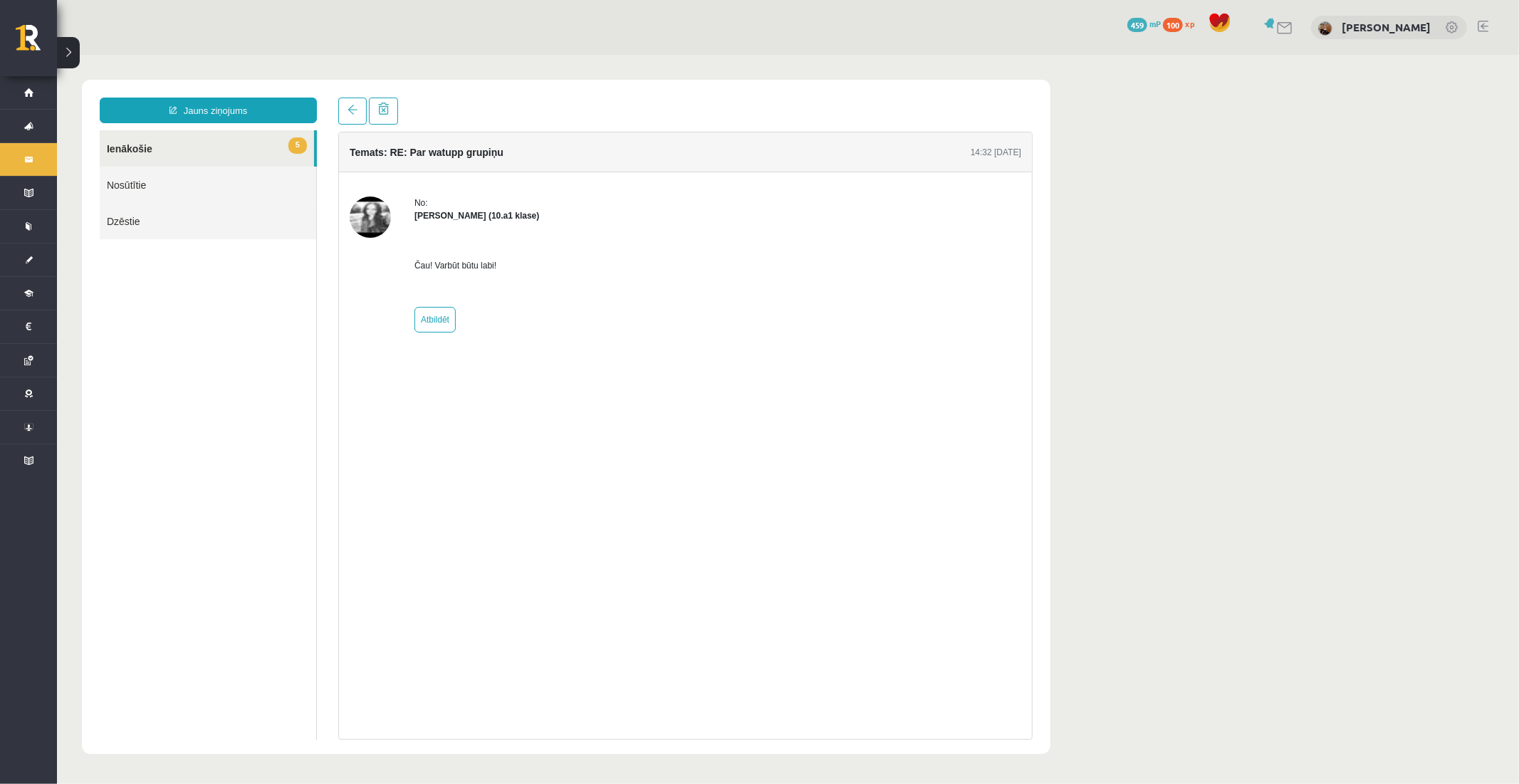
scroll to position [0, 0]
click at [370, 221] on img at bounding box center [370, 216] width 42 height 42
click at [450, 215] on strong "Laura Kristiana Kauliņa (10.a1 klase)" at bounding box center [475, 214] width 124 height 10
drag, startPoint x: 466, startPoint y: 216, endPoint x: 353, endPoint y: 208, distance: 113.3
click at [462, 216] on strong "Laura Kristiana Kauliņa (10.a1 klase)" at bounding box center [475, 214] width 124 height 10
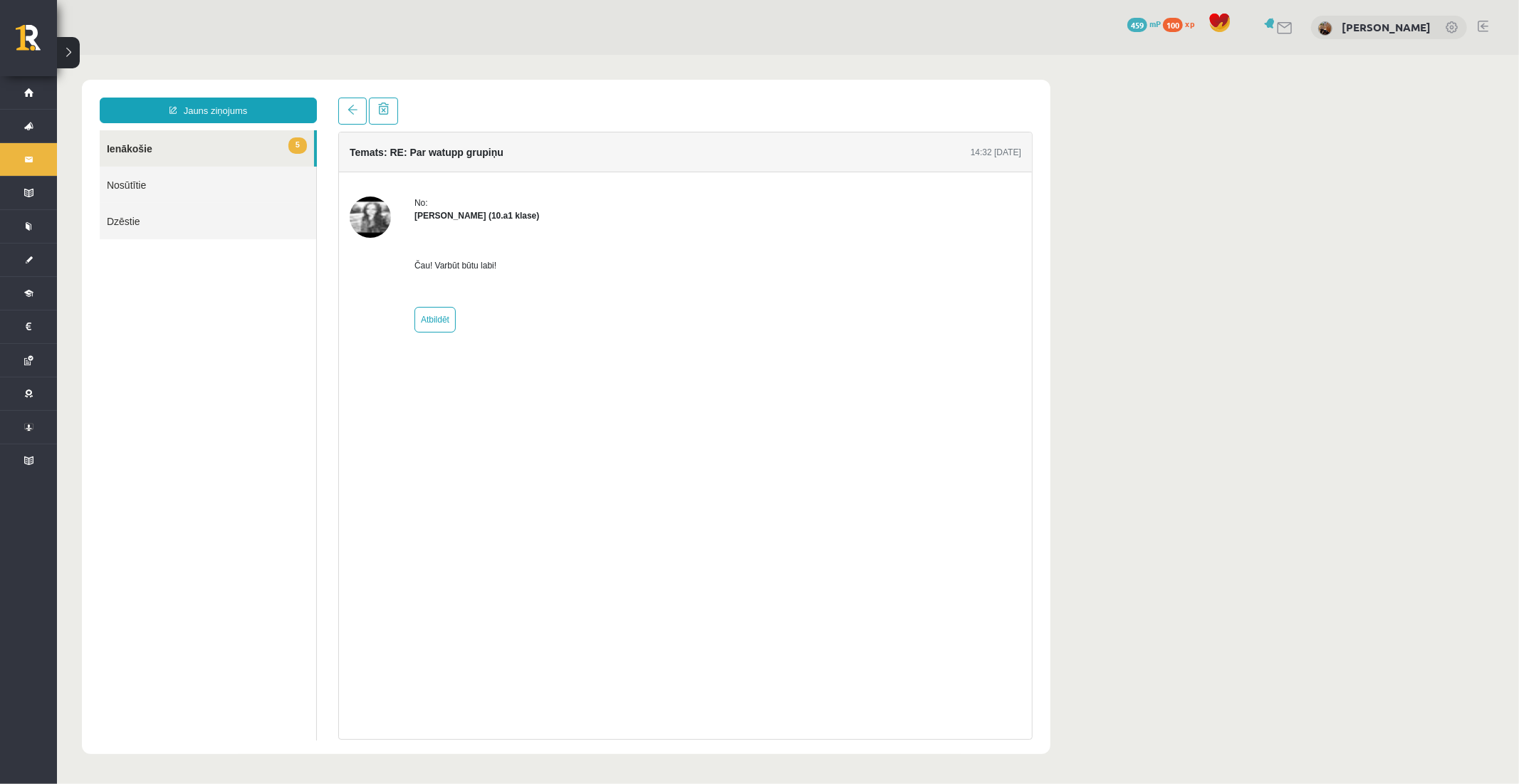
click at [346, 208] on div "No: Laura Kristiana Kauliņa (10.a1 klase) Čau! Varbūt būtu labi! Atbildēt" at bounding box center [684, 263] width 693 height 136
click at [389, 227] on div at bounding box center [370, 263] width 42 height 136
click at [342, 194] on div "No: Laura Kristiana Kauliņa (10.a1 klase) Čau! Varbūt būtu labi! Atbildēt" at bounding box center [684, 264] width 693 height 184
click at [361, 196] on img at bounding box center [370, 216] width 42 height 42
click at [373, 208] on img at bounding box center [370, 216] width 42 height 42
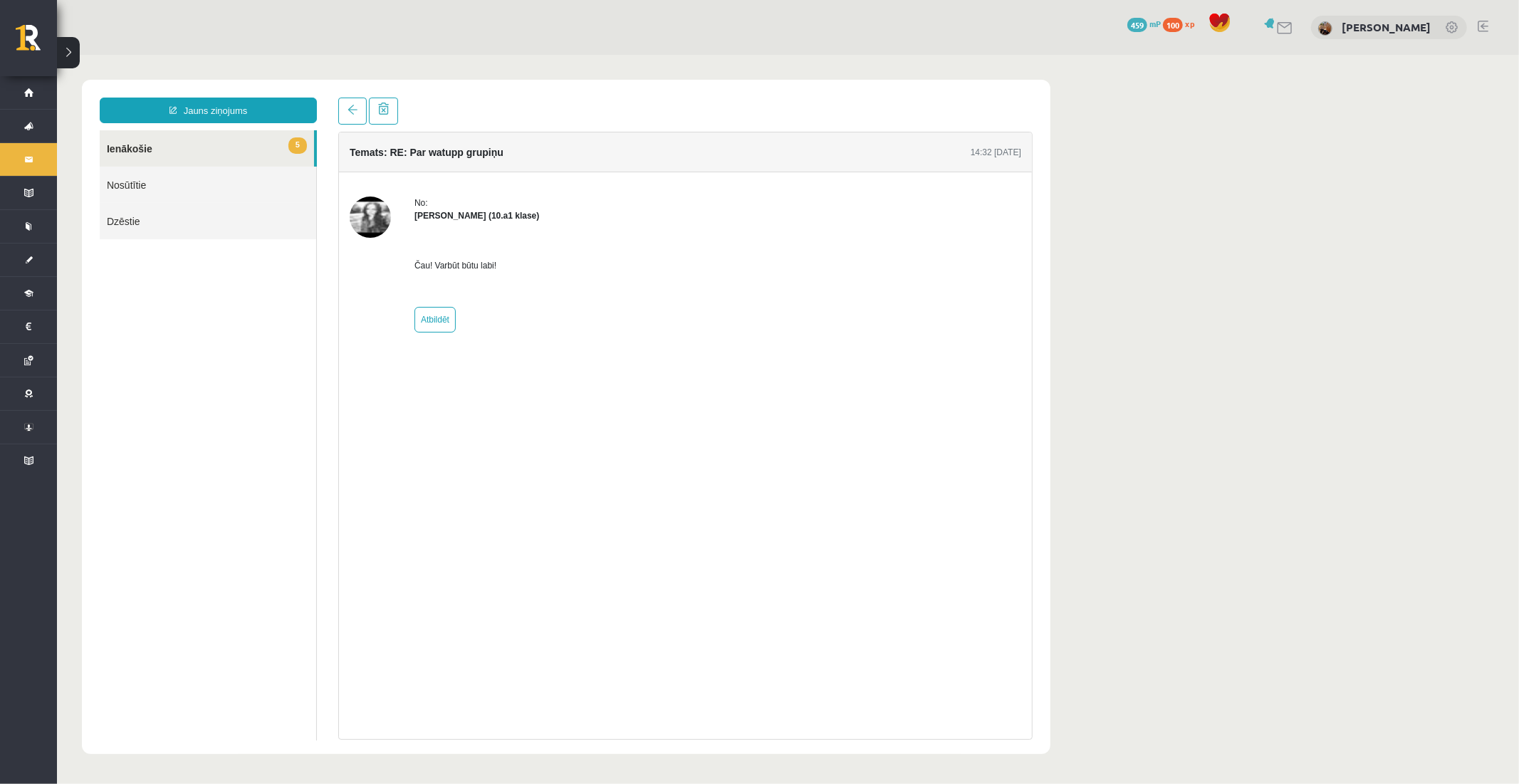
click at [373, 208] on img at bounding box center [370, 216] width 42 height 42
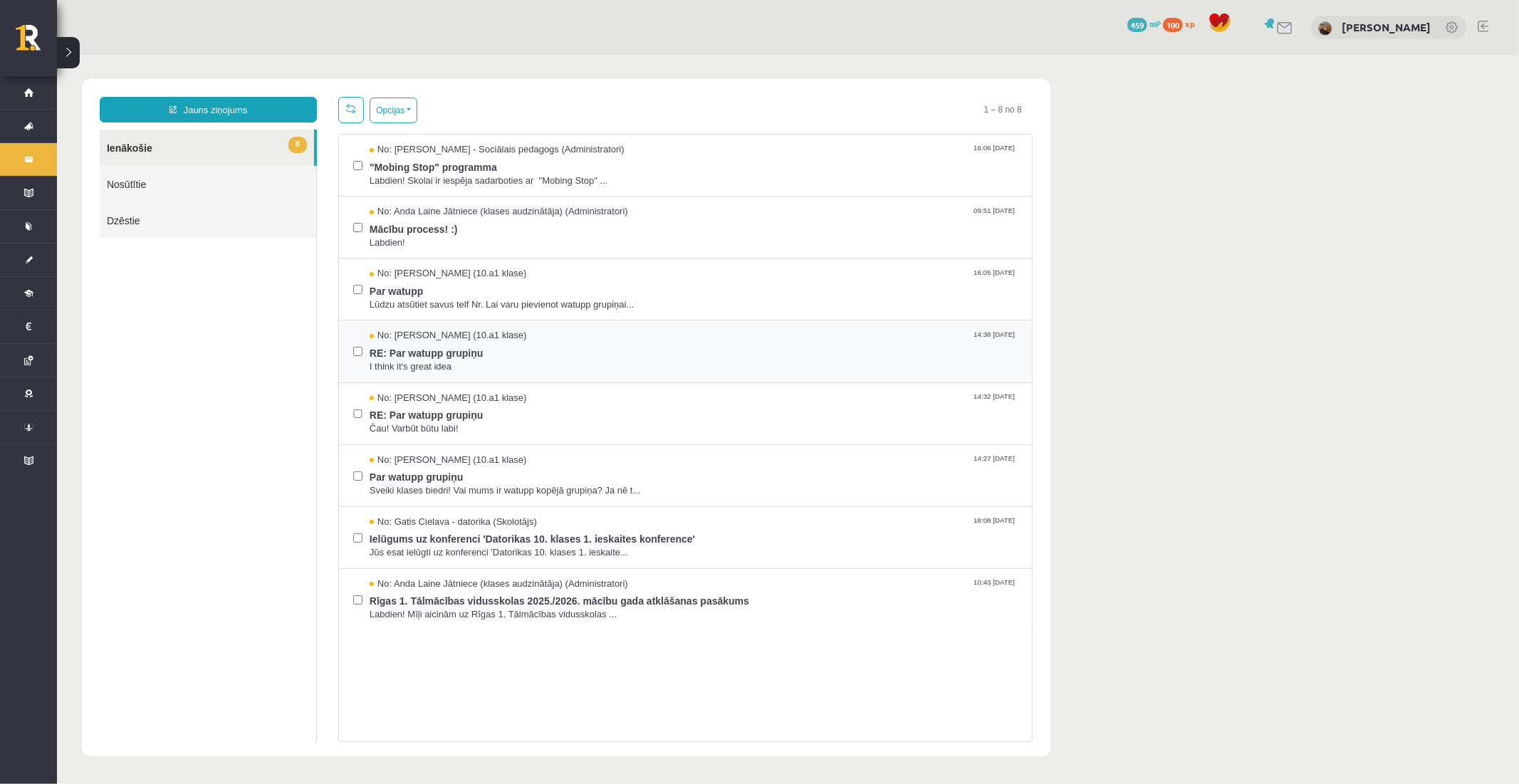
click at [457, 375] on div "No: [PERSON_NAME] (10.a1 klase) 14:38 [DATE] RE: Par watupp grupiņu I think it'…" at bounding box center [684, 350] width 693 height 62
click at [455, 364] on span "I think it's great idea" at bounding box center [693, 366] width 648 height 14
click at [391, 306] on span "Lūdzu atsūtiet savus telf Nr. Lai varu pievienot watupp grupiņai..." at bounding box center [693, 305] width 648 height 14
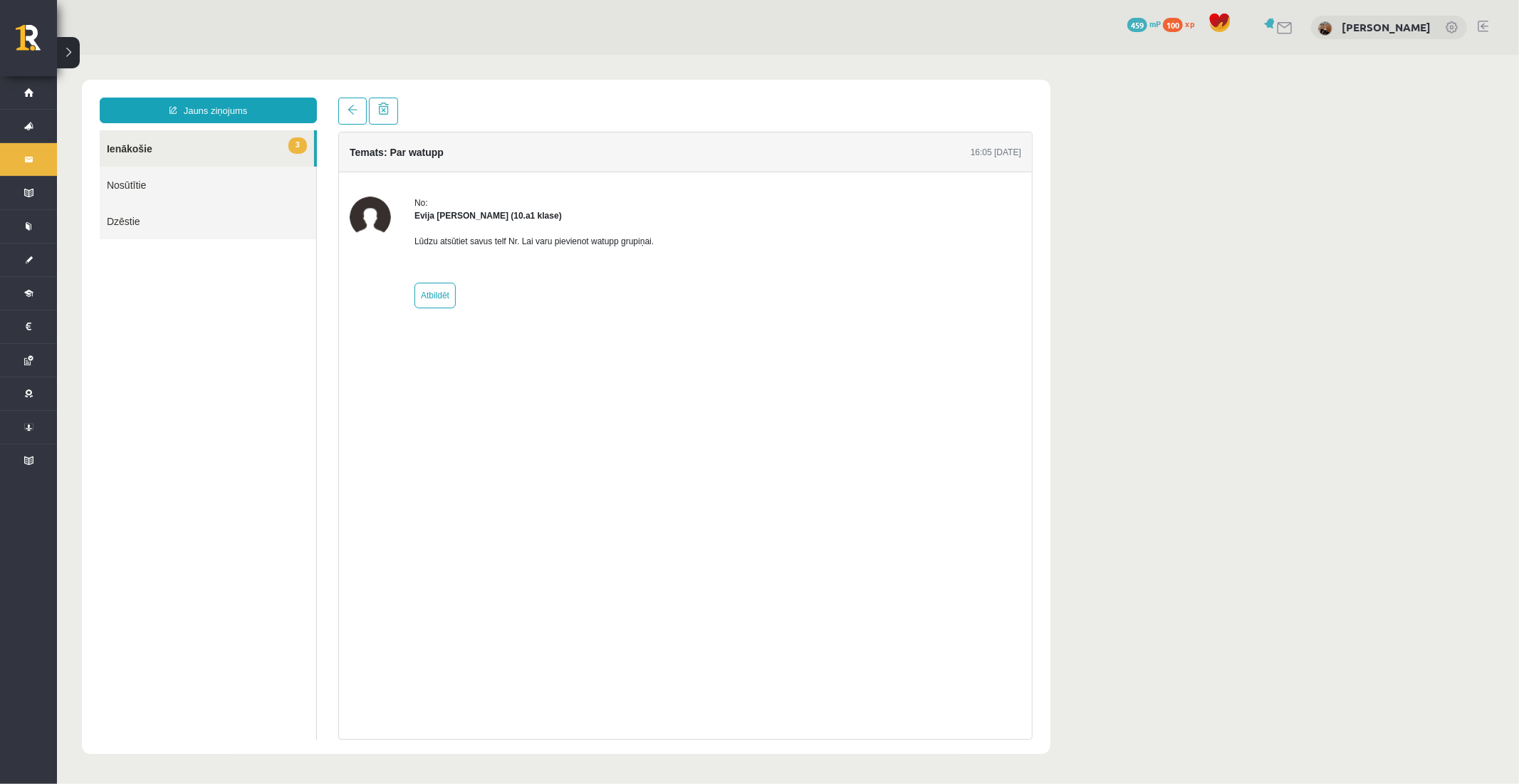
click at [448, 219] on strong "Evija Aija Frijāre (10.a1 klase)" at bounding box center [487, 214] width 148 height 10
click at [434, 214] on strong "Evija Aija Frijāre (10.a1 klase)" at bounding box center [487, 214] width 148 height 10
drag, startPoint x: 413, startPoint y: 210, endPoint x: 537, endPoint y: 216, distance: 124.1
click at [537, 216] on div "No: Evija Aija Frijāre (10.a1 klase) Lūdzu atsūtiet savus telf Nr. Lai varu pie…" at bounding box center [684, 251] width 671 height 112
drag, startPoint x: 546, startPoint y: 213, endPoint x: 472, endPoint y: 160, distance: 91.0
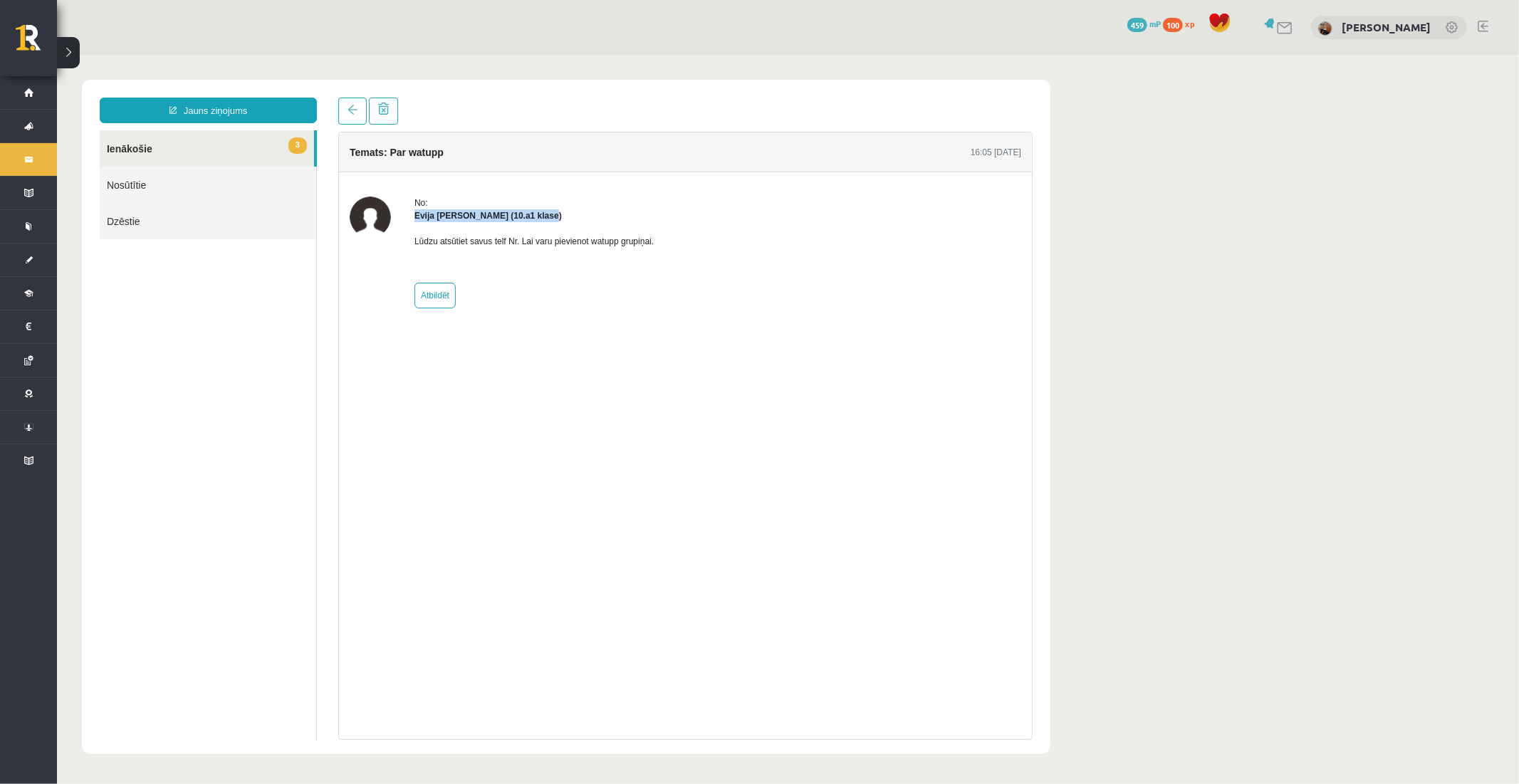
click at [546, 211] on div "Evija Aija Frijāre (10.a1 klase)" at bounding box center [532, 214] width 239 height 13
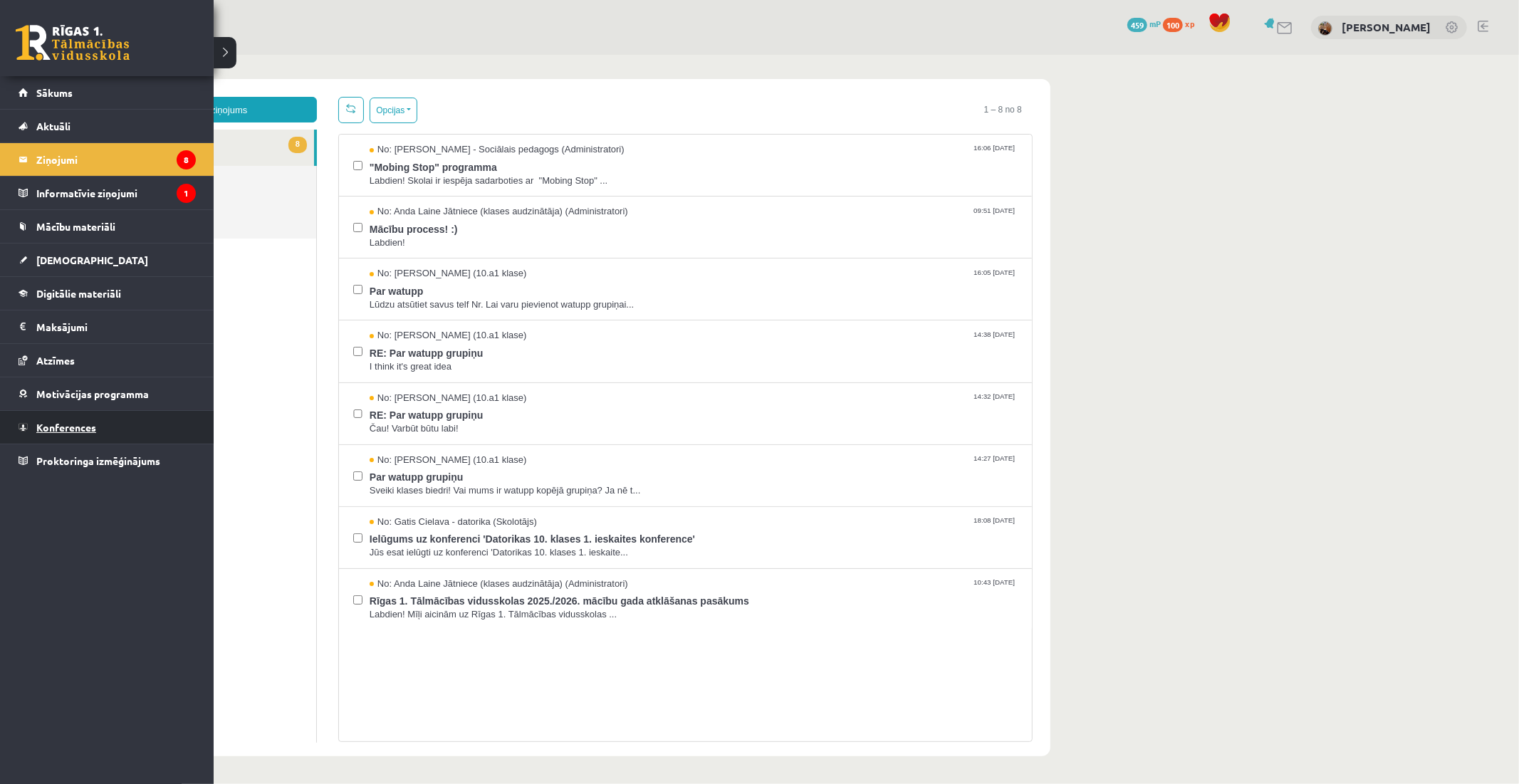
click at [59, 425] on span "Konferences" at bounding box center [66, 427] width 60 height 13
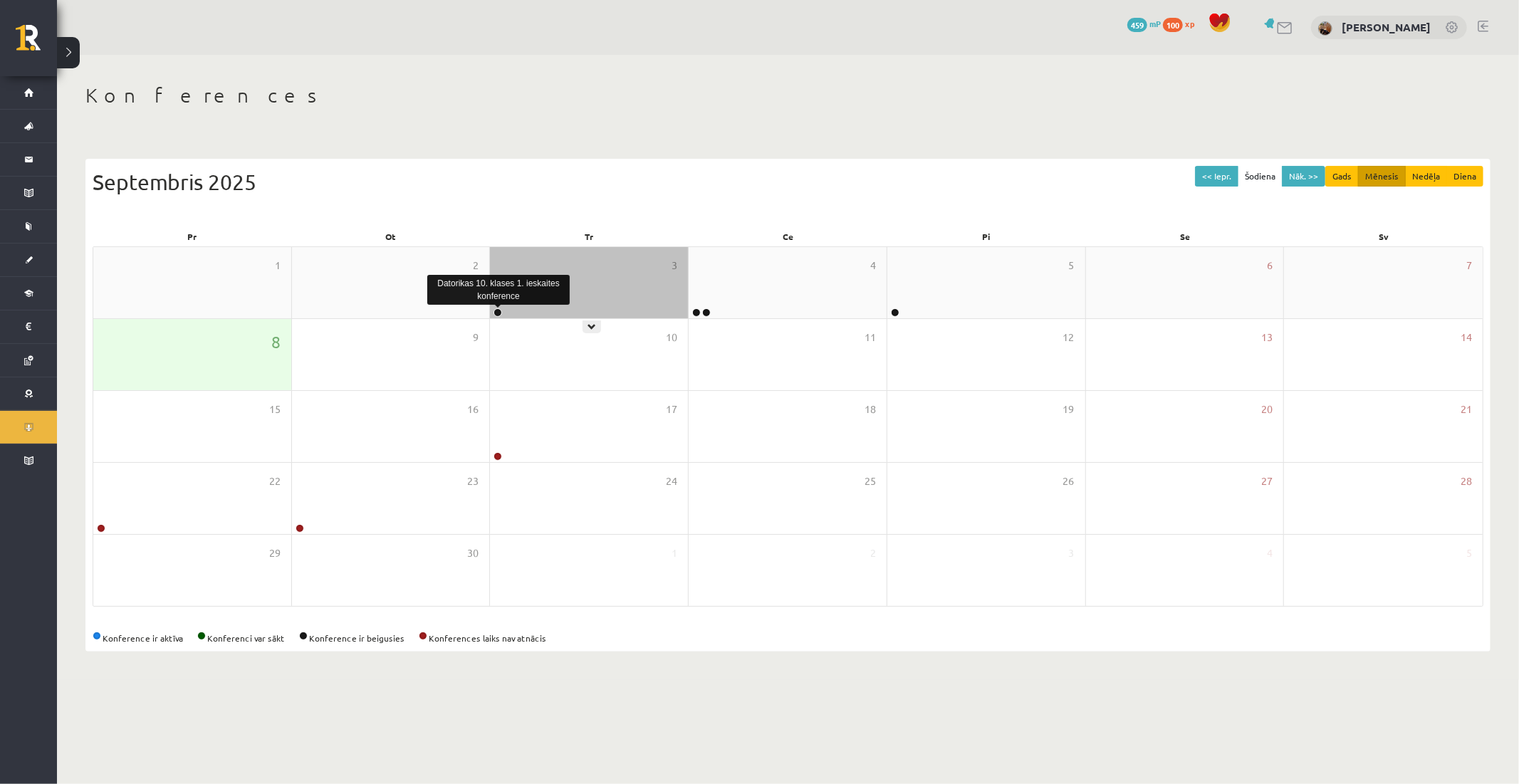
click at [496, 314] on link at bounding box center [498, 313] width 9 height 9
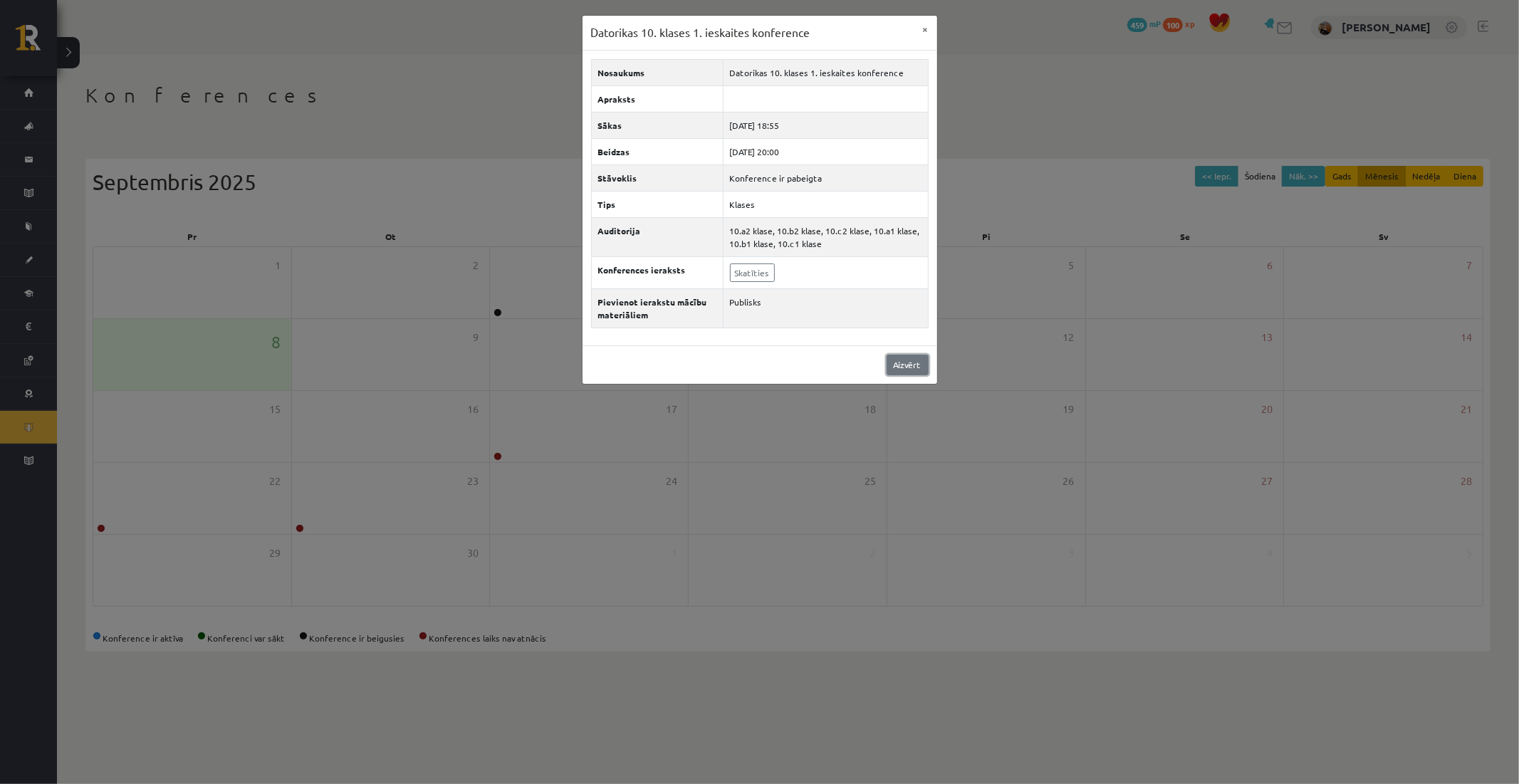
click at [914, 366] on link "Aizvērt" at bounding box center [908, 365] width 42 height 21
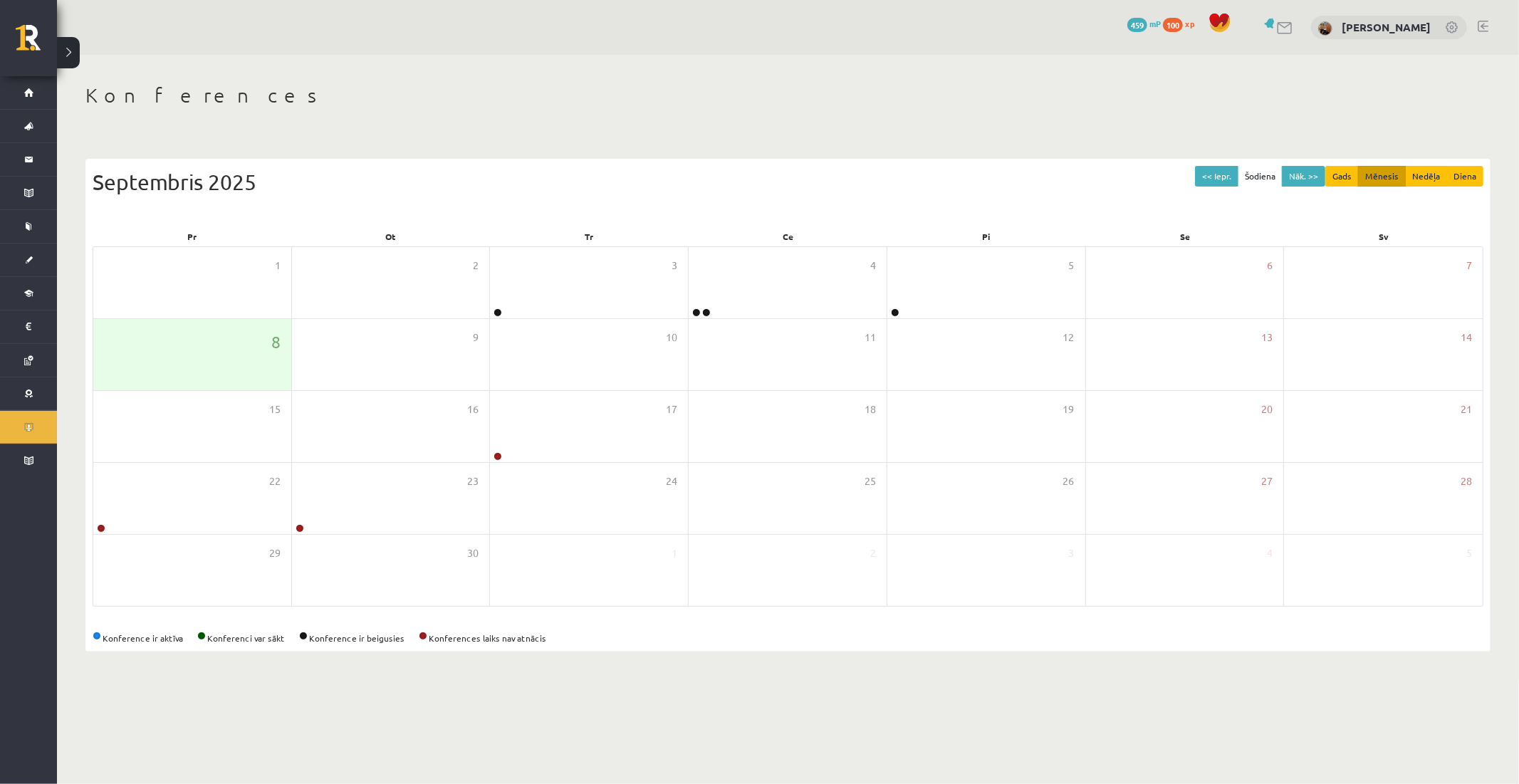
click at [1279, 29] on div at bounding box center [1277, 27] width 34 height 15
click at [1285, 30] on link at bounding box center [1285, 28] width 17 height 12
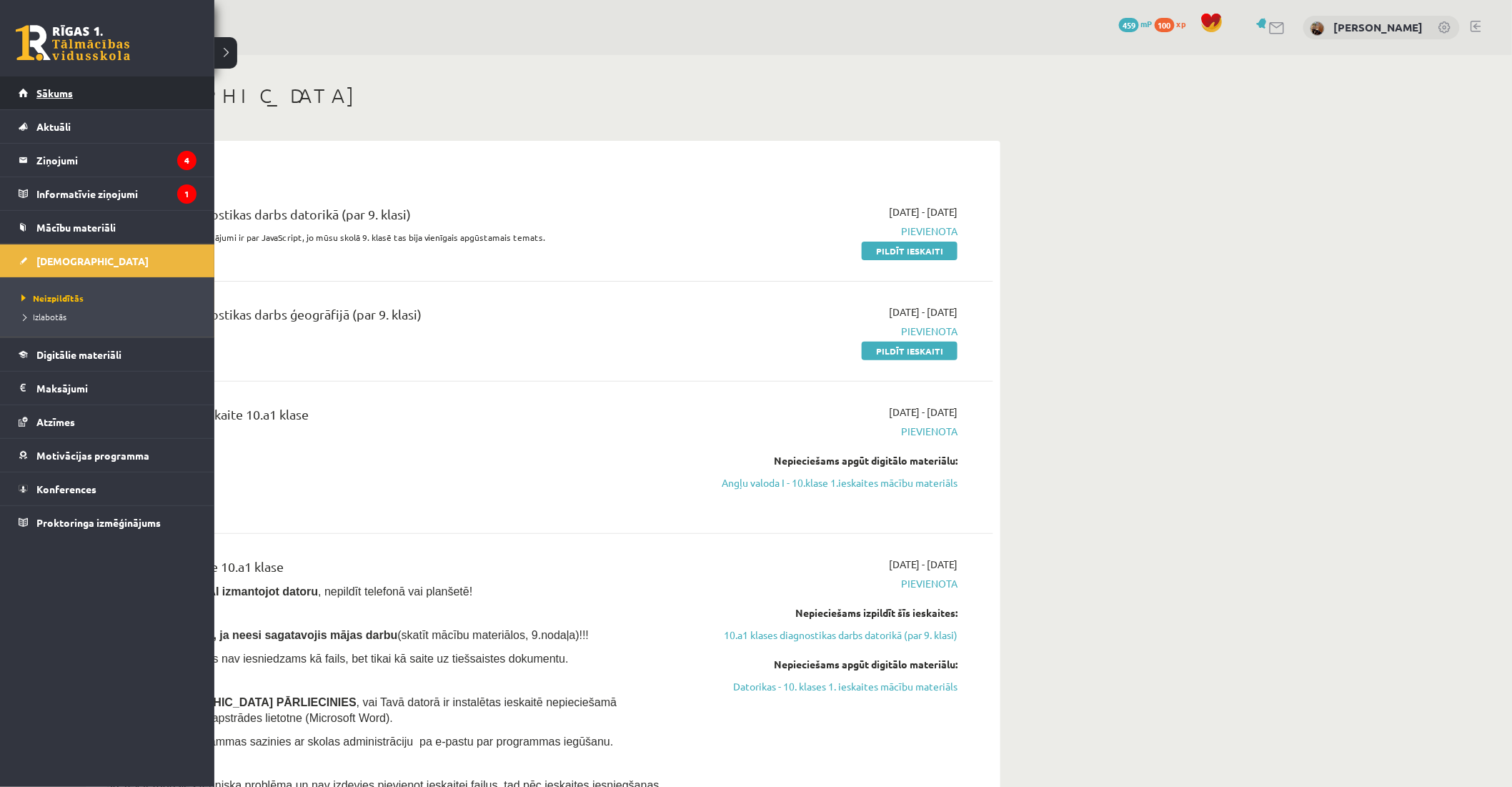
click at [37, 108] on link "Sākums" at bounding box center [107, 93] width 178 height 33
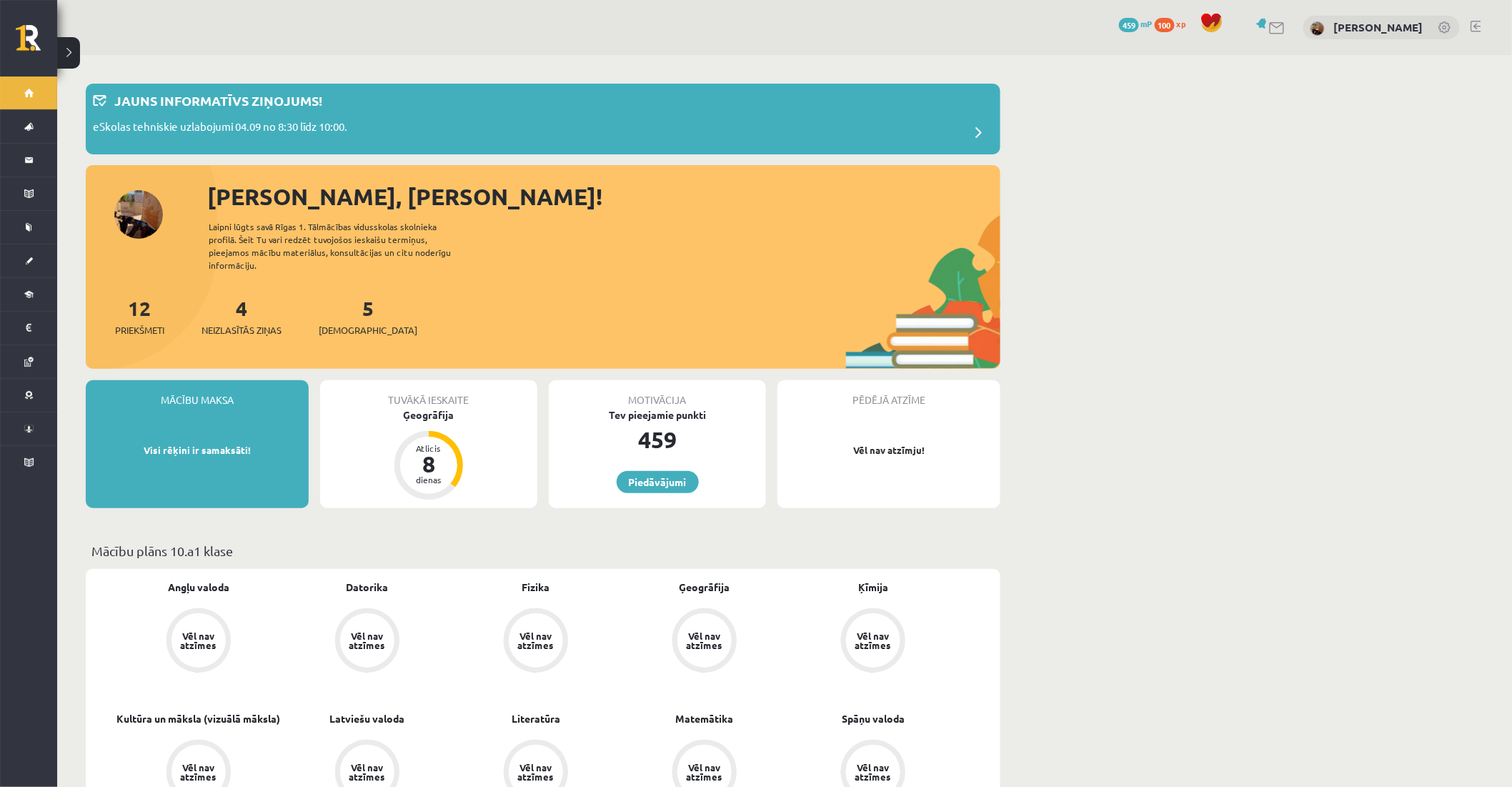
click at [147, 219] on div "Sveiks, Toms! Laipni lūgts savā Rīgas 1. Tālmācības vidusskolas skolnieka profi…" at bounding box center [542, 275] width 914 height 190
click at [1376, 24] on link "[PERSON_NAME]" at bounding box center [1379, 27] width 89 height 14
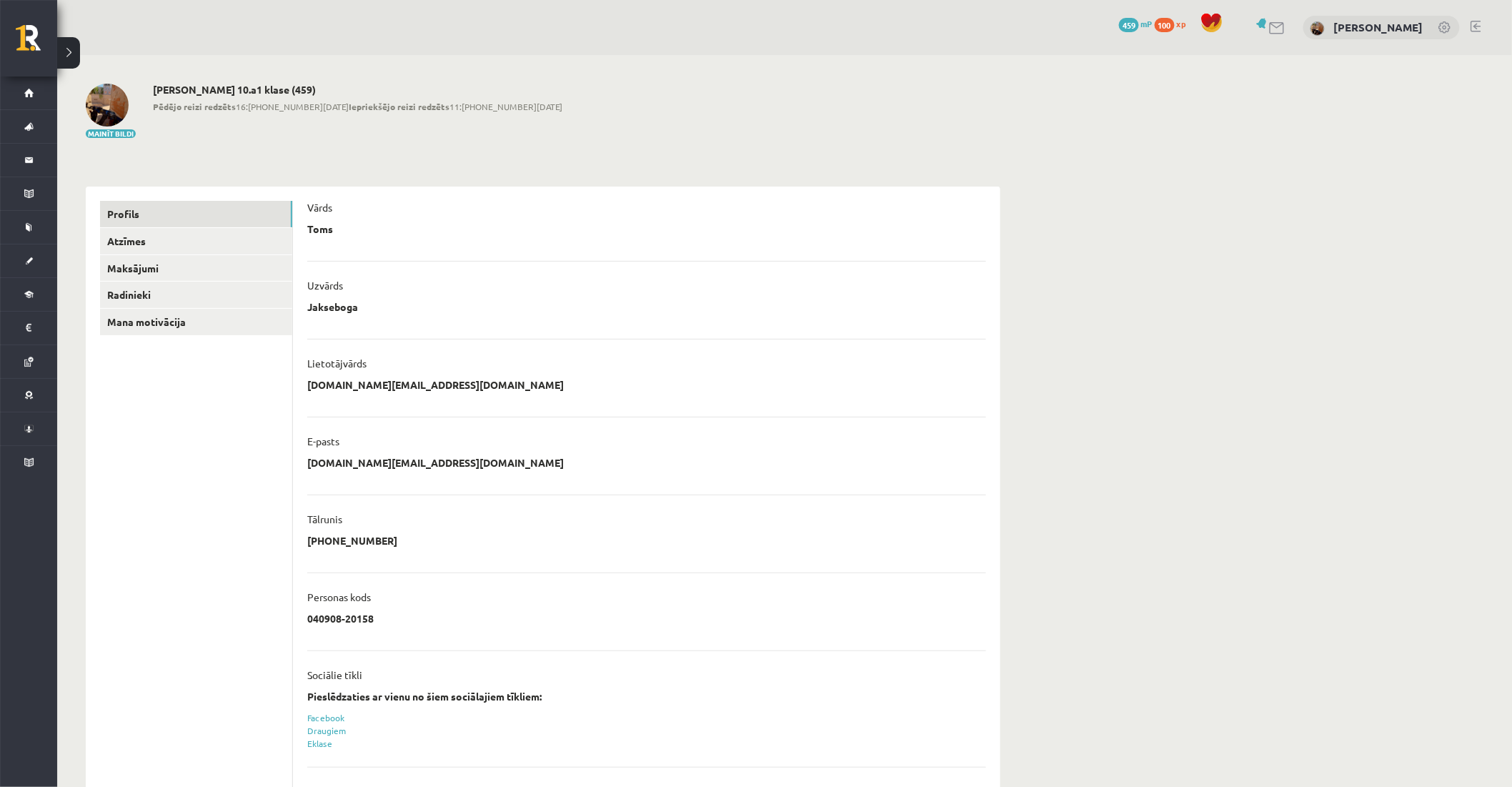
click at [97, 110] on img at bounding box center [106, 105] width 43 height 43
click at [108, 131] on button "Mainīt bildi" at bounding box center [110, 133] width 50 height 9
click at [105, 107] on img at bounding box center [106, 105] width 43 height 43
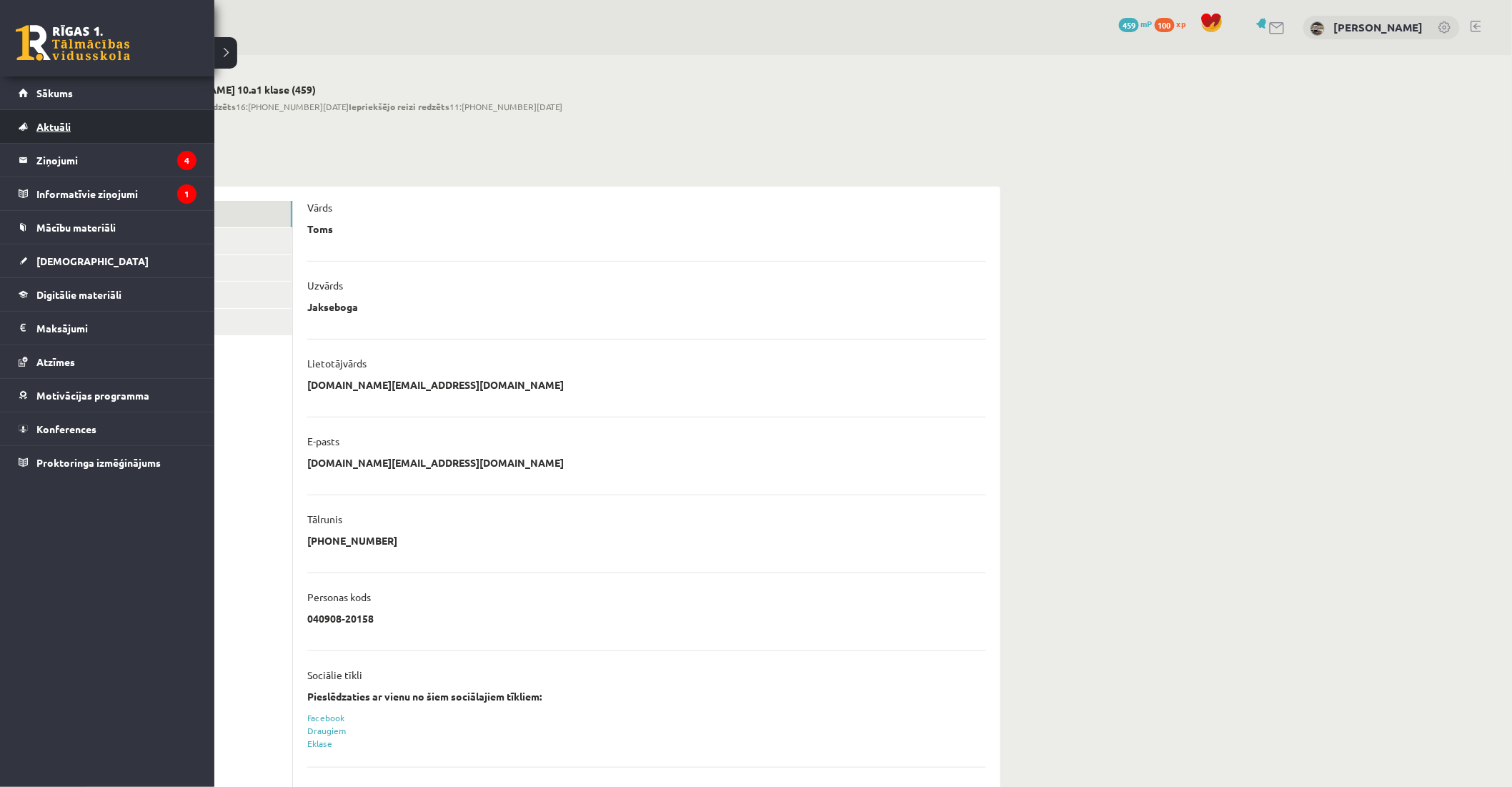
click at [48, 120] on span "Aktuāli" at bounding box center [53, 126] width 34 height 13
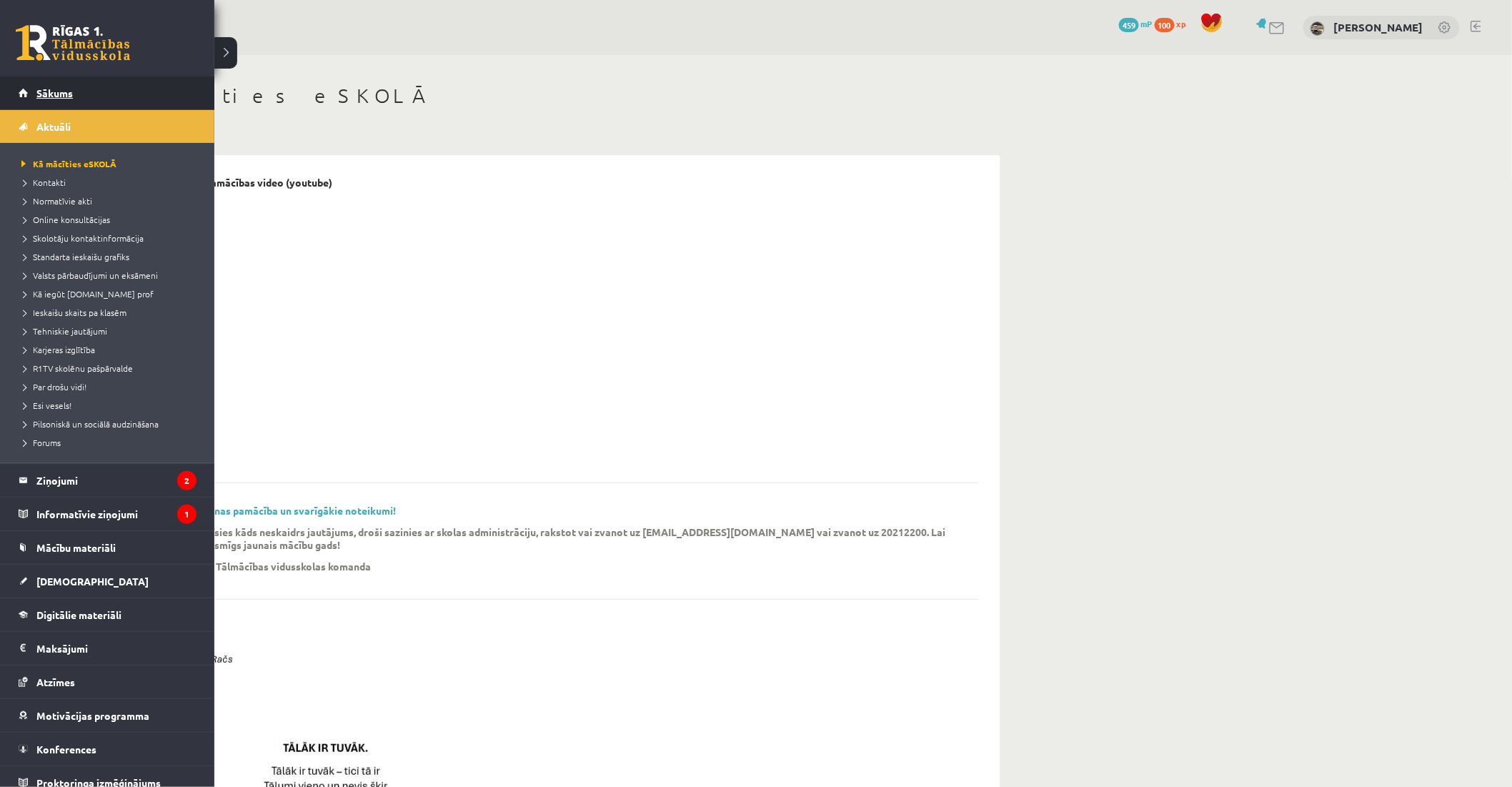
click at [65, 88] on span "Sākums" at bounding box center [55, 92] width 37 height 13
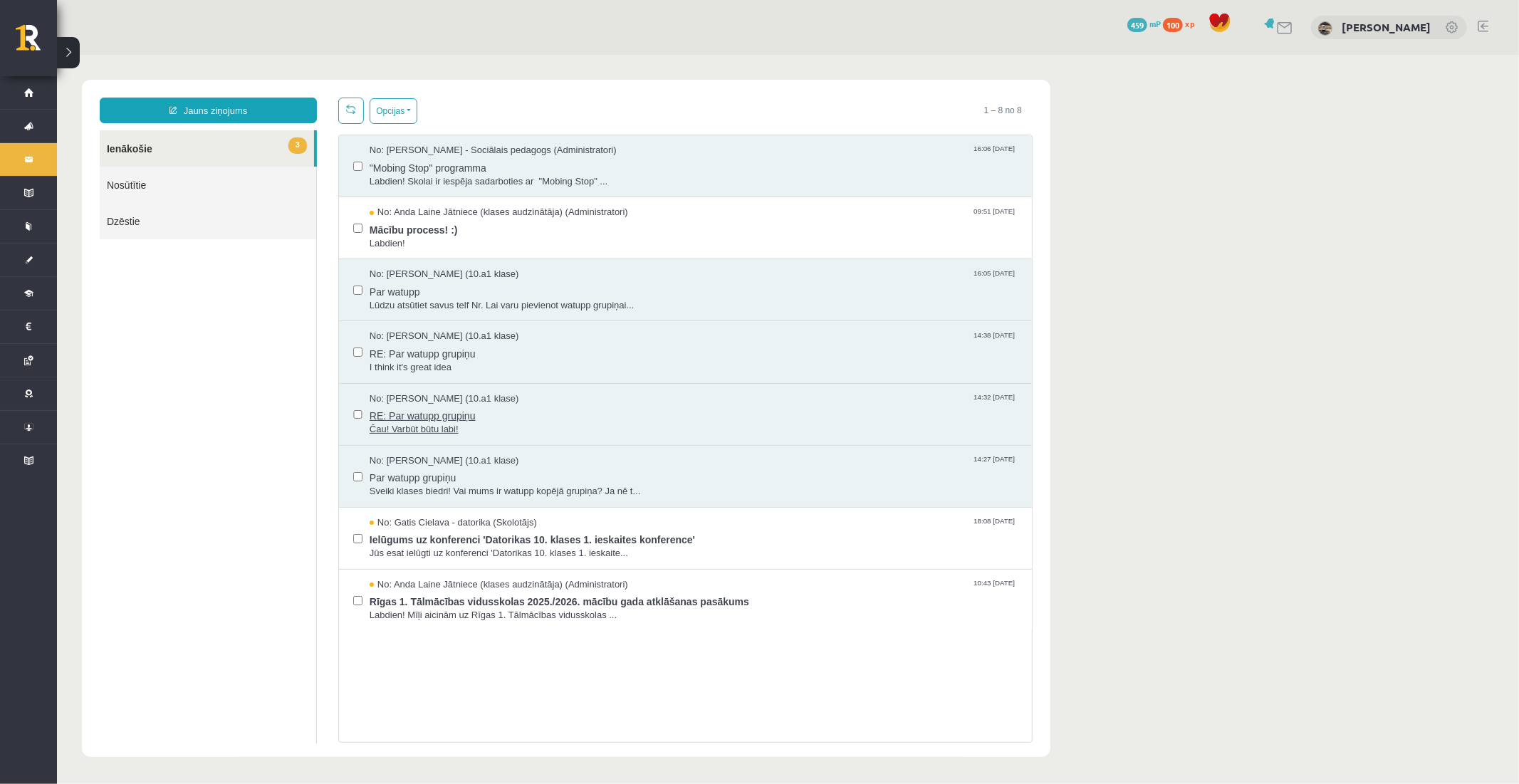
click at [438, 416] on span "RE: Par watupp grupiņu" at bounding box center [693, 413] width 648 height 17
click at [442, 473] on span "Par watupp grupiņu" at bounding box center [693, 475] width 648 height 17
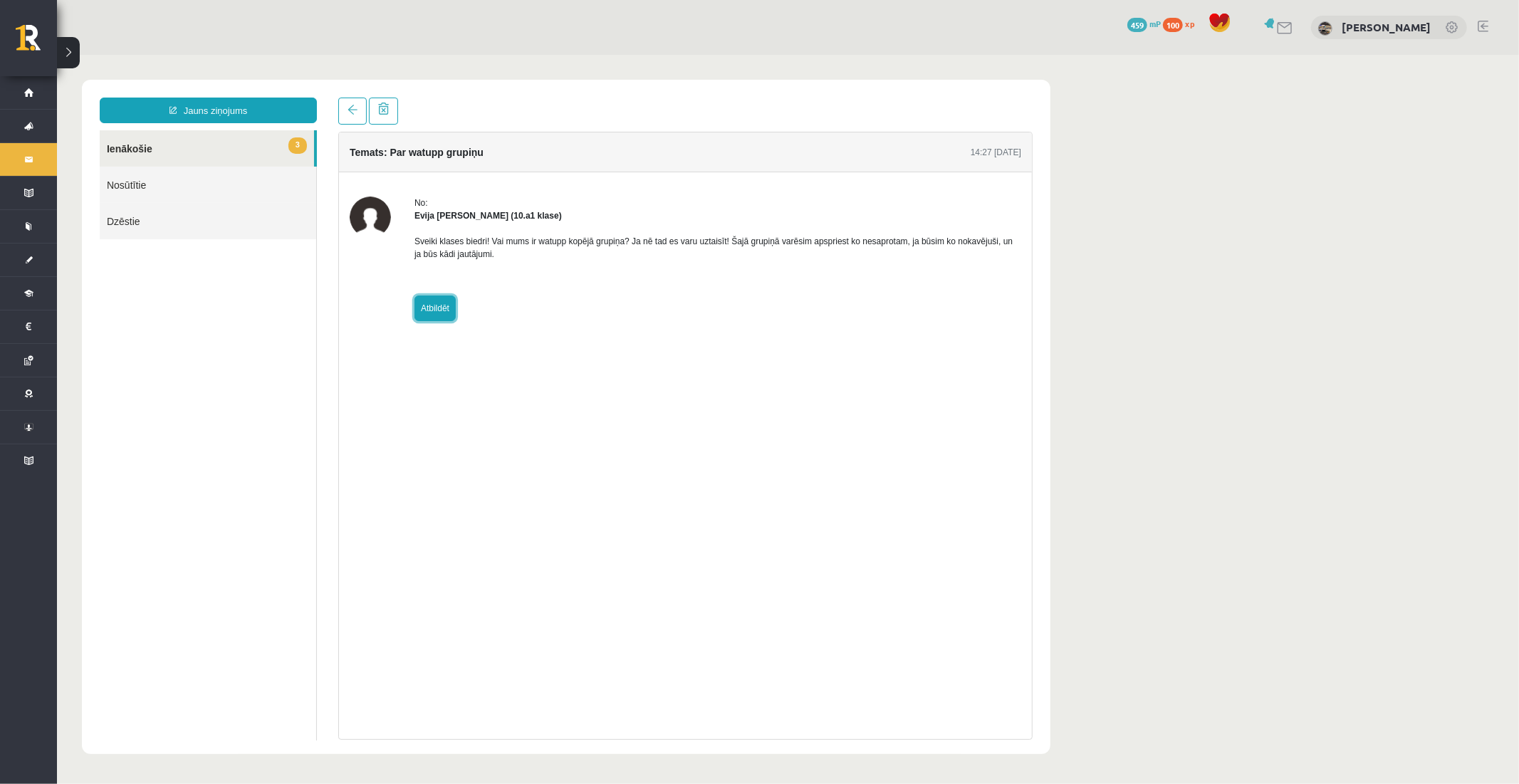
click at [435, 306] on link "Atbildēt" at bounding box center [434, 307] width 42 height 26
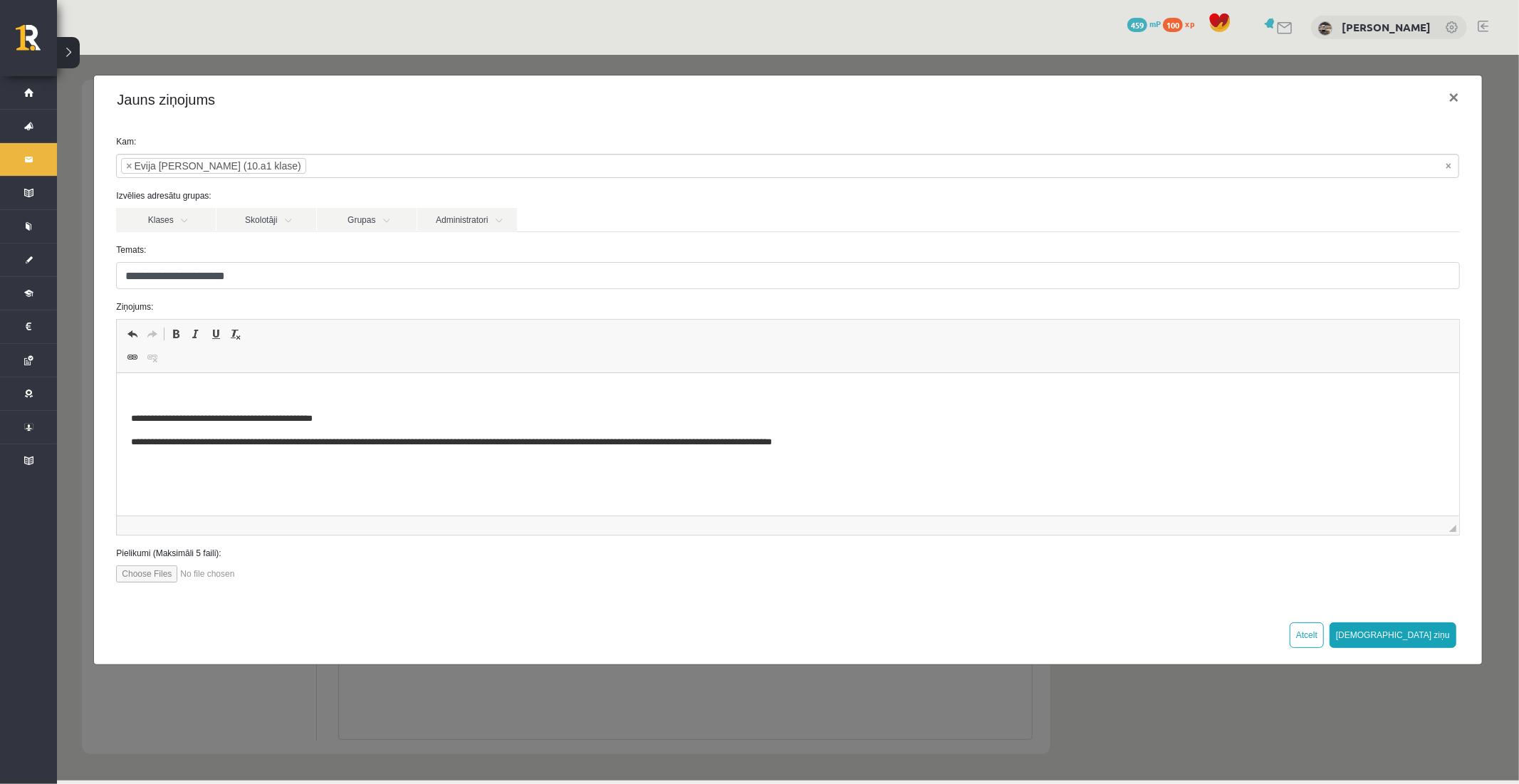
click at [512, 677] on div "**********" at bounding box center [787, 416] width 1462 height 725
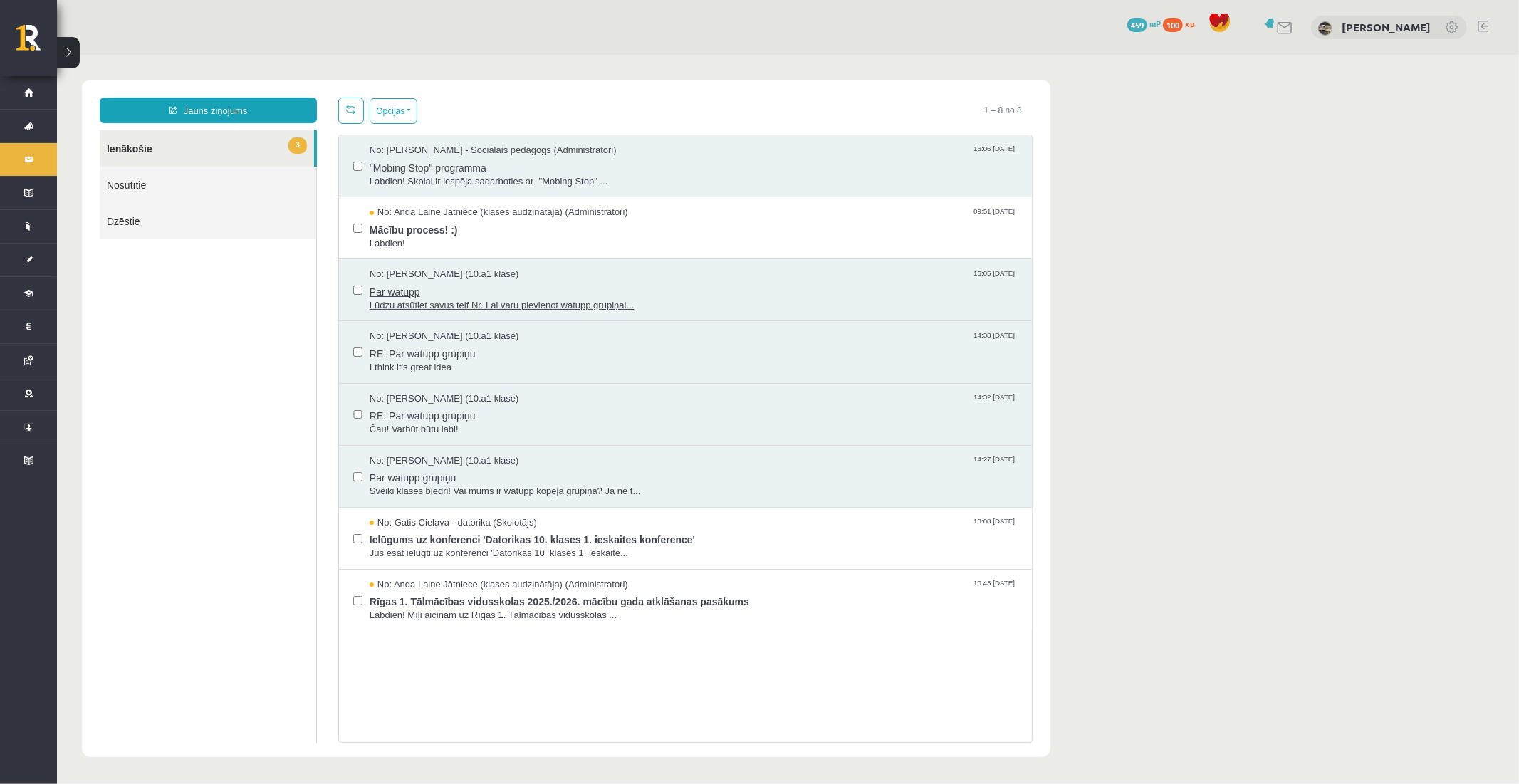
click at [426, 300] on span "Lūdzu atsūtiet savus telf Nr. Lai varu pievienot watupp grupiņai..." at bounding box center [693, 306] width 648 height 14
click at [409, 259] on div "No: Evija Aija Frijāre (10.a1 klase) 16:05 07/09/2025 Par watupp Lūdzu atsūtiet…" at bounding box center [684, 289] width 693 height 62
click at [406, 267] on span "No: [PERSON_NAME] (10.a1 klase)" at bounding box center [444, 273] width 149 height 14
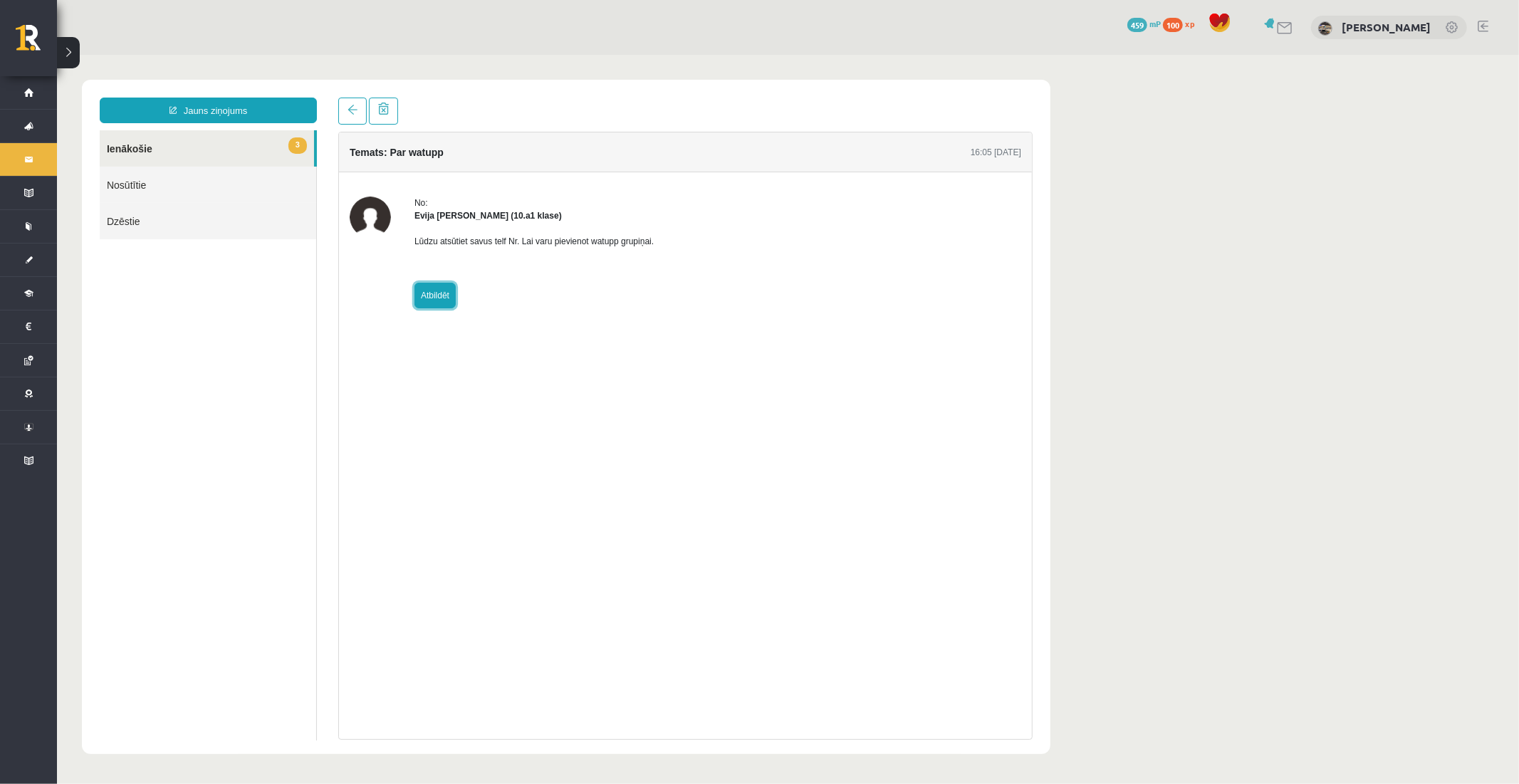
click at [439, 290] on link "Atbildēt" at bounding box center [434, 295] width 42 height 26
type input "**********"
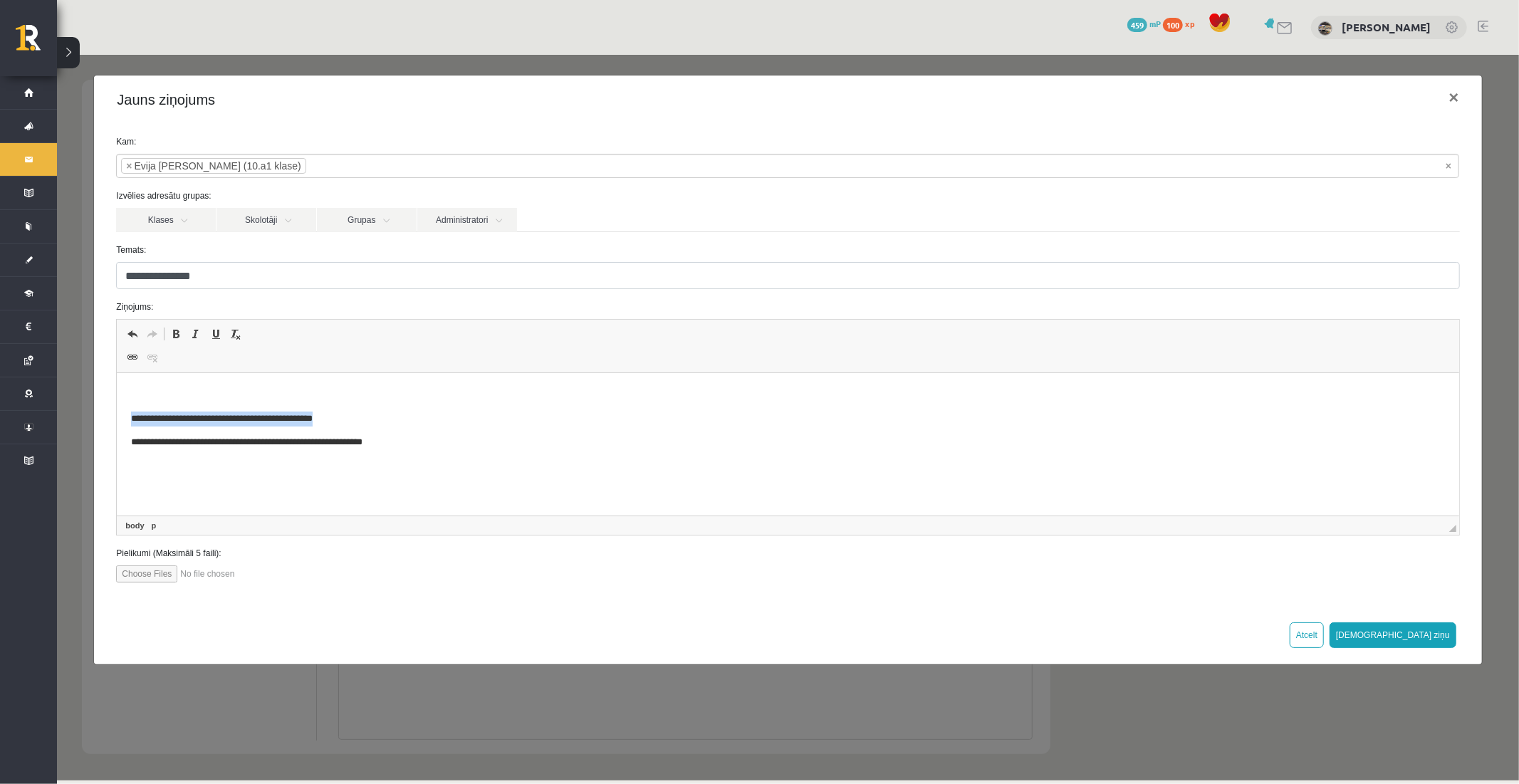
drag, startPoint x: 383, startPoint y: 415, endPoint x: 176, endPoint y: 729, distance: 376.1
click at [116, 411] on html "**********" at bounding box center [787, 418] width 1342 height 91
drag, startPoint x: 379, startPoint y: 440, endPoint x: 156, endPoint y: 728, distance: 364.2
click at [116, 409] on html "**********" at bounding box center [787, 418] width 1342 height 91
drag, startPoint x: 182, startPoint y: 385, endPoint x: 22, endPoint y: 370, distance: 160.7
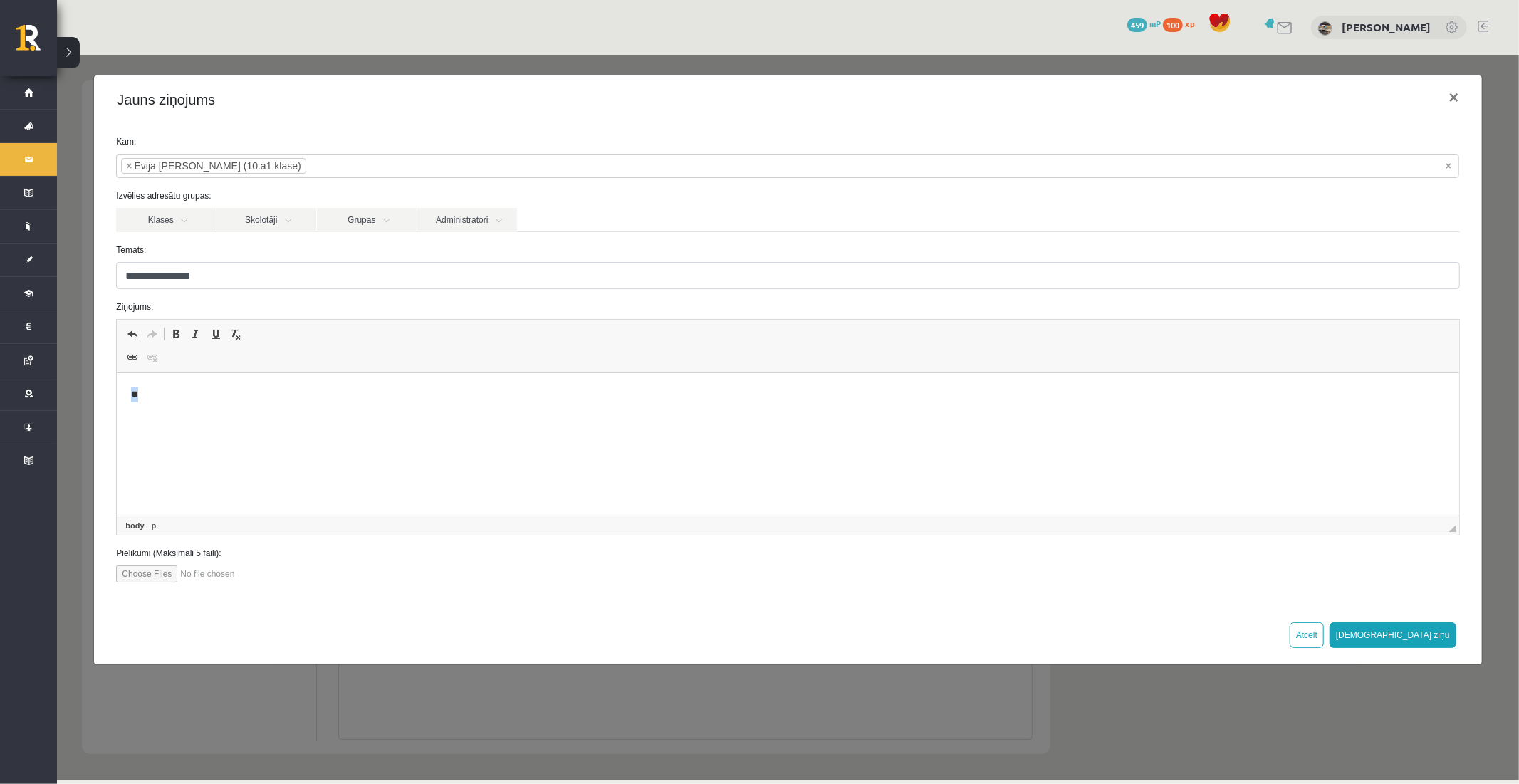
click at [116, 373] on html "**" at bounding box center [787, 395] width 1342 height 43
drag, startPoint x: 1439, startPoint y: 631, endPoint x: 1432, endPoint y: 634, distance: 7.6
click at [1439, 631] on button "[DEMOGRAPHIC_DATA] ziņu" at bounding box center [1392, 635] width 127 height 26
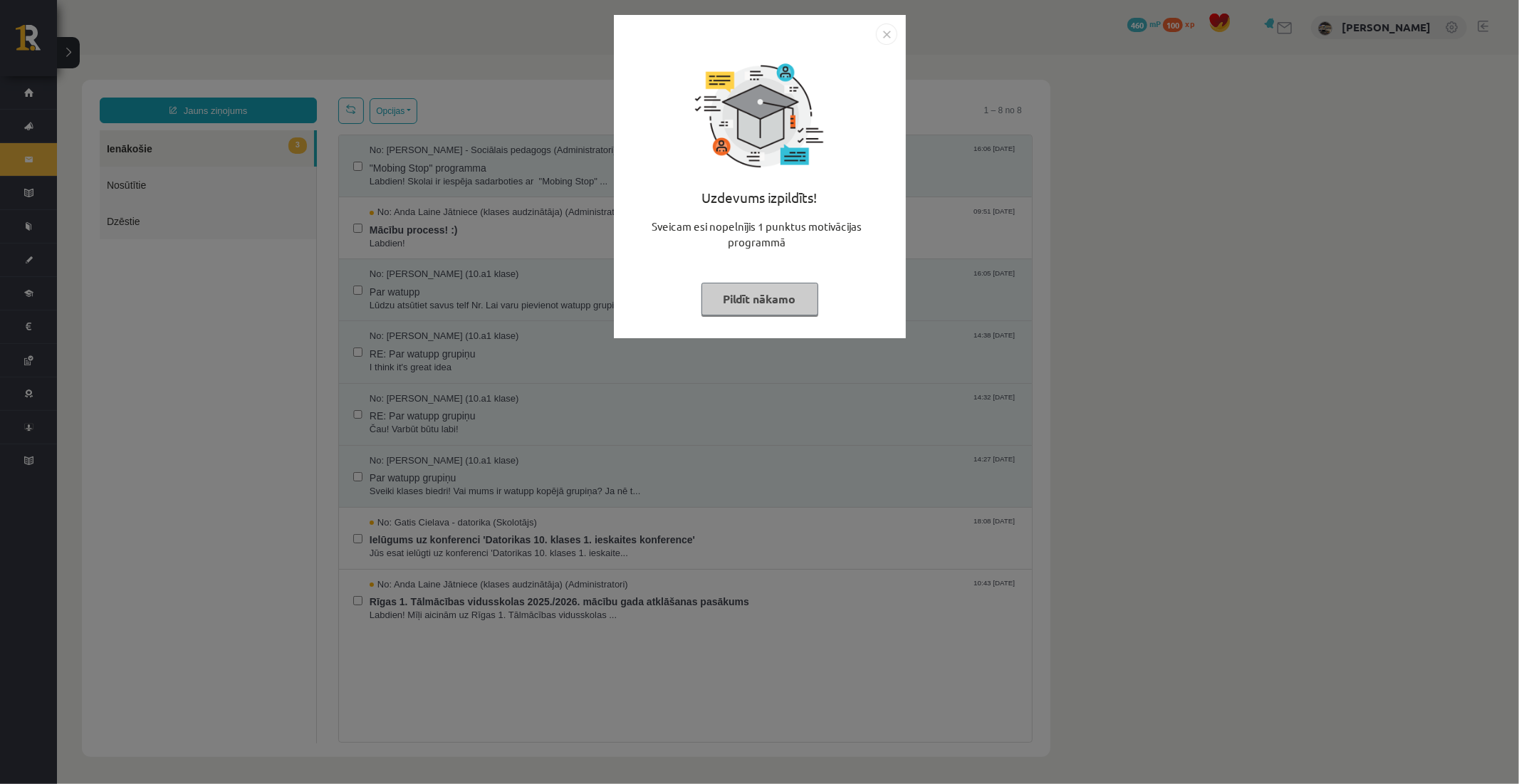
click at [756, 294] on button "Pildīt nākamo" at bounding box center [760, 299] width 116 height 33
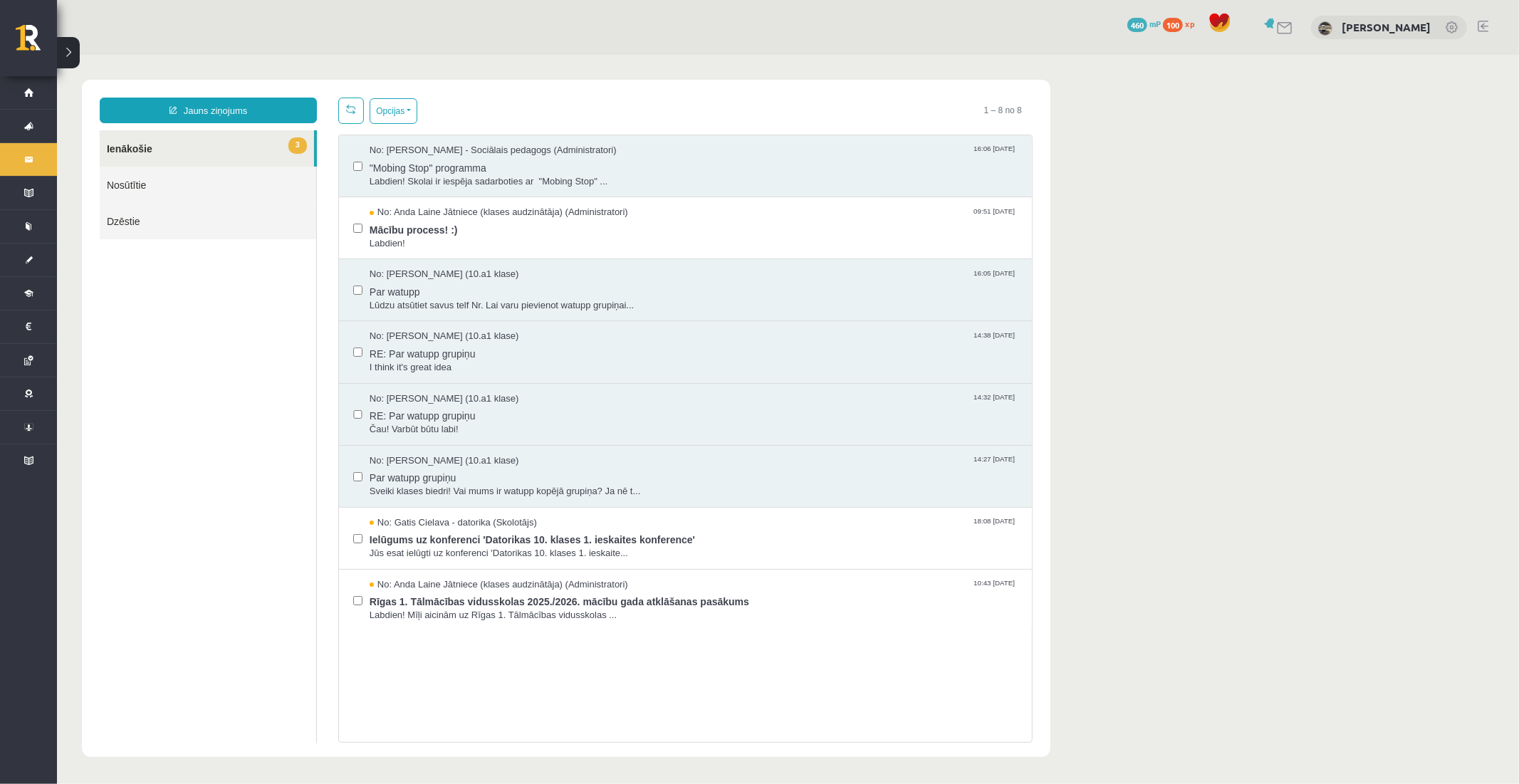
click at [188, 187] on link "Nosūtītie" at bounding box center [207, 184] width 216 height 36
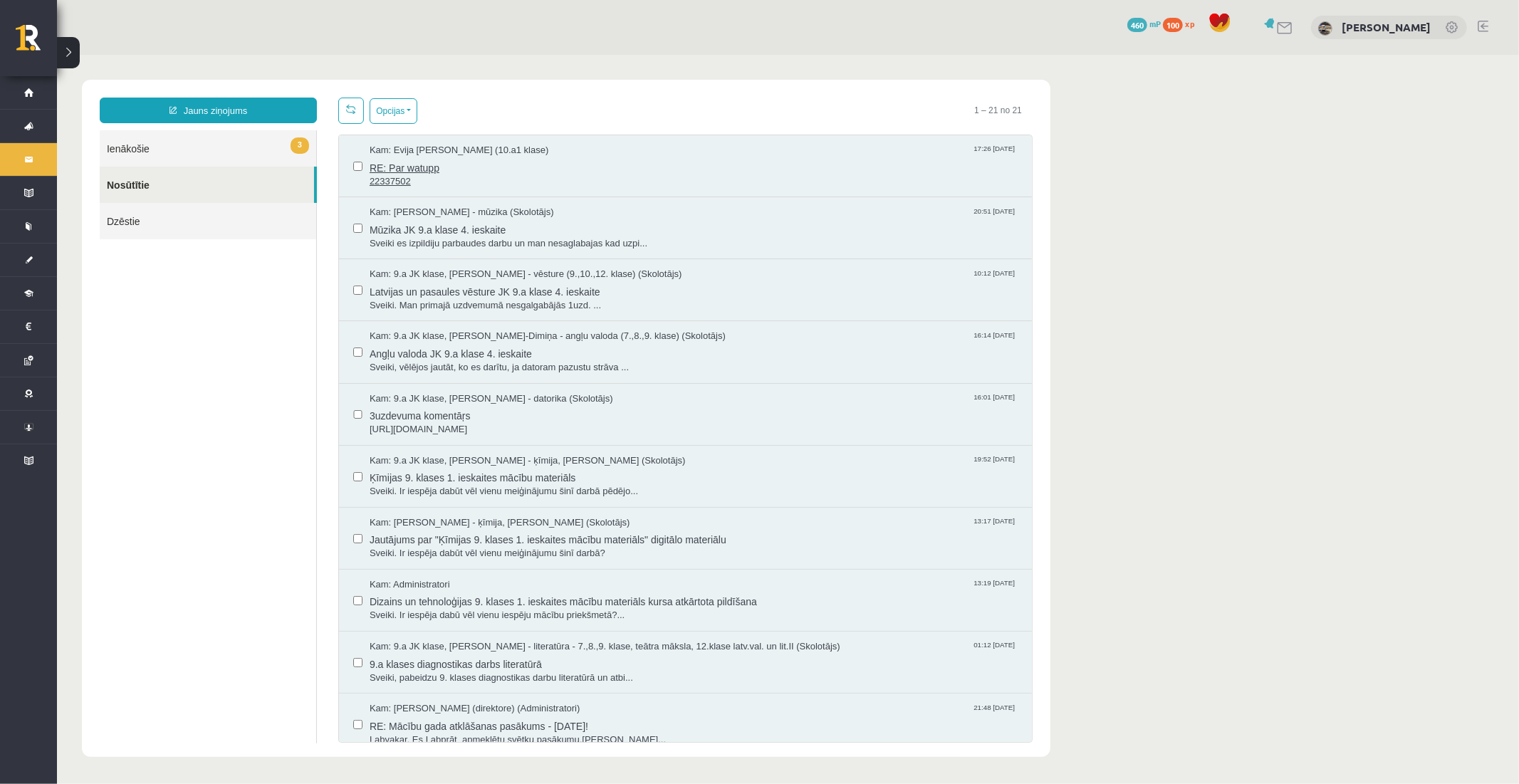
click at [488, 176] on span "22337502" at bounding box center [693, 181] width 648 height 14
click at [201, 146] on link "3 Ienākošie" at bounding box center [207, 148] width 216 height 36
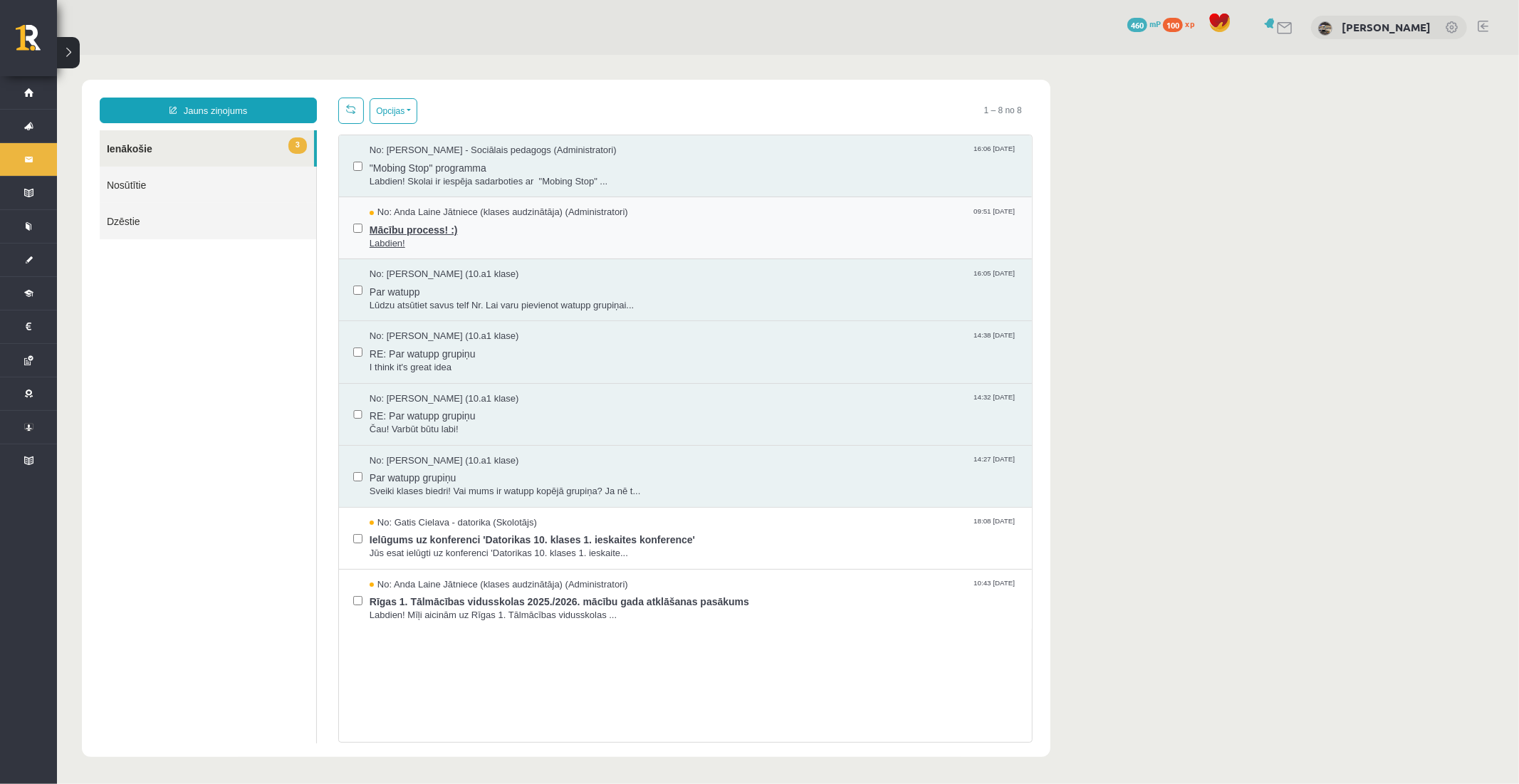
click at [465, 241] on span "Labdien!" at bounding box center [693, 243] width 648 height 14
click at [512, 355] on span "RE: Par watupp grupiņu" at bounding box center [693, 351] width 648 height 17
click at [1284, 29] on div at bounding box center [1277, 27] width 34 height 15
click at [1285, 29] on link at bounding box center [1285, 28] width 17 height 12
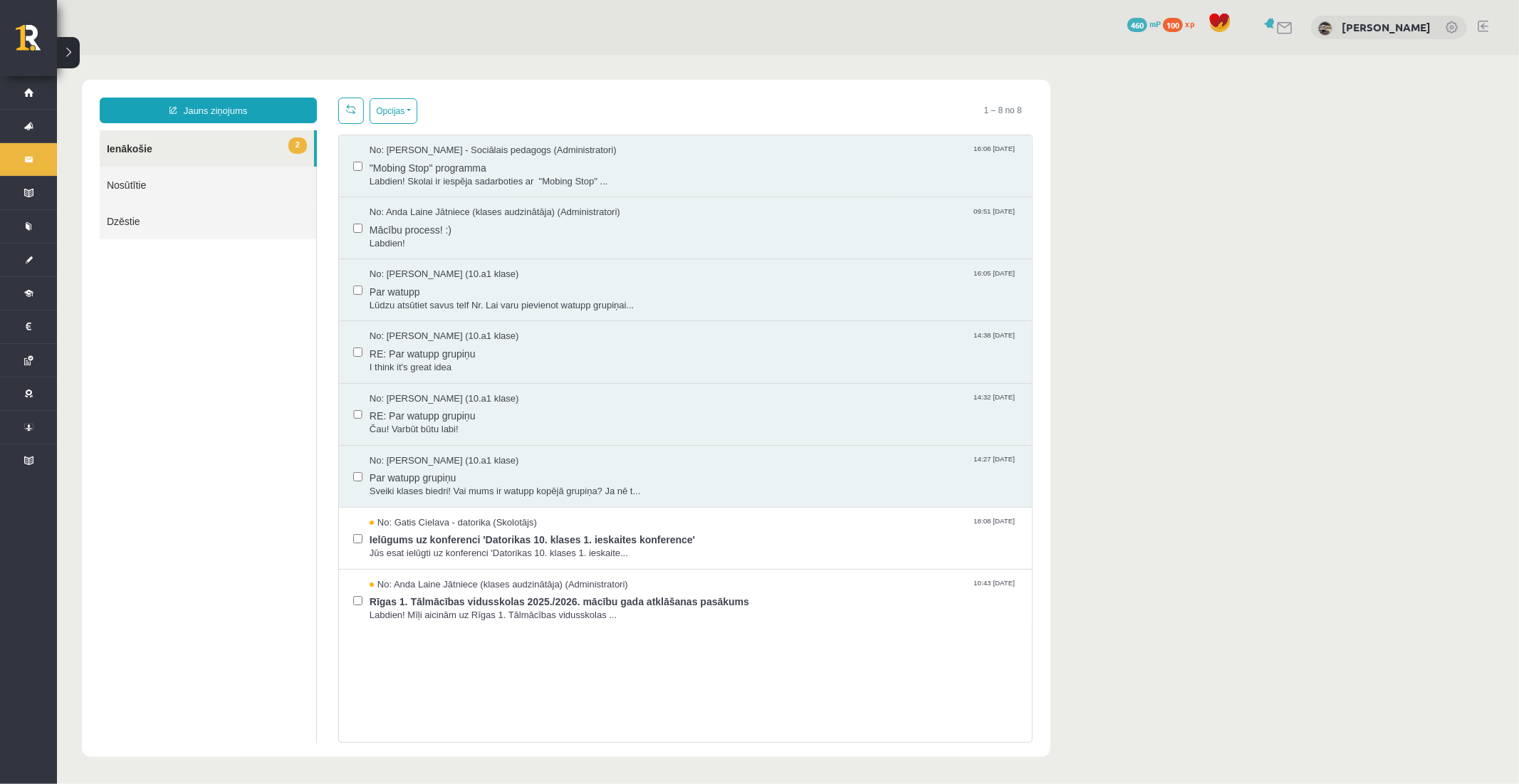
click at [166, 181] on link "Nosūtītie" at bounding box center [207, 184] width 216 height 36
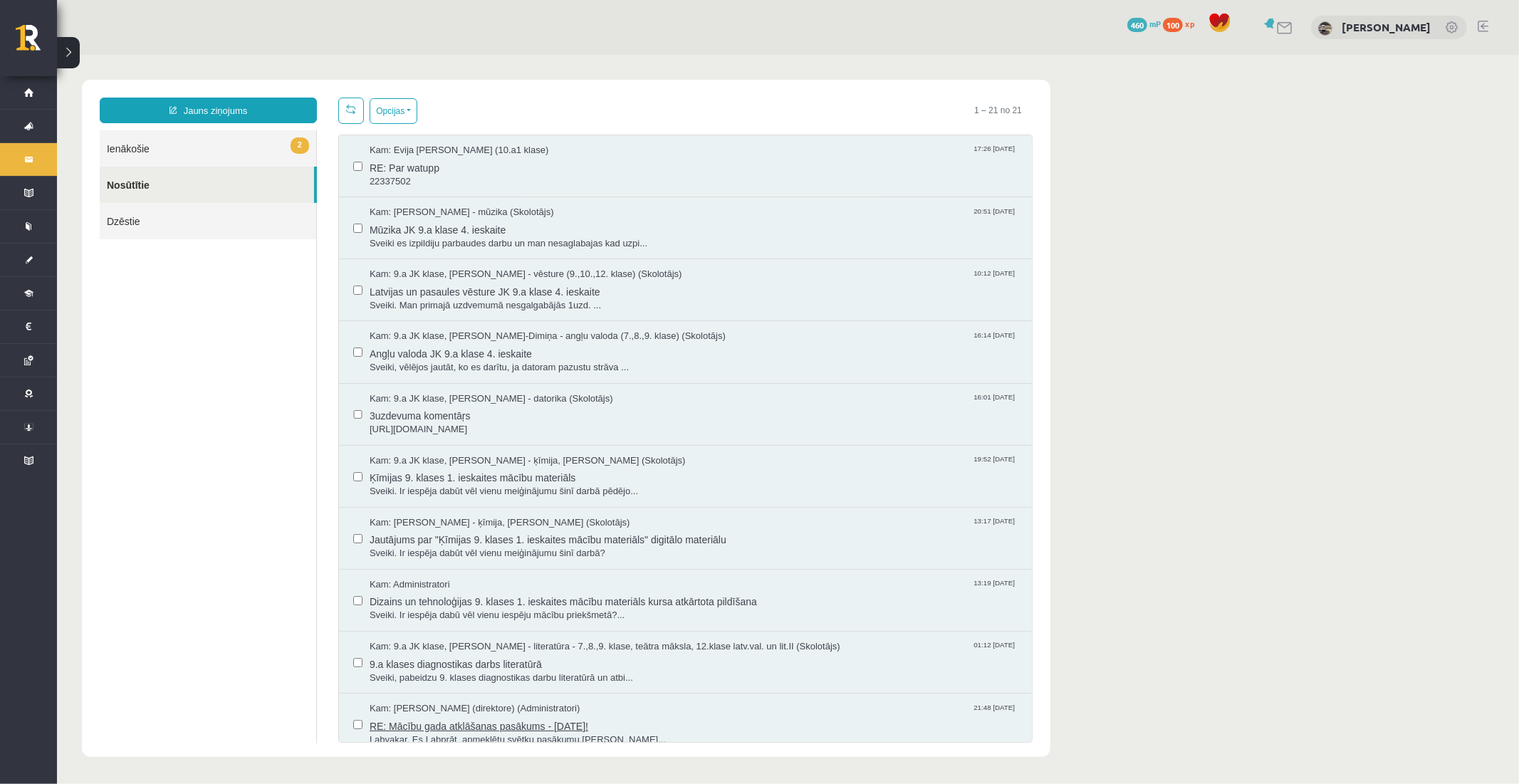
click at [552, 723] on span "RE: Mācību gada atklāšanas pasākums - [DATE]!" at bounding box center [693, 723] width 648 height 17
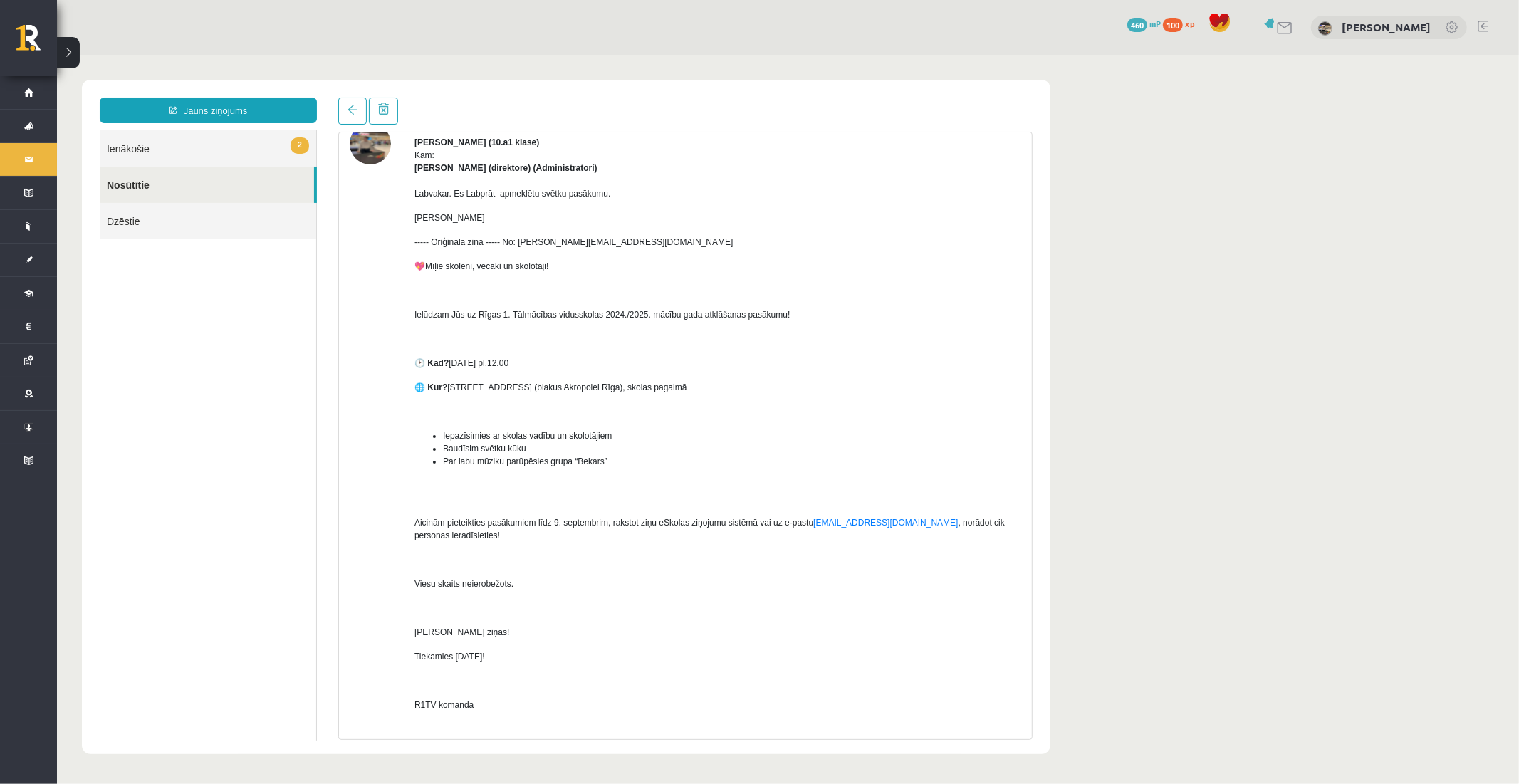
scroll to position [79, 0]
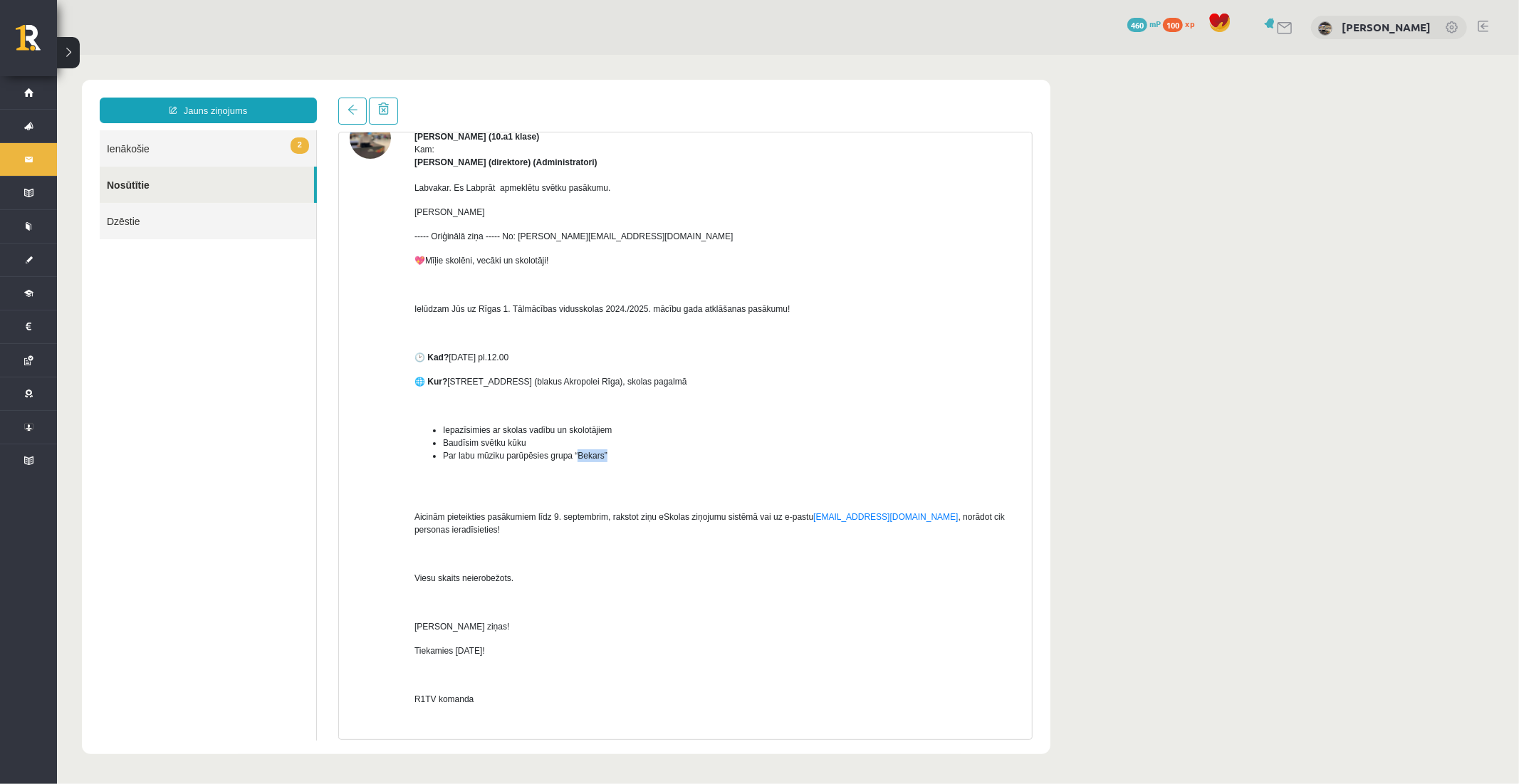
drag, startPoint x: 577, startPoint y: 452, endPoint x: 603, endPoint y: 450, distance: 26.1
click at [603, 450] on li "Par labu mūziku parūpēsies grupa “Bekars”" at bounding box center [731, 455] width 578 height 13
copy span "Bekars”"
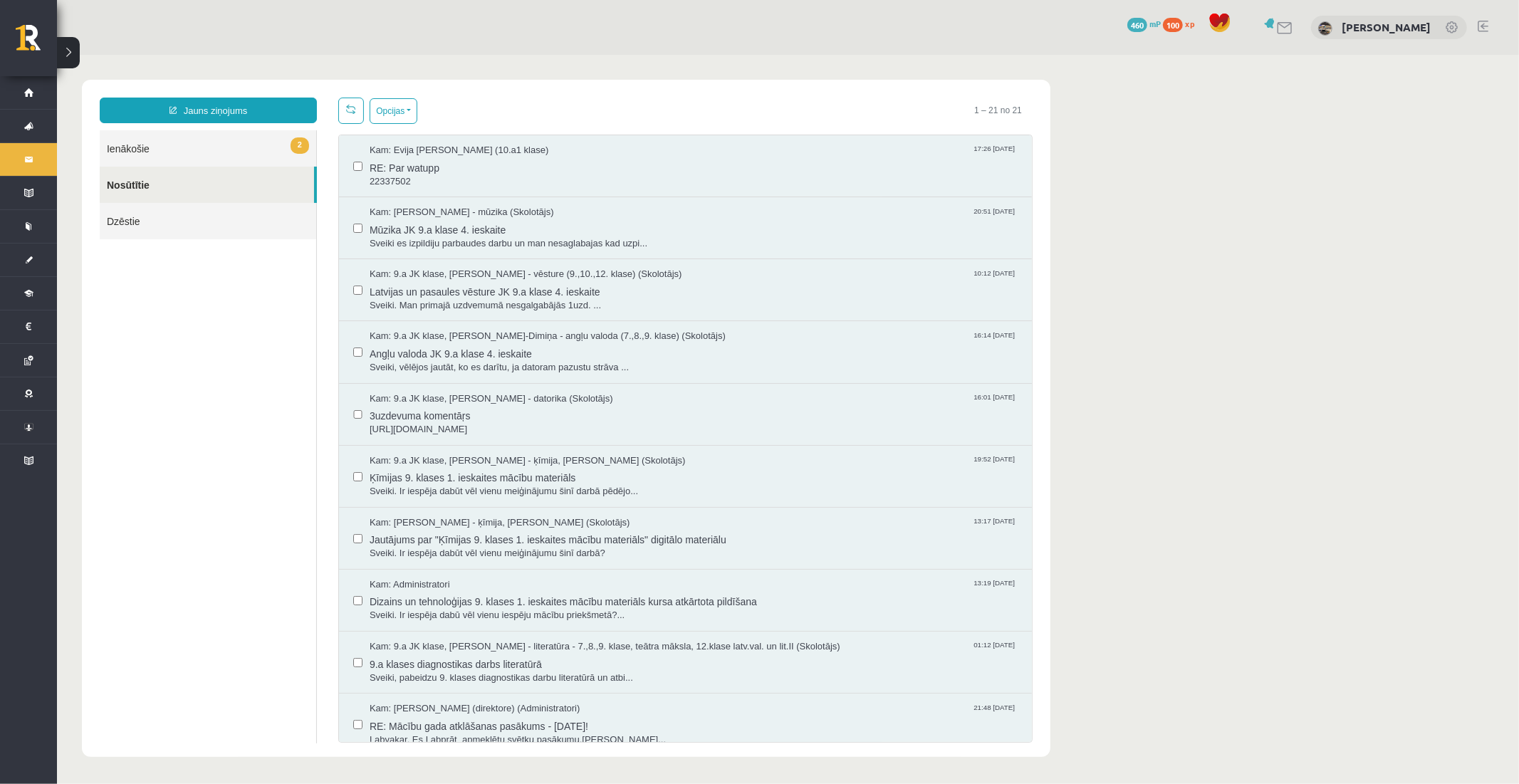
scroll to position [0, 0]
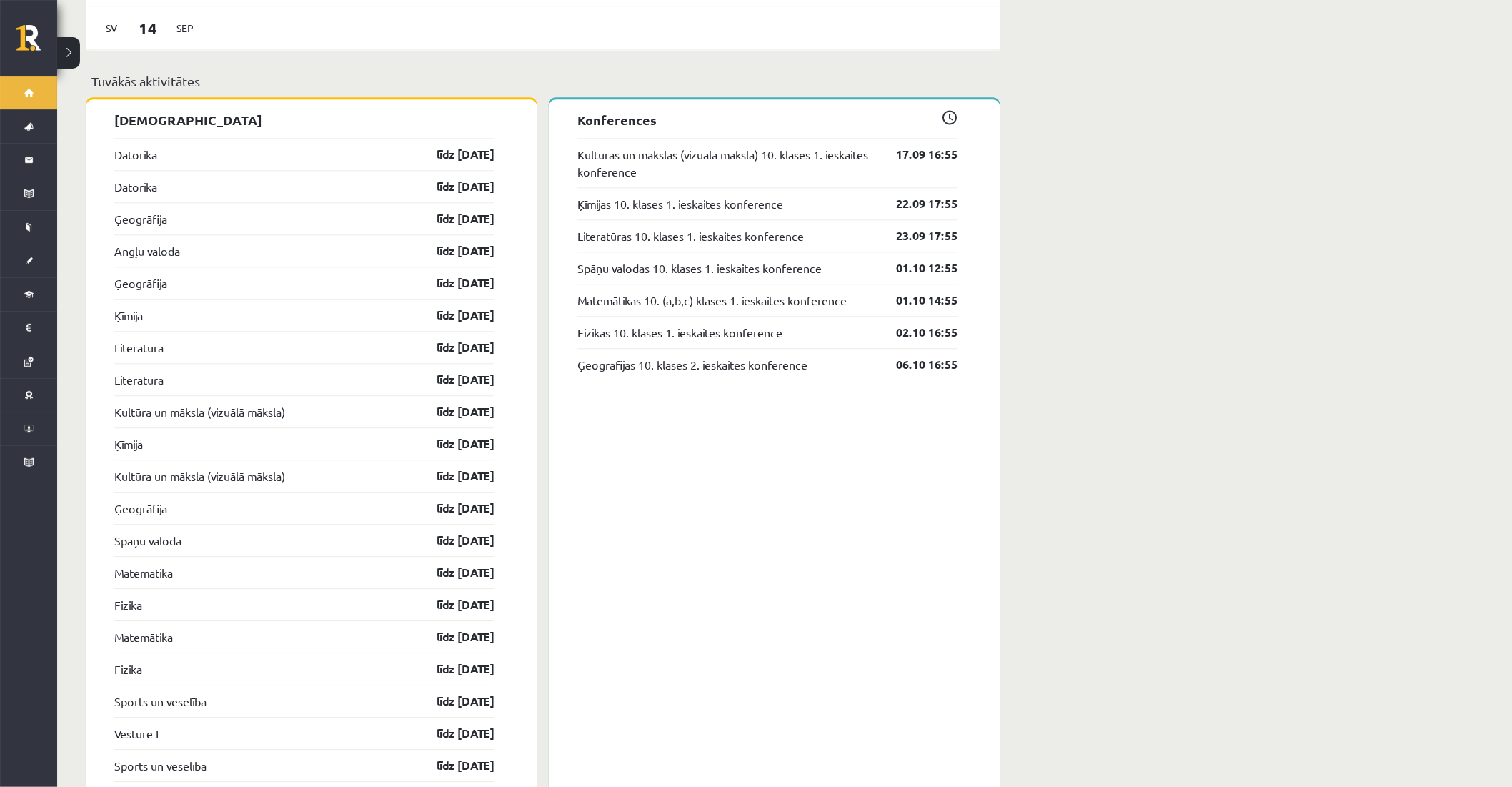
scroll to position [845, 0]
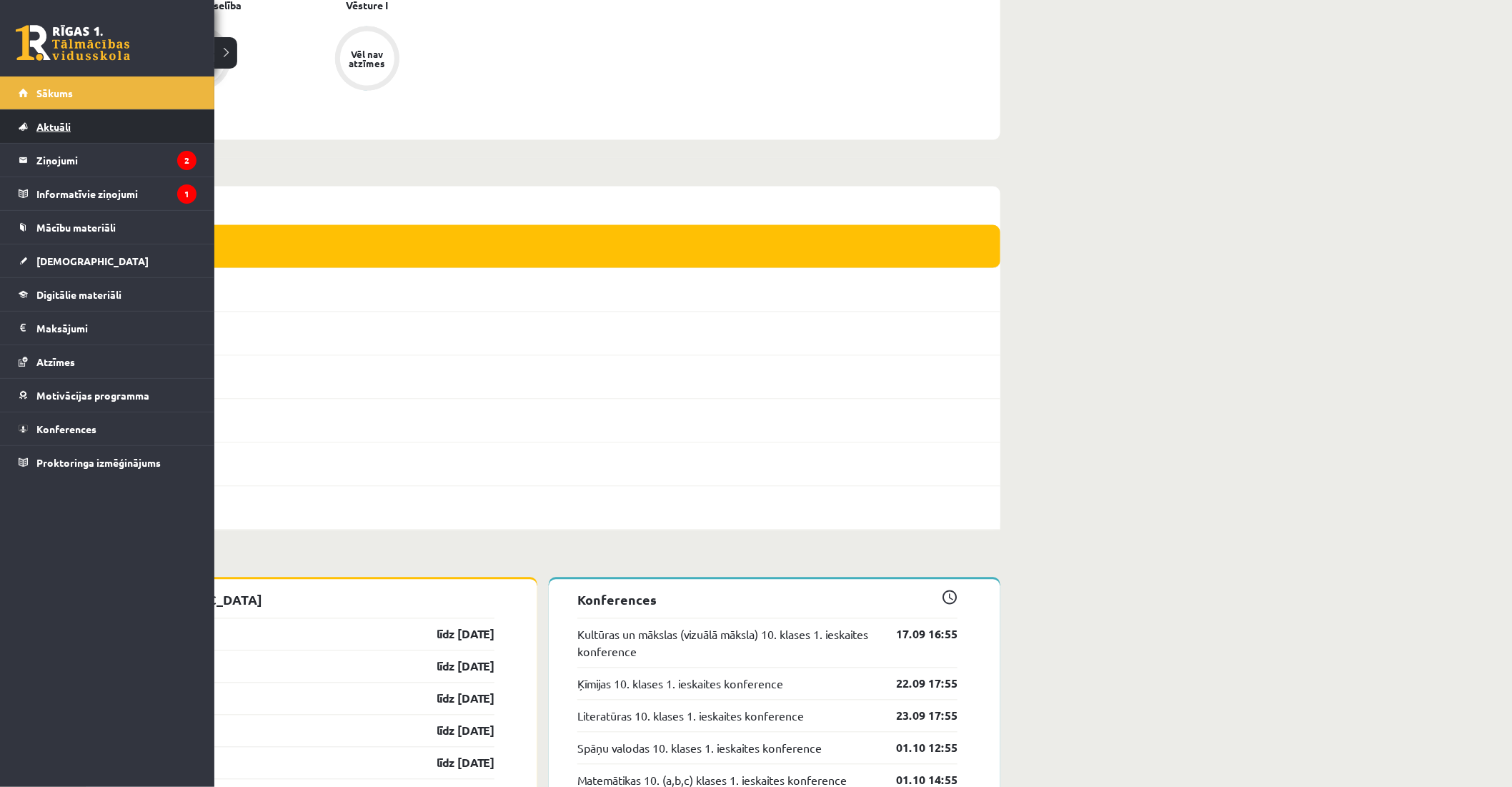
click at [54, 127] on span "Aktuāli" at bounding box center [53, 126] width 34 height 13
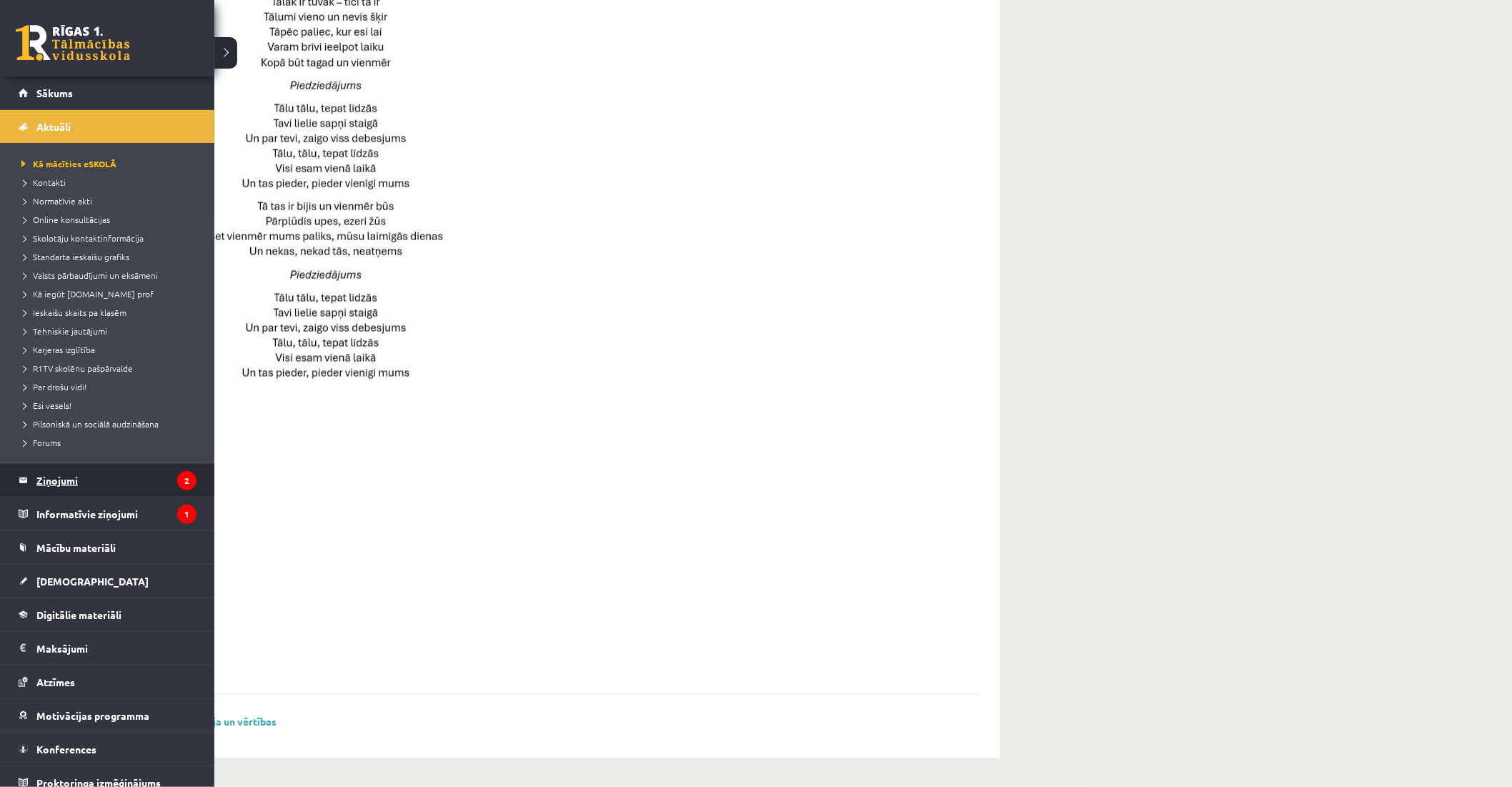
click at [52, 476] on legend "Ziņojumi 2" at bounding box center [117, 480] width 160 height 33
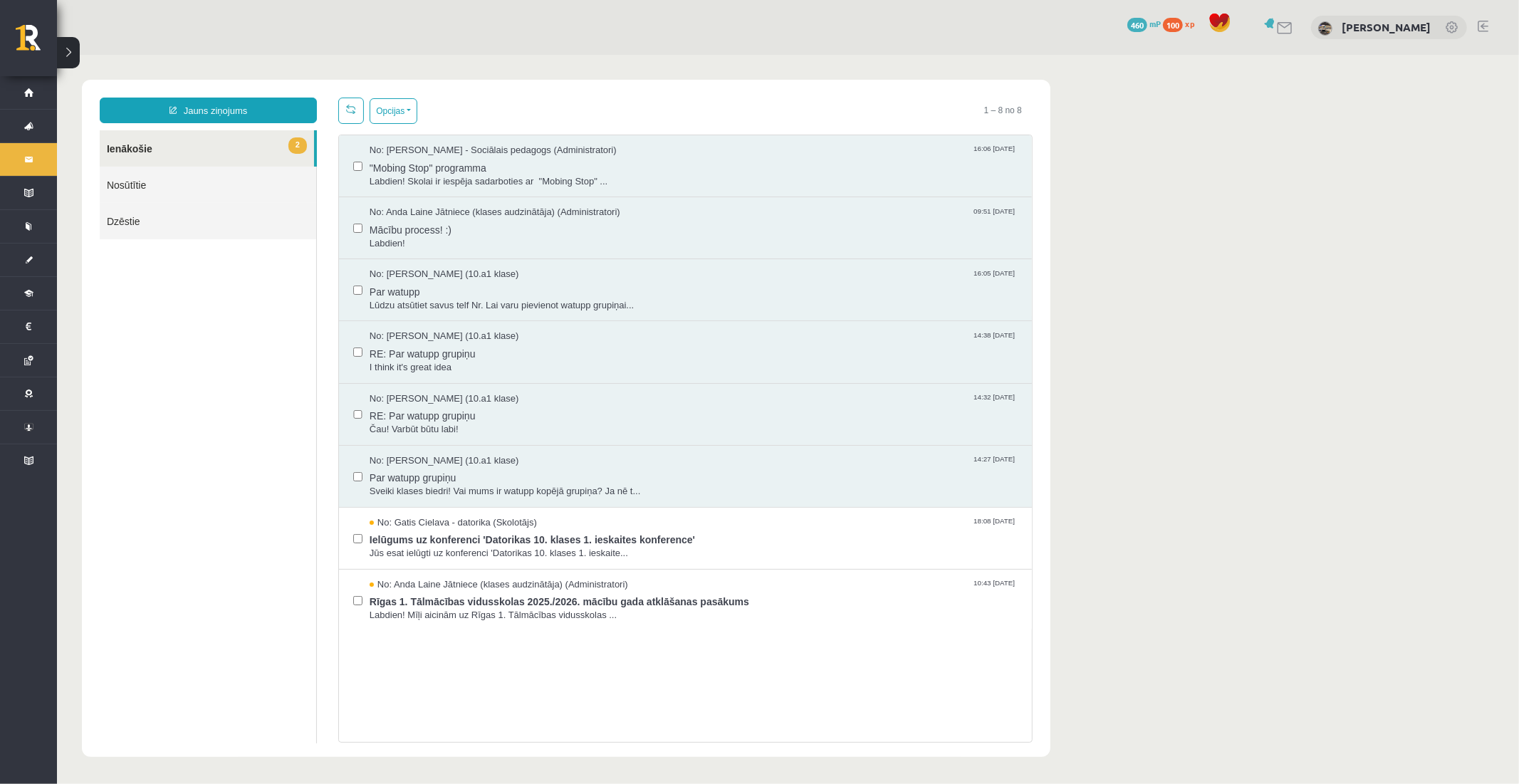
click at [286, 144] on link "2 Ienākošie" at bounding box center [206, 148] width 215 height 36
click at [432, 551] on span "Jūs esat ielūgti uz konferenci 'Datorikas 10. klases 1. ieskaite..." at bounding box center [693, 553] width 648 height 14
click at [373, 520] on span "No: Gatis Cielava - datorika (Skolotājs)" at bounding box center [452, 523] width 168 height 14
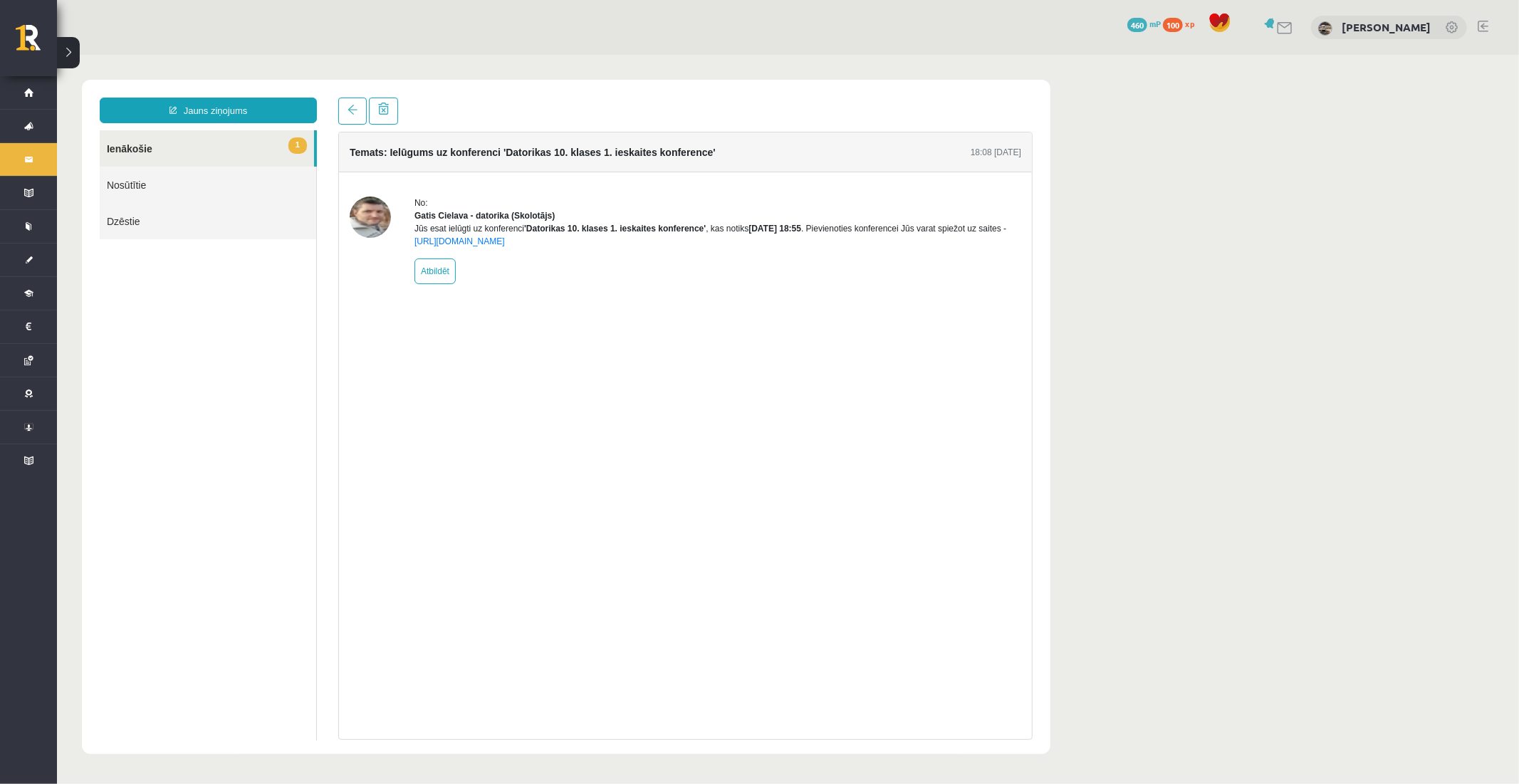
click at [296, 145] on span "1" at bounding box center [296, 144] width 18 height 16
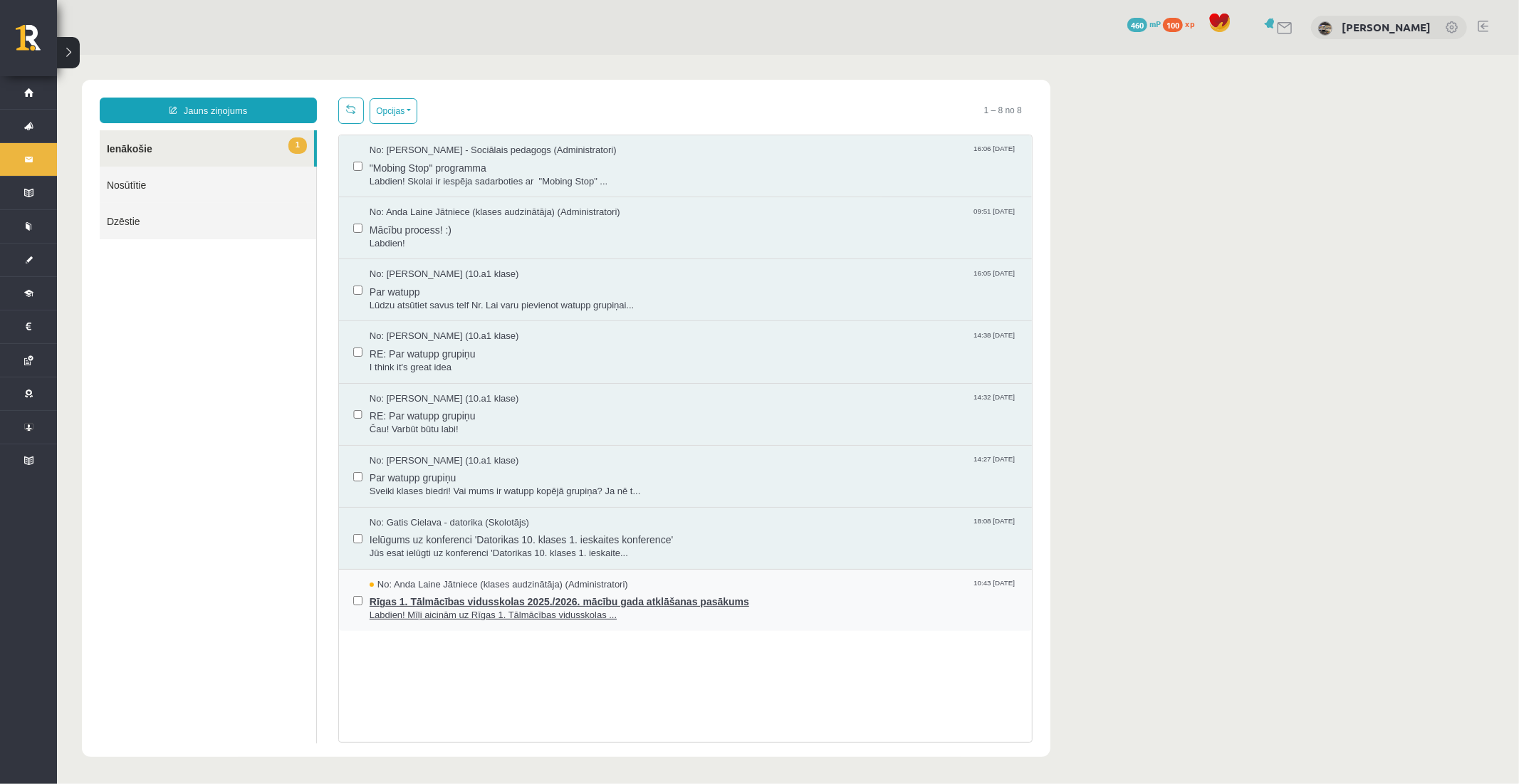
click at [431, 590] on span "Rīgas 1. Tālmācības vidusskolas 2025./2026. mācību gada atklāšanas pasākums" at bounding box center [693, 599] width 648 height 17
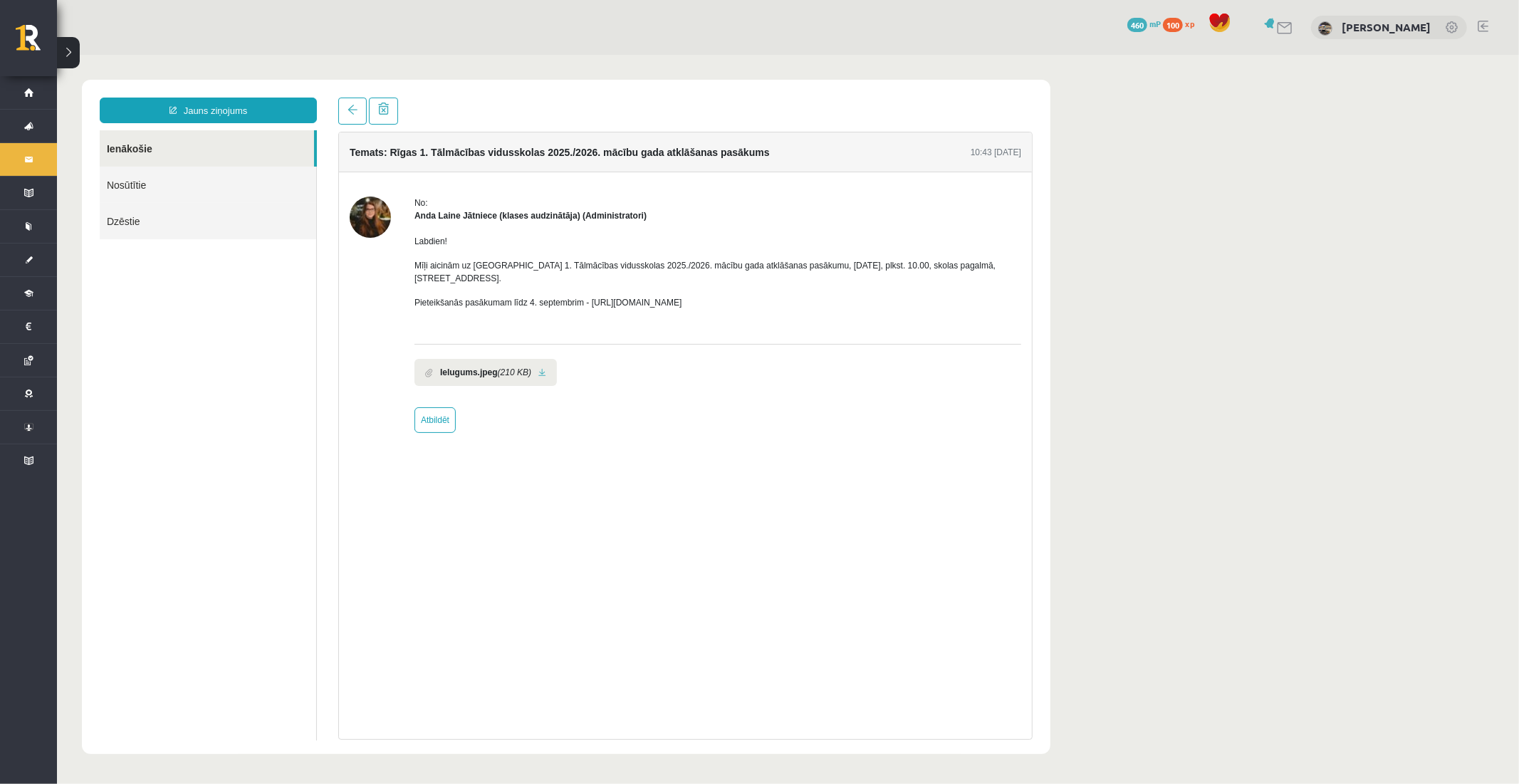
click at [472, 366] on b "Ielugums.jpeg" at bounding box center [468, 372] width 57 height 13
click at [538, 367] on link at bounding box center [541, 372] width 8 height 10
